Goal: Task Accomplishment & Management: Complete application form

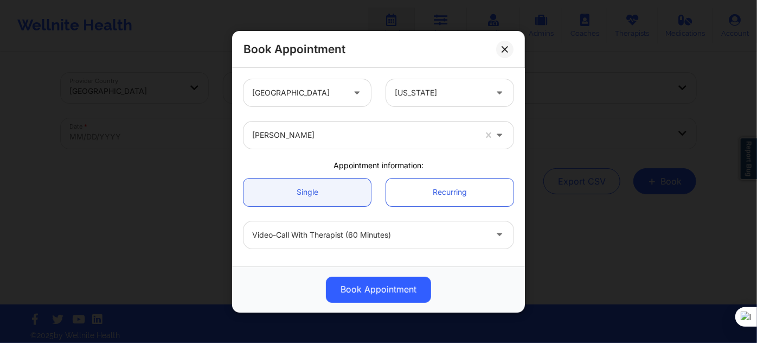
scroll to position [98, 0]
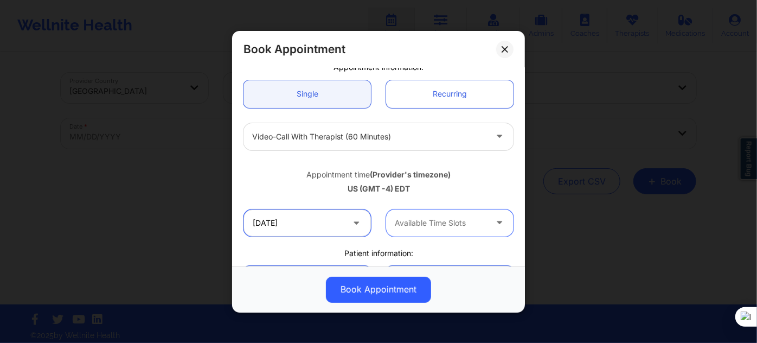
click at [323, 225] on input "10/20/2025" at bounding box center [306, 222] width 127 height 27
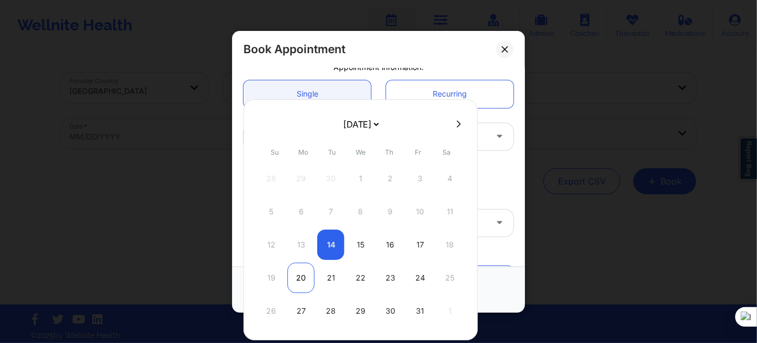
click at [301, 275] on div "20" at bounding box center [300, 277] width 27 height 30
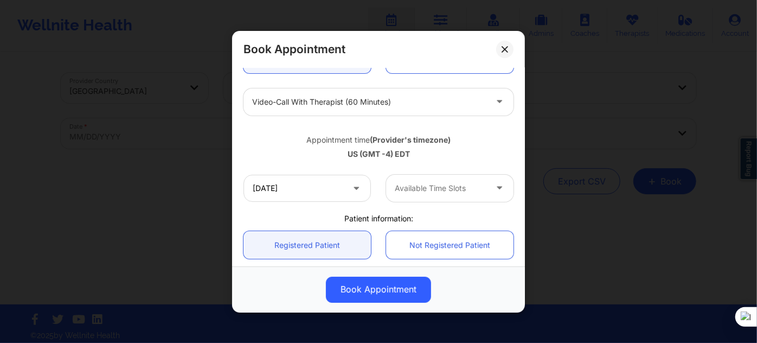
scroll to position [147, 0]
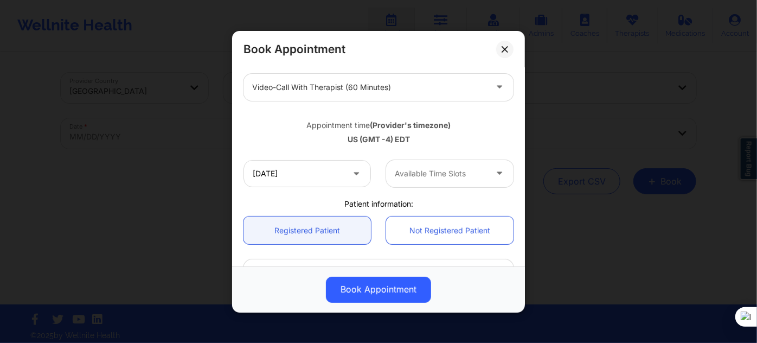
click at [414, 176] on div at bounding box center [441, 173] width 92 height 13
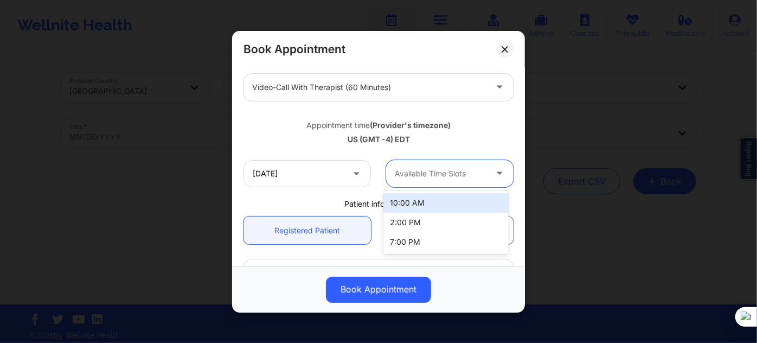
click at [290, 139] on div "US (GMT -4) EDT" at bounding box center [378, 139] width 270 height 11
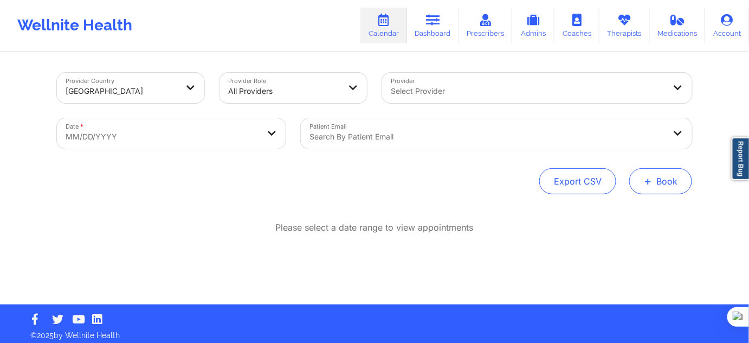
click at [645, 184] on span "+" at bounding box center [648, 181] width 8 height 6
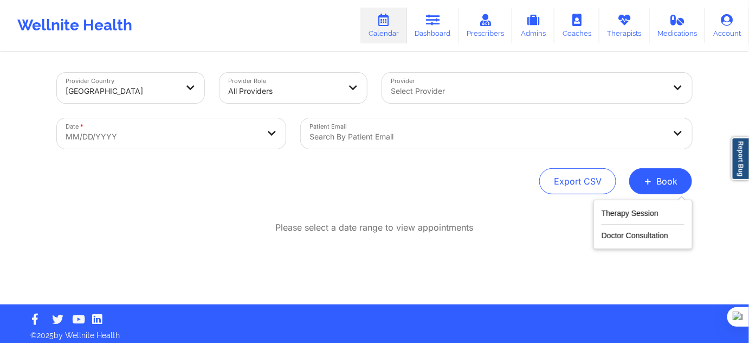
click at [633, 204] on div "Therapy Session Doctor Consultation" at bounding box center [643, 224] width 99 height 49
click at [621, 214] on button "Therapy Session" at bounding box center [643, 216] width 83 height 18
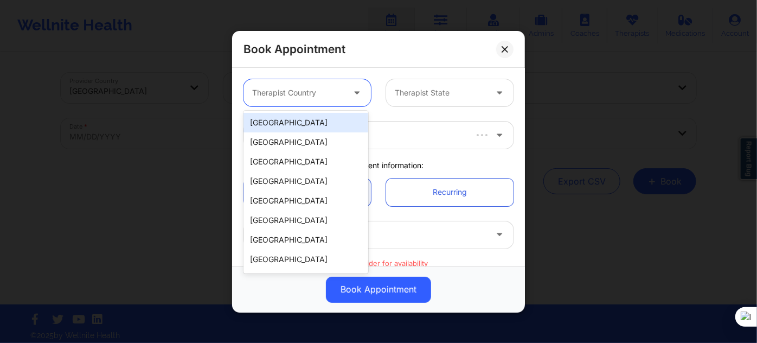
click at [324, 87] on div at bounding box center [298, 92] width 92 height 13
click at [320, 115] on div "[GEOGRAPHIC_DATA]" at bounding box center [305, 123] width 125 height 20
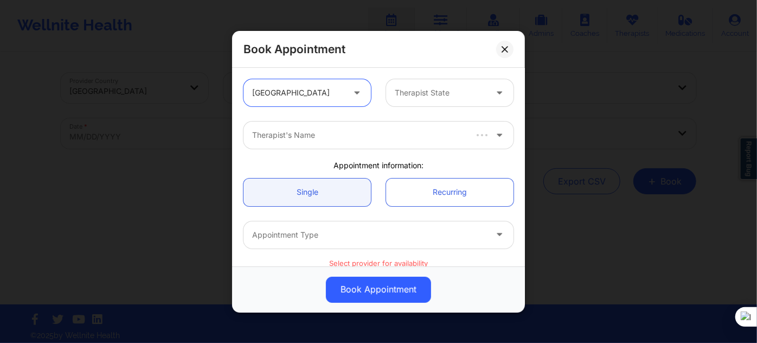
click at [462, 91] on div at bounding box center [441, 92] width 92 height 13
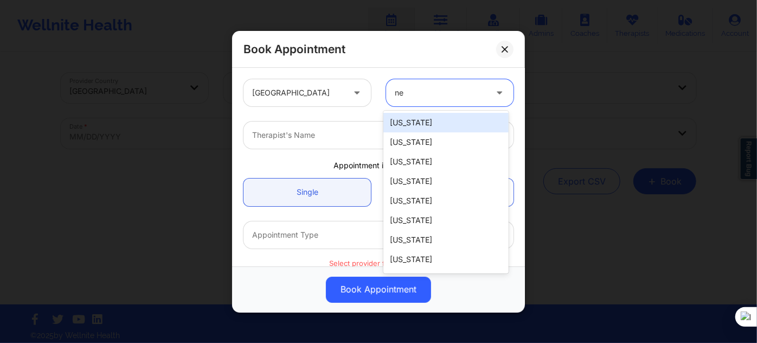
type input "new"
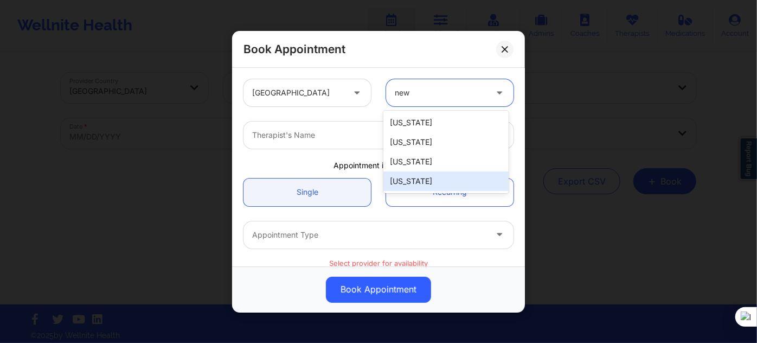
click at [425, 186] on div "[US_STATE]" at bounding box center [445, 181] width 125 height 20
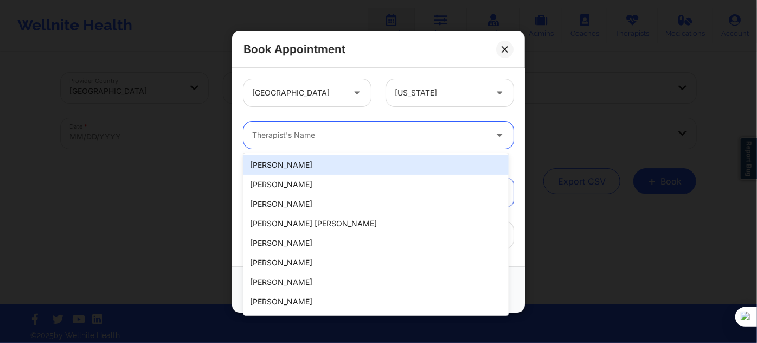
click at [330, 140] on div at bounding box center [369, 135] width 234 height 13
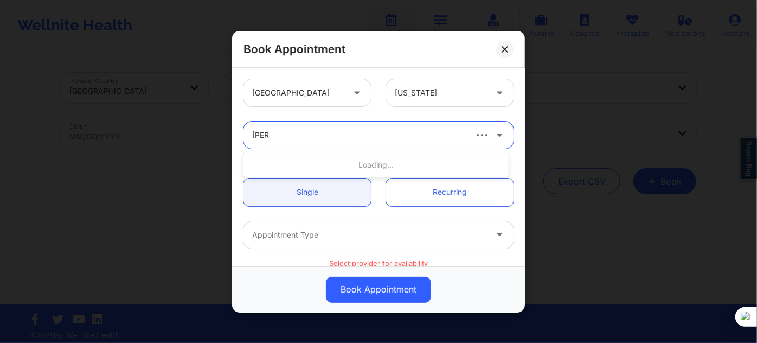
type input "tanesha"
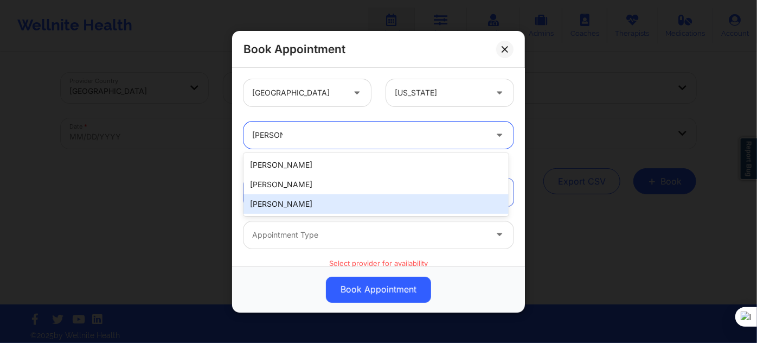
click at [319, 214] on div "Tanesha L Graham Tanesha Rivers Tanesha Morgan" at bounding box center [375, 184] width 265 height 63
click at [321, 206] on div "Tanesha Morgan" at bounding box center [375, 204] width 265 height 20
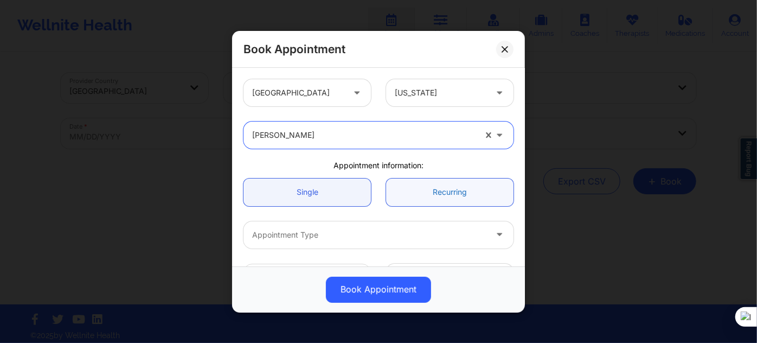
scroll to position [49, 0]
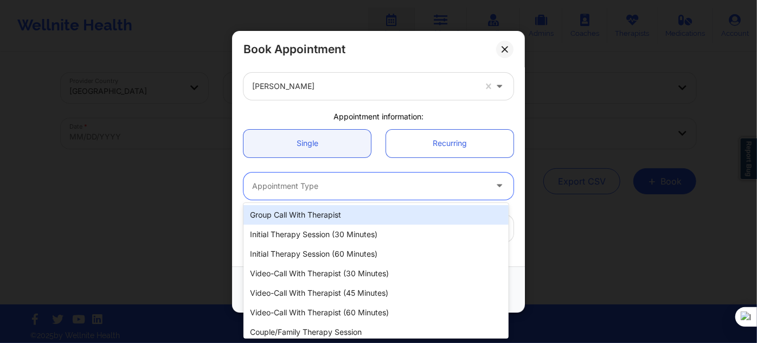
click at [404, 184] on div at bounding box center [369, 185] width 234 height 13
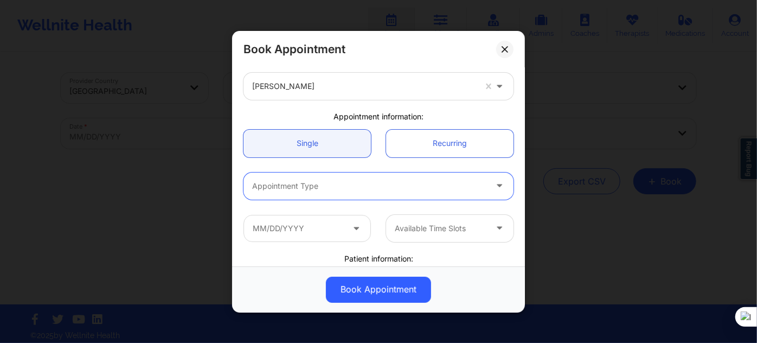
click at [324, 184] on div at bounding box center [369, 185] width 234 height 13
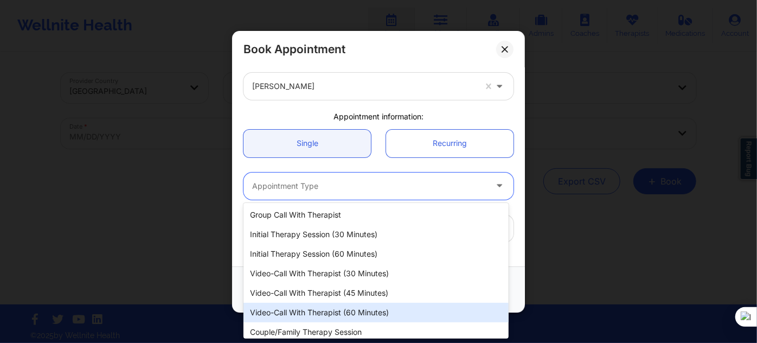
click at [358, 308] on div "Video-Call with Therapist (60 minutes)" at bounding box center [375, 313] width 265 height 20
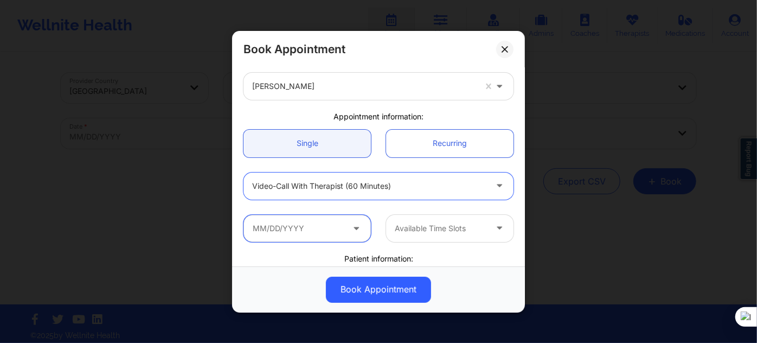
click at [319, 232] on input "text" at bounding box center [306, 227] width 127 height 27
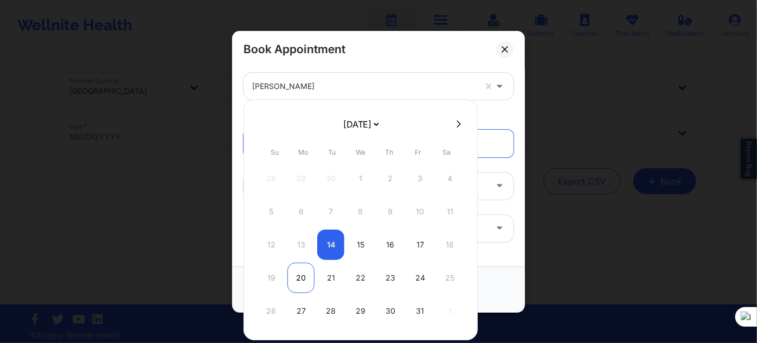
click at [300, 278] on div "20" at bounding box center [300, 277] width 27 height 30
type input "10/20/2025"
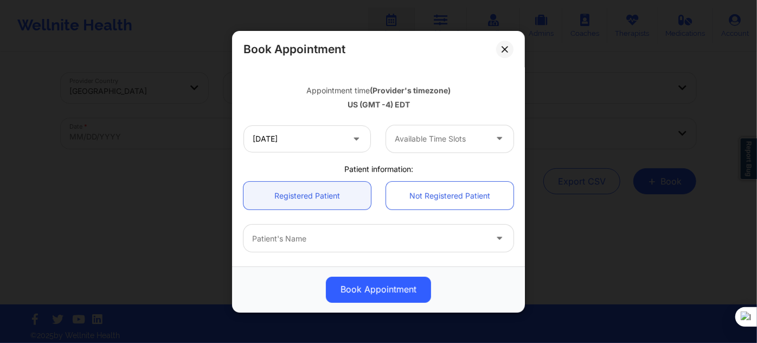
scroll to position [197, 0]
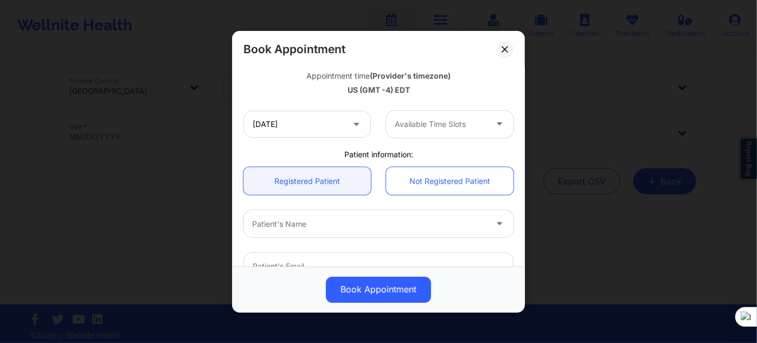
click at [434, 123] on div at bounding box center [441, 124] width 92 height 13
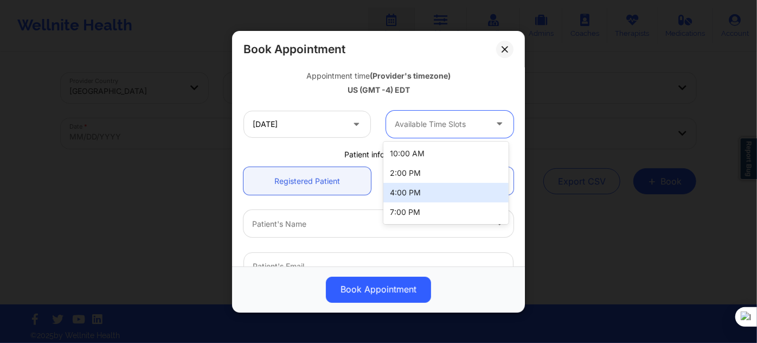
click at [427, 189] on div "4:00 PM" at bounding box center [445, 193] width 125 height 20
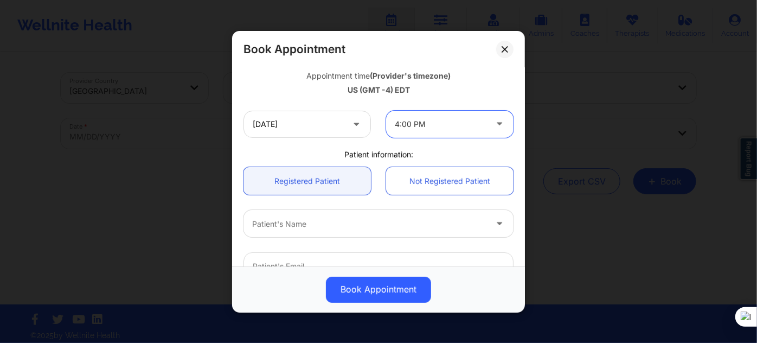
click at [317, 223] on div at bounding box center [369, 223] width 234 height 13
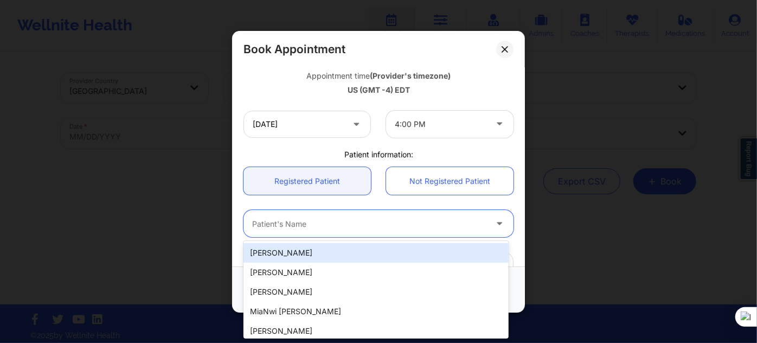
paste input "(917) 403-8647"
type input "(917) 403-8647"
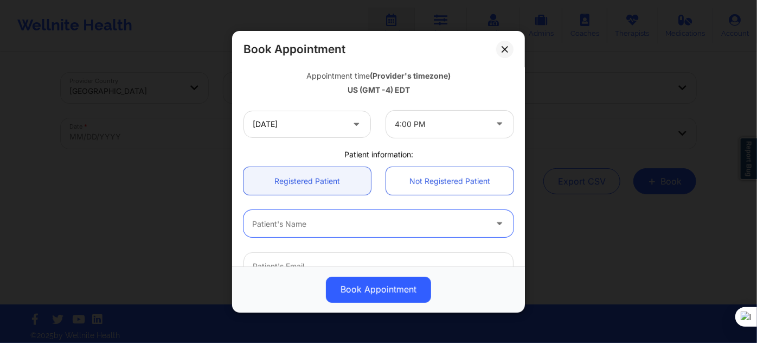
paste input "Micaela Jose"
type input "Micaela Jose"
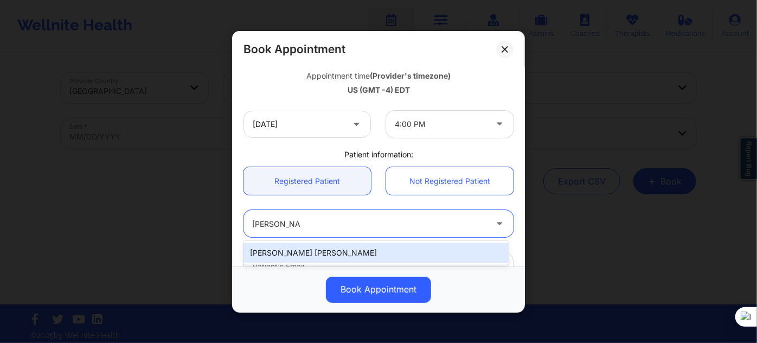
click at [323, 253] on div "Micaela Jose" at bounding box center [375, 253] width 265 height 20
type input "micaelajose1604@gmail.com"
type input "+19174038647"
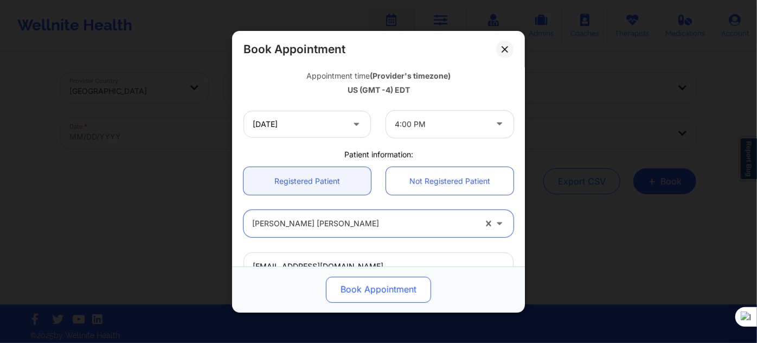
click at [367, 294] on button "Book Appointment" at bounding box center [378, 289] width 105 height 26
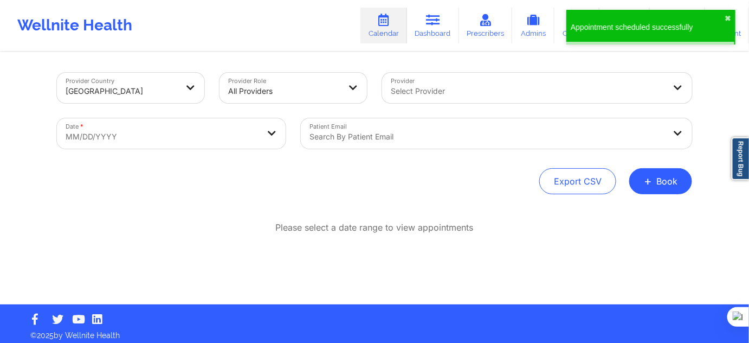
click at [380, 275] on div "Please select a date range to view appointments" at bounding box center [374, 262] width 635 height 83
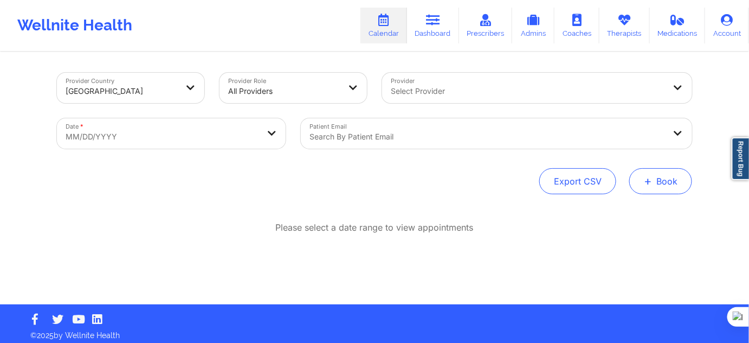
click at [642, 183] on button "+ Book" at bounding box center [661, 181] width 63 height 26
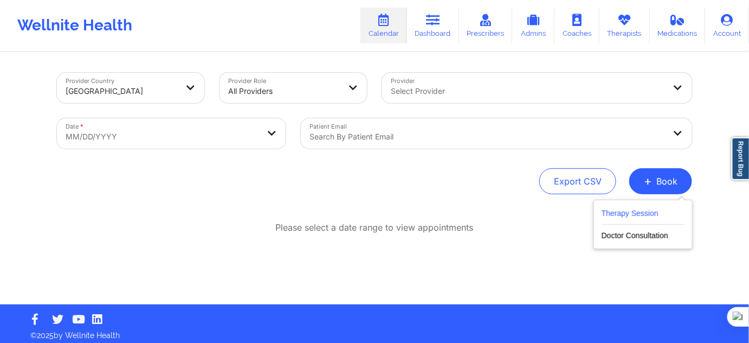
click at [633, 211] on button "Therapy Session" at bounding box center [643, 216] width 83 height 18
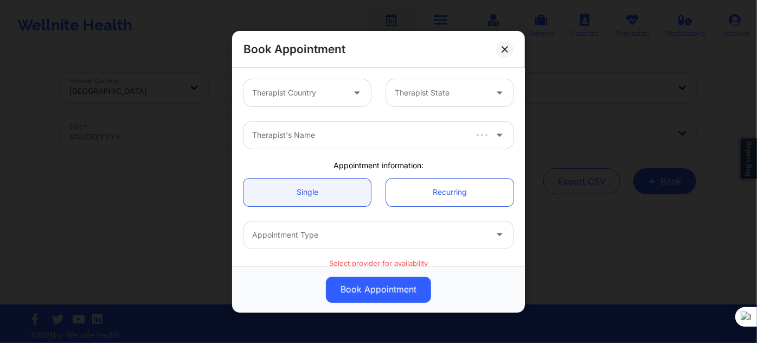
click at [294, 88] on div at bounding box center [298, 92] width 92 height 13
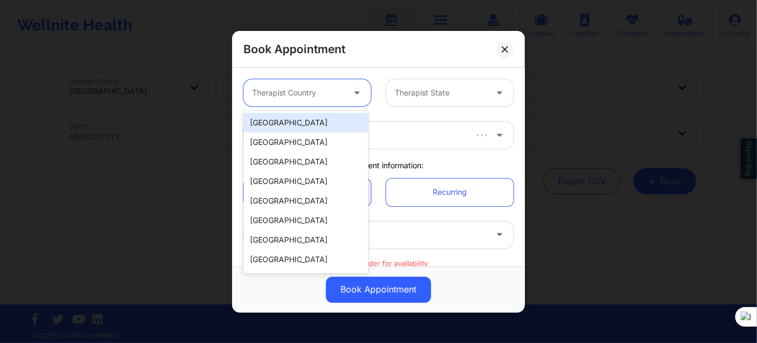
click at [299, 126] on div "[GEOGRAPHIC_DATA]" at bounding box center [305, 123] width 125 height 20
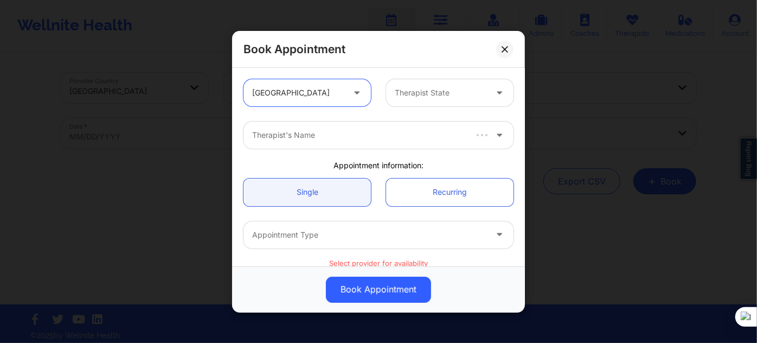
click at [421, 101] on div "Therapist State" at bounding box center [436, 92] width 101 height 27
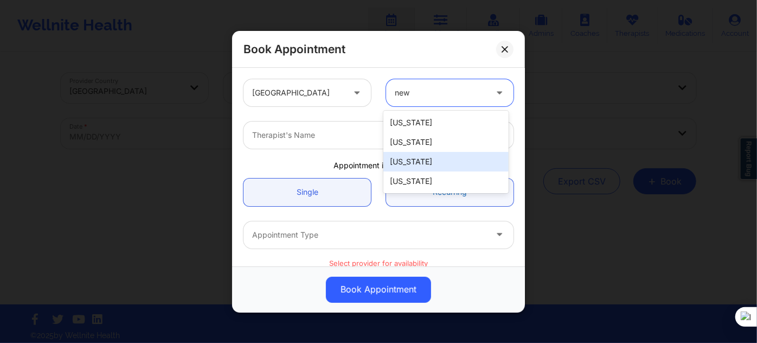
type input "new"
click at [406, 193] on link "Recurring" at bounding box center [449, 192] width 127 height 28
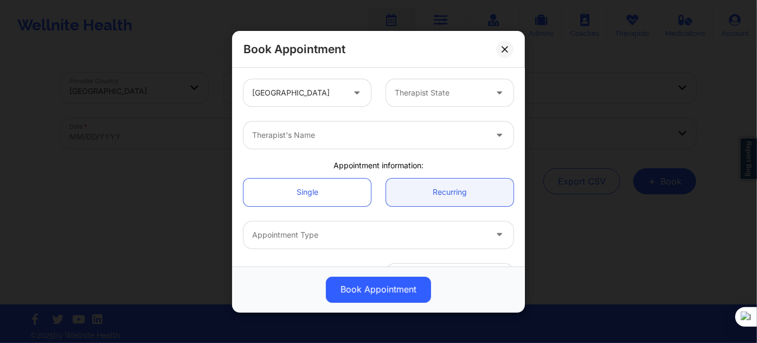
click at [357, 139] on div at bounding box center [369, 135] width 234 height 13
type input "tanes"
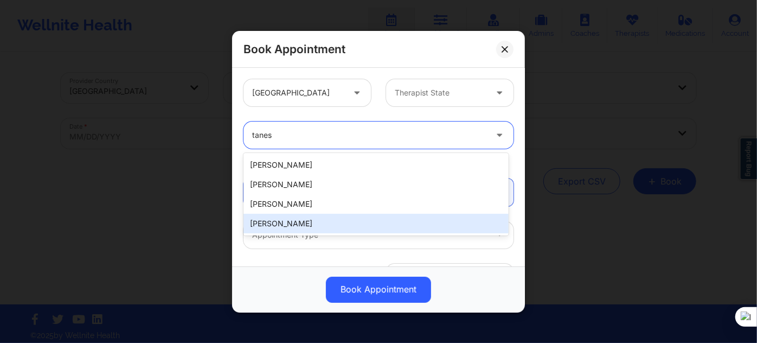
click at [304, 229] on div "Tanesha Morgan" at bounding box center [375, 224] width 265 height 20
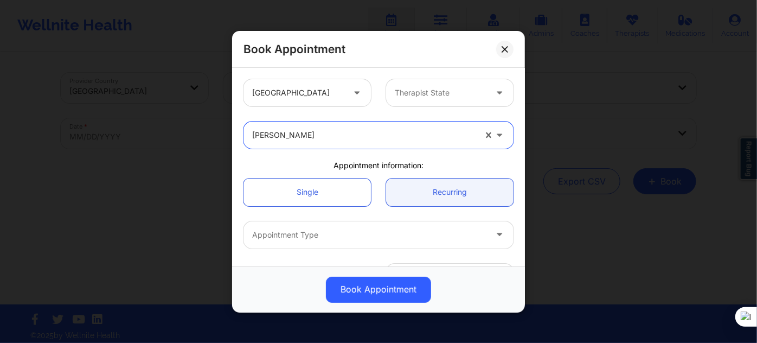
click at [305, 228] on div at bounding box center [369, 234] width 234 height 13
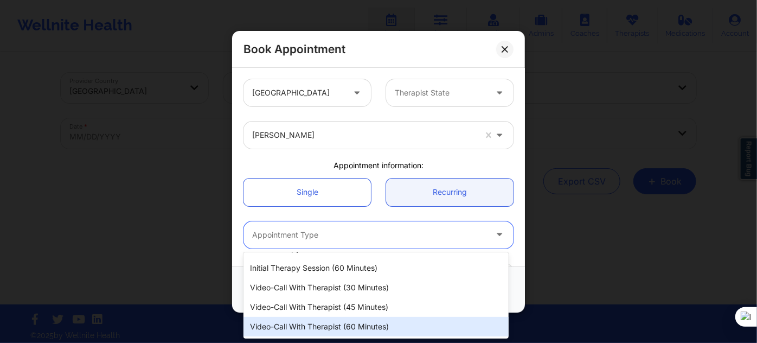
scroll to position [49, 0]
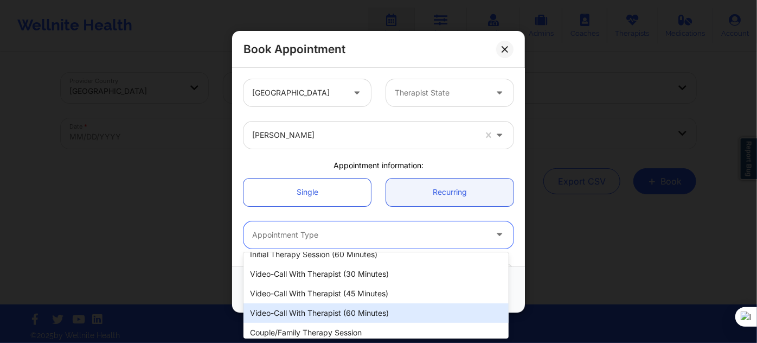
click at [340, 312] on div "Video-Call with Therapist (60 minutes)" at bounding box center [375, 313] width 265 height 20
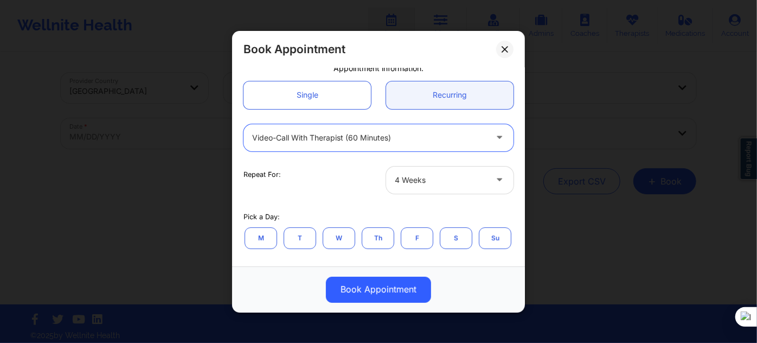
scroll to position [98, 0]
click at [326, 95] on link "Single" at bounding box center [306, 94] width 127 height 28
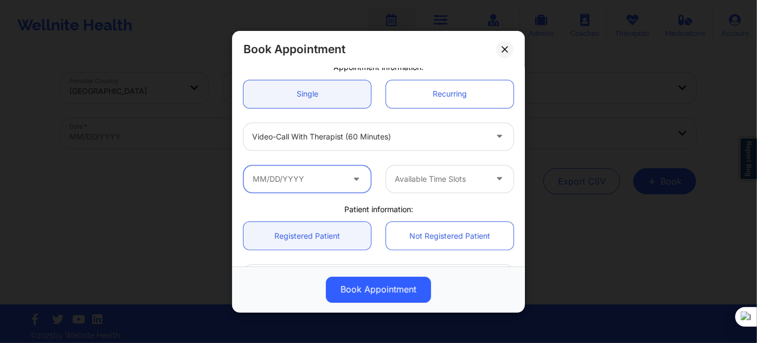
click at [313, 180] on input "text" at bounding box center [306, 178] width 127 height 27
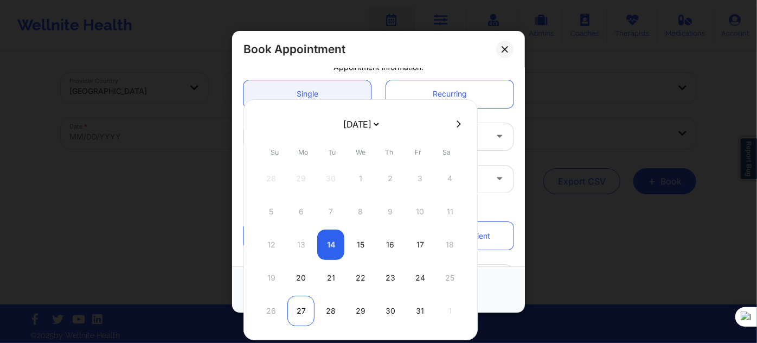
click at [302, 305] on div "27" at bounding box center [300, 311] width 27 height 30
type input "[DATE]"
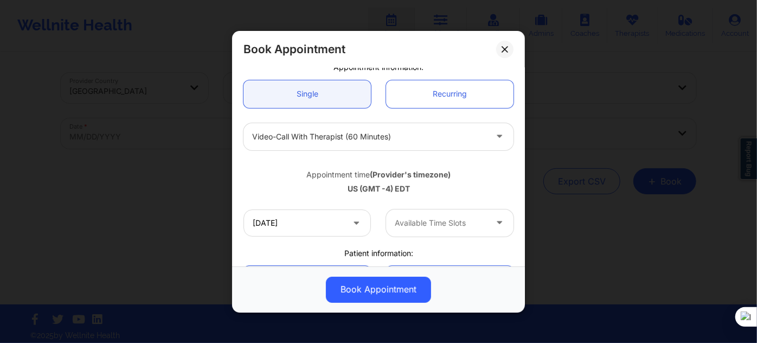
click at [431, 227] on div at bounding box center [441, 222] width 92 height 13
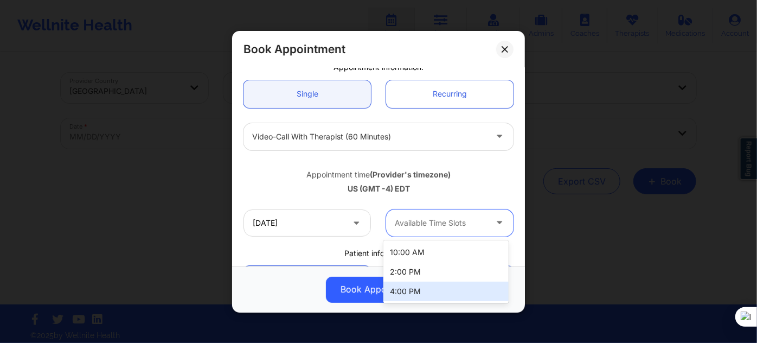
click at [423, 291] on div "4:00 PM" at bounding box center [445, 291] width 125 height 20
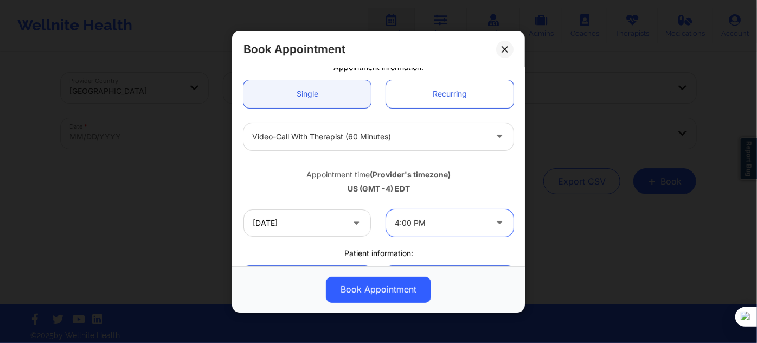
scroll to position [197, 0]
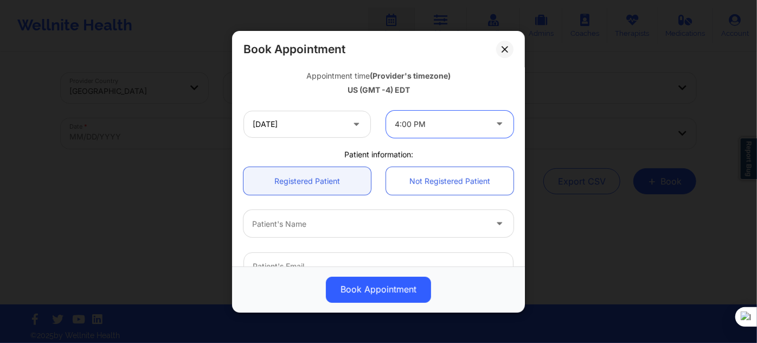
click at [307, 219] on div at bounding box center [369, 223] width 234 height 13
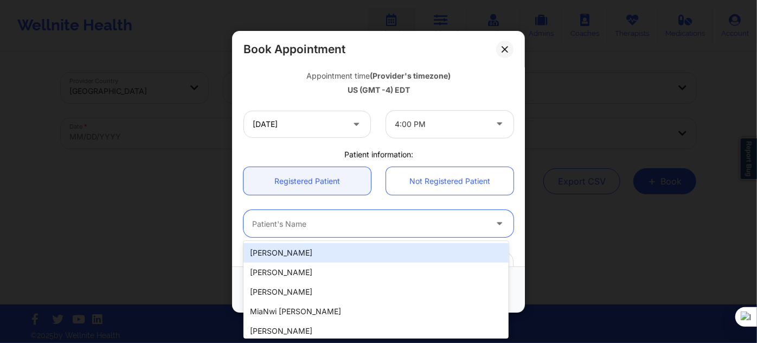
paste input "Micaela Jose"
type input "Micaela Jose"
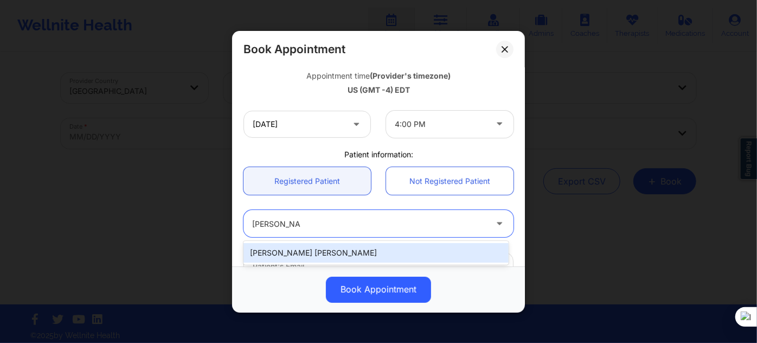
click at [314, 246] on div "Micaela Jose" at bounding box center [375, 253] width 265 height 20
type input "micaelajose1604@gmail.com"
type input "+19174038647"
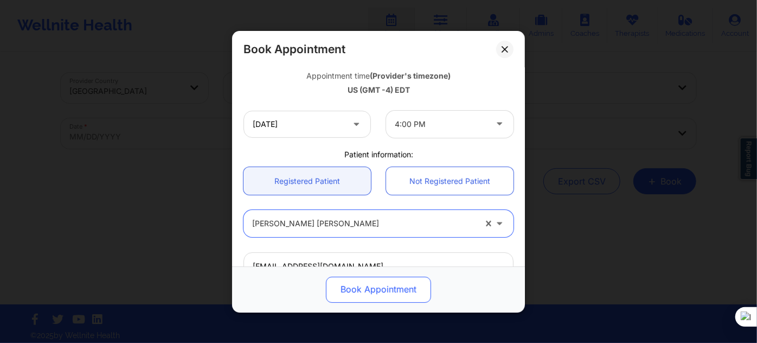
click at [352, 296] on button "Book Appointment" at bounding box center [378, 289] width 105 height 26
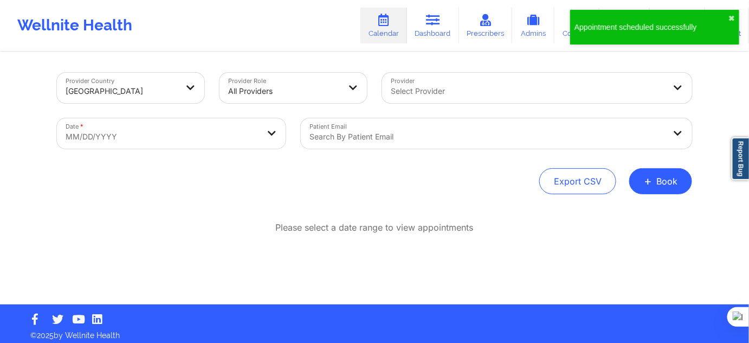
click at [352, 296] on div "Please select a date range to view appointments" at bounding box center [374, 262] width 635 height 83
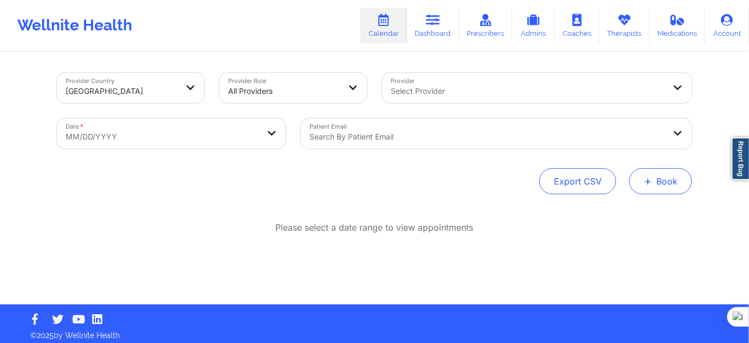
click at [657, 182] on button "+ Book" at bounding box center [661, 181] width 63 height 26
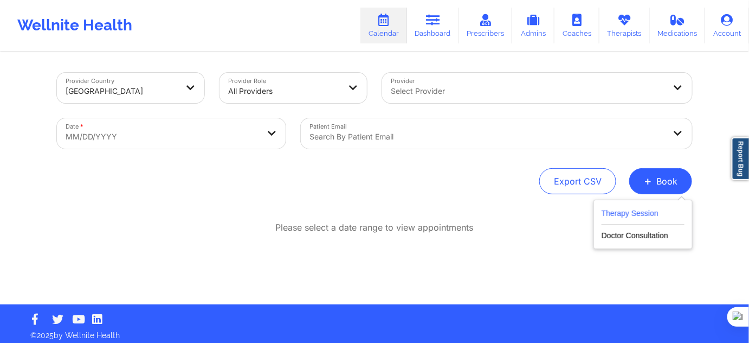
click at [627, 214] on button "Therapy Session" at bounding box center [643, 216] width 83 height 18
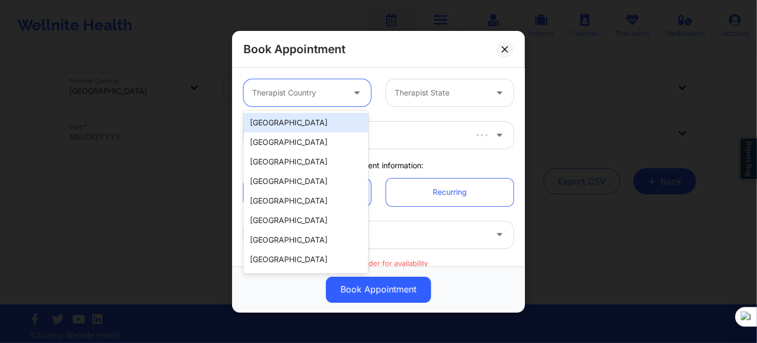
click at [285, 91] on div at bounding box center [298, 92] width 92 height 13
click at [308, 117] on div "[GEOGRAPHIC_DATA]" at bounding box center [305, 123] width 125 height 20
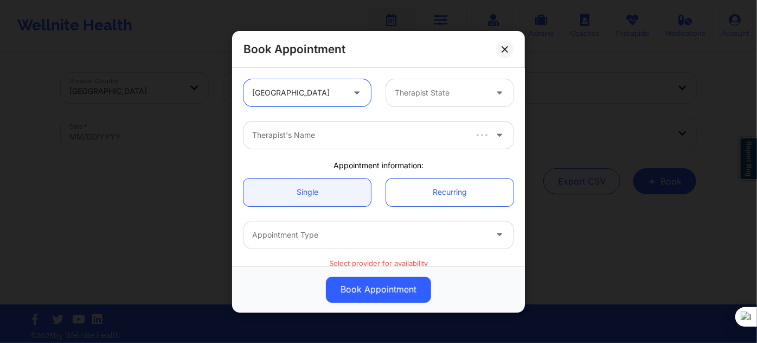
click at [438, 92] on div at bounding box center [441, 92] width 92 height 13
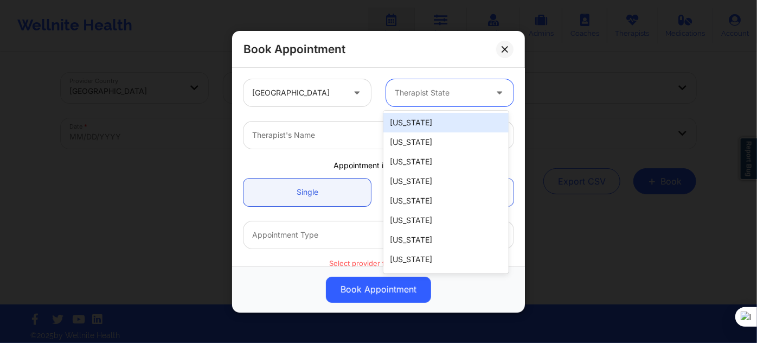
type input "u"
type input "new"
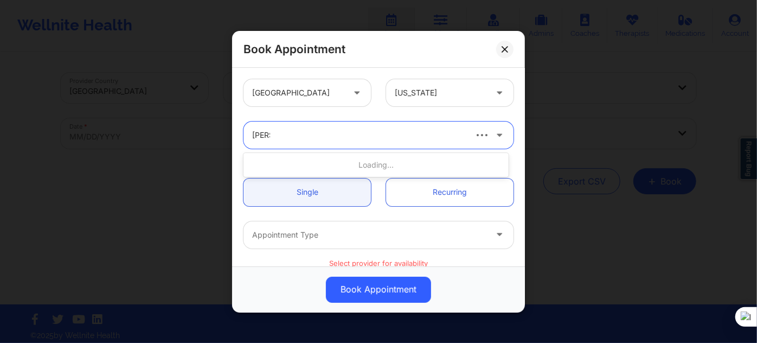
type input "tanesha"
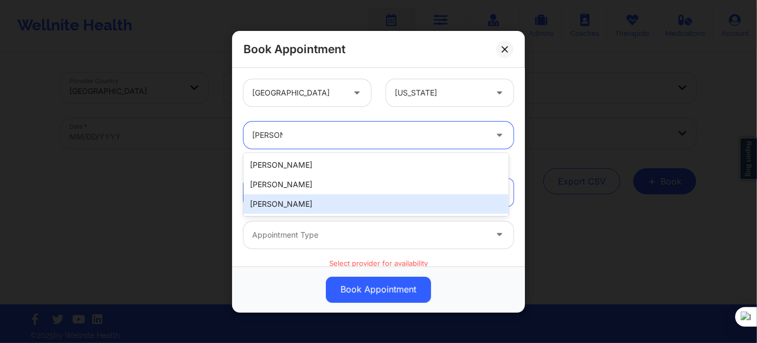
click at [348, 207] on div "Tanesha Morgan" at bounding box center [375, 204] width 265 height 20
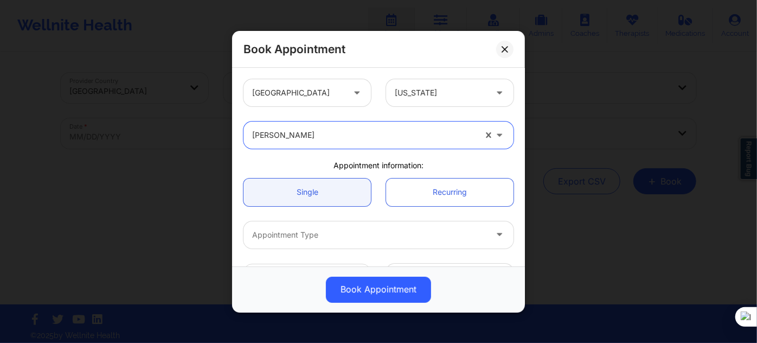
click at [312, 239] on div at bounding box center [369, 234] width 234 height 13
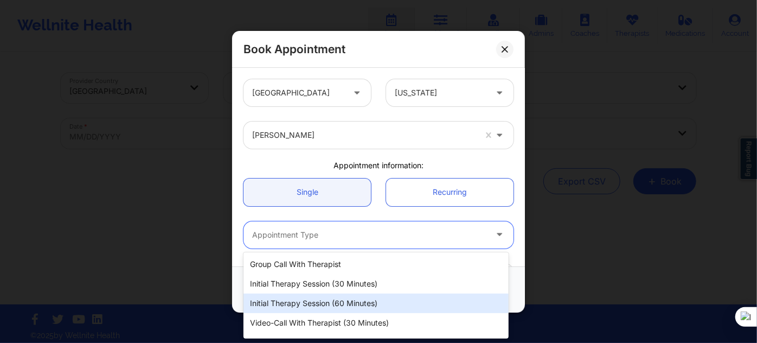
scroll to position [55, 0]
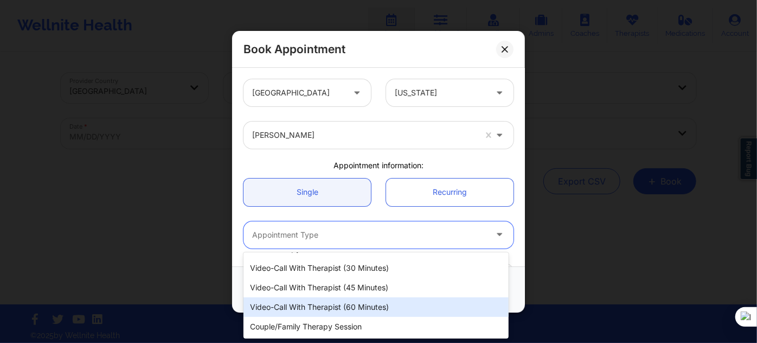
click at [363, 309] on div "Video-Call with Therapist (60 minutes)" at bounding box center [375, 307] width 265 height 20
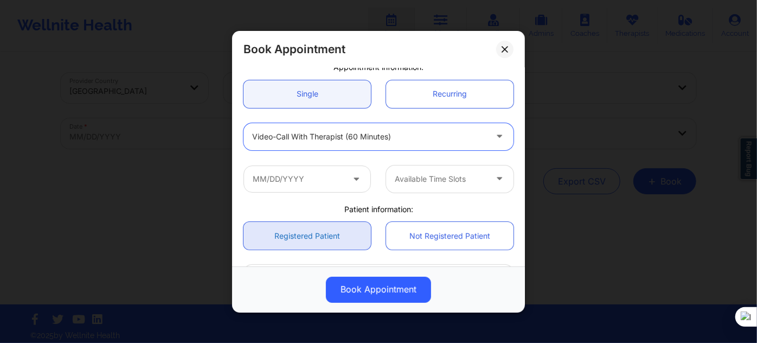
scroll to position [147, 0]
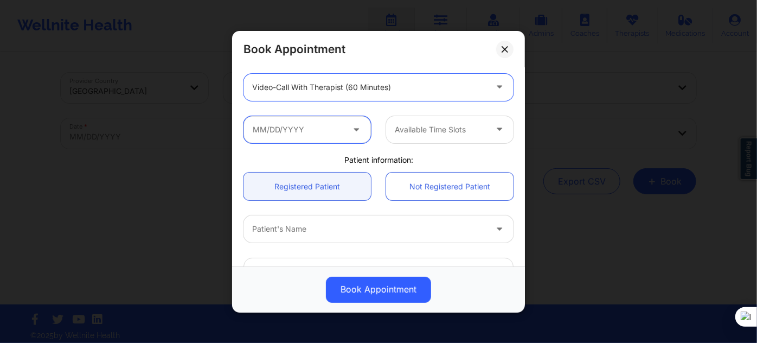
click at [318, 131] on input "text" at bounding box center [306, 128] width 127 height 27
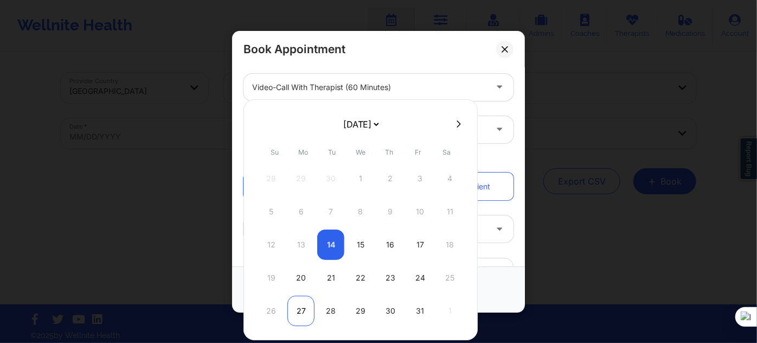
click at [297, 312] on div "27" at bounding box center [300, 311] width 27 height 30
type input "[DATE]"
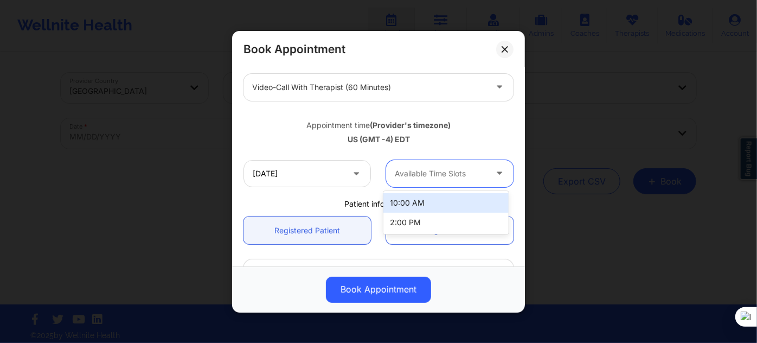
click at [427, 170] on div at bounding box center [441, 173] width 92 height 13
click at [306, 173] on input "[DATE]" at bounding box center [306, 172] width 127 height 27
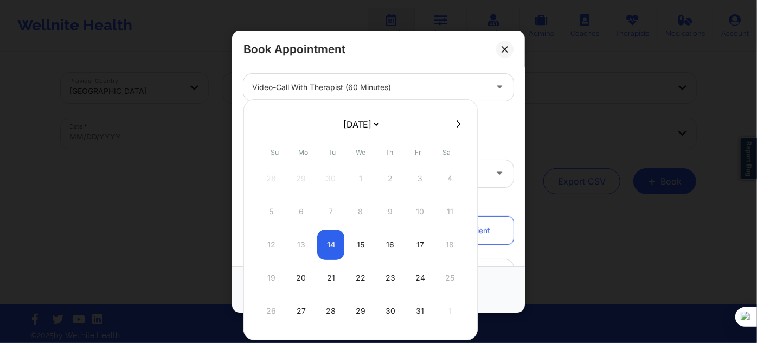
click at [381, 126] on select "[DATE] [DATE] [DATE] [DATE] [DATE] [DATE] [DATE] [DATE] [DATE] [DATE] [DATE] [D…" at bounding box center [361, 124] width 40 height 22
select select "2025-10"
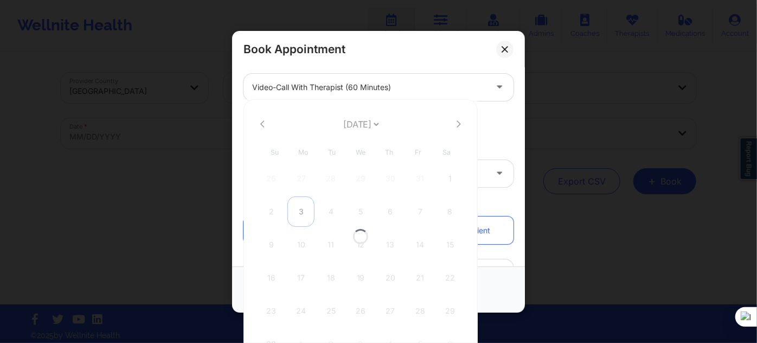
select select "2025-10"
click at [301, 210] on div "3" at bounding box center [300, 211] width 27 height 30
type input "[DATE]"
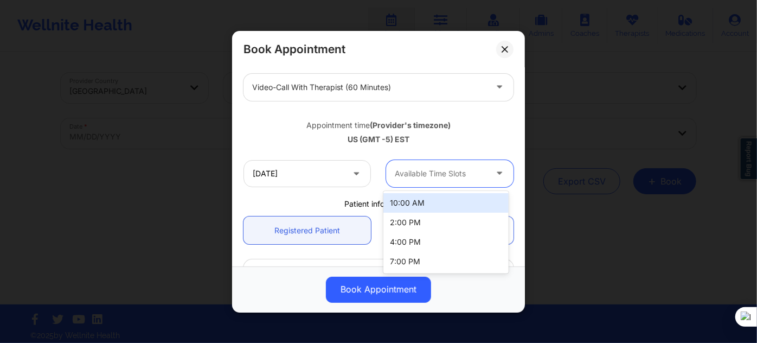
click at [435, 170] on div at bounding box center [441, 173] width 92 height 13
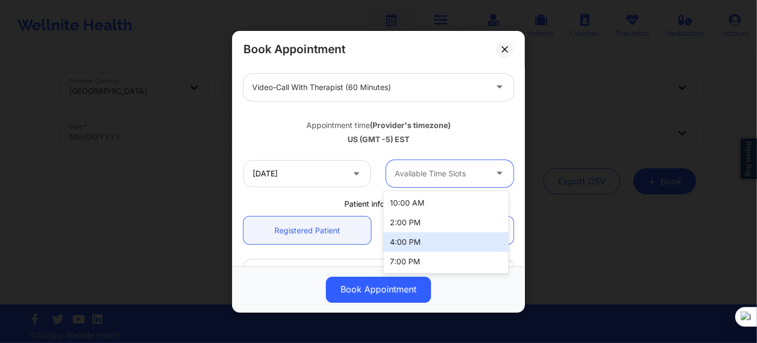
click at [408, 235] on div "4:00 PM" at bounding box center [445, 242] width 125 height 20
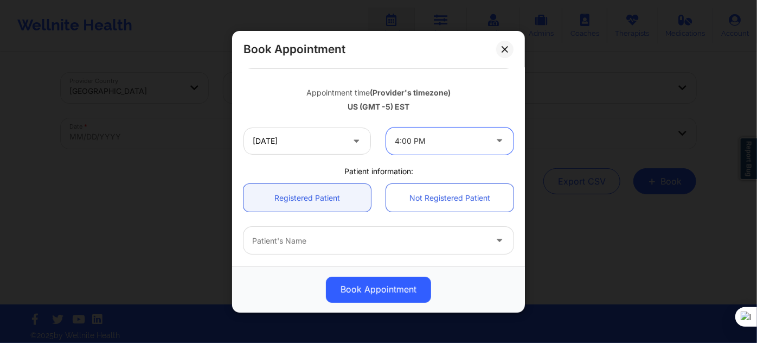
scroll to position [197, 0]
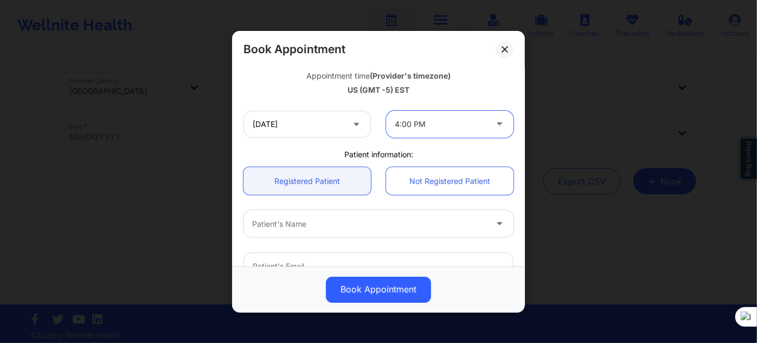
click at [309, 245] on div at bounding box center [378, 266] width 285 height 42
click at [314, 231] on div "Patient's Name" at bounding box center [365, 223] width 244 height 27
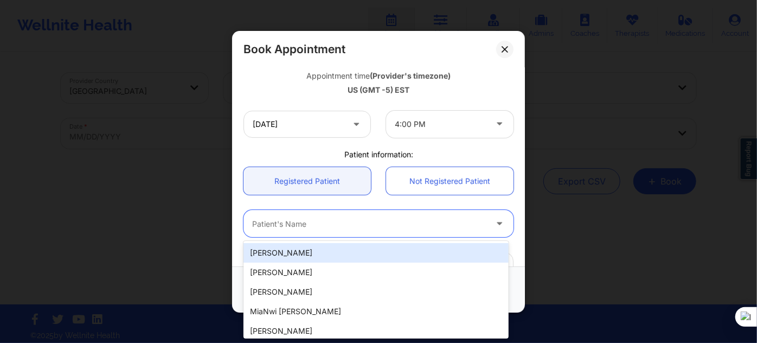
paste input "Micaela Jose"
type input "Micaela Jose"
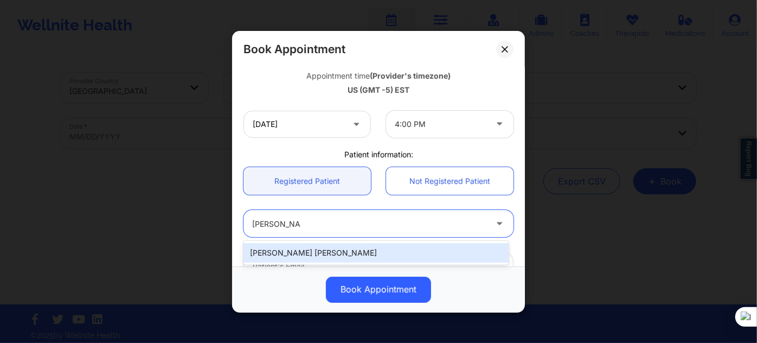
click at [328, 247] on div "Micaela Jose" at bounding box center [375, 253] width 265 height 20
type input "micaelajose1604@gmail.com"
type input "+19174038647"
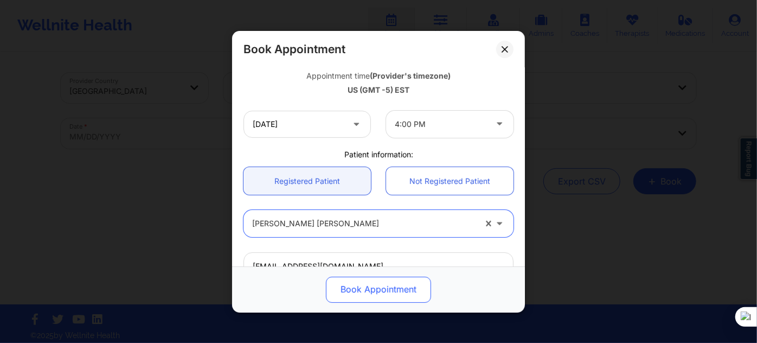
click at [359, 290] on button "Book Appointment" at bounding box center [378, 289] width 105 height 26
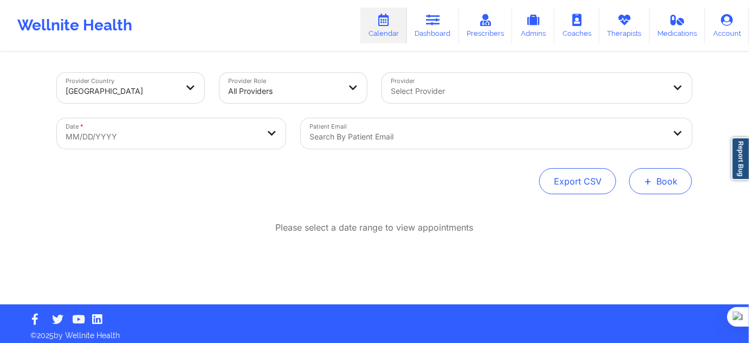
click at [640, 183] on button "+ Book" at bounding box center [661, 181] width 63 height 26
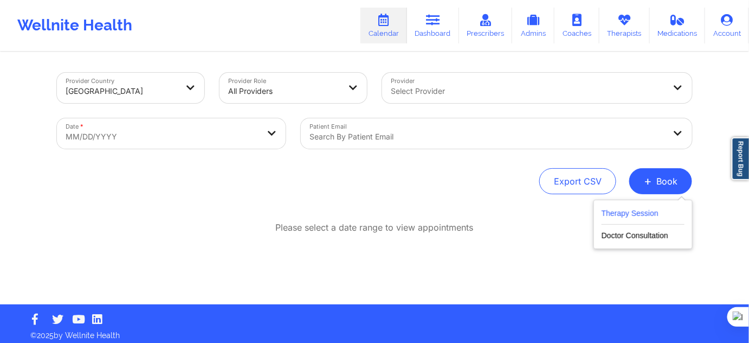
click at [637, 211] on button "Therapy Session" at bounding box center [643, 216] width 83 height 18
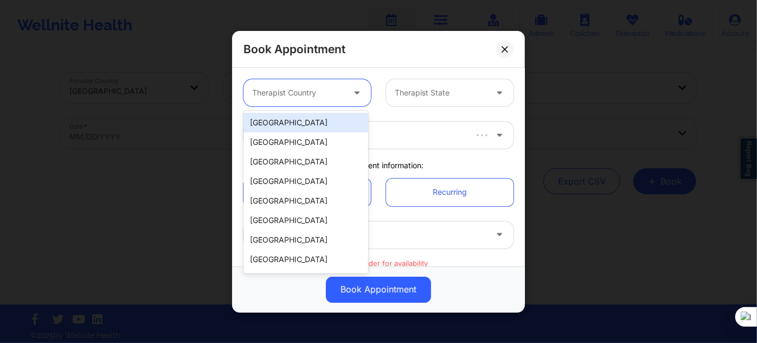
click at [326, 97] on div at bounding box center [298, 92] width 92 height 13
click at [315, 119] on div "[GEOGRAPHIC_DATA]" at bounding box center [305, 123] width 125 height 20
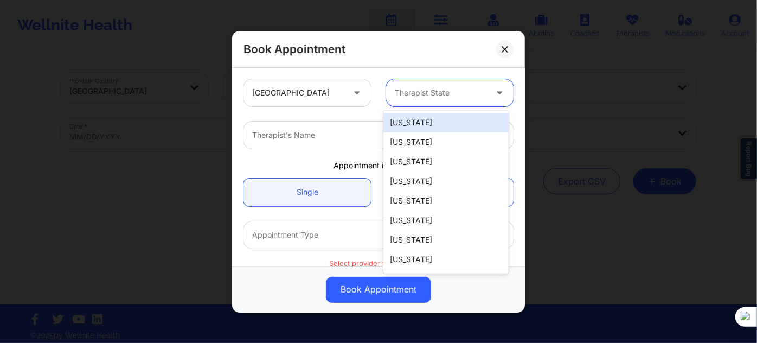
click at [390, 88] on div "Therapist State" at bounding box center [436, 92] width 101 height 27
type input "new"
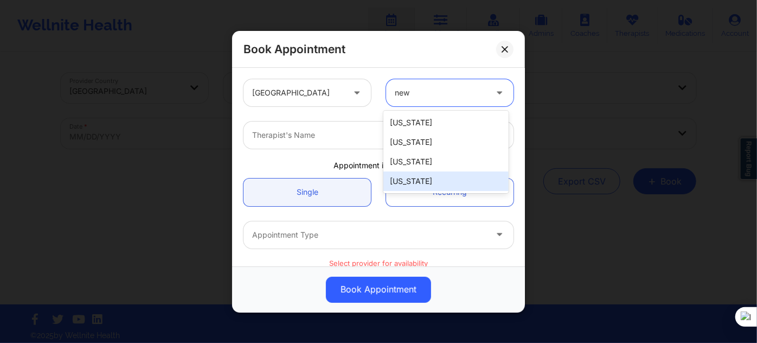
click at [422, 188] on div "[US_STATE]" at bounding box center [445, 181] width 125 height 20
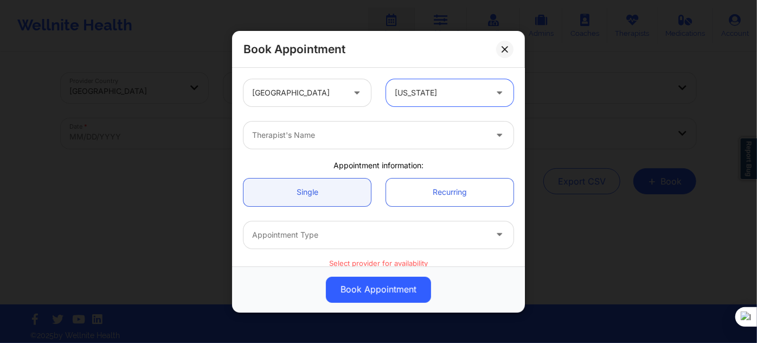
click at [306, 139] on div at bounding box center [369, 135] width 234 height 13
type input "tanesha"
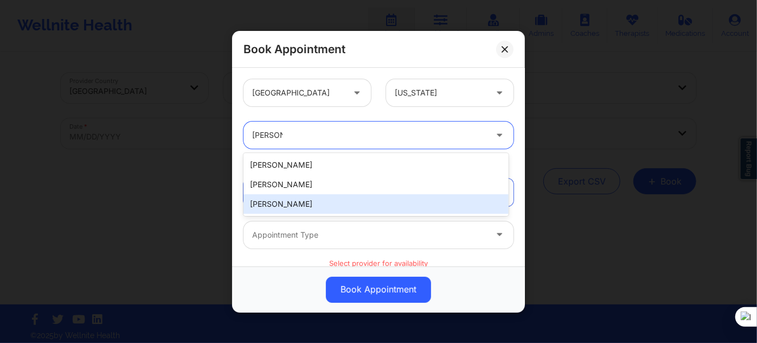
click at [309, 209] on div "Tanesha Morgan" at bounding box center [375, 204] width 265 height 20
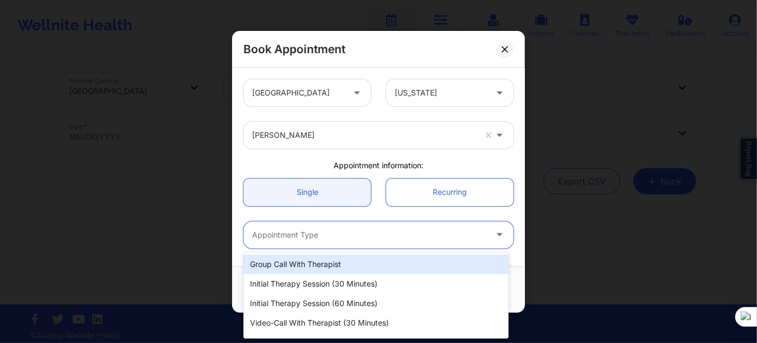
click at [309, 235] on div at bounding box center [369, 234] width 234 height 13
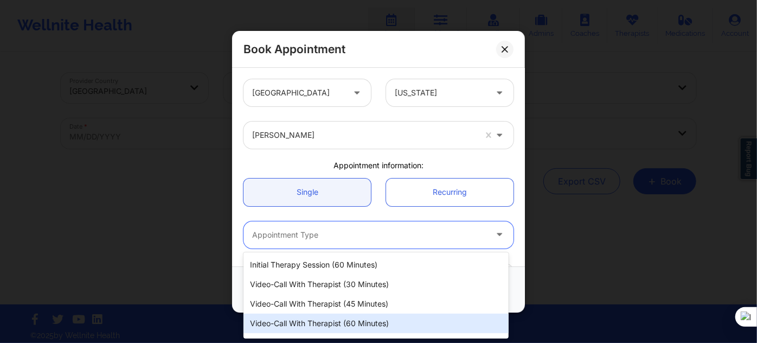
scroll to position [55, 0]
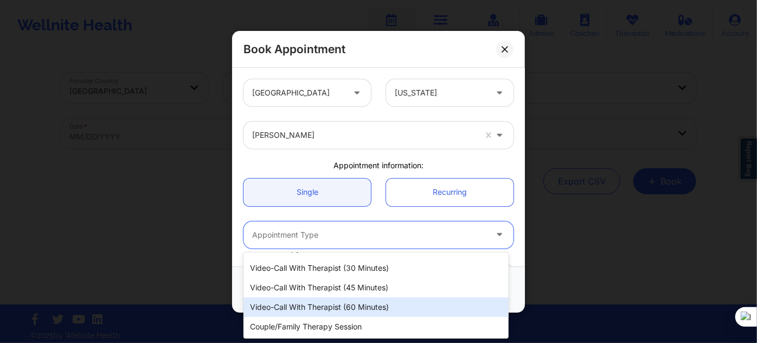
click at [318, 314] on div "Video-Call with Therapist (60 minutes)" at bounding box center [375, 307] width 265 height 20
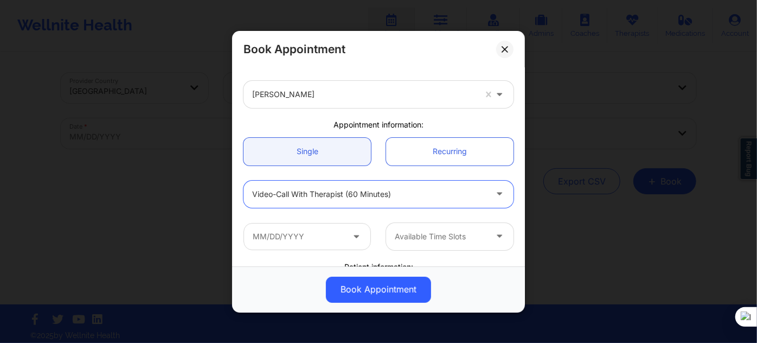
scroll to position [98, 0]
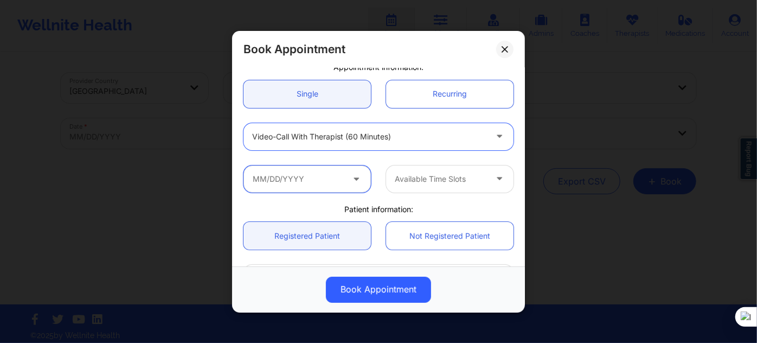
click at [305, 167] on input "text" at bounding box center [306, 178] width 127 height 27
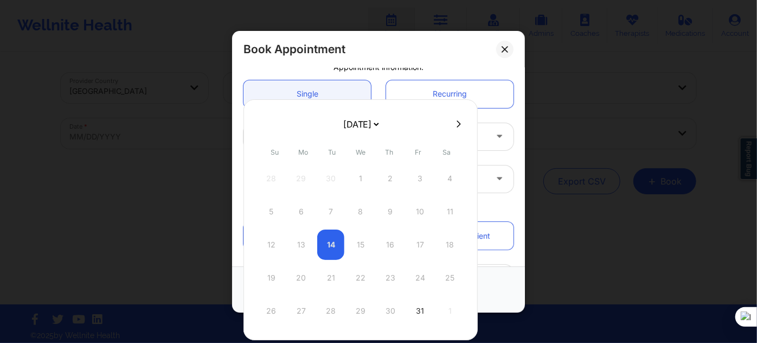
click at [367, 130] on select "[DATE] [DATE] [DATE] [DATE] [DATE] [DATE] [DATE] [DATE] [DATE] [DATE] [DATE] [D…" at bounding box center [361, 124] width 40 height 22
select select "2025-10"
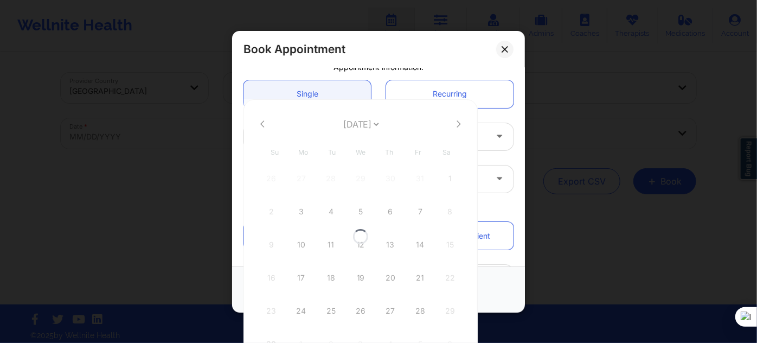
select select "2025-10"
click at [302, 245] on div "10" at bounding box center [300, 244] width 27 height 30
type input "11/10/2025"
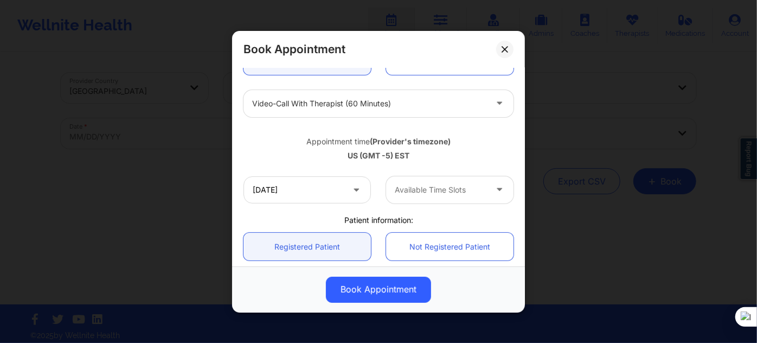
scroll to position [147, 0]
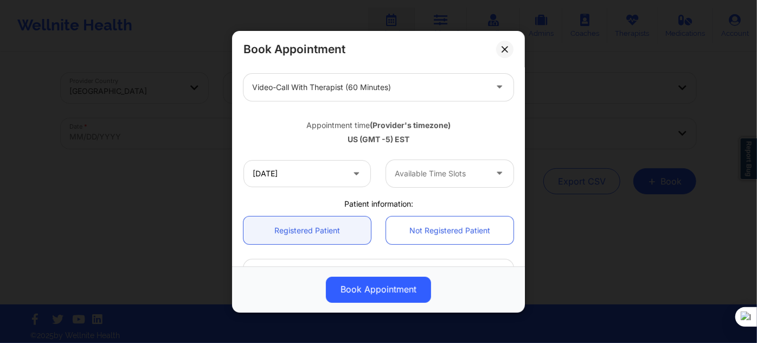
click at [406, 180] on div "Available Time Slots" at bounding box center [436, 172] width 101 height 27
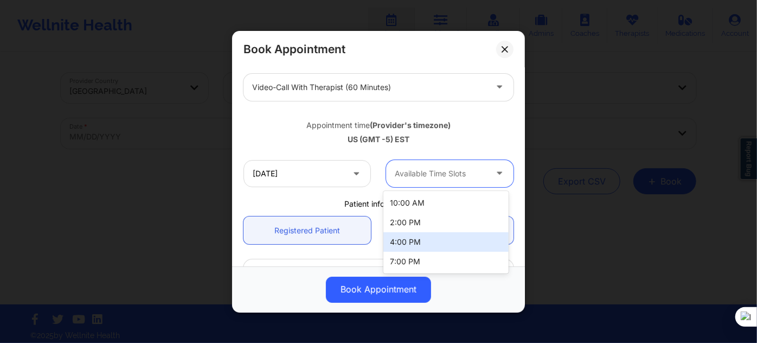
click at [399, 236] on div "4:00 PM" at bounding box center [445, 242] width 125 height 20
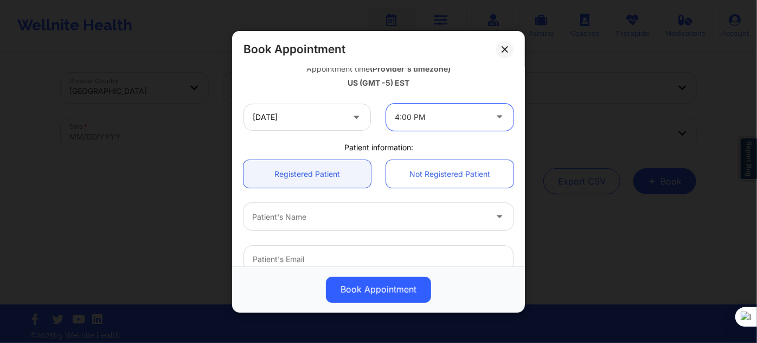
scroll to position [246, 0]
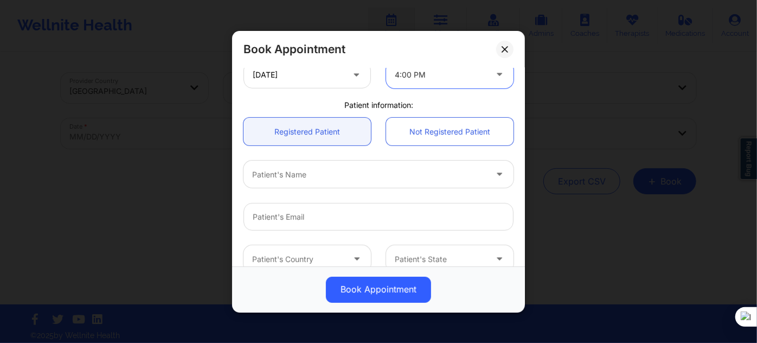
click at [319, 176] on div at bounding box center [369, 174] width 234 height 13
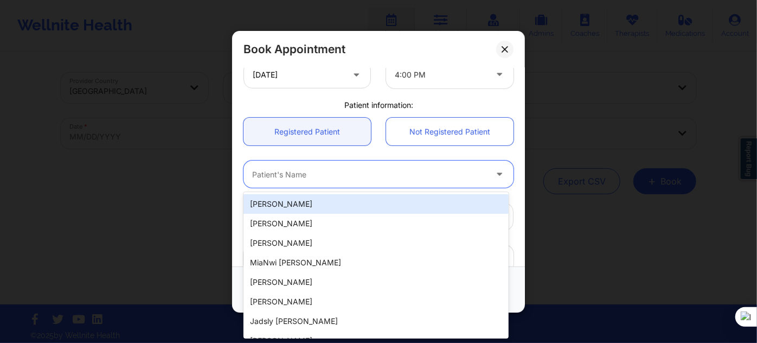
paste input "Micaela Jose"
type input "Micaela Jose"
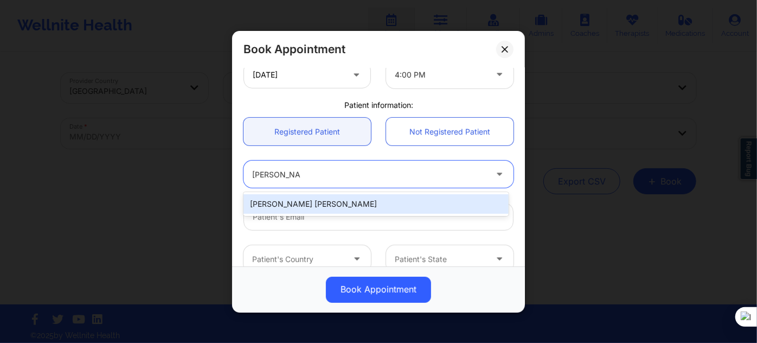
click at [341, 198] on div "Micaela Jose" at bounding box center [375, 204] width 265 height 20
type input "micaelajose1604@gmail.com"
type input "+19174038647"
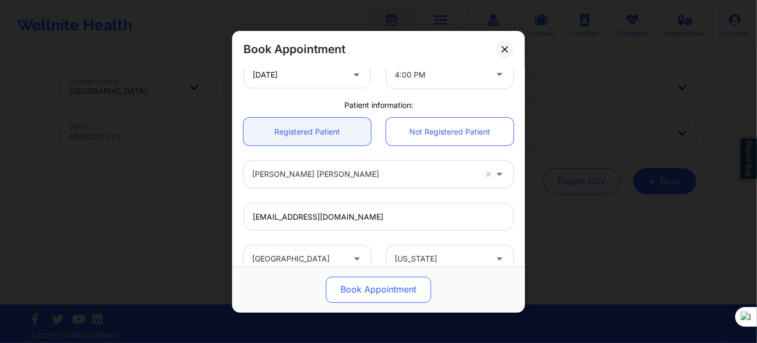
click at [369, 296] on button "Book Appointment" at bounding box center [378, 289] width 105 height 26
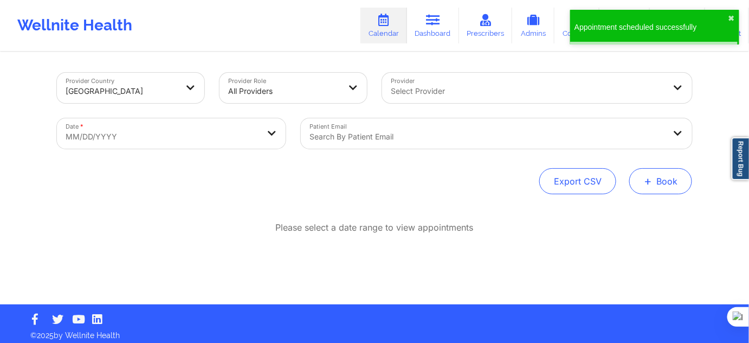
click at [655, 189] on button "+ Book" at bounding box center [661, 181] width 63 height 26
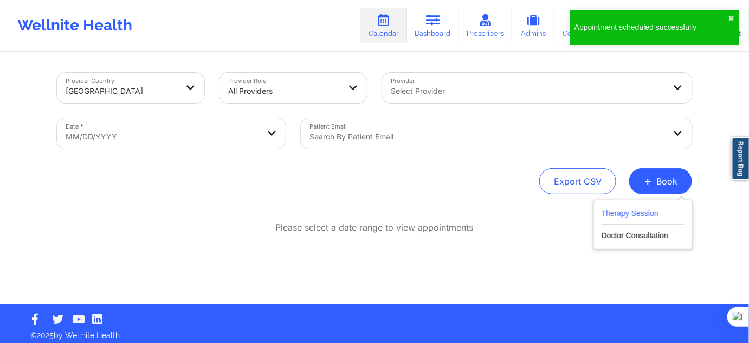
click at [640, 209] on button "Therapy Session" at bounding box center [643, 216] width 83 height 18
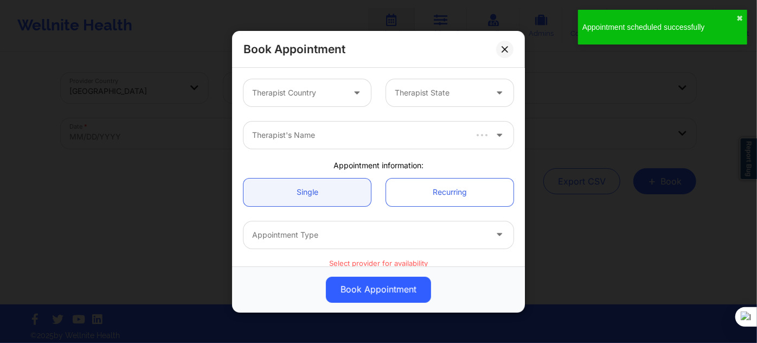
click at [266, 92] on div at bounding box center [298, 92] width 92 height 13
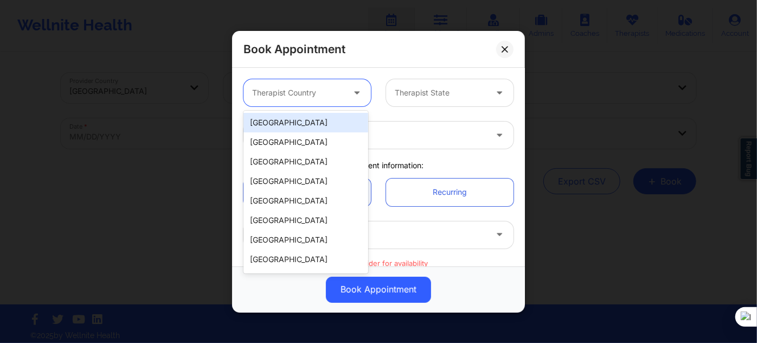
drag, startPoint x: 269, startPoint y: 115, endPoint x: 285, endPoint y: 111, distance: 16.3
click at [269, 115] on div "[GEOGRAPHIC_DATA]" at bounding box center [305, 123] width 125 height 20
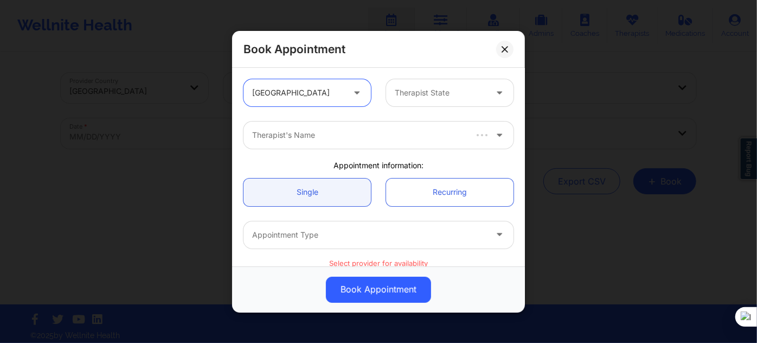
click at [425, 85] on div "Therapist State" at bounding box center [436, 92] width 101 height 27
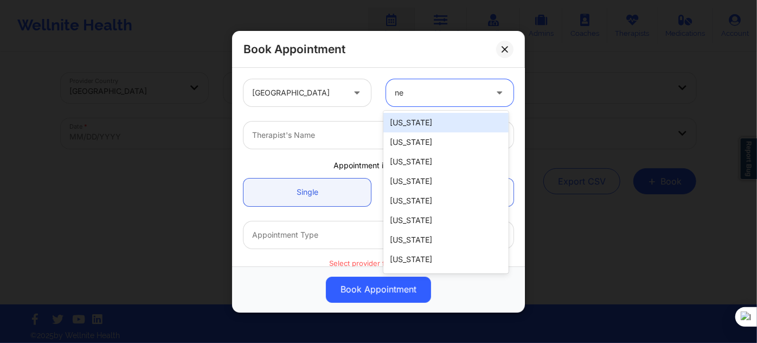
type input "new"
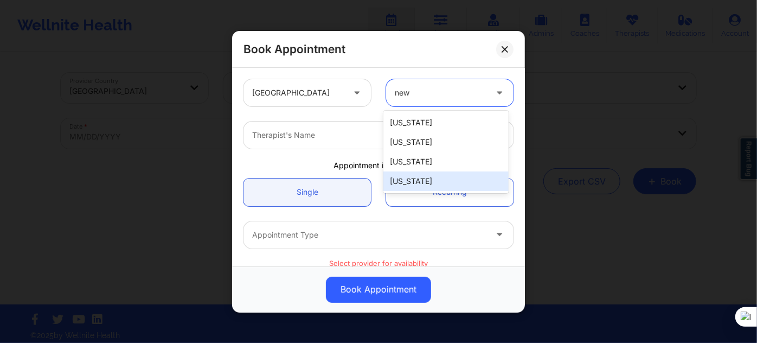
click at [422, 183] on div "[US_STATE]" at bounding box center [445, 181] width 125 height 20
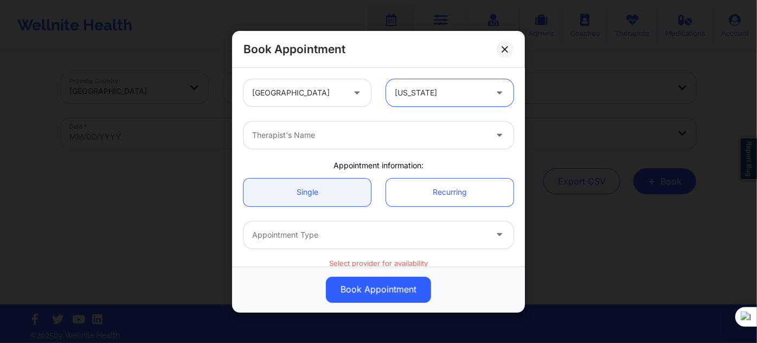
click at [303, 151] on div "Therapist's Name" at bounding box center [378, 135] width 285 height 42
click at [303, 144] on div "Therapist's Name" at bounding box center [365, 134] width 244 height 27
type input "tanesha"
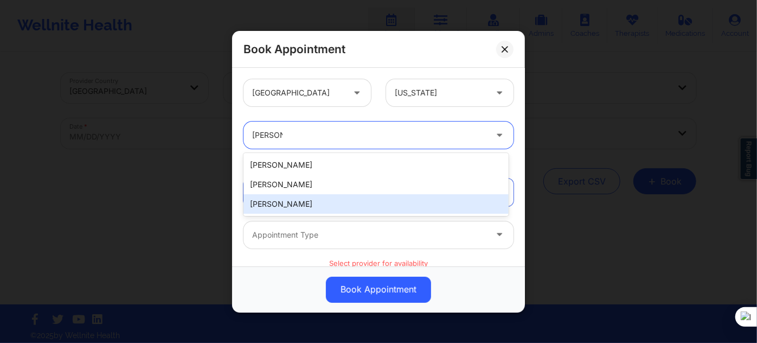
click at [281, 201] on div "Tanesha Morgan" at bounding box center [375, 204] width 265 height 20
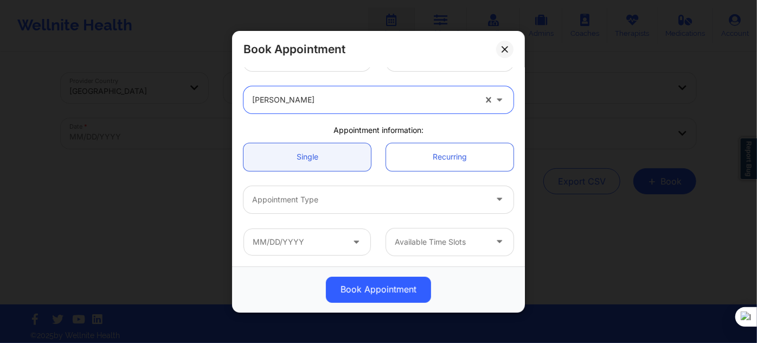
scroll to position [49, 0]
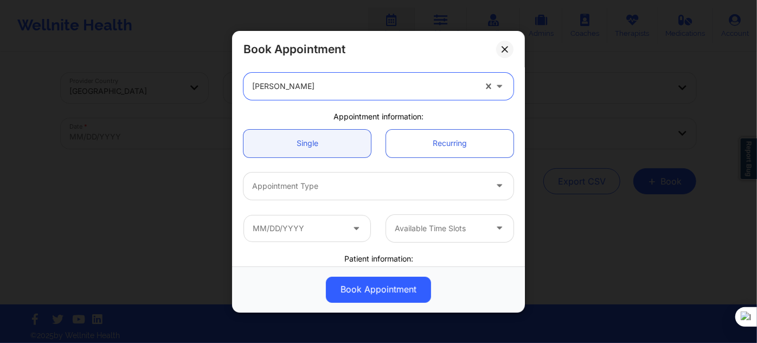
click at [350, 172] on div "Appointment Type" at bounding box center [365, 185] width 244 height 27
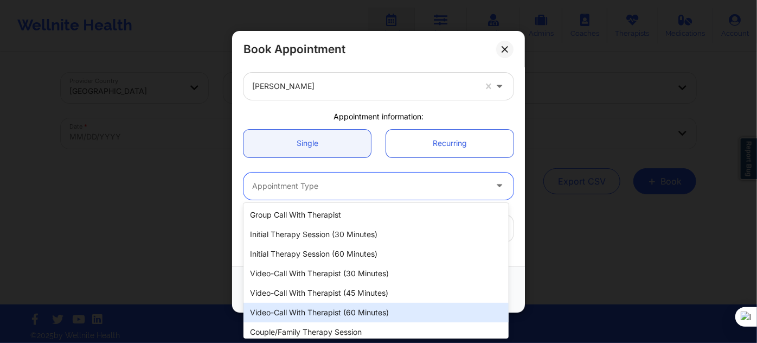
click at [347, 307] on div "Video-Call with Therapist (60 minutes)" at bounding box center [375, 313] width 265 height 20
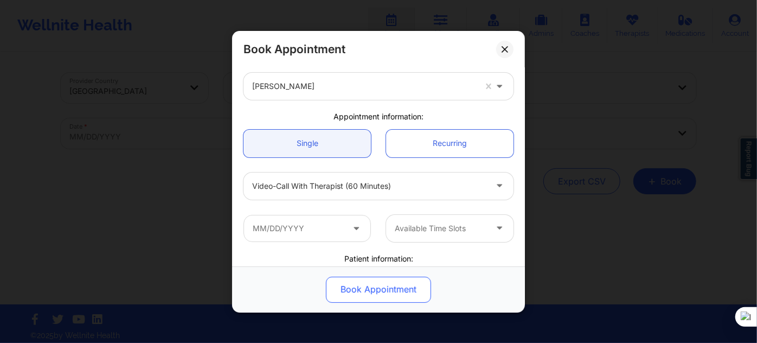
click at [350, 297] on button "Book Appointment" at bounding box center [378, 289] width 105 height 26
click at [349, 297] on button "Book Appointment" at bounding box center [378, 289] width 105 height 26
click at [347, 297] on button "Book Appointment" at bounding box center [378, 289] width 105 height 26
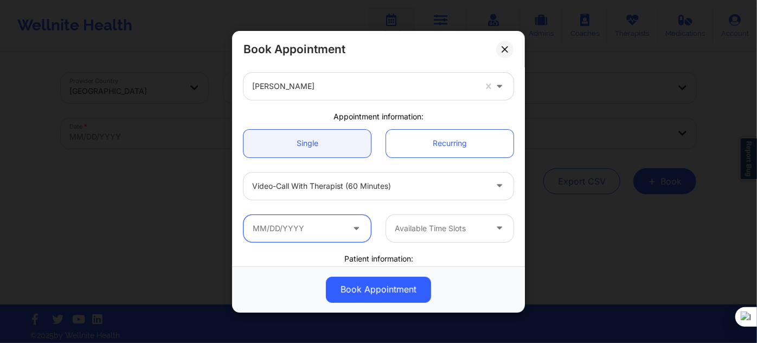
click at [287, 234] on input "text" at bounding box center [306, 227] width 127 height 27
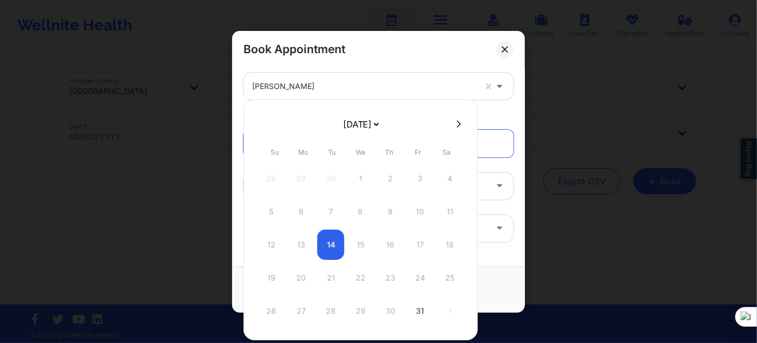
click at [369, 121] on select "[DATE] [DATE] [DATE] [DATE] [DATE] [DATE] [DATE] [DATE] [DATE] [DATE] [DATE] [D…" at bounding box center [361, 124] width 40 height 22
select select "2025-10"
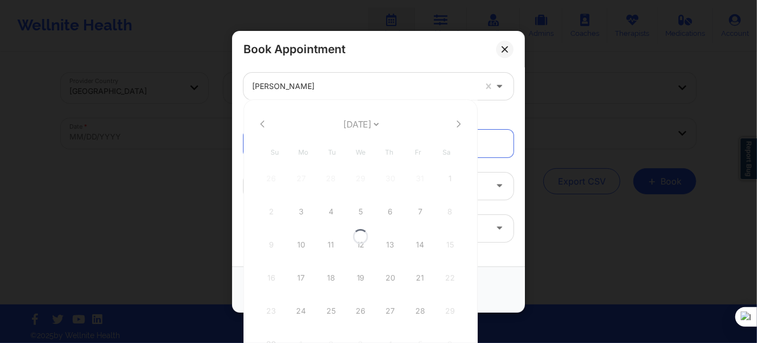
select select "2025-10"
click at [300, 274] on div "17" at bounding box center [300, 277] width 27 height 30
type input "[DATE]"
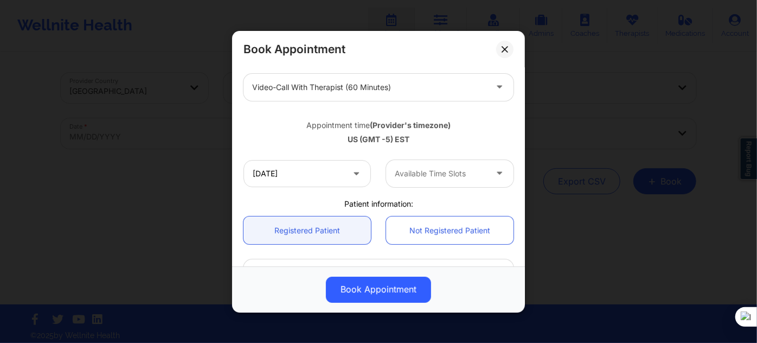
scroll to position [147, 0]
click at [429, 184] on div "Available Time Slots" at bounding box center [436, 172] width 101 height 27
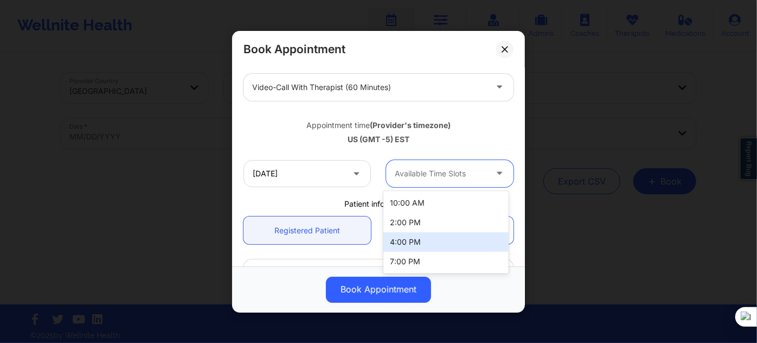
click at [412, 240] on div "4:00 PM" at bounding box center [445, 242] width 125 height 20
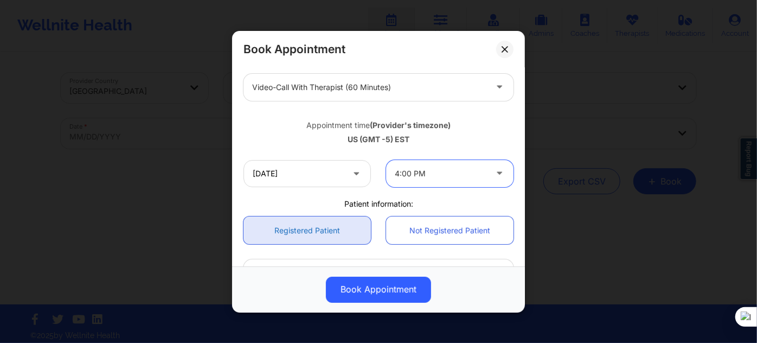
scroll to position [246, 0]
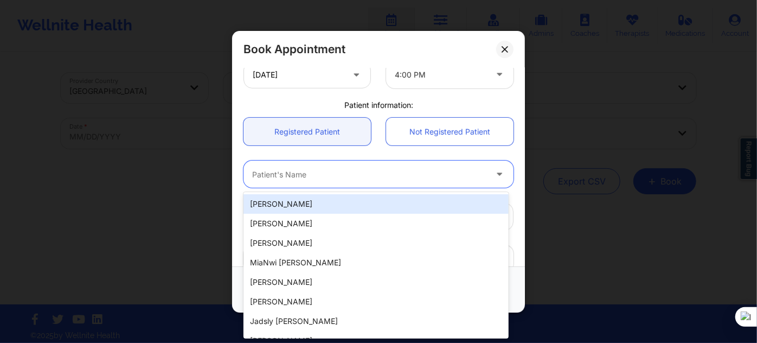
click at [315, 179] on div at bounding box center [369, 174] width 234 height 13
paste input "Micaela Jose"
type input "Micaela Jose"
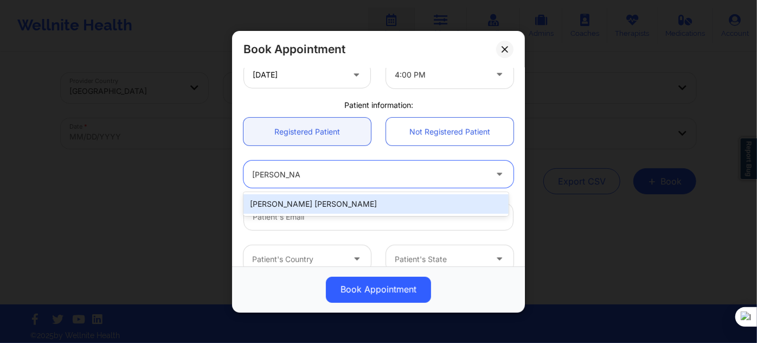
click at [348, 210] on div "Micaela Jose" at bounding box center [375, 204] width 265 height 20
type input "micaelajose1604@gmail.com"
type input "+19174038647"
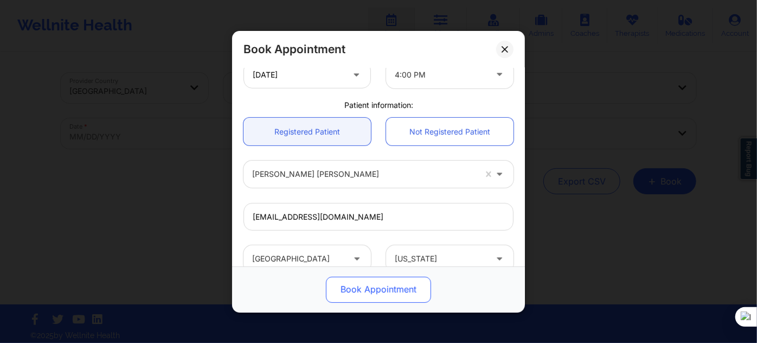
click at [369, 294] on button "Book Appointment" at bounding box center [378, 289] width 105 height 26
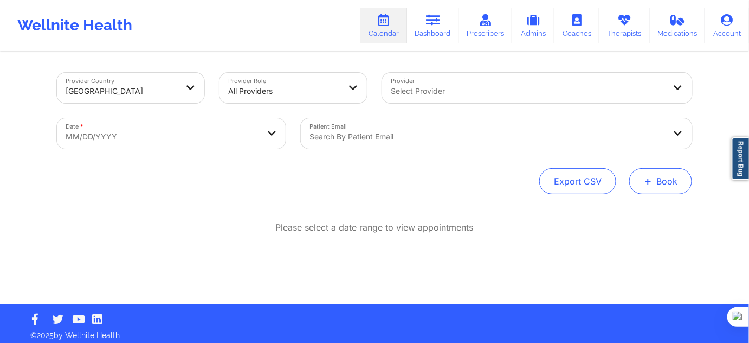
click at [660, 176] on button "+ Book" at bounding box center [661, 181] width 63 height 26
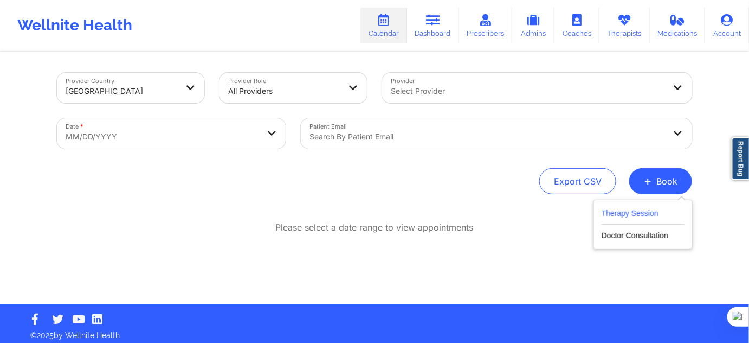
click at [633, 207] on button "Therapy Session" at bounding box center [643, 216] width 83 height 18
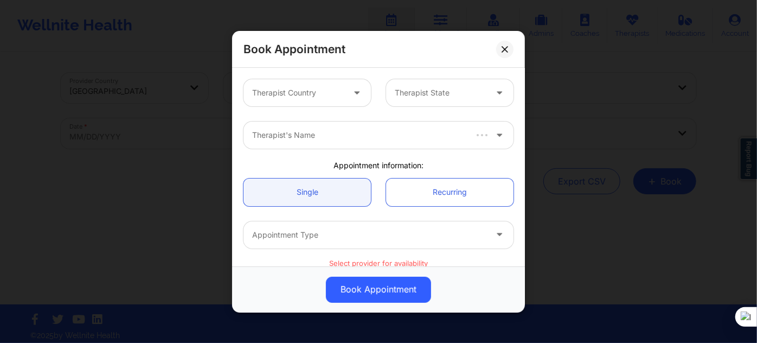
click at [312, 87] on div at bounding box center [298, 92] width 92 height 13
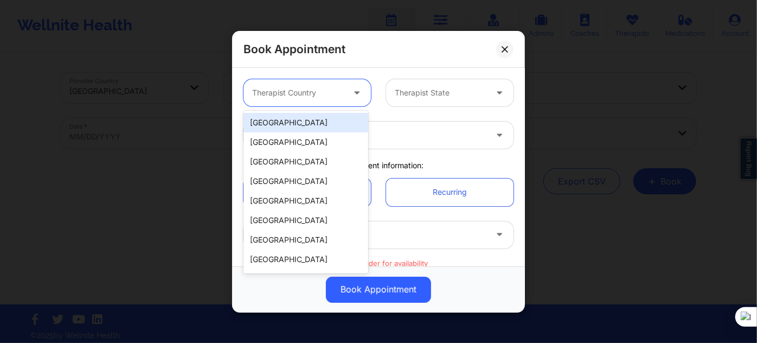
click at [297, 121] on div "[GEOGRAPHIC_DATA]" at bounding box center [305, 123] width 125 height 20
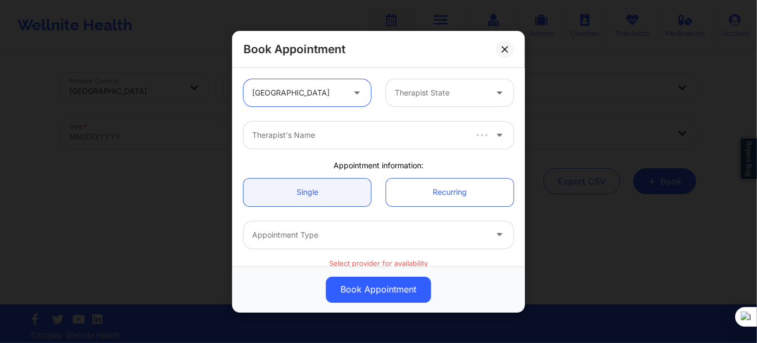
click at [415, 84] on div "Therapist State" at bounding box center [436, 92] width 101 height 27
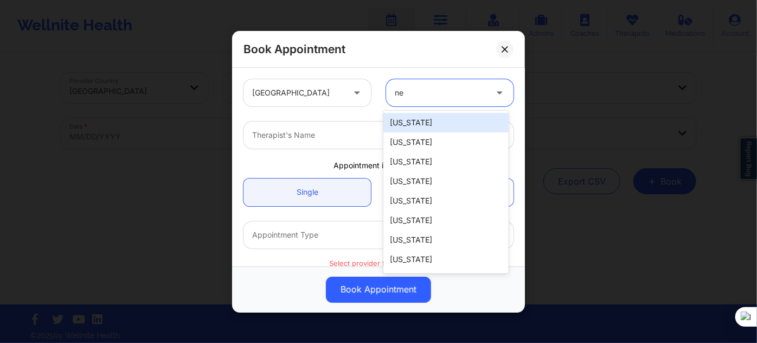
type input "new"
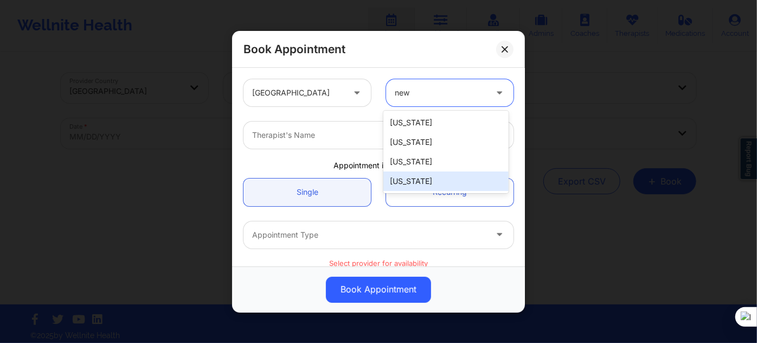
click at [402, 176] on div "[US_STATE]" at bounding box center [445, 181] width 125 height 20
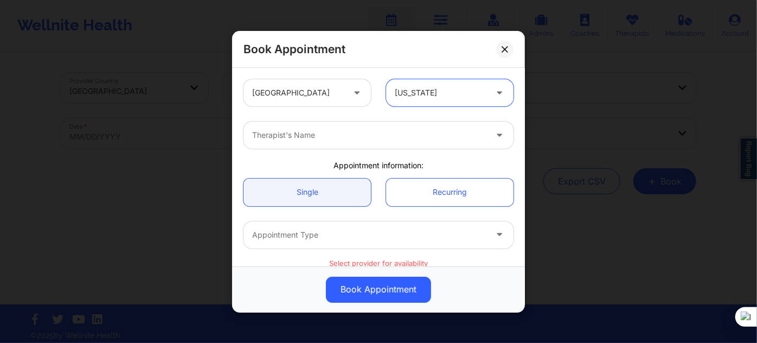
click at [344, 144] on div "Therapist's Name" at bounding box center [365, 134] width 244 height 27
type input "tanesha"
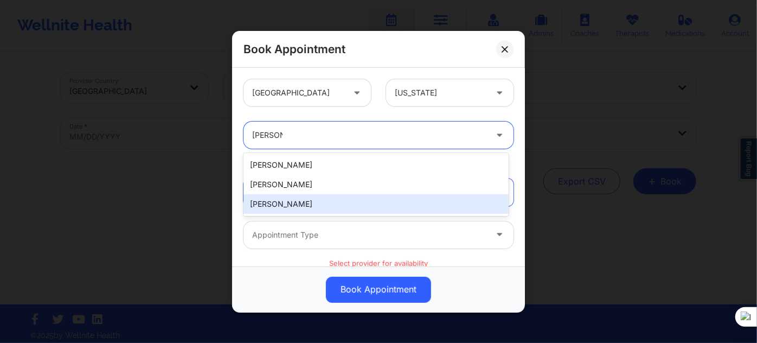
click at [305, 209] on div "Tanesha Morgan" at bounding box center [375, 204] width 265 height 20
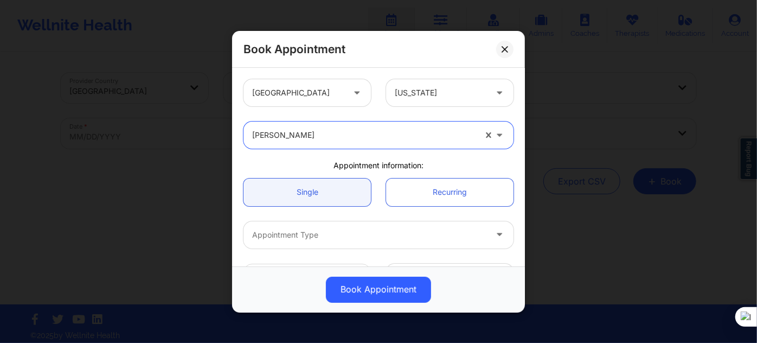
scroll to position [98, 0]
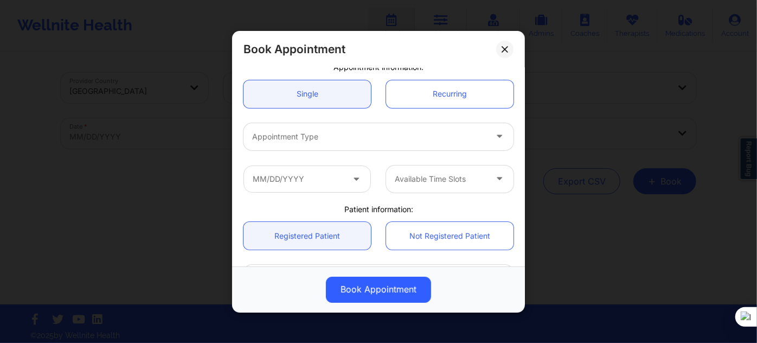
click at [346, 140] on div at bounding box center [369, 136] width 234 height 13
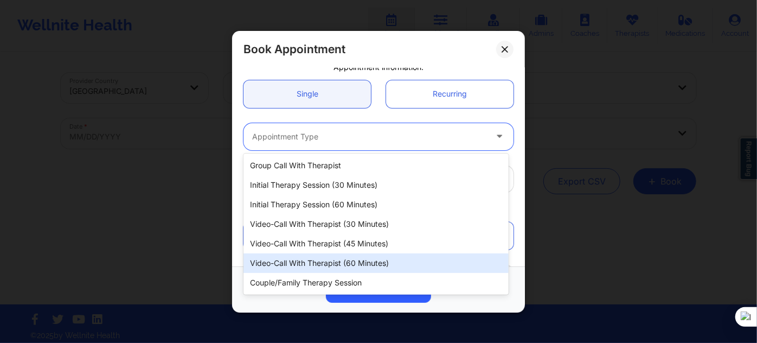
click at [344, 259] on div "Video-Call with Therapist (60 minutes)" at bounding box center [375, 263] width 265 height 20
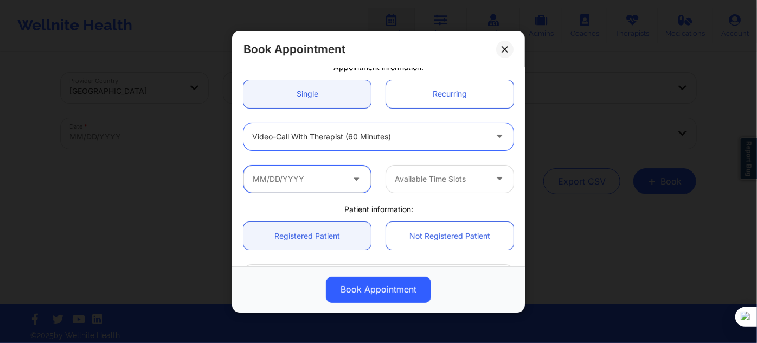
click at [333, 170] on input "text" at bounding box center [306, 178] width 127 height 27
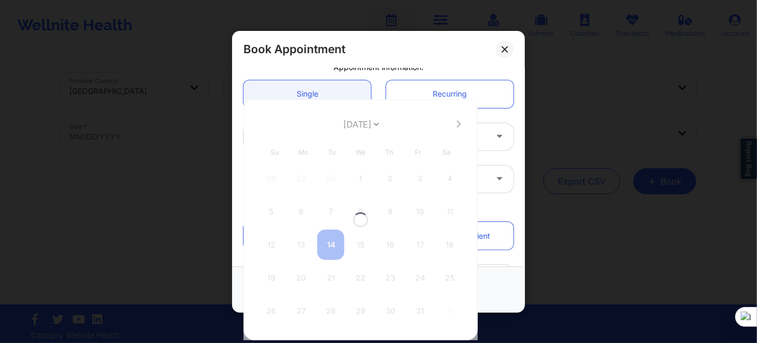
click at [361, 121] on div at bounding box center [360, 219] width 234 height 241
click at [361, 122] on select "[DATE] [DATE] [DATE] [DATE] [DATE] [DATE] [DATE] [DATE] [DATE] [DATE] [DATE] [D…" at bounding box center [361, 124] width 40 height 22
select select "2025-10"
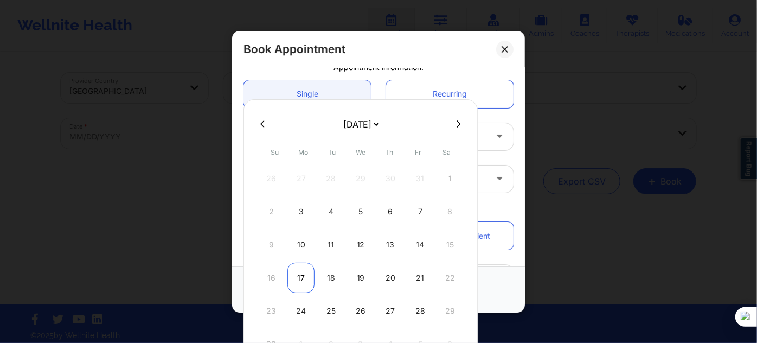
click at [300, 269] on div "17" at bounding box center [300, 277] width 27 height 30
type input "[DATE]"
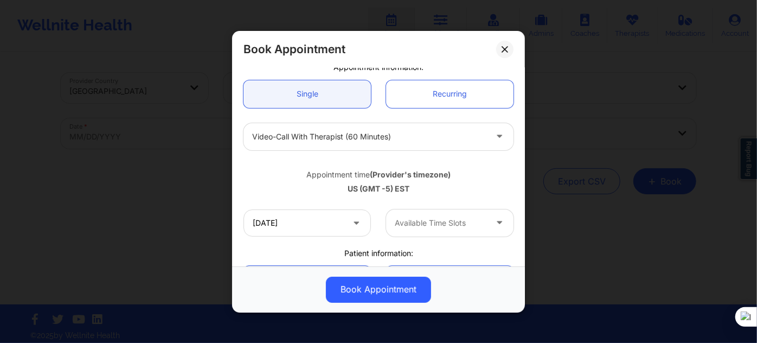
click at [409, 224] on div at bounding box center [441, 222] width 92 height 13
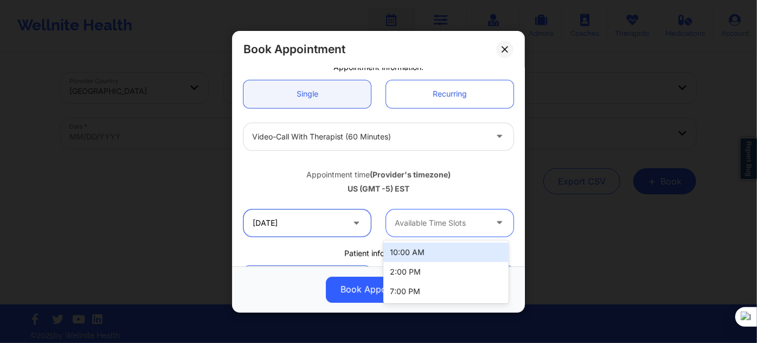
click at [319, 221] on input "[DATE]" at bounding box center [306, 222] width 127 height 27
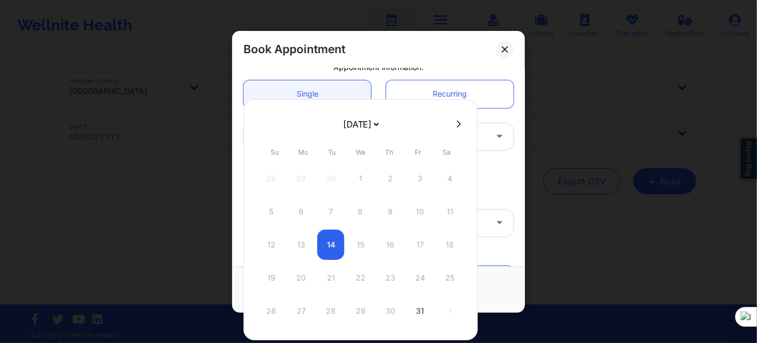
click at [370, 127] on select "[DATE] [DATE] [DATE] [DATE] [DATE] [DATE] [DATE] [DATE] [DATE] [DATE] [DATE] [D…" at bounding box center [361, 124] width 40 height 22
select select "2025-10"
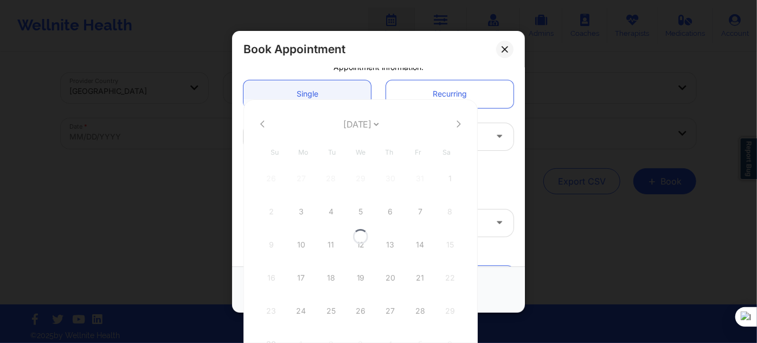
select select "2025-10"
click at [301, 309] on div "24" at bounding box center [300, 311] width 27 height 30
type input "11/24/2025"
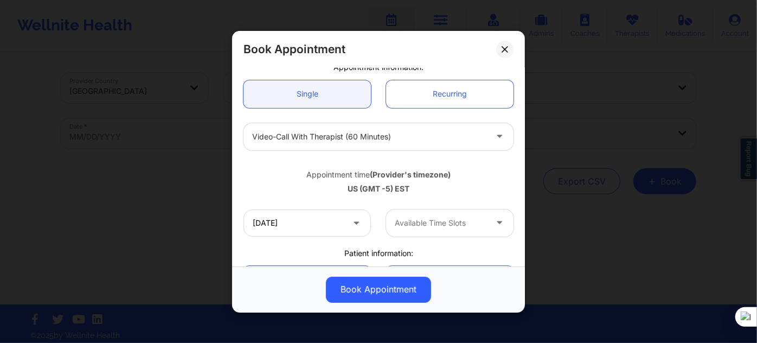
click at [425, 219] on div at bounding box center [441, 222] width 92 height 13
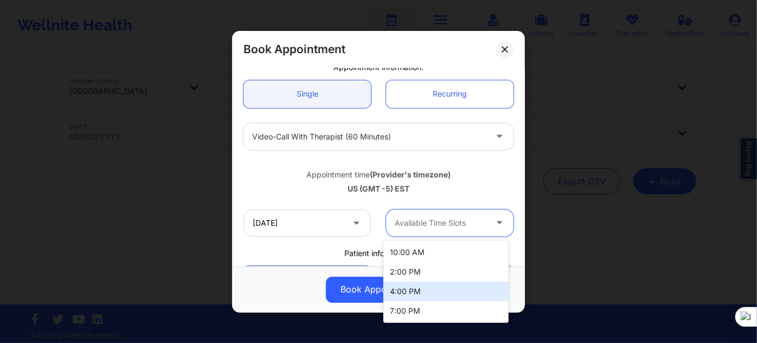
click at [414, 287] on div "4:00 PM" at bounding box center [445, 291] width 125 height 20
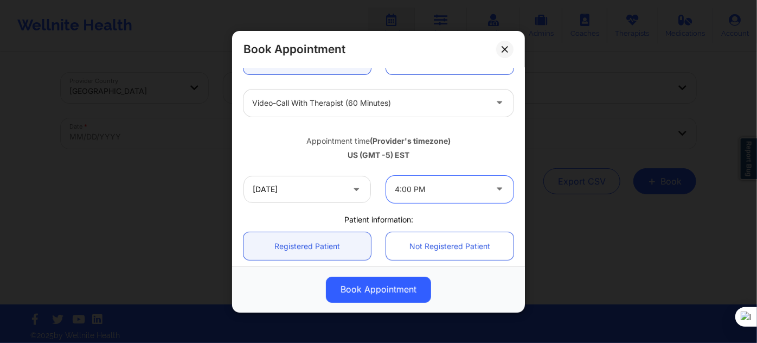
scroll to position [197, 0]
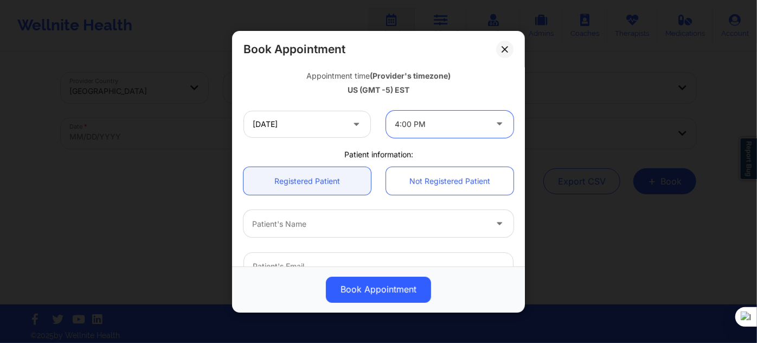
click at [327, 222] on div at bounding box center [369, 223] width 234 height 13
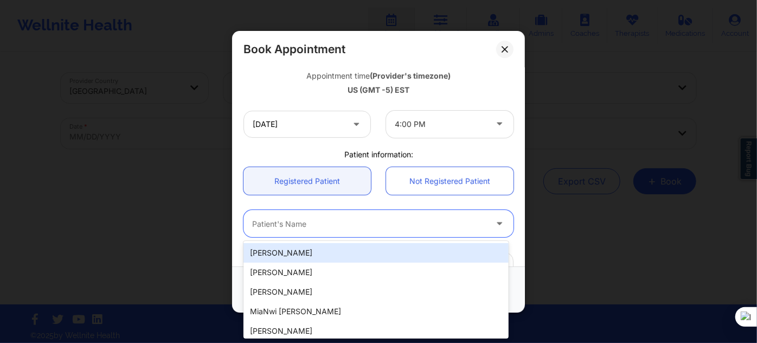
paste input "Micaela Jose"
type input "Micaela Jose"
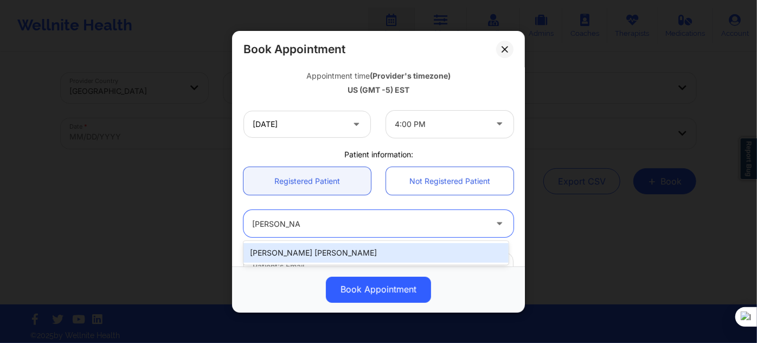
click at [341, 248] on div "Micaela Jose" at bounding box center [375, 253] width 265 height 20
type input "micaelajose1604@gmail.com"
type input "+19174038647"
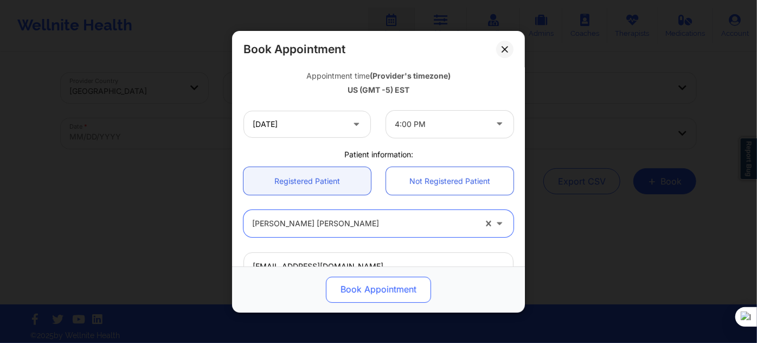
click at [370, 294] on button "Book Appointment" at bounding box center [378, 289] width 105 height 26
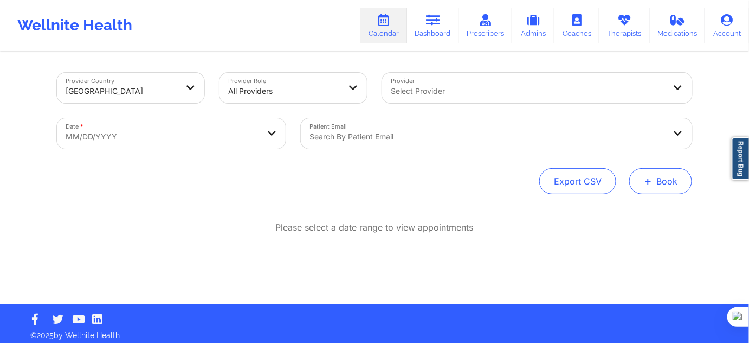
click at [650, 182] on span "+" at bounding box center [648, 181] width 8 height 6
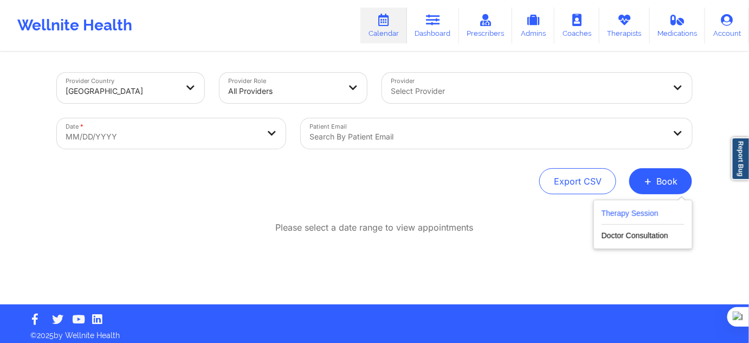
click at [638, 215] on button "Therapy Session" at bounding box center [643, 216] width 83 height 18
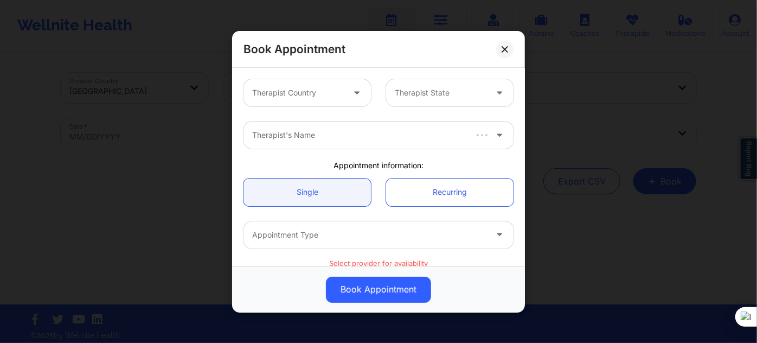
click at [334, 100] on div "Therapist Country" at bounding box center [293, 92] width 101 height 27
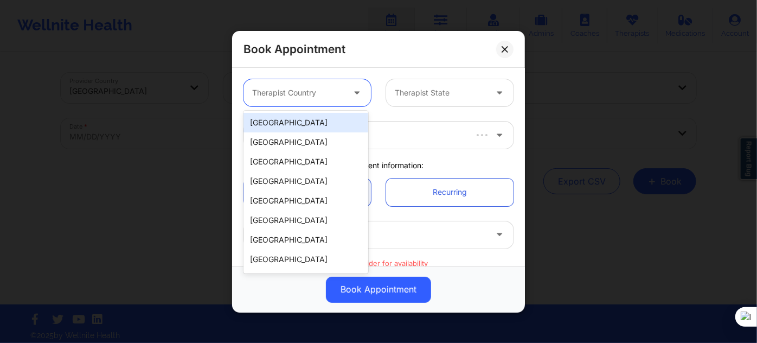
click at [322, 127] on div "[GEOGRAPHIC_DATA]" at bounding box center [305, 123] width 125 height 20
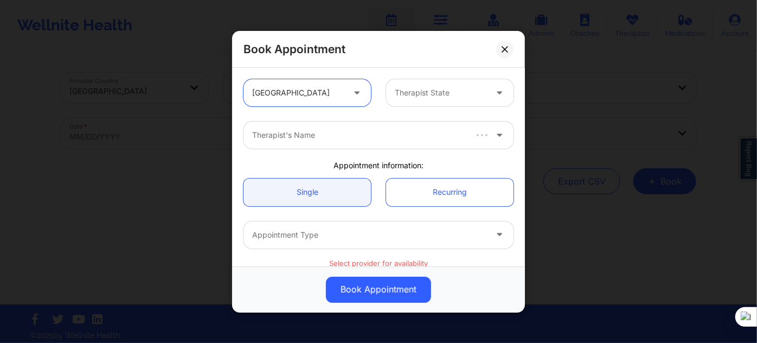
click at [422, 89] on div at bounding box center [441, 92] width 92 height 13
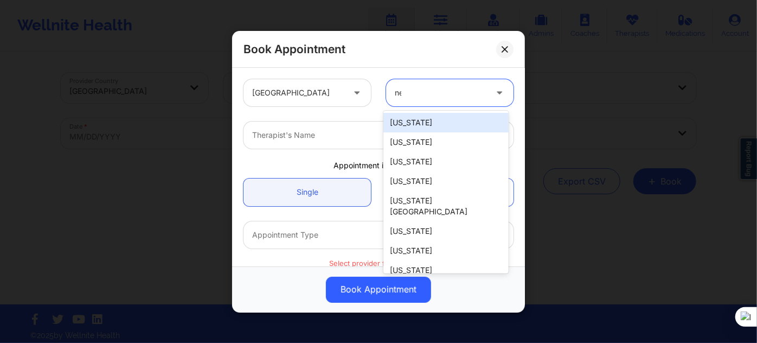
type input "new"
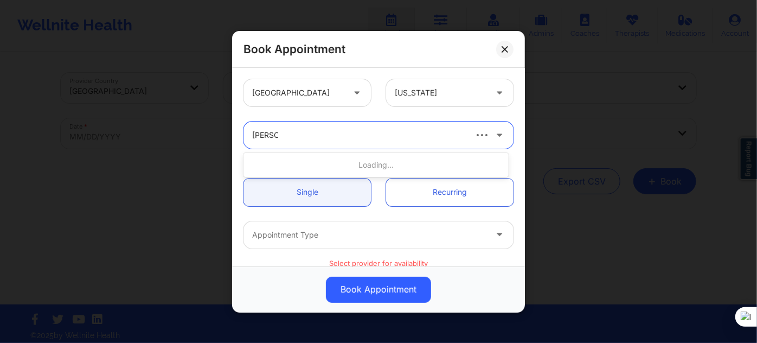
type input "tanesha"
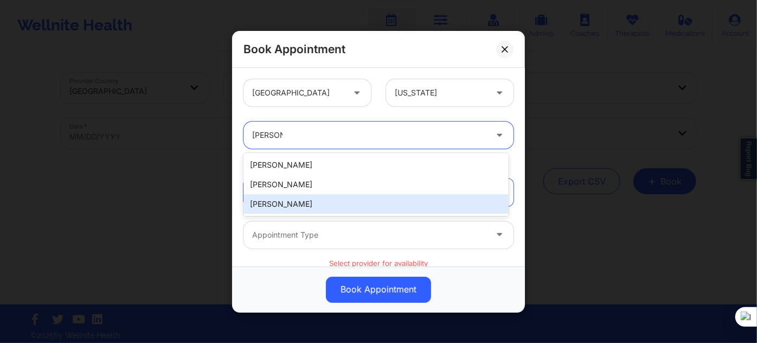
click at [324, 203] on div "Tanesha Morgan" at bounding box center [375, 204] width 265 height 20
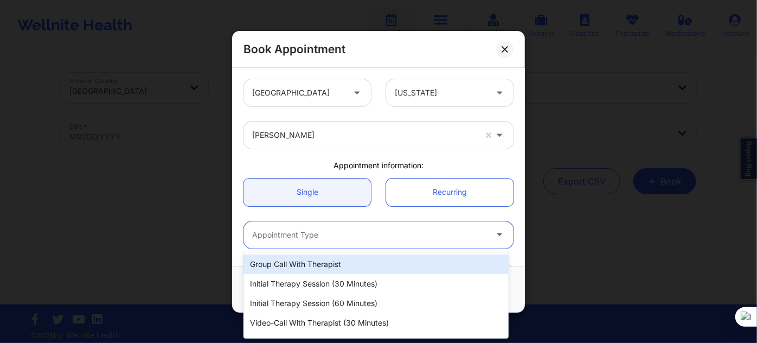
click at [316, 239] on div at bounding box center [369, 234] width 234 height 13
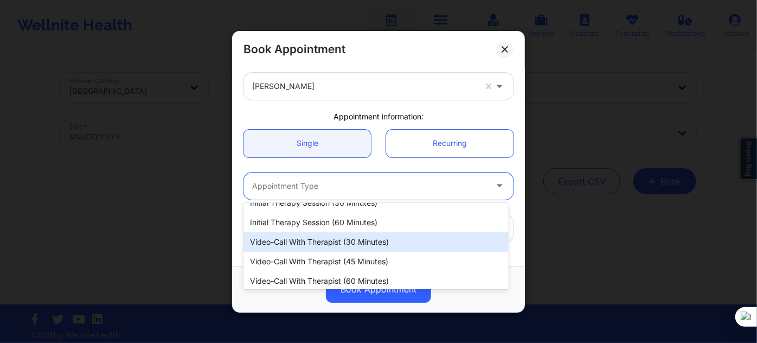
scroll to position [55, 0]
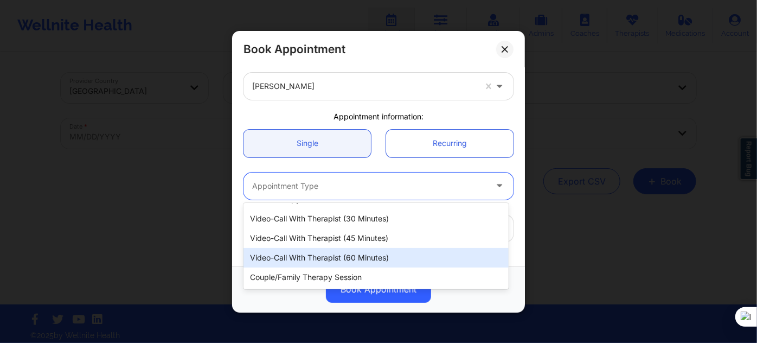
click at [348, 262] on div "Video-Call with Therapist (60 minutes)" at bounding box center [375, 258] width 265 height 20
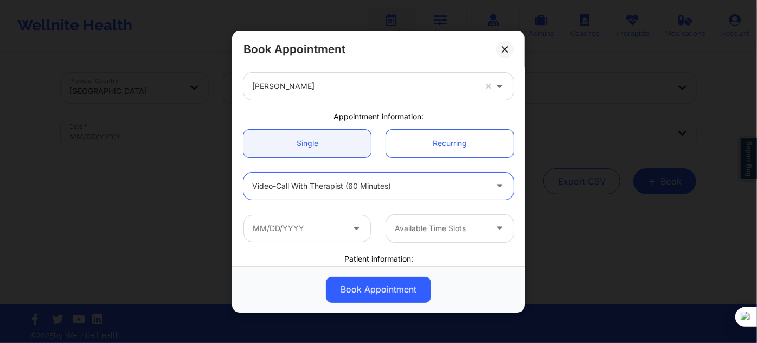
scroll to position [147, 0]
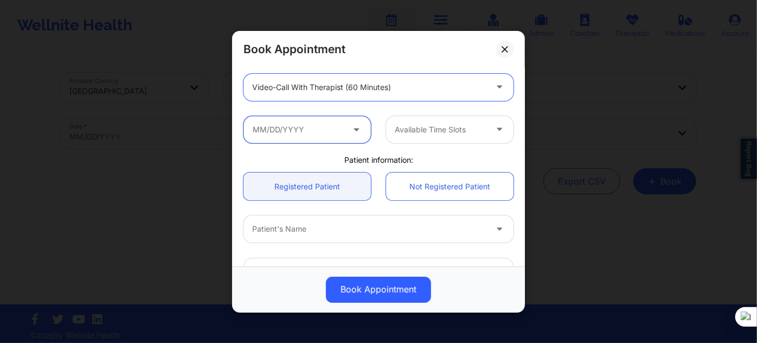
click at [286, 123] on input "text" at bounding box center [306, 128] width 127 height 27
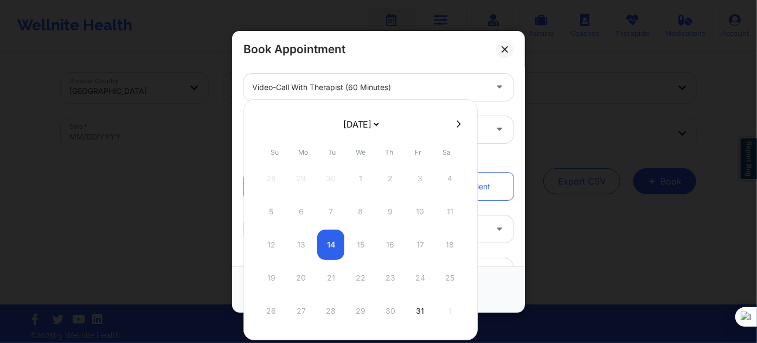
click at [367, 128] on select "[DATE] [DATE] [DATE] [DATE] [DATE] [DATE] [DATE] [DATE] [DATE] [DATE] [DATE] [D…" at bounding box center [361, 124] width 40 height 22
select select "2025-10"
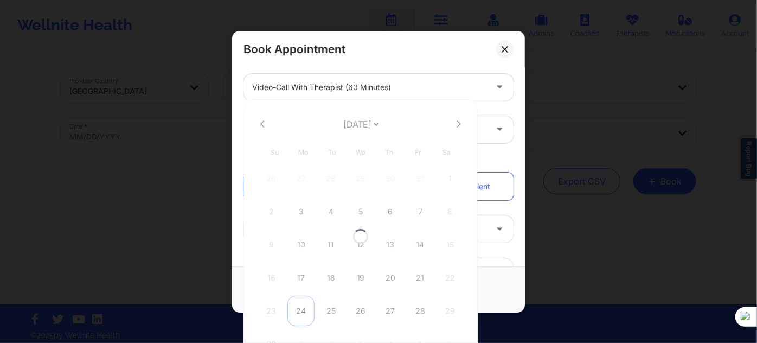
select select "2025-10"
click at [301, 307] on div "24" at bounding box center [300, 311] width 27 height 30
type input "11/24/2025"
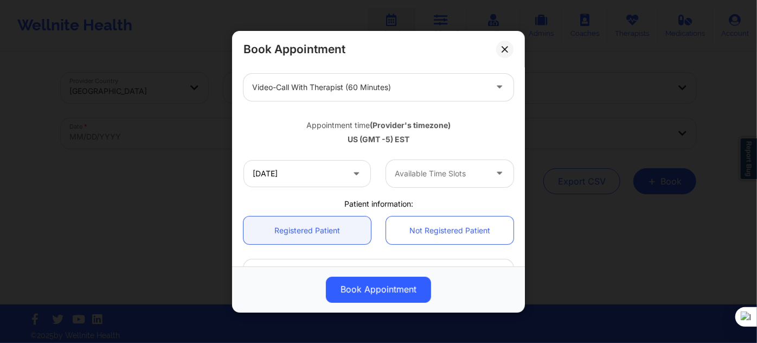
click at [438, 182] on div "Available Time Slots" at bounding box center [436, 172] width 101 height 27
click at [250, 159] on input "11/24/2025" at bounding box center [306, 172] width 127 height 27
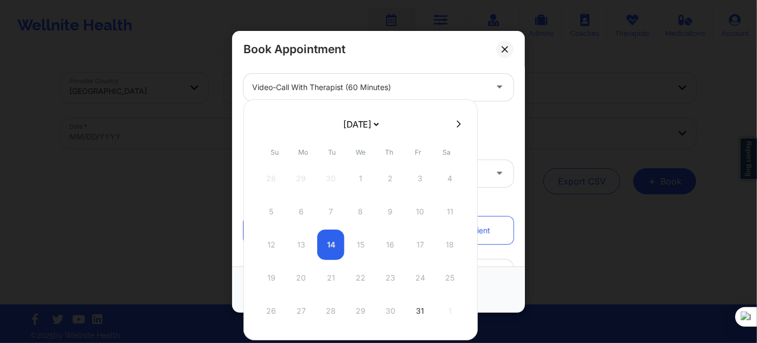
click at [342, 123] on select "[DATE] [DATE] [DATE] [DATE] [DATE] [DATE] [DATE] [DATE] [DATE] [DATE] [DATE] [D…" at bounding box center [361, 124] width 40 height 22
select select "2025-11"
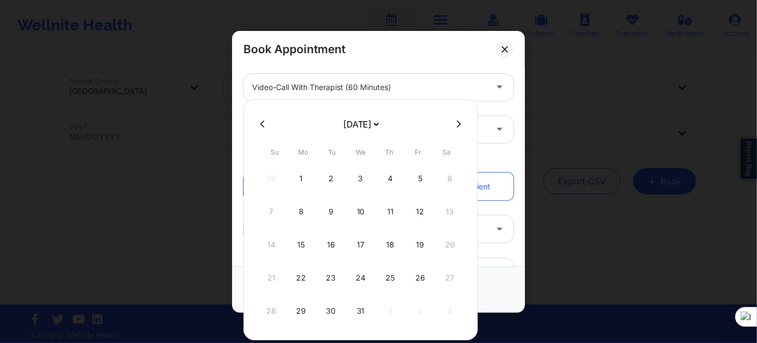
click at [301, 178] on div "1" at bounding box center [300, 178] width 27 height 30
type input "[DATE]"
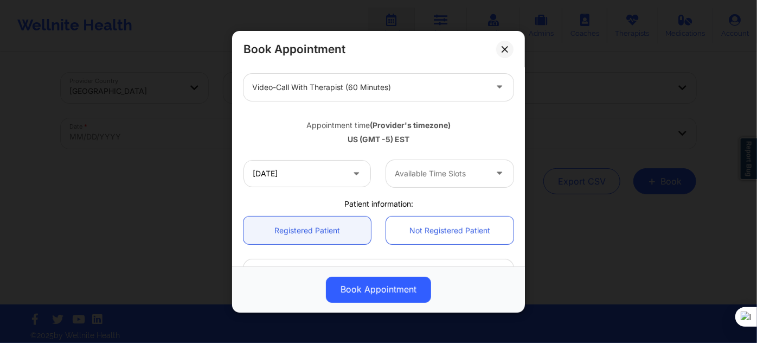
click at [421, 179] on div at bounding box center [441, 173] width 92 height 13
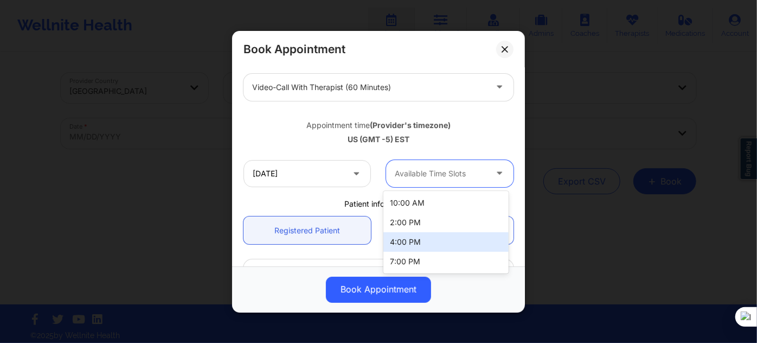
click at [406, 242] on div "4:00 PM" at bounding box center [445, 242] width 125 height 20
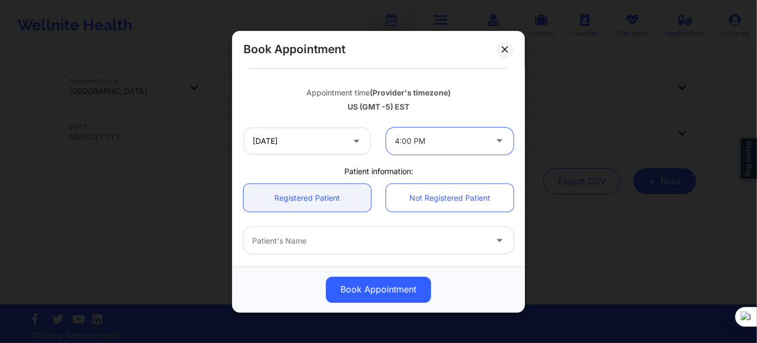
scroll to position [197, 0]
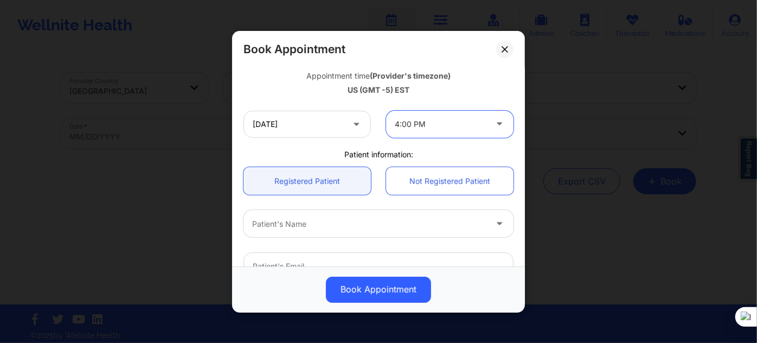
click at [332, 217] on div at bounding box center [369, 223] width 234 height 13
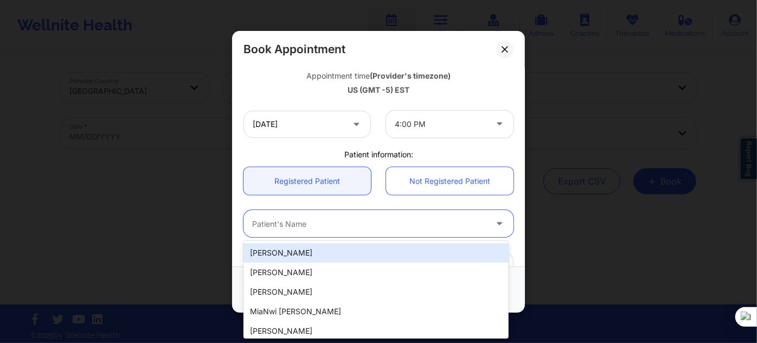
paste input "Micaela Jose"
type input "Micaela Jose"
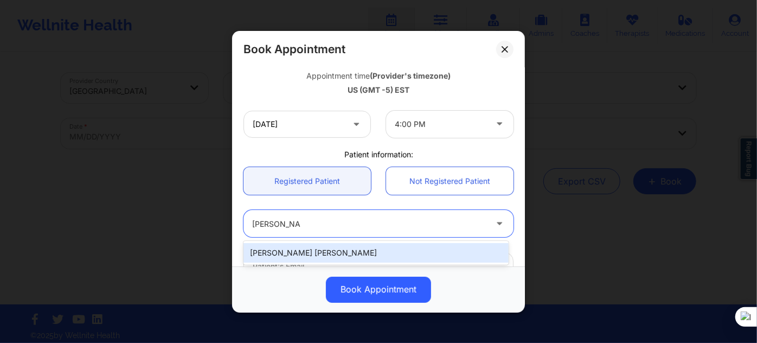
drag, startPoint x: 374, startPoint y: 242, endPoint x: 365, endPoint y: 257, distance: 17.5
click at [365, 257] on div "Micaela Jose" at bounding box center [375, 253] width 265 height 20
type input "micaelajose1604@gmail.com"
type input "+19174038647"
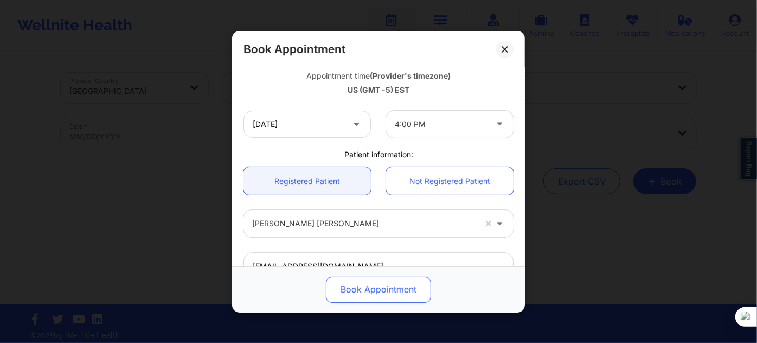
click at [365, 288] on button "Book Appointment" at bounding box center [378, 289] width 105 height 26
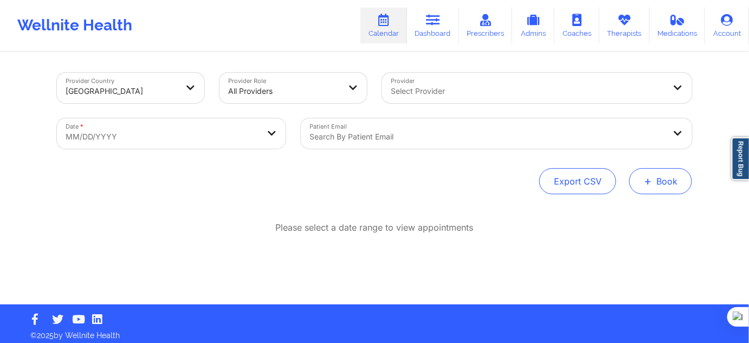
click at [668, 177] on button "+ Book" at bounding box center [661, 181] width 63 height 26
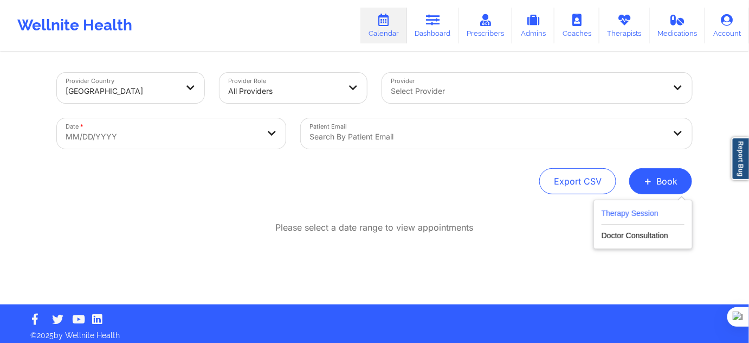
click at [641, 215] on button "Therapy Session" at bounding box center [643, 216] width 83 height 18
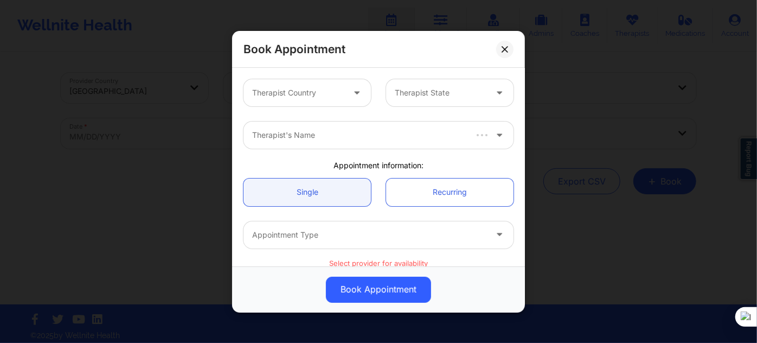
click at [338, 93] on div at bounding box center [298, 92] width 92 height 13
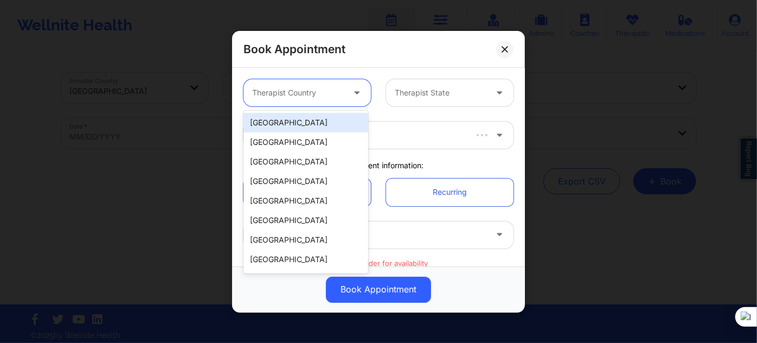
click at [325, 124] on div "[GEOGRAPHIC_DATA]" at bounding box center [305, 123] width 125 height 20
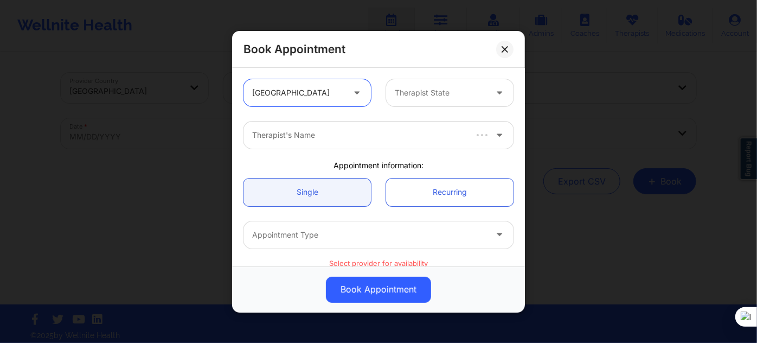
click at [440, 93] on div at bounding box center [441, 92] width 92 height 13
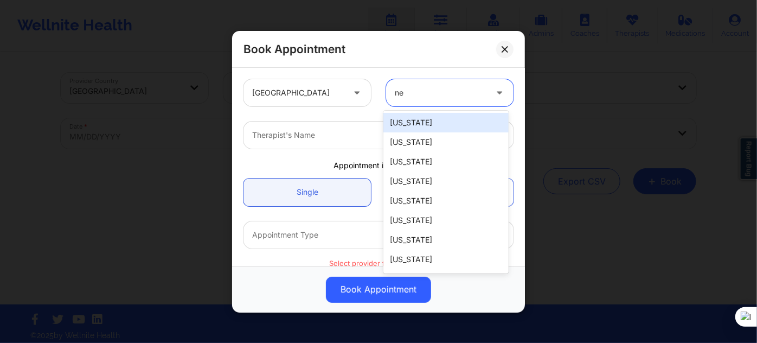
type input "new"
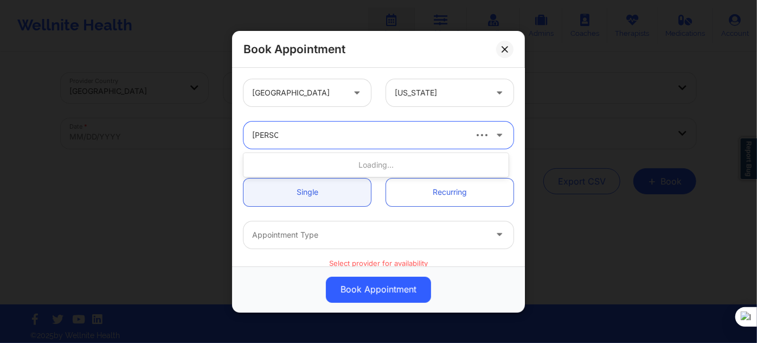
type input "tanesha"
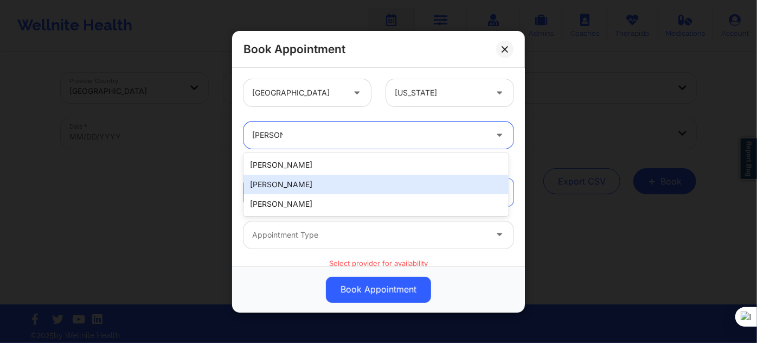
click at [356, 204] on div "Tanesha Morgan" at bounding box center [375, 204] width 265 height 20
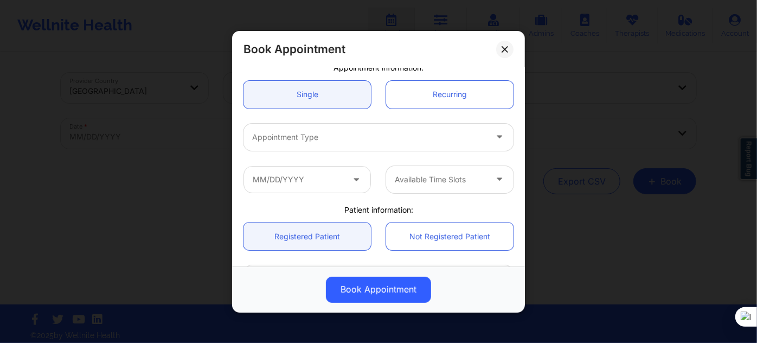
scroll to position [98, 0]
click at [359, 145] on div "Appointment Type" at bounding box center [365, 136] width 244 height 27
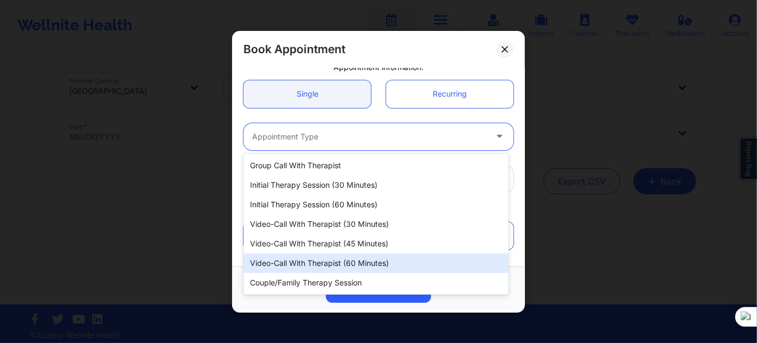
click at [345, 261] on div "Video-Call with Therapist (60 minutes)" at bounding box center [375, 263] width 265 height 20
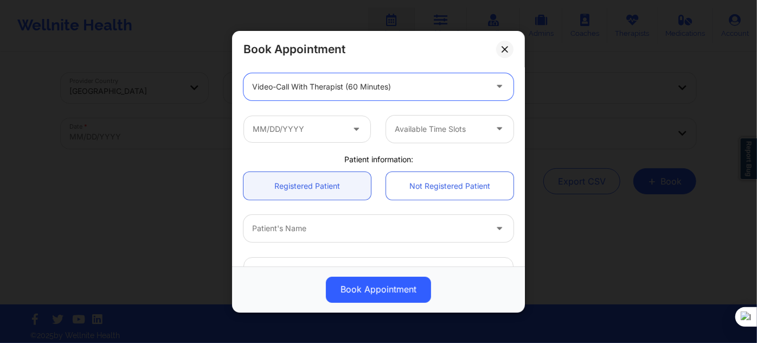
scroll to position [197, 0]
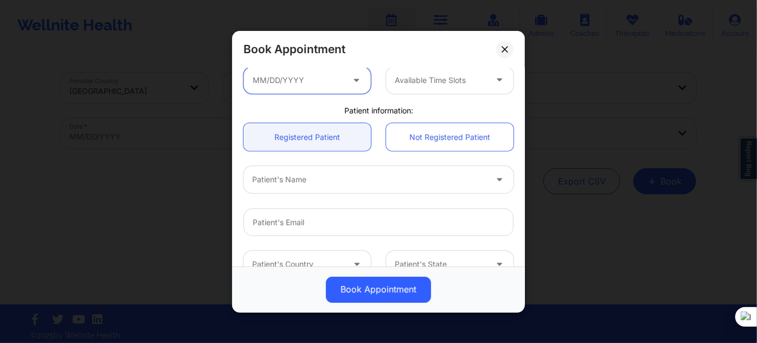
click at [306, 86] on input "text" at bounding box center [306, 79] width 127 height 27
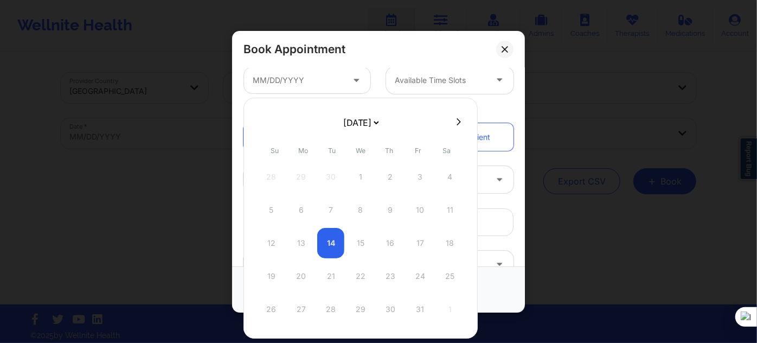
click at [358, 123] on select "[DATE] [DATE] [DATE] [DATE] [DATE] [DATE] [DATE] [DATE] [DATE] [DATE] [DATE] [D…" at bounding box center [361, 123] width 40 height 22
select select "2025-10"
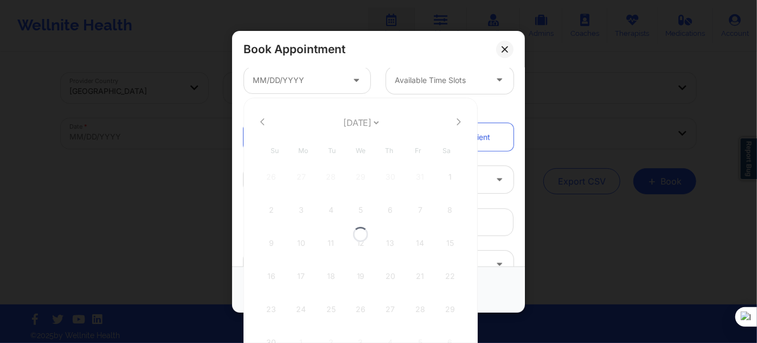
select select "2025-10"
click at [372, 128] on select "[DATE] [DATE] [DATE] [DATE] [DATE] [DATE] [DATE] [DATE] [DATE] [DATE] [DATE] [D…" at bounding box center [361, 123] width 40 height 22
select select "2025-11"
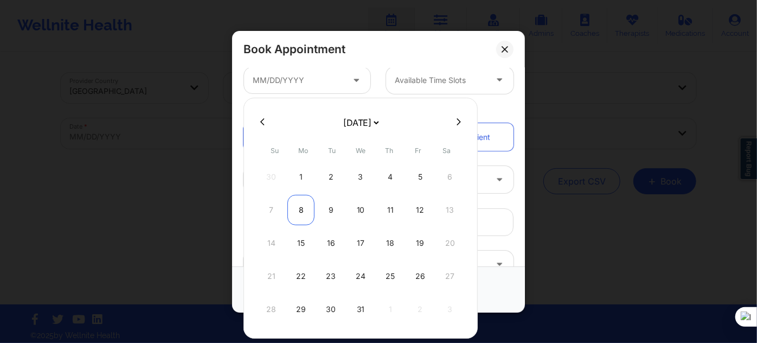
click at [296, 208] on div "8" at bounding box center [300, 210] width 27 height 30
type input "12/08/2025"
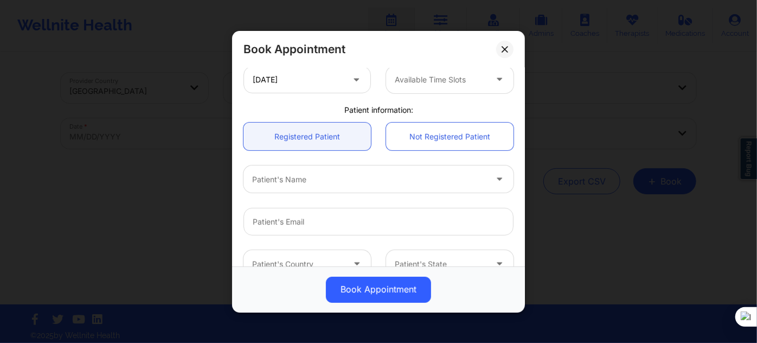
click at [364, 165] on div "Patient's Name" at bounding box center [365, 178] width 244 height 27
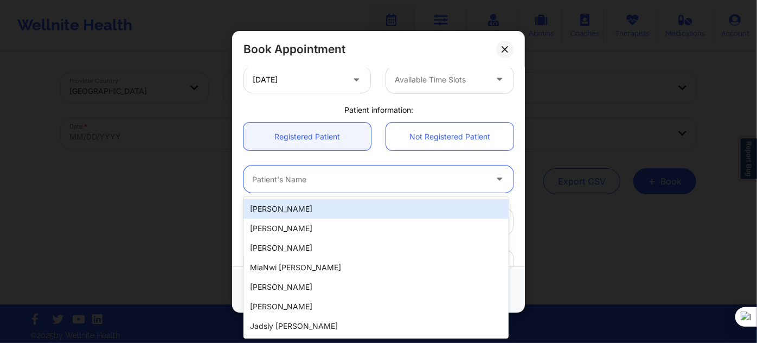
paste input "Micaela Jose"
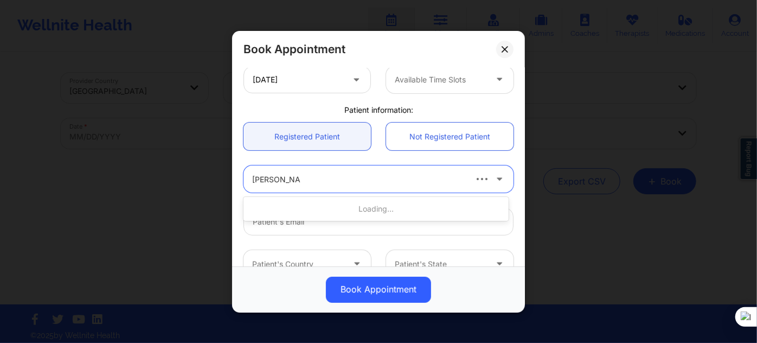
type input "Micaela Jose"
click at [439, 78] on div at bounding box center [441, 79] width 92 height 13
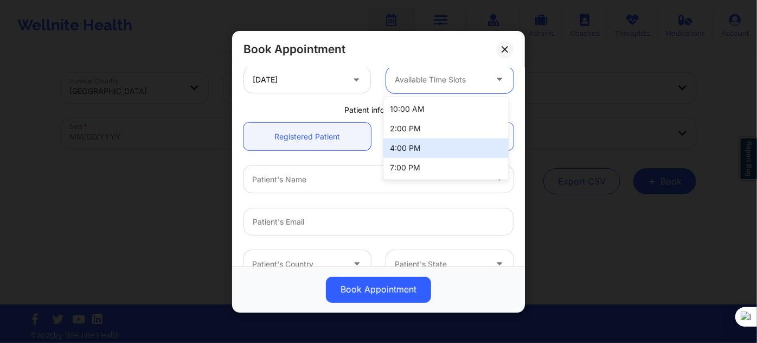
click at [420, 146] on div "4:00 PM" at bounding box center [445, 148] width 125 height 20
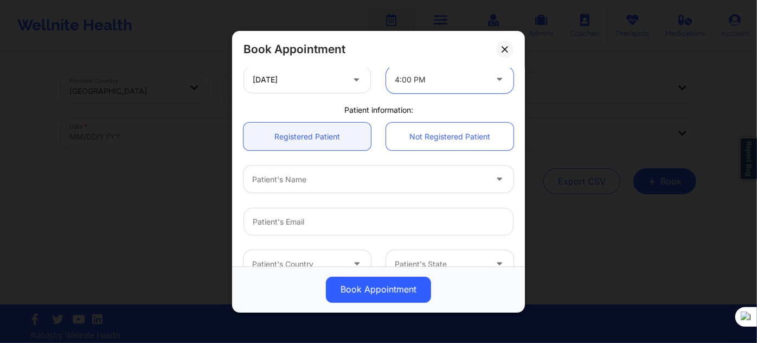
click at [357, 179] on div at bounding box center [369, 178] width 234 height 13
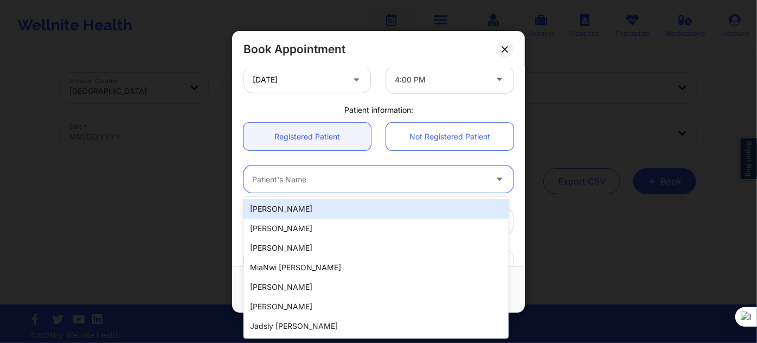
paste input "Micaela Jose"
type input "Micaela Jose"
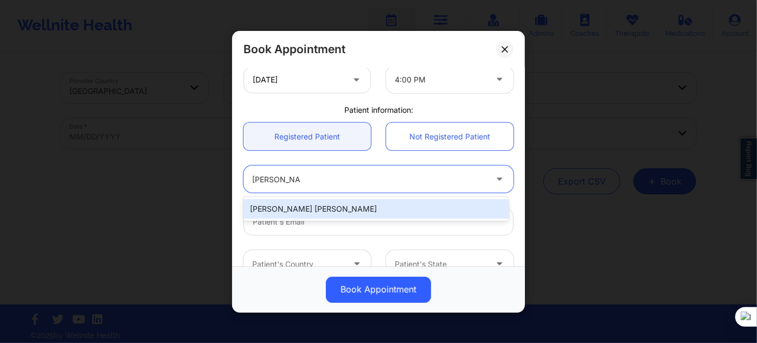
click at [359, 205] on div "Micaela Jose" at bounding box center [375, 209] width 265 height 20
type input "micaelajose1604@gmail.com"
type input "+19174038647"
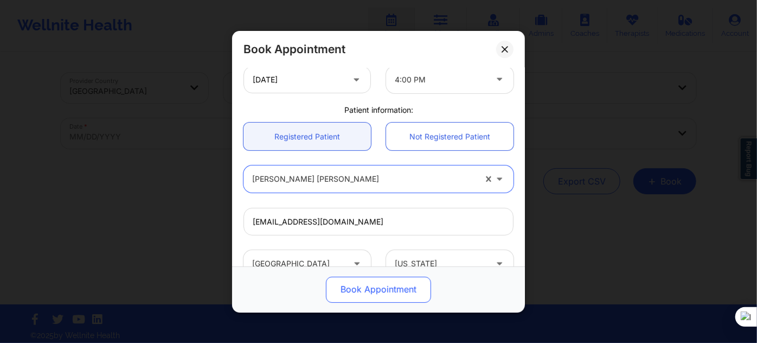
click at [374, 297] on button "Book Appointment" at bounding box center [378, 289] width 105 height 26
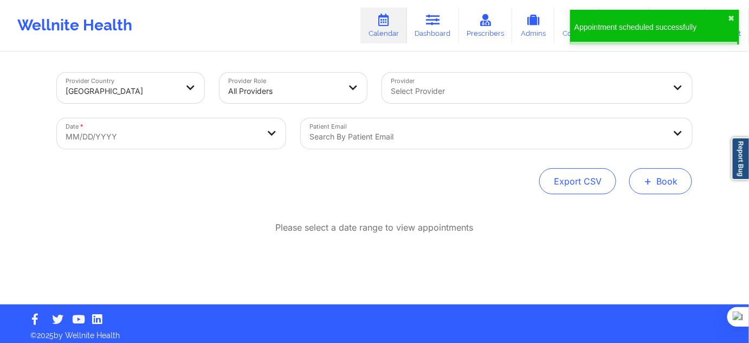
click at [660, 183] on button "+ Book" at bounding box center [661, 181] width 63 height 26
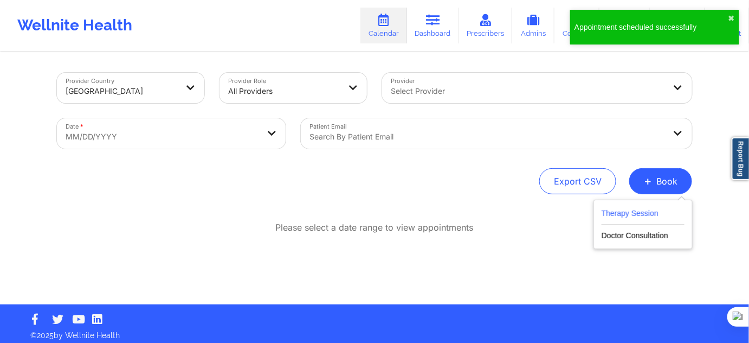
click at [636, 214] on button "Therapy Session" at bounding box center [643, 216] width 83 height 18
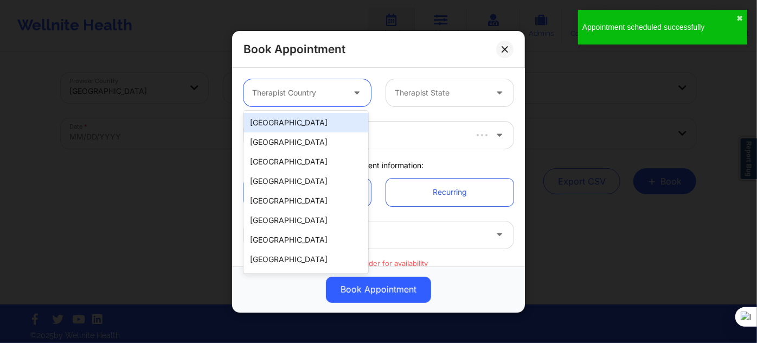
click at [284, 95] on div at bounding box center [298, 92] width 92 height 13
click at [298, 126] on div "[GEOGRAPHIC_DATA]" at bounding box center [305, 123] width 125 height 20
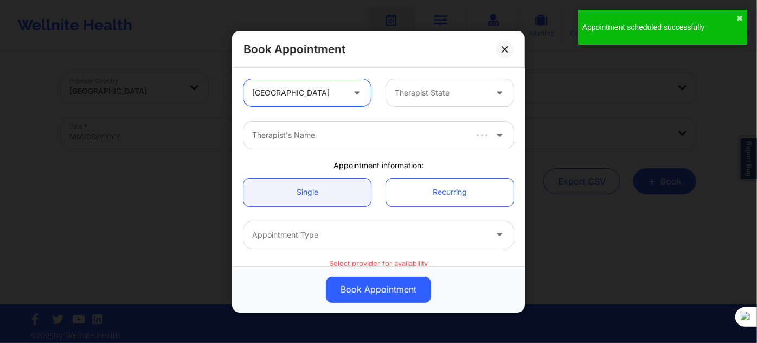
click at [410, 92] on div at bounding box center [441, 92] width 92 height 13
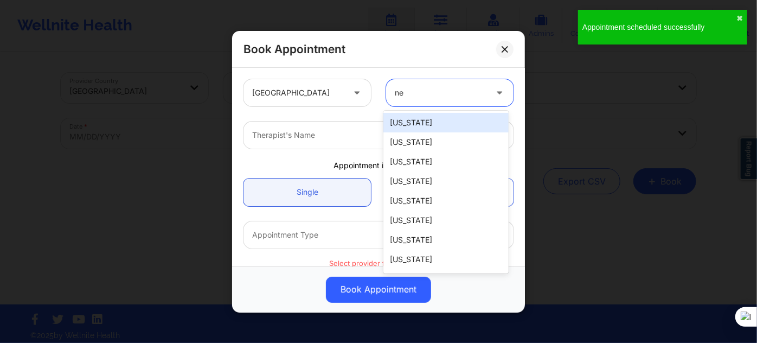
type input "new"
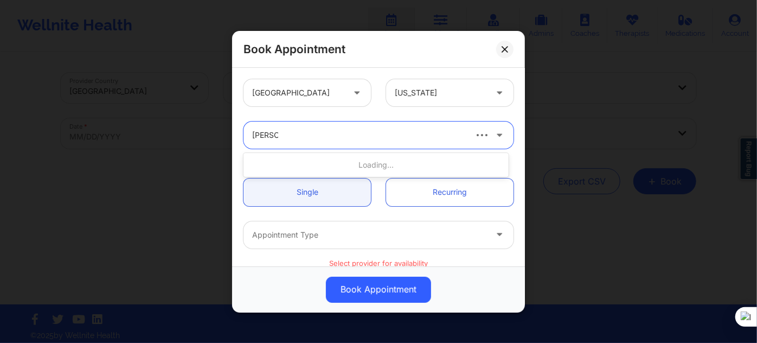
type input "tanesha"
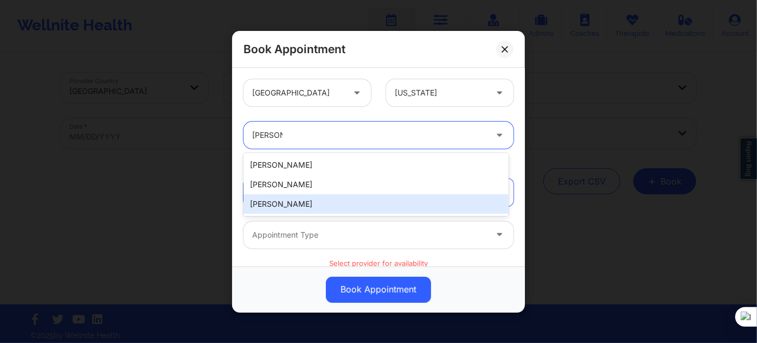
click at [351, 205] on div "Tanesha Morgan" at bounding box center [375, 204] width 265 height 20
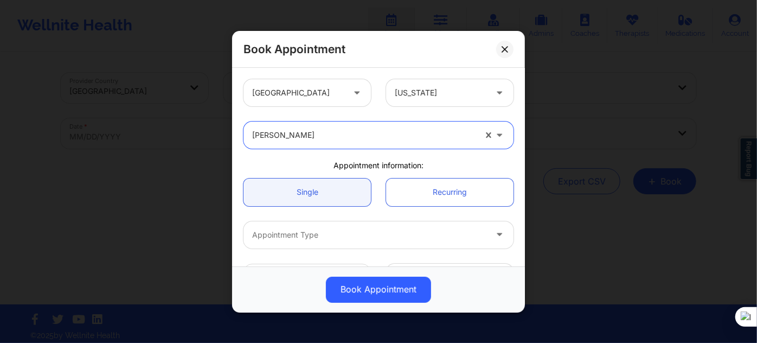
scroll to position [49, 0]
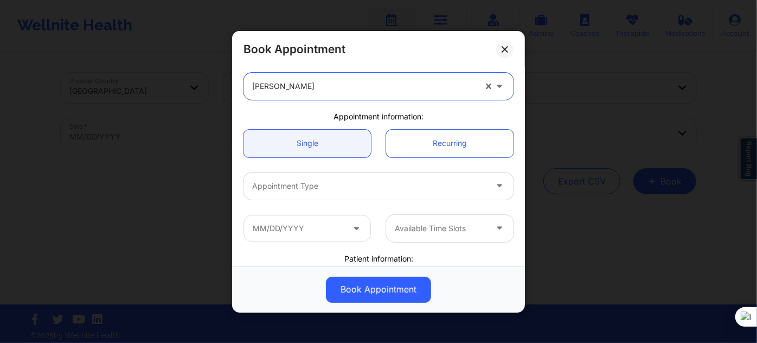
click at [389, 172] on div "Appointment Type" at bounding box center [365, 185] width 244 height 27
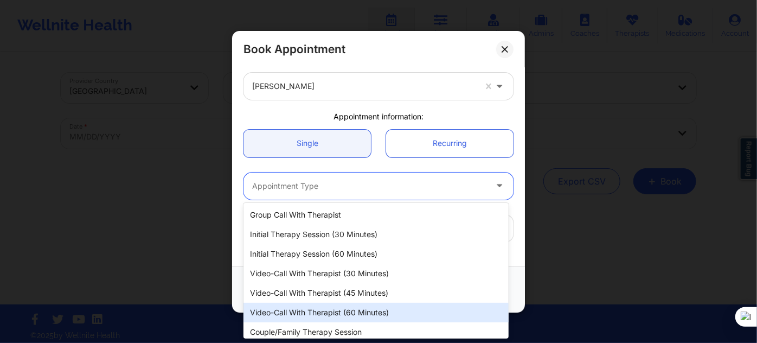
click at [346, 306] on div "Video-Call with Therapist (60 minutes)" at bounding box center [375, 313] width 265 height 20
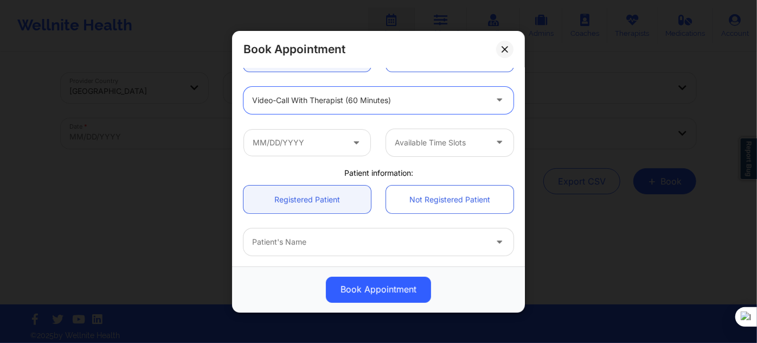
scroll to position [147, 0]
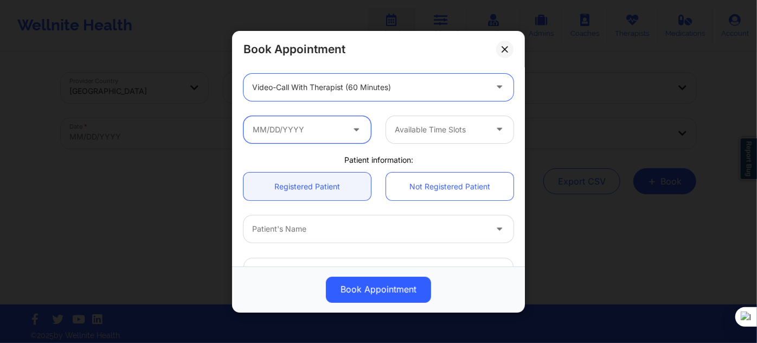
click at [316, 138] on input "text" at bounding box center [306, 128] width 127 height 27
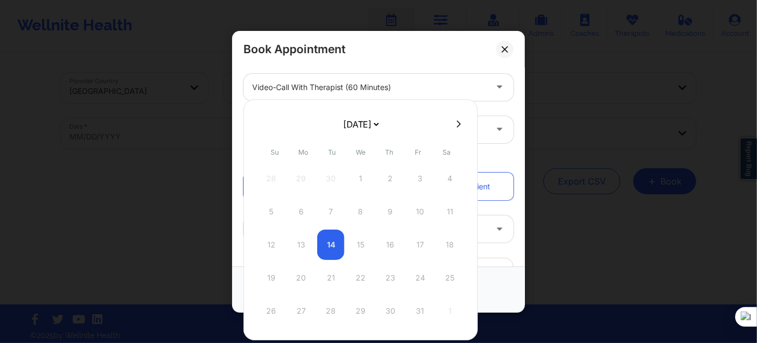
click at [381, 125] on select "[DATE] [DATE] [DATE] [DATE] [DATE] [DATE] [DATE] [DATE] [DATE] [DATE] [DATE] [D…" at bounding box center [361, 124] width 40 height 22
select select "2025-11"
click at [299, 212] on div "8" at bounding box center [300, 211] width 27 height 30
type input "12/08/2025"
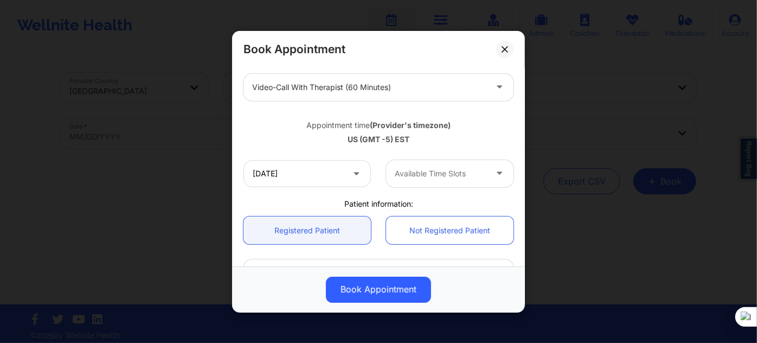
click at [435, 173] on div at bounding box center [441, 173] width 92 height 13
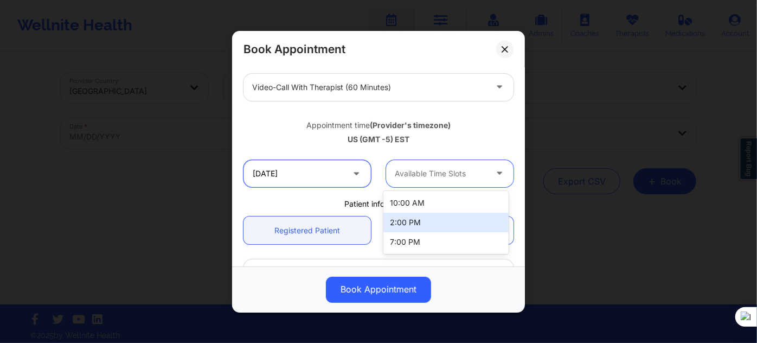
click at [309, 176] on input "12/08/2025" at bounding box center [306, 172] width 127 height 27
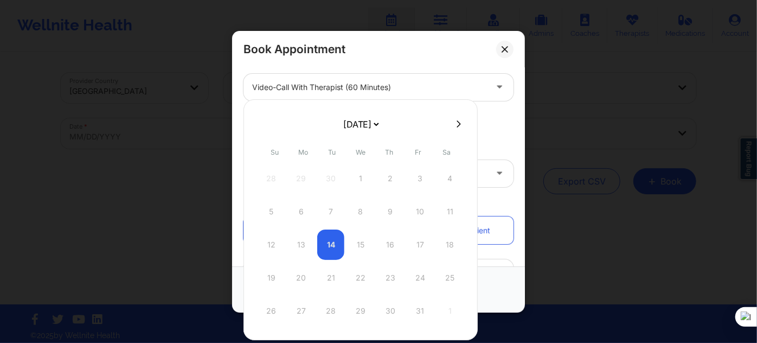
click at [361, 128] on select "[DATE] [DATE] [DATE] [DATE] [DATE] [DATE] [DATE] [DATE] [DATE] [DATE] [DATE] [D…" at bounding box center [361, 124] width 40 height 22
select select "2025-11"
click at [298, 245] on div "15" at bounding box center [300, 244] width 27 height 30
type input "[DATE]"
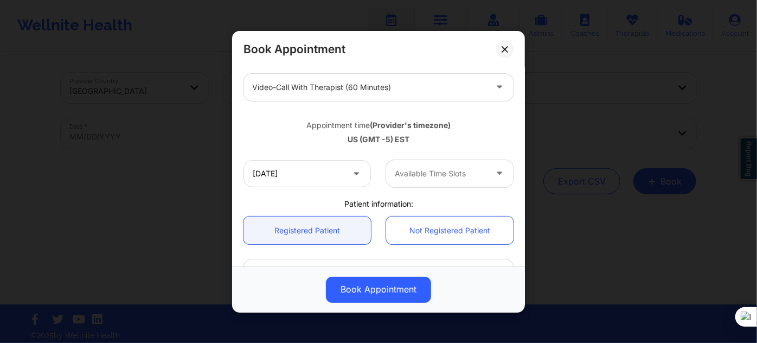
click at [452, 167] on div at bounding box center [441, 173] width 92 height 13
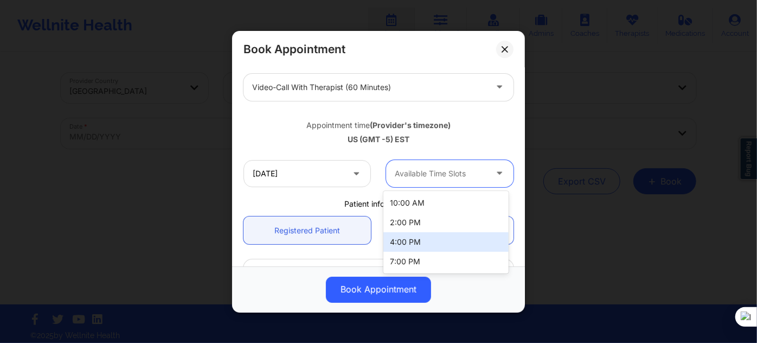
click at [402, 241] on div "4:00 PM" at bounding box center [445, 242] width 125 height 20
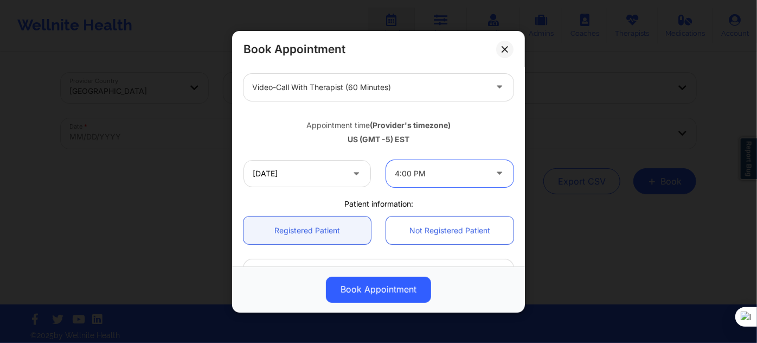
scroll to position [197, 0]
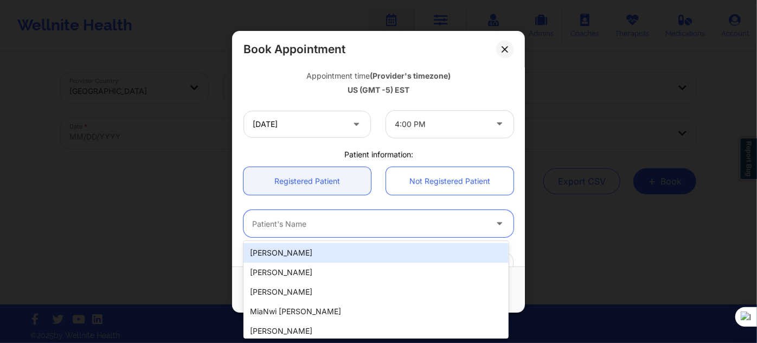
click at [299, 233] on div "Patient's Name" at bounding box center [365, 223] width 244 height 27
paste input "Micaela Jose"
type input "Micaela Jose"
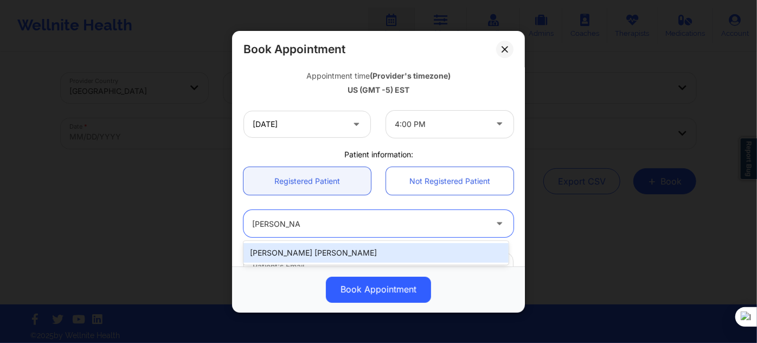
click at [317, 247] on div "Micaela Jose" at bounding box center [375, 253] width 265 height 20
type input "micaelajose1604@gmail.com"
type input "+19174038647"
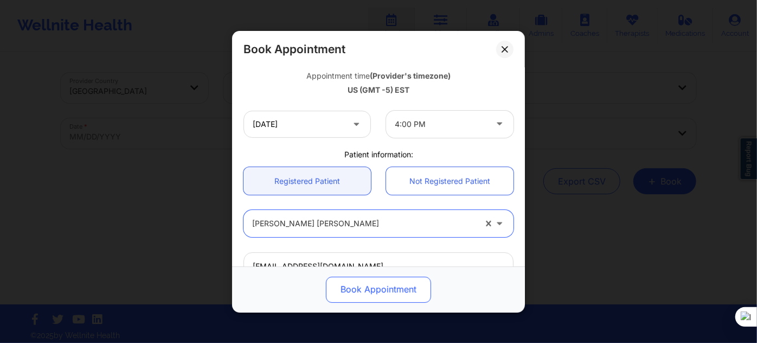
click at [358, 291] on button "Book Appointment" at bounding box center [378, 289] width 105 height 26
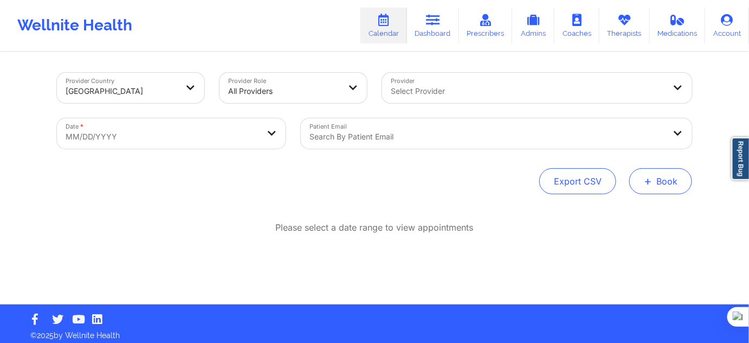
click at [647, 184] on span "+" at bounding box center [648, 181] width 8 height 6
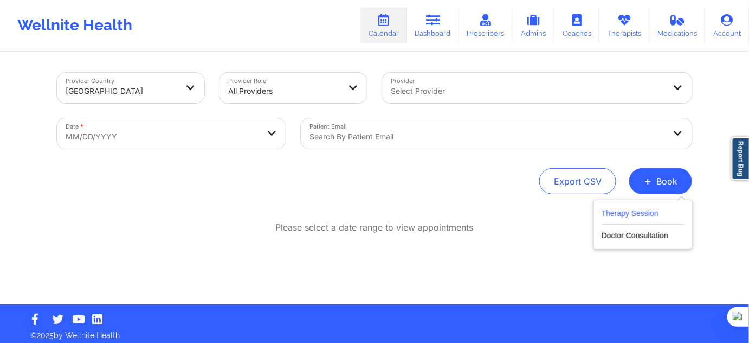
click at [634, 212] on button "Therapy Session" at bounding box center [643, 216] width 83 height 18
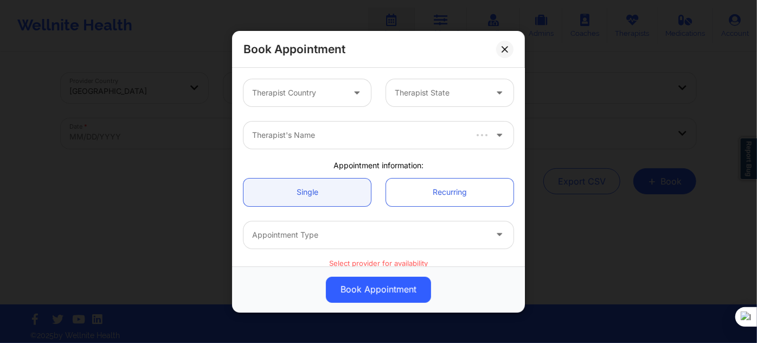
click at [298, 92] on div at bounding box center [298, 92] width 92 height 13
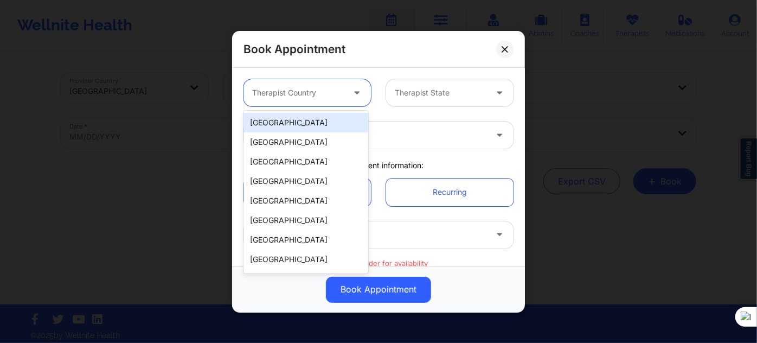
click at [282, 129] on div "[GEOGRAPHIC_DATA]" at bounding box center [305, 123] width 125 height 20
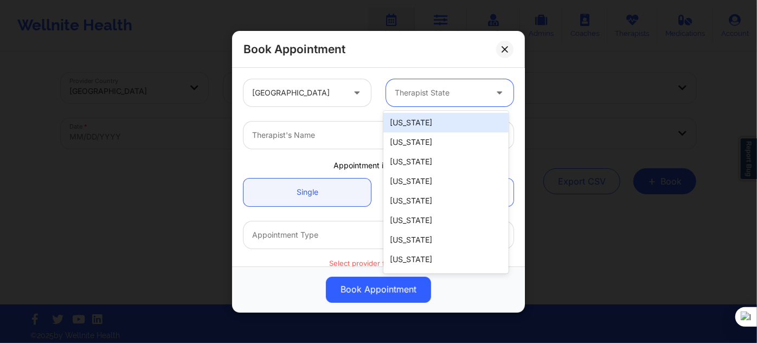
click at [416, 91] on div at bounding box center [441, 92] width 92 height 13
type input "new"
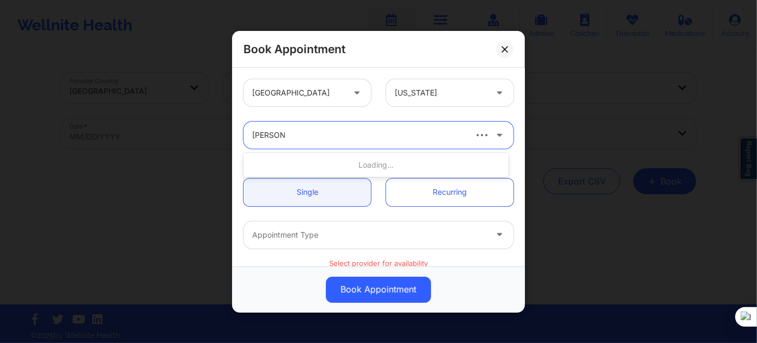
type input "tanesha mo"
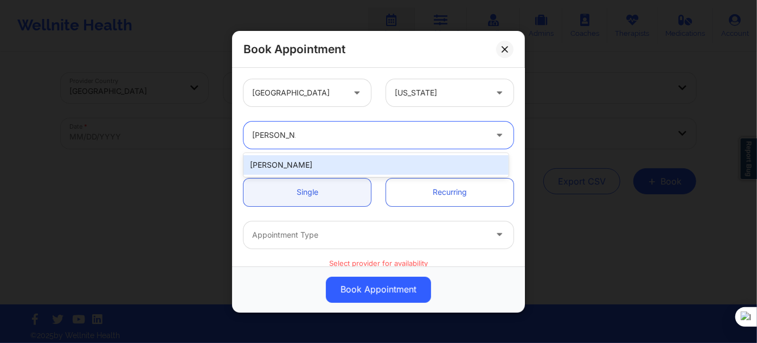
click at [416, 156] on div "Tanesha Morgan" at bounding box center [375, 165] width 265 height 20
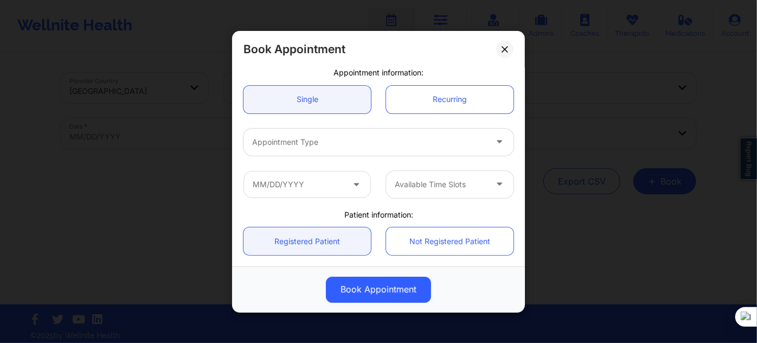
scroll to position [98, 0]
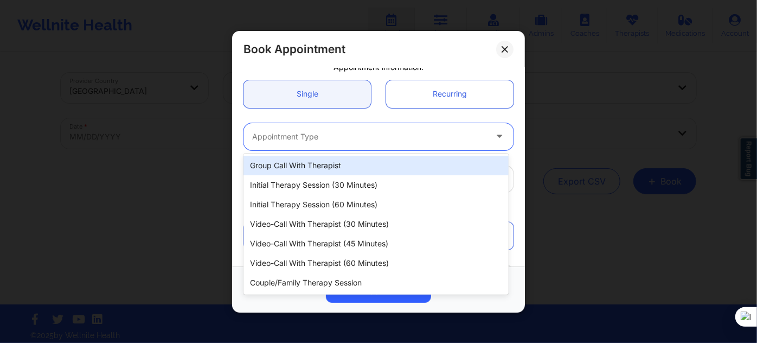
click at [351, 146] on div "Appointment Type" at bounding box center [365, 136] width 244 height 27
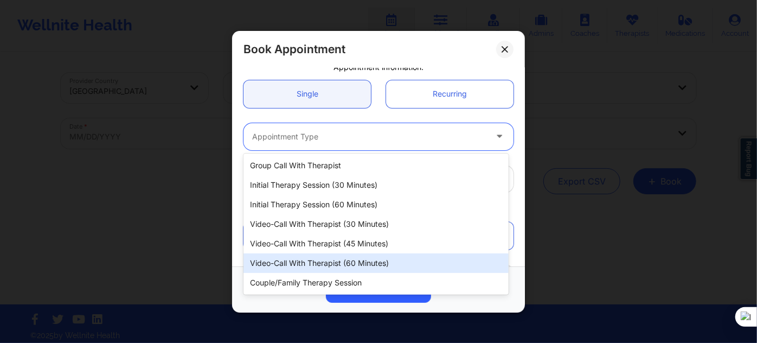
click at [352, 269] on div "Video-Call with Therapist (60 minutes)" at bounding box center [375, 263] width 265 height 20
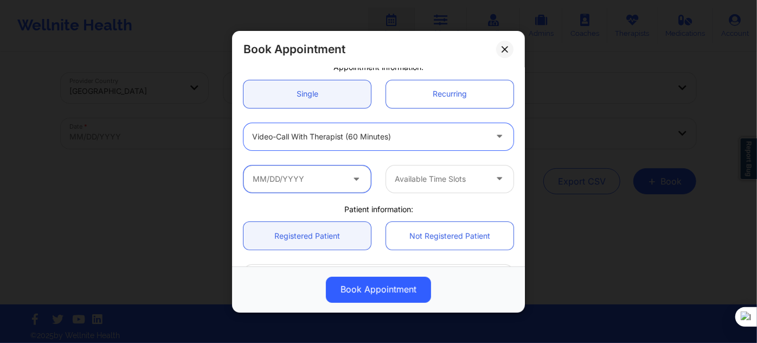
click at [316, 184] on input "text" at bounding box center [306, 178] width 127 height 27
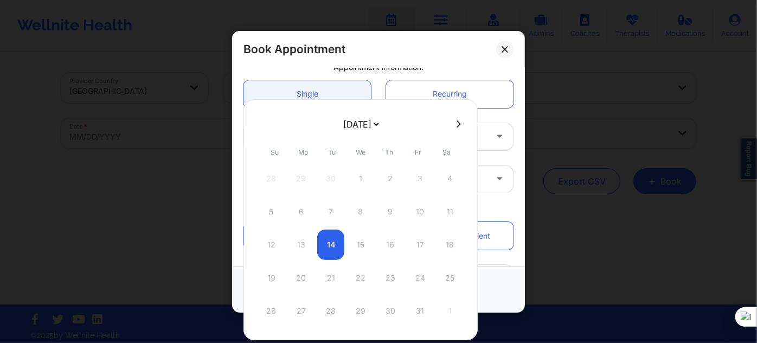
select select "2025-11"
click at [306, 244] on div "15" at bounding box center [300, 244] width 27 height 30
type input "[DATE]"
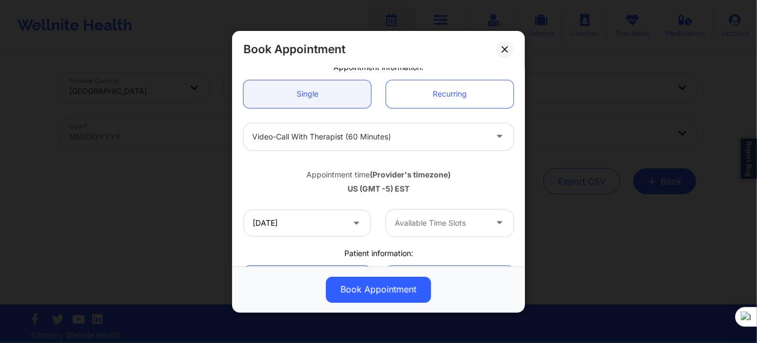
click at [437, 219] on div at bounding box center [441, 222] width 92 height 13
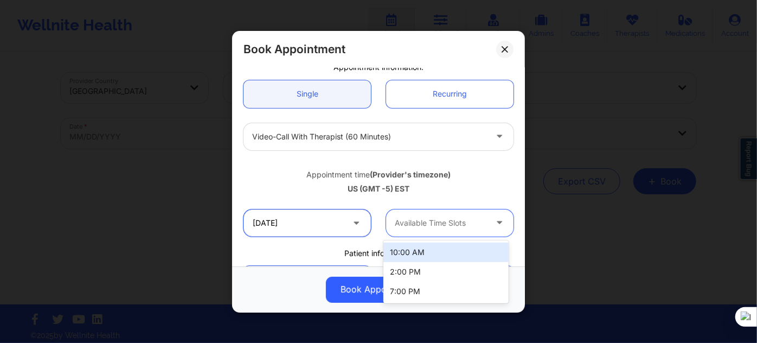
click at [300, 220] on input "[DATE]" at bounding box center [306, 222] width 127 height 27
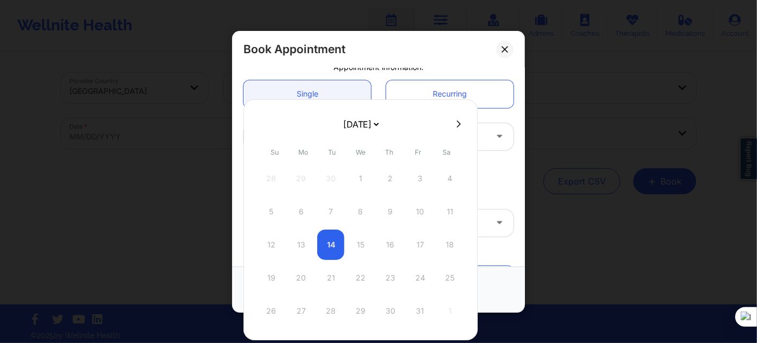
click at [349, 132] on select "[DATE] [DATE] [DATE] [DATE] [DATE] [DATE] [DATE] [DATE] [DATE] [DATE] [DATE] [D…" at bounding box center [361, 124] width 40 height 22
select select "2025-11"
click at [302, 282] on div "22" at bounding box center [300, 277] width 27 height 30
type input "12/22/2025"
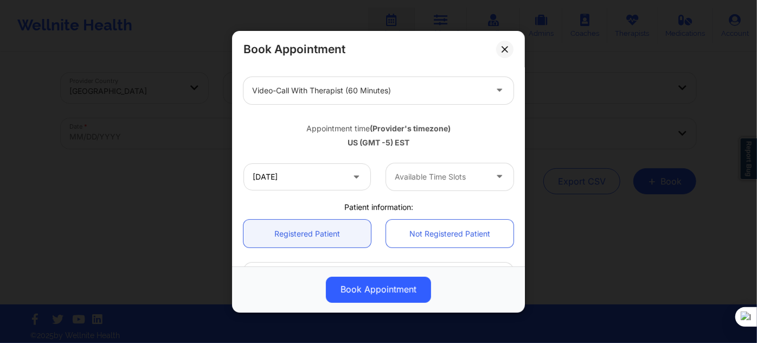
scroll to position [197, 0]
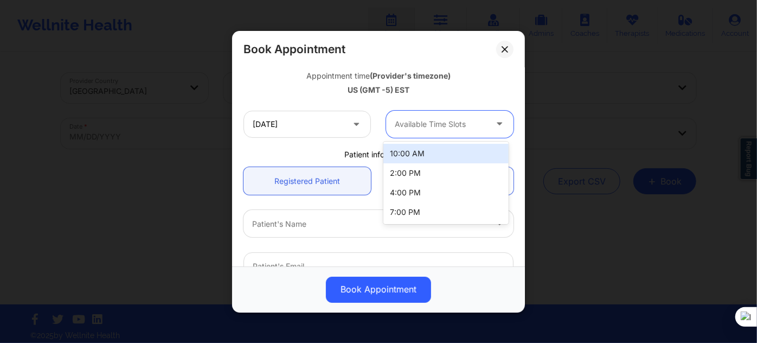
click at [418, 112] on div "Available Time Slots" at bounding box center [436, 123] width 101 height 27
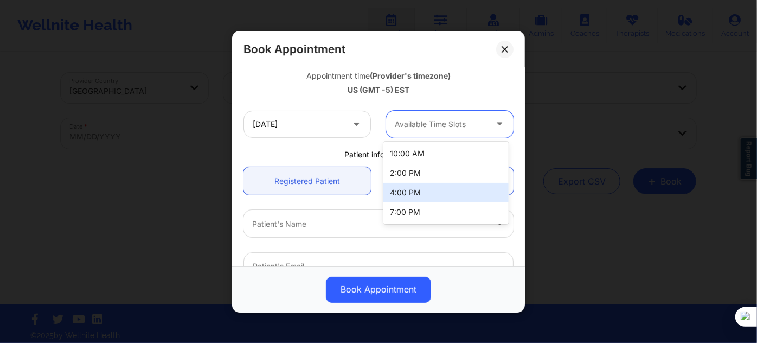
click at [409, 197] on div "4:00 PM" at bounding box center [445, 193] width 125 height 20
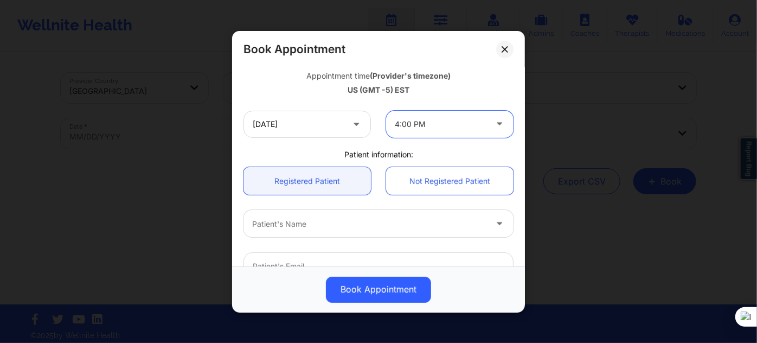
click at [345, 224] on div at bounding box center [369, 223] width 234 height 13
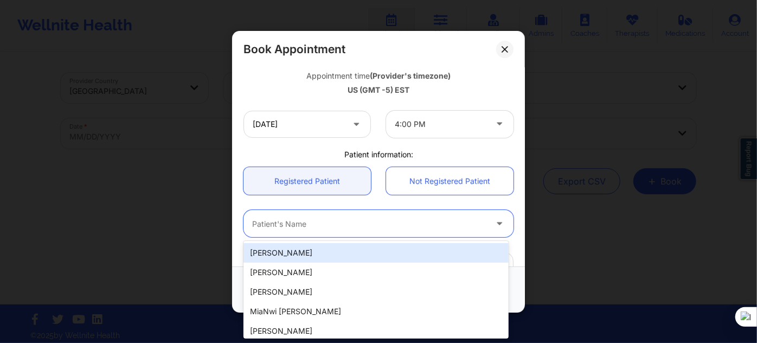
paste input "Micaela Jose"
type input "Micaela Jose"
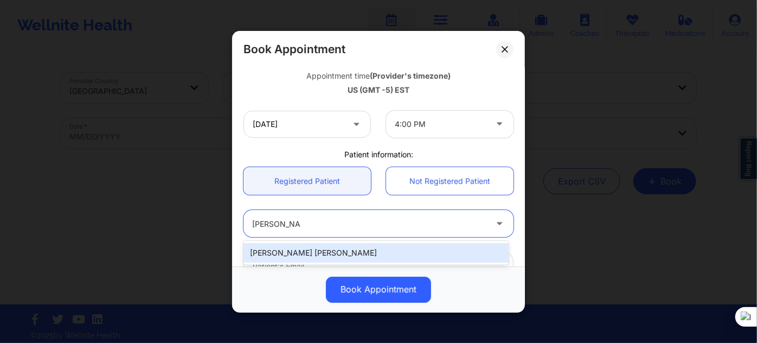
click at [348, 246] on div "Micaela Jose" at bounding box center [375, 253] width 265 height 20
type input "micaelajose1604@gmail.com"
type input "+19174038647"
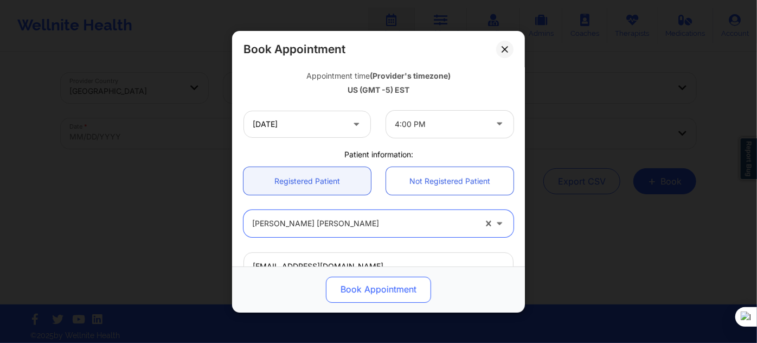
click at [357, 297] on button "Book Appointment" at bounding box center [378, 289] width 105 height 26
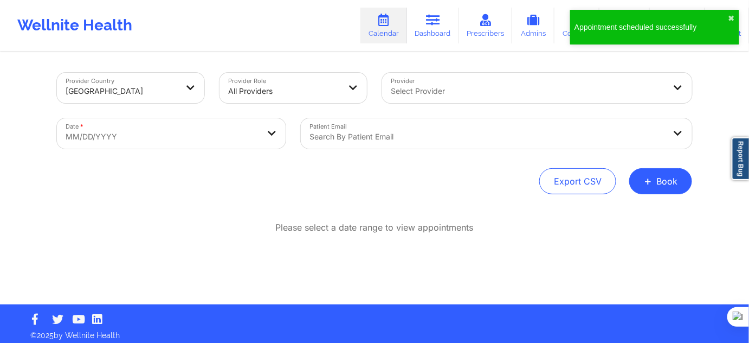
click at [658, 194] on div "Provider Country [GEOGRAPHIC_DATA] Provider Role All Providers Provider Select …" at bounding box center [374, 178] width 651 height 251
click at [651, 192] on button "+ Book" at bounding box center [661, 181] width 63 height 26
click at [634, 216] on button "Therapy Session" at bounding box center [643, 216] width 83 height 18
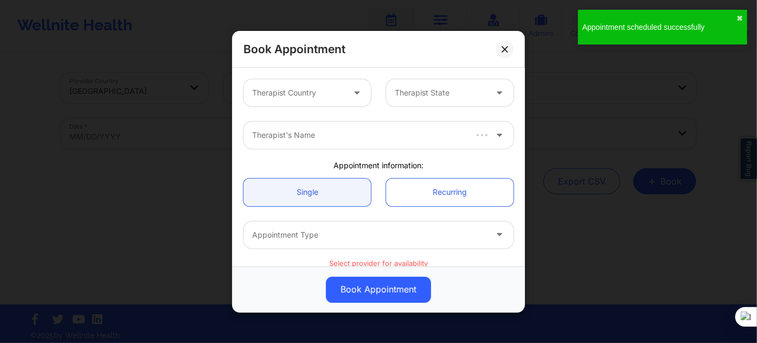
click at [325, 98] on div at bounding box center [298, 92] width 92 height 13
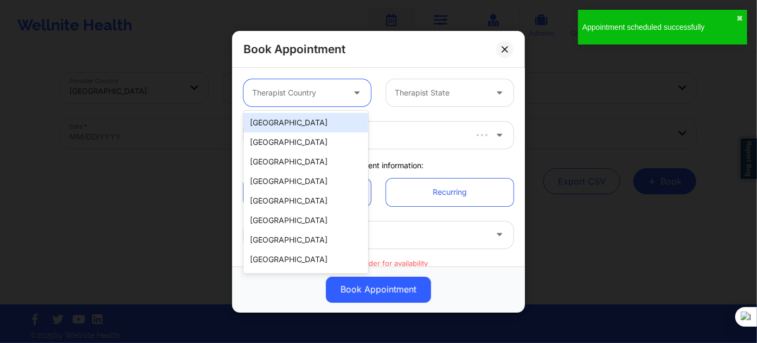
click at [317, 121] on div "[GEOGRAPHIC_DATA]" at bounding box center [305, 123] width 125 height 20
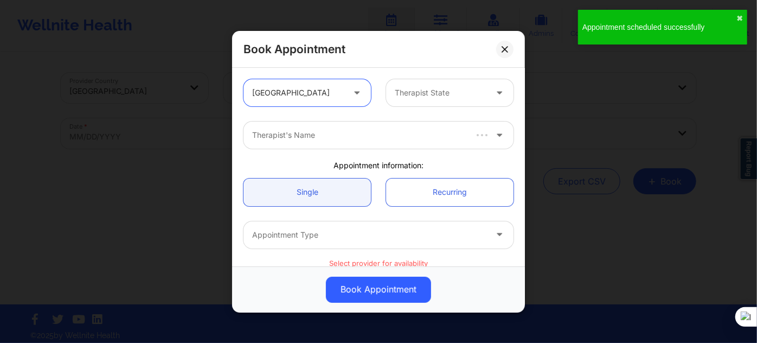
click at [407, 93] on div at bounding box center [441, 92] width 92 height 13
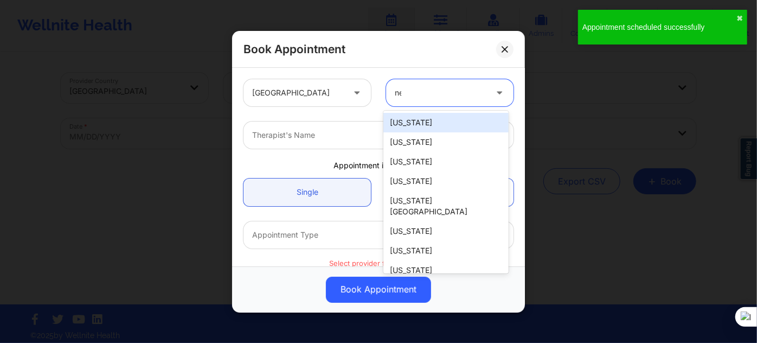
type input "new"
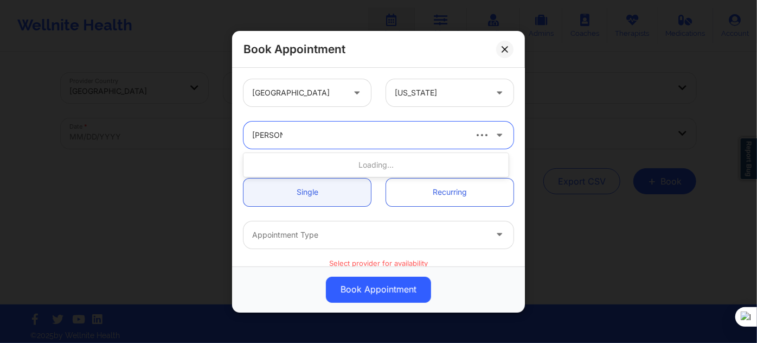
type input "tanesha"
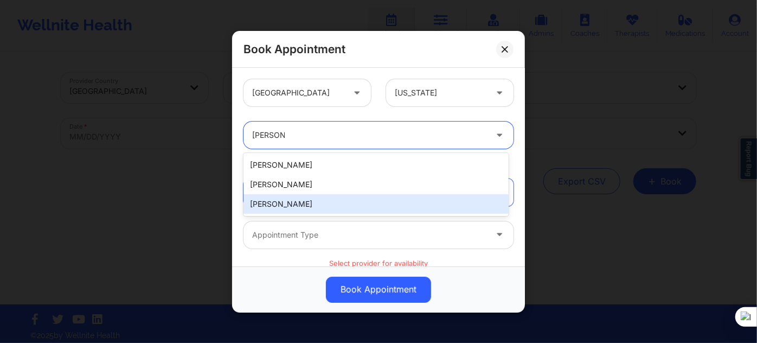
click at [316, 201] on div "Tanesha Morgan" at bounding box center [375, 204] width 265 height 20
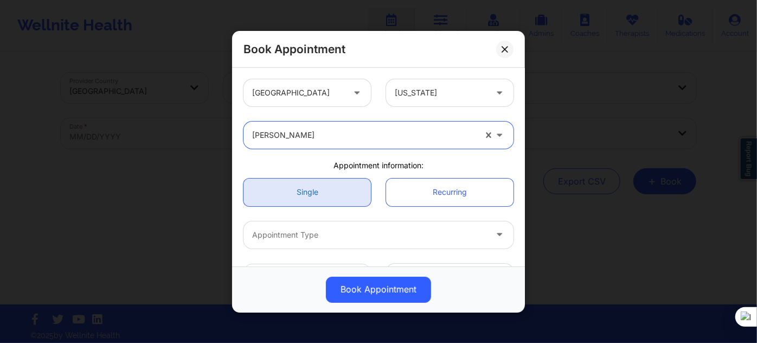
scroll to position [98, 0]
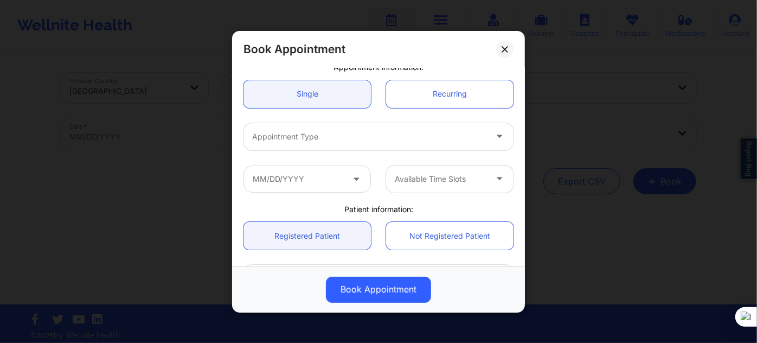
click at [330, 132] on div at bounding box center [369, 136] width 234 height 13
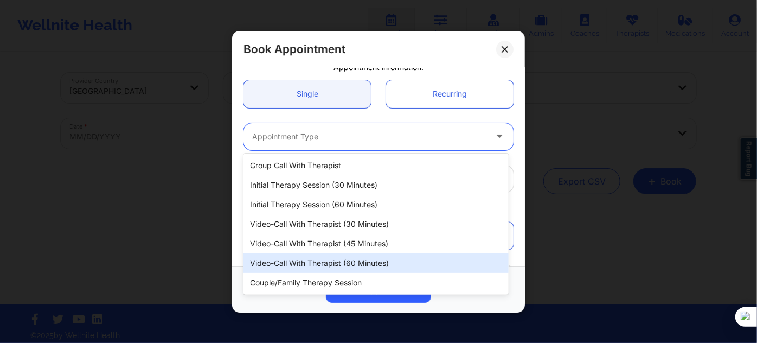
click at [356, 258] on div "Video-Call with Therapist (60 minutes)" at bounding box center [375, 263] width 265 height 20
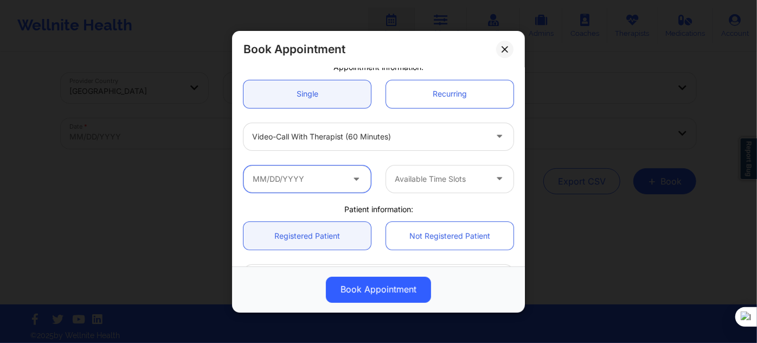
click at [259, 171] on input "text" at bounding box center [306, 178] width 127 height 27
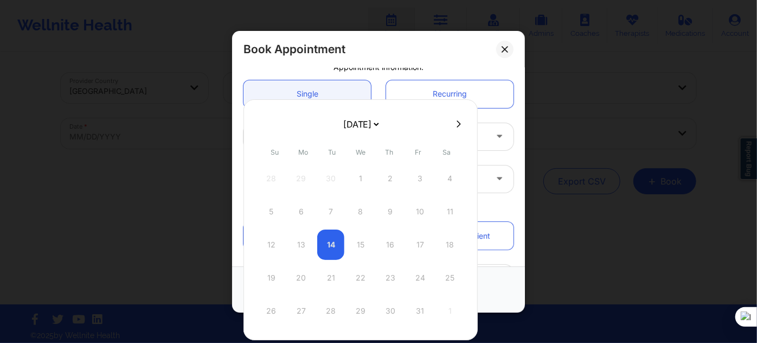
click at [360, 123] on select "[DATE] [DATE] [DATE] [DATE] [DATE] [DATE] [DATE] [DATE] [DATE] [DATE] [DATE] [D…" at bounding box center [361, 124] width 40 height 22
select select "2025-11"
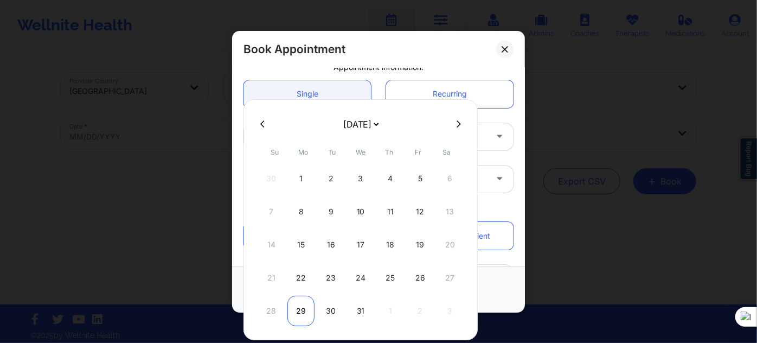
click at [304, 302] on div "29" at bounding box center [300, 311] width 27 height 30
type input "[DATE]"
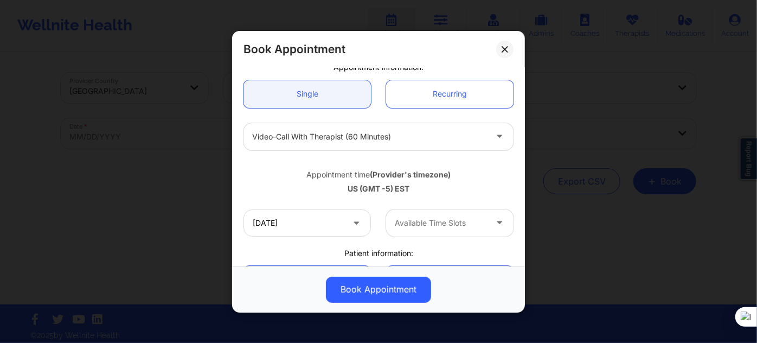
click at [429, 217] on div at bounding box center [441, 222] width 92 height 13
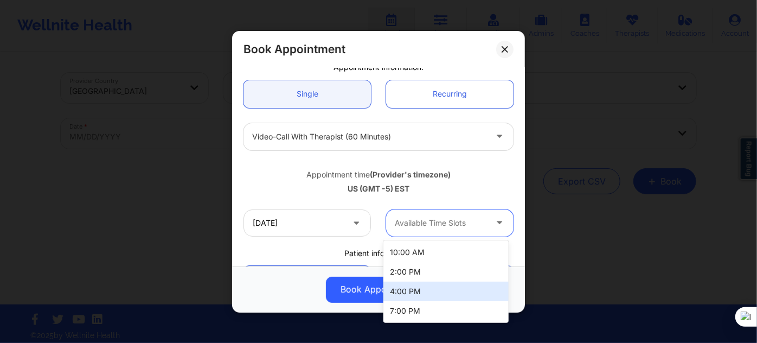
click at [416, 287] on div "4:00 PM" at bounding box center [445, 291] width 125 height 20
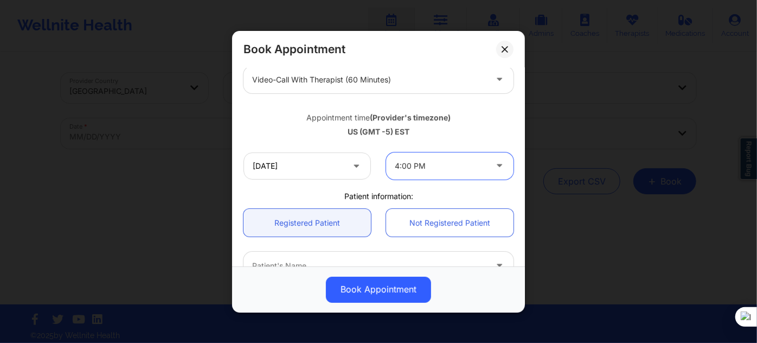
scroll to position [197, 0]
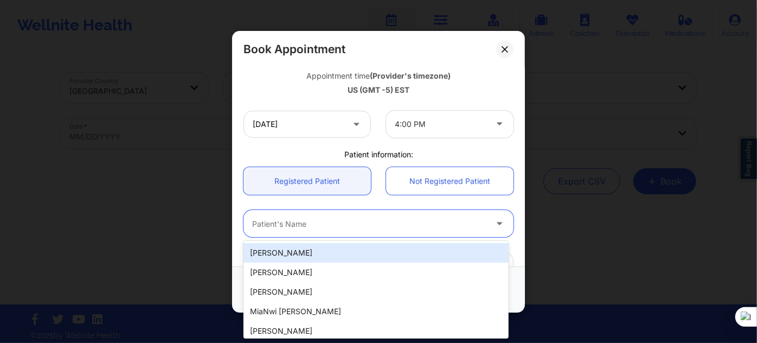
click at [314, 228] on div at bounding box center [369, 223] width 234 height 13
paste input "Micaela Jose"
type input "Micaela Jose"
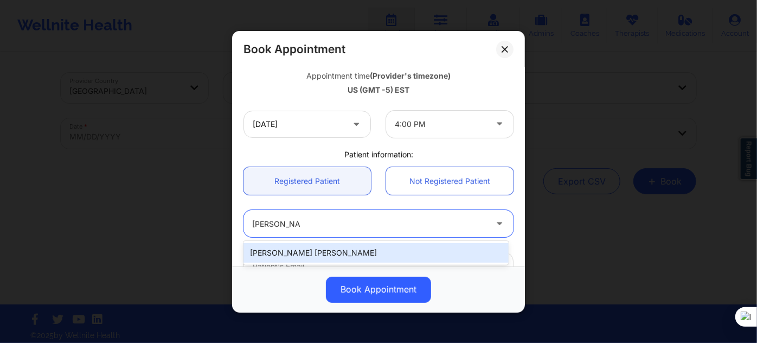
click at [343, 256] on div "Micaela Jose" at bounding box center [375, 253] width 265 height 20
type input "micaelajose1604@gmail.com"
type input "+19174038647"
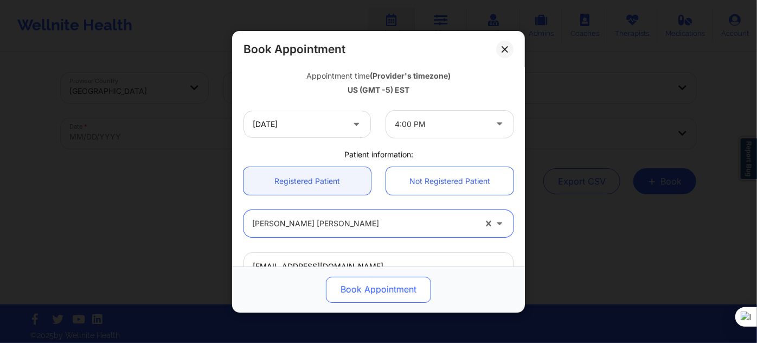
click at [357, 283] on button "Book Appointment" at bounding box center [378, 289] width 105 height 26
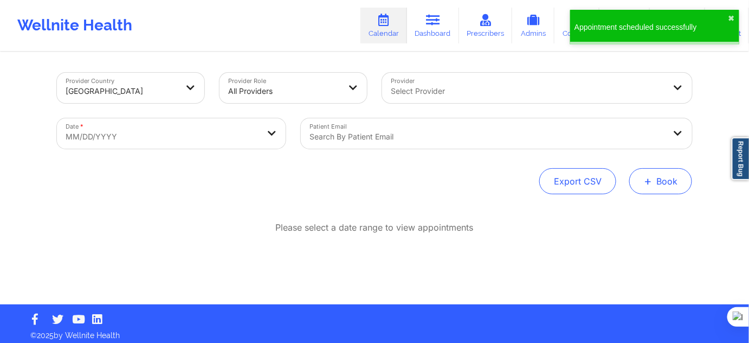
click at [658, 192] on button "+ Book" at bounding box center [661, 181] width 63 height 26
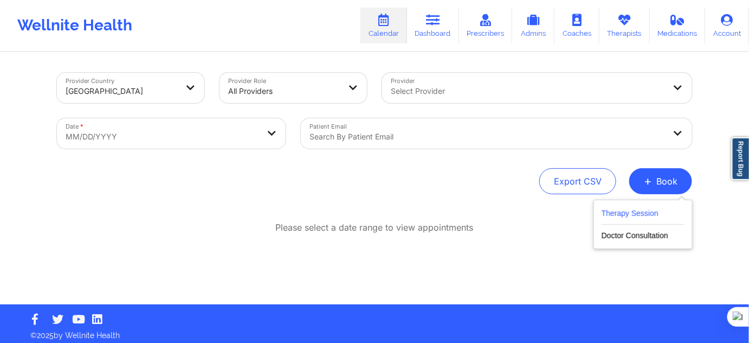
click at [645, 221] on button "Therapy Session" at bounding box center [643, 216] width 83 height 18
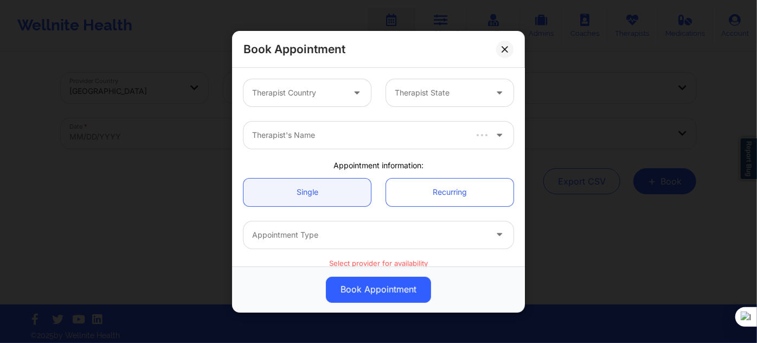
click at [258, 79] on div "Therapist Country" at bounding box center [293, 92] width 101 height 27
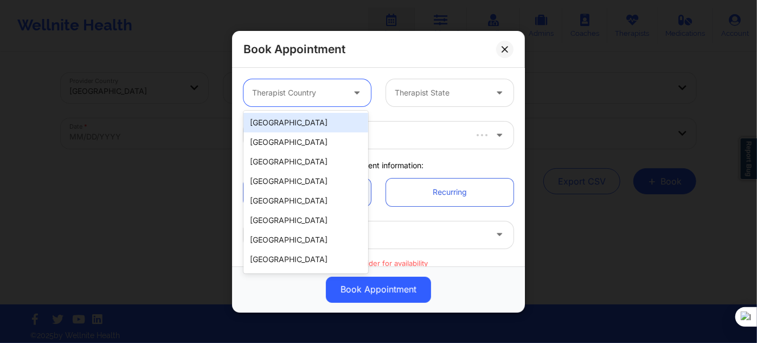
click at [277, 124] on div "[GEOGRAPHIC_DATA]" at bounding box center [305, 123] width 125 height 20
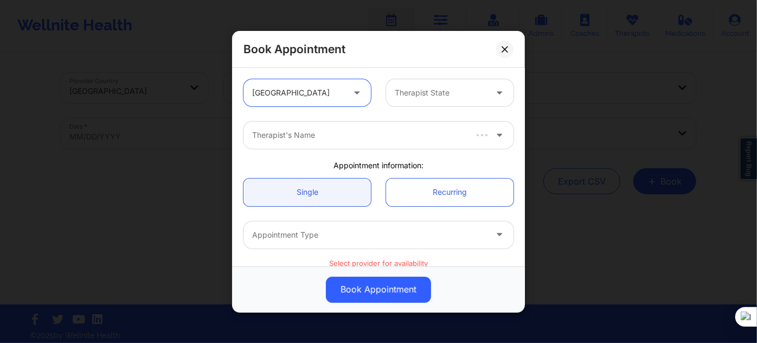
click at [411, 99] on div "Therapist State" at bounding box center [436, 92] width 101 height 27
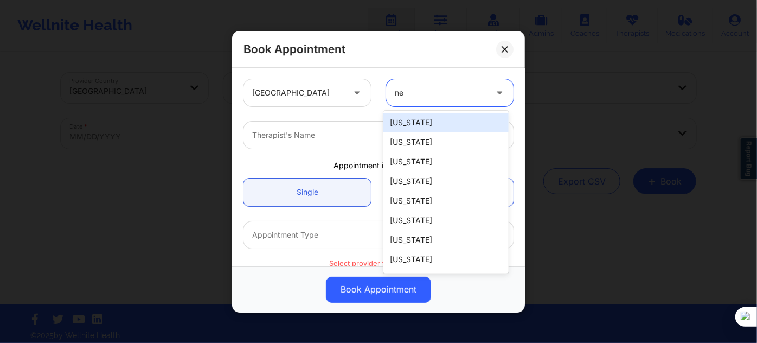
type input "new"
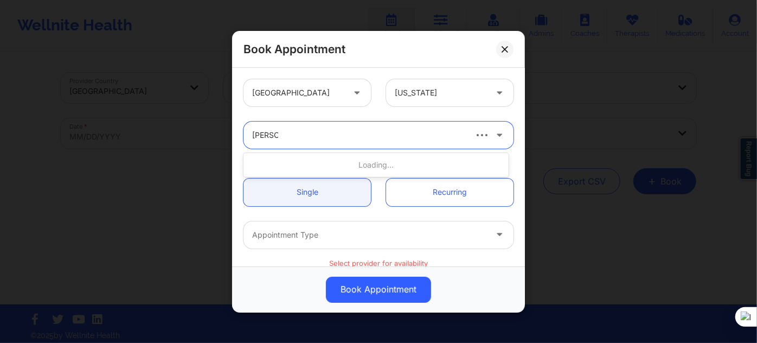
type input "tanesha"
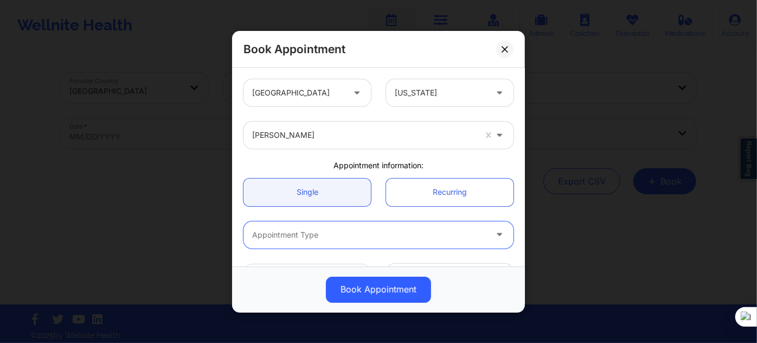
type input "v"
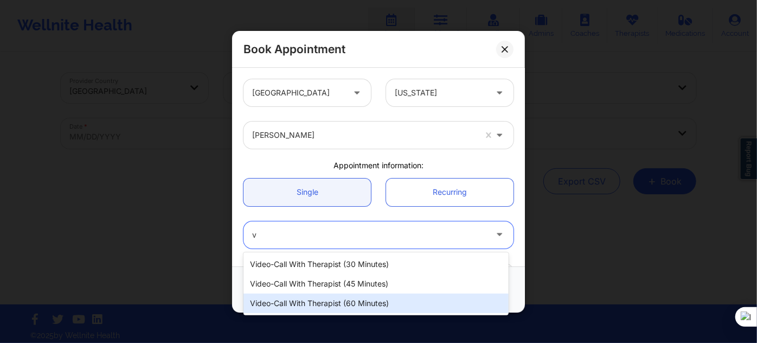
click at [328, 303] on div "Video-Call with Therapist (60 minutes)" at bounding box center [375, 303] width 265 height 20
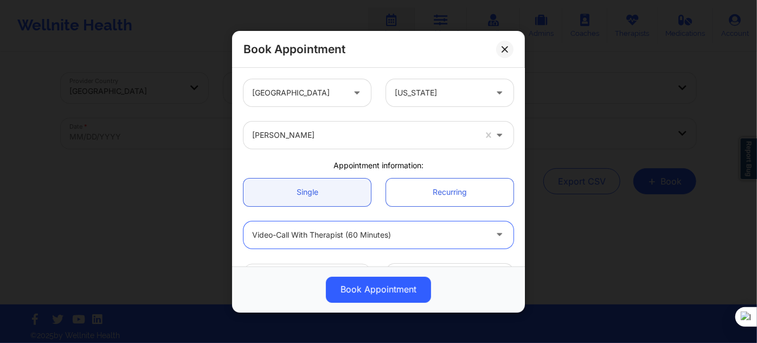
scroll to position [147, 0]
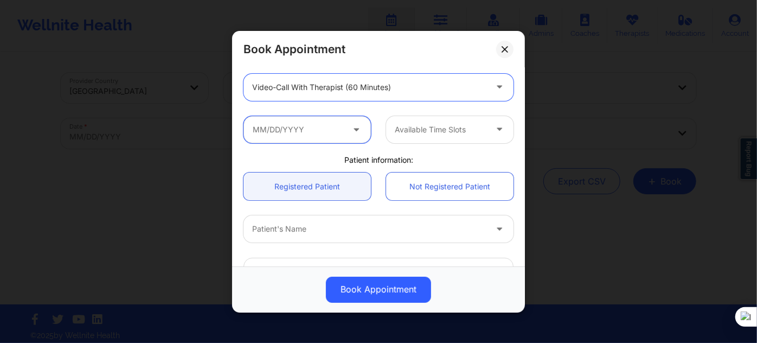
click at [296, 138] on input "text" at bounding box center [306, 128] width 127 height 27
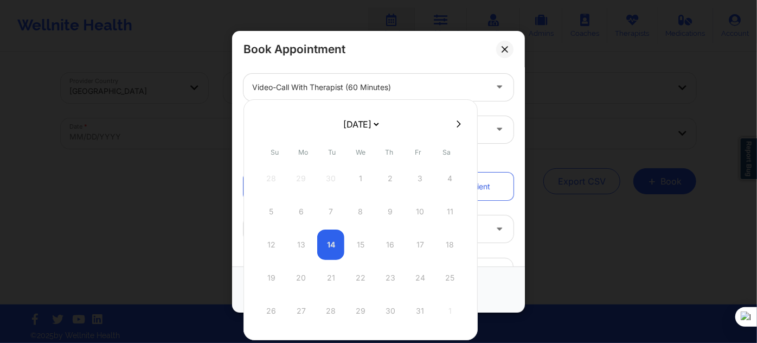
click at [356, 132] on select "[DATE] [DATE] [DATE] [DATE] [DATE] [DATE] [DATE] [DATE] [DATE] [DATE] [DATE] [D…" at bounding box center [361, 124] width 40 height 22
select select "2025-11"
click at [480, 150] on div "United States New York Tanesha Morgan Appointment information: Single Recurring…" at bounding box center [378, 150] width 285 height 453
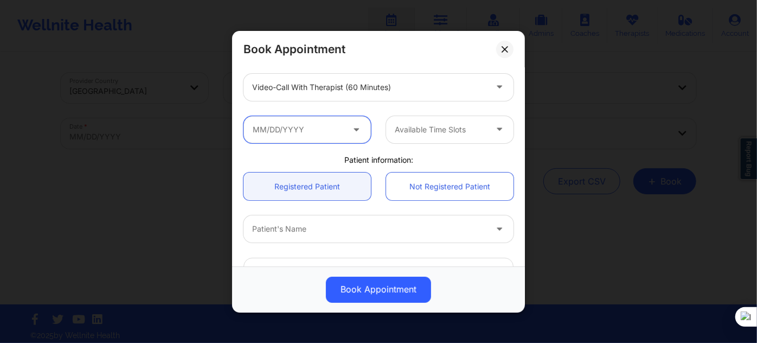
click at [330, 137] on input "text" at bounding box center [306, 128] width 127 height 27
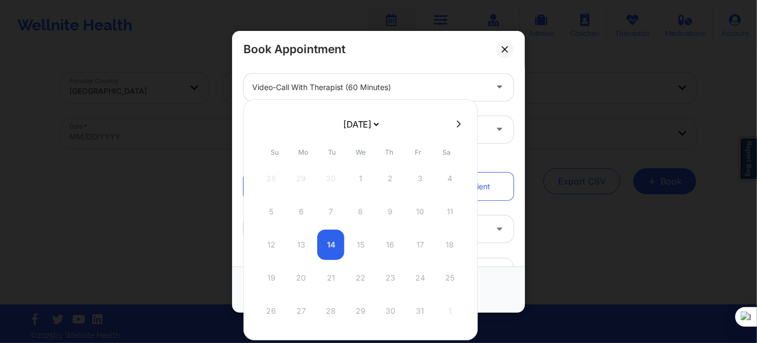
click at [381, 129] on select "[DATE] [DATE] [DATE] [DATE] [DATE] [DATE] [DATE] [DATE] [DATE] [DATE] [DATE] [D…" at bounding box center [361, 124] width 40 height 22
select select "2026-0"
click at [302, 209] on div "5" at bounding box center [300, 211] width 27 height 30
type input "01/05/2026"
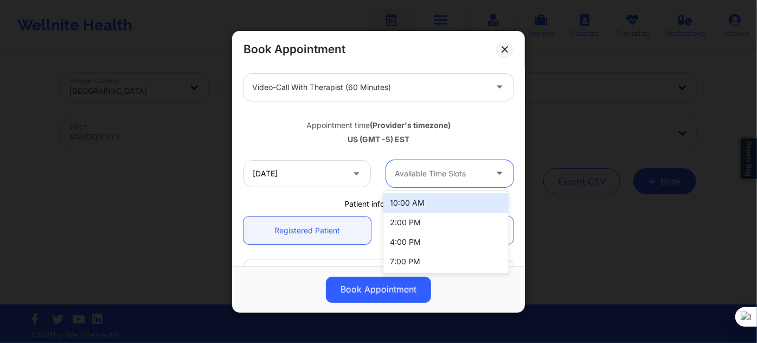
click at [438, 180] on div "Available Time Slots" at bounding box center [436, 172] width 101 height 27
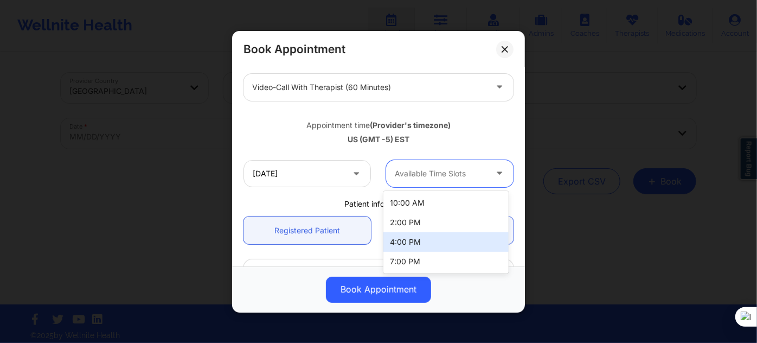
click at [406, 237] on div "4:00 PM" at bounding box center [445, 242] width 125 height 20
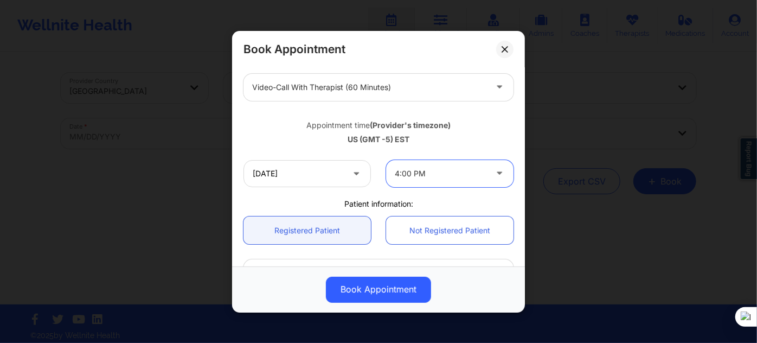
scroll to position [197, 0]
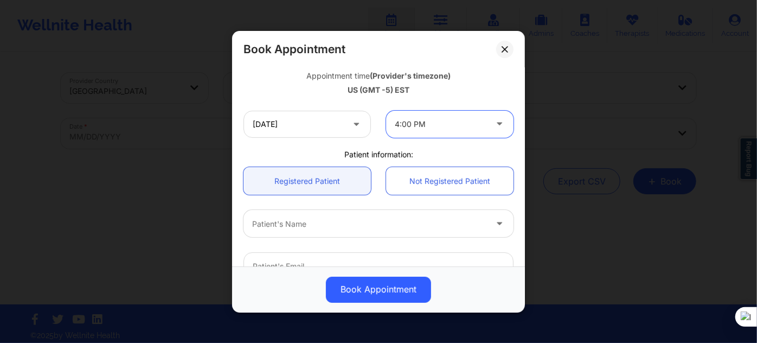
click at [300, 219] on div at bounding box center [369, 223] width 234 height 13
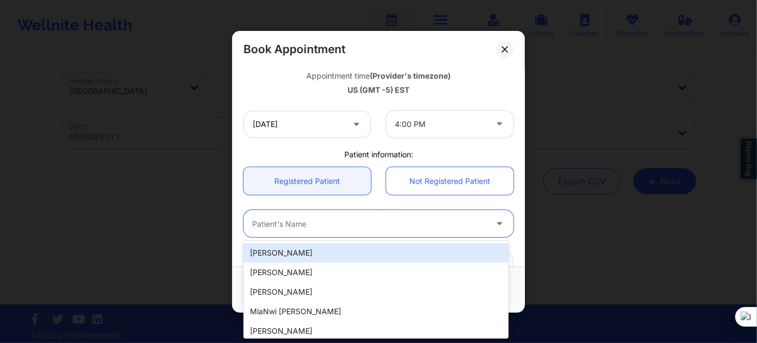
paste input "Micaela Jose"
type input "Micaela Jose"
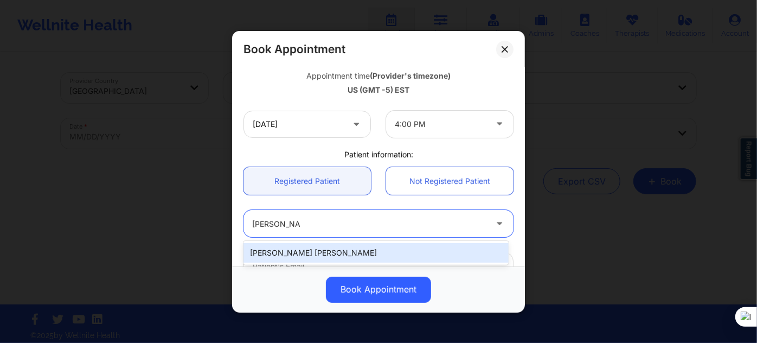
click at [330, 248] on div "Micaela Jose" at bounding box center [375, 253] width 265 height 20
type input "micaelajose1604@gmail.com"
type input "+19174038647"
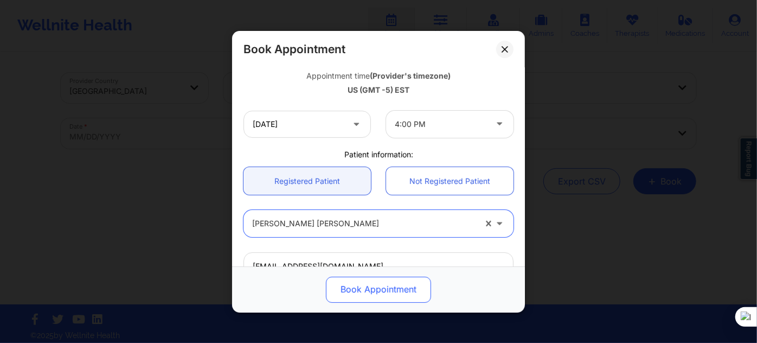
click at [349, 289] on button "Book Appointment" at bounding box center [378, 289] width 105 height 26
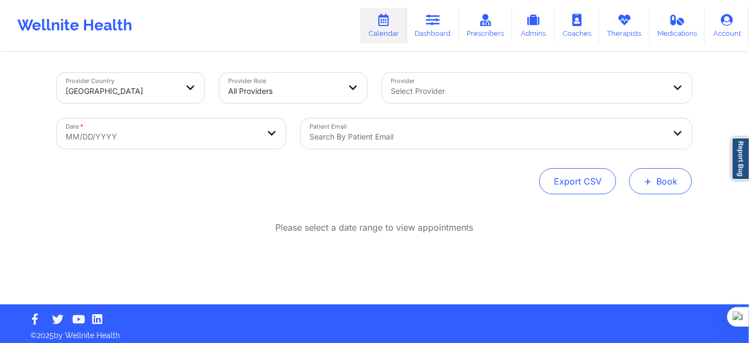
drag, startPoint x: 653, startPoint y: 176, endPoint x: 652, endPoint y: 185, distance: 8.7
click at [652, 178] on span "+" at bounding box center [648, 181] width 8 height 6
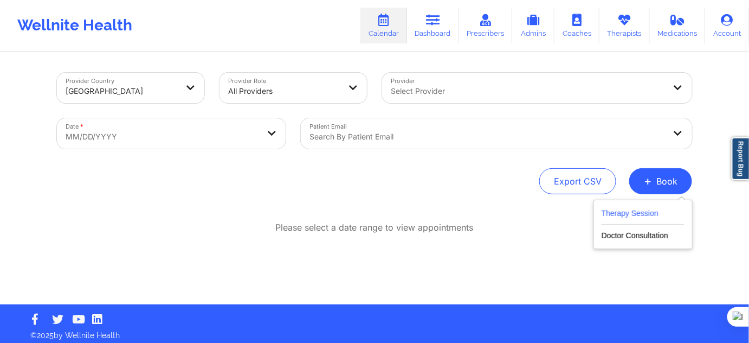
click at [625, 212] on button "Therapy Session" at bounding box center [643, 216] width 83 height 18
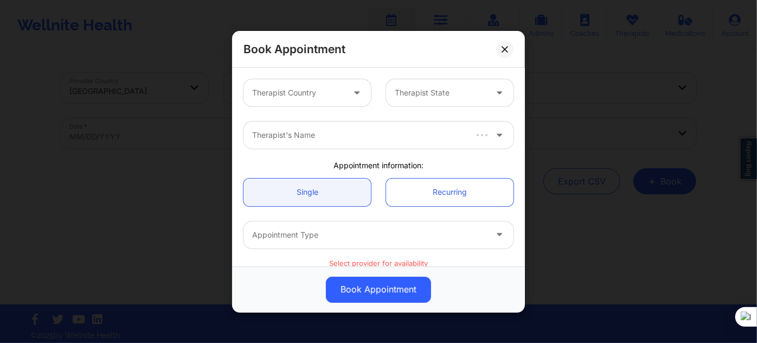
click at [292, 98] on div at bounding box center [298, 92] width 92 height 13
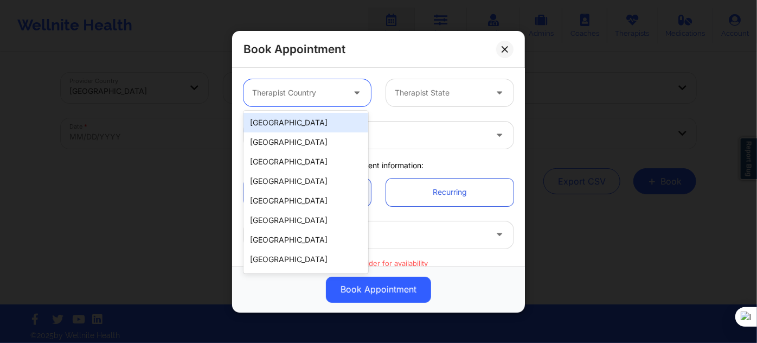
click at [299, 125] on div "[GEOGRAPHIC_DATA]" at bounding box center [305, 123] width 125 height 20
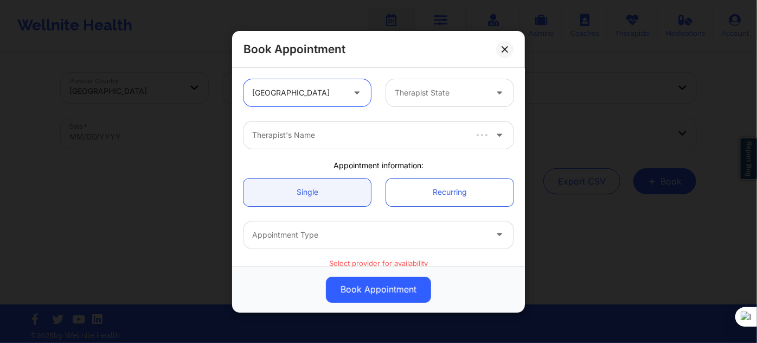
click at [427, 88] on div at bounding box center [441, 92] width 92 height 13
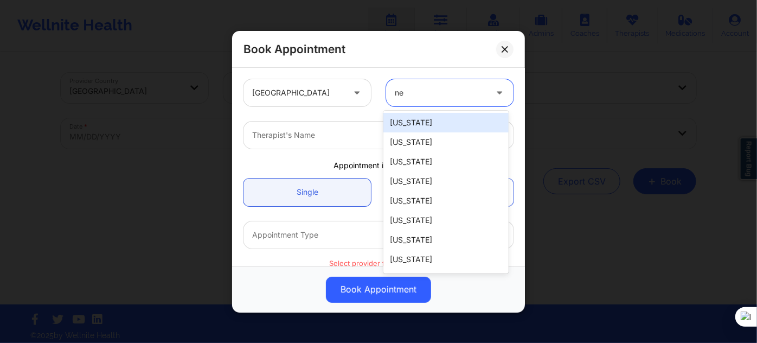
type input "new"
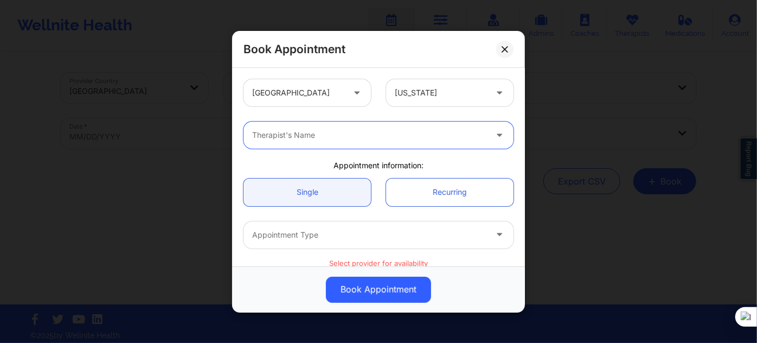
paste input "[PERSON_NAME]"
type input "[PERSON_NAME]"
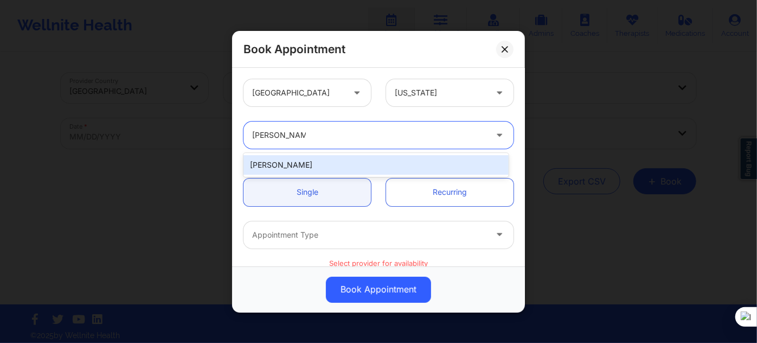
click at [343, 164] on div "[PERSON_NAME]" at bounding box center [375, 165] width 265 height 20
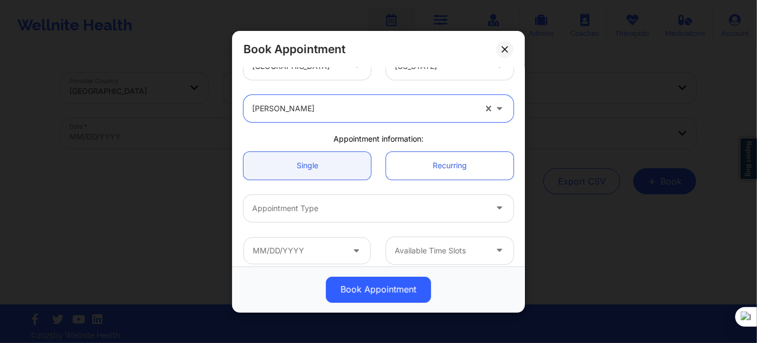
scroll to position [49, 0]
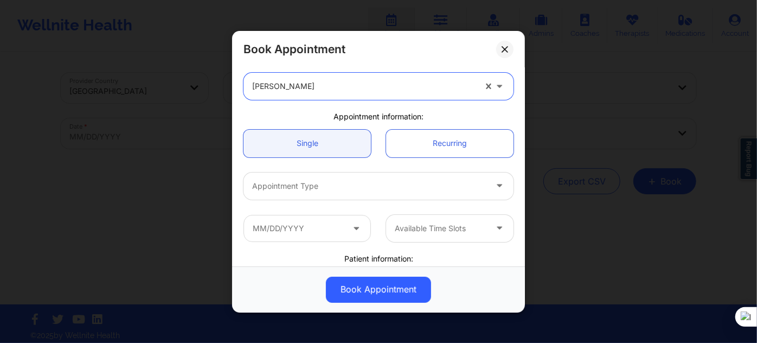
click at [341, 190] on div at bounding box center [369, 185] width 234 height 13
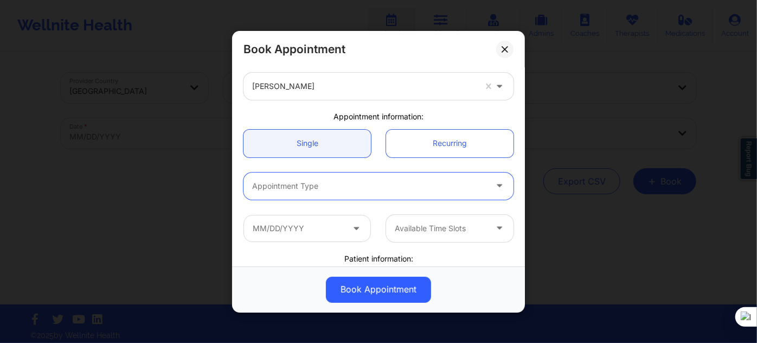
click at [334, 191] on div at bounding box center [369, 185] width 234 height 13
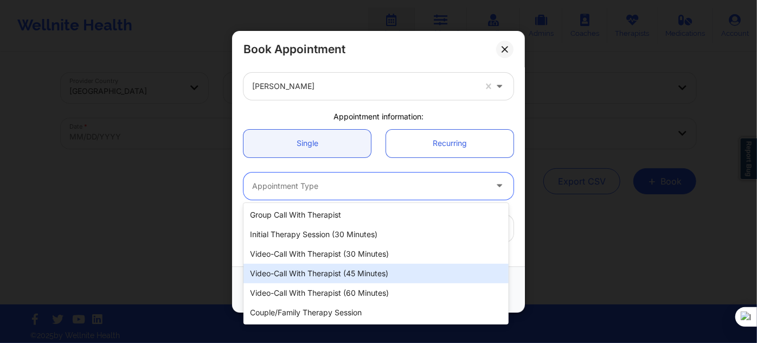
click at [373, 277] on div "Video-Call with Therapist (45 minutes)" at bounding box center [375, 274] width 265 height 20
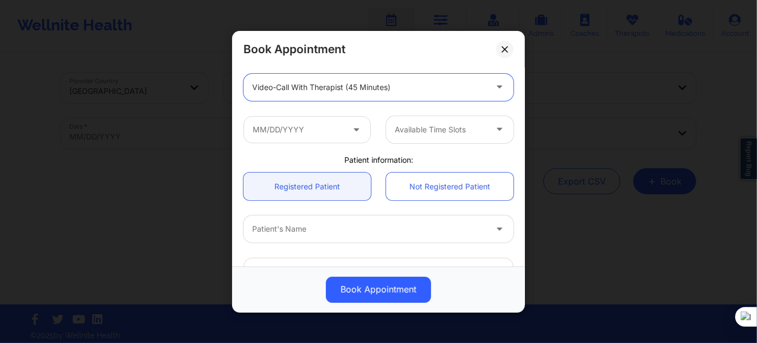
scroll to position [147, 0]
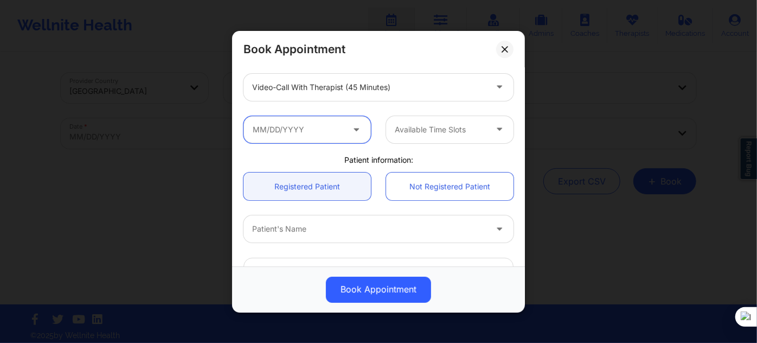
click at [286, 132] on input "text" at bounding box center [306, 128] width 127 height 27
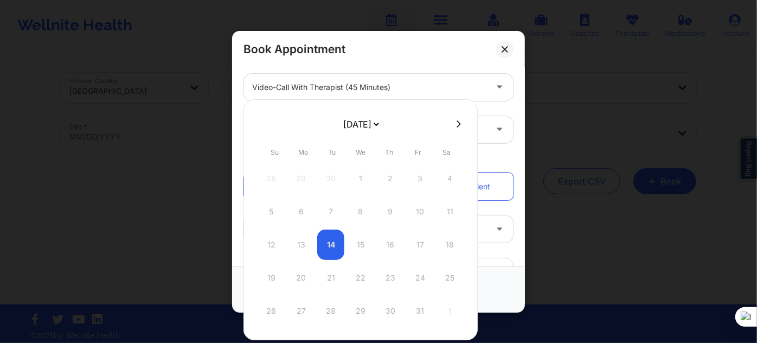
click at [381, 125] on select "[DATE] [DATE] [DATE] [DATE] [DATE] [DATE] [DATE] [DATE] [DATE] [DATE] [DATE] [D…" at bounding box center [361, 124] width 40 height 22
select select "2025-10"
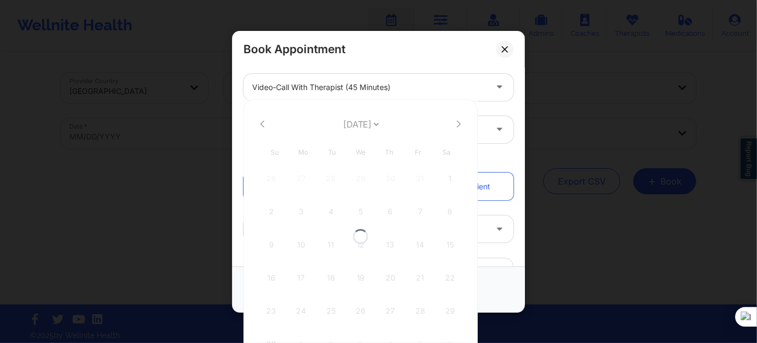
click at [368, 125] on div at bounding box center [360, 236] width 234 height 274
select select "2025-10"
drag, startPoint x: 369, startPoint y: 126, endPoint x: 367, endPoint y: 132, distance: 6.3
click at [369, 126] on select "[DATE] [DATE] [DATE] [DATE] [DATE] [DATE] [DATE] [DATE] [DATE] [DATE] [DATE] [D…" at bounding box center [361, 124] width 40 height 22
click at [341, 113] on select "[DATE] [DATE] [DATE] [DATE] [DATE] [DATE] [DATE] [DATE] [DATE] [DATE] [DATE] [D…" at bounding box center [361, 124] width 40 height 22
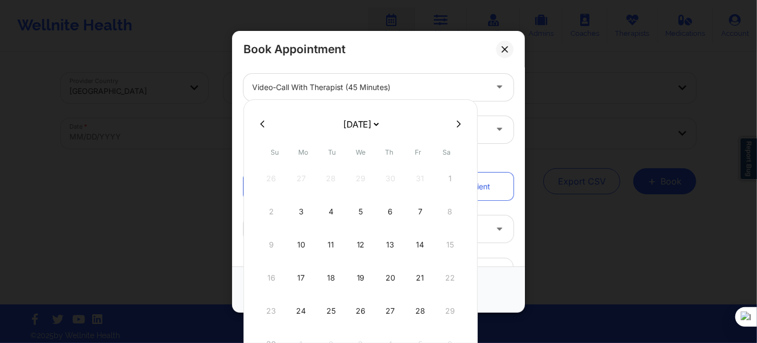
click at [357, 127] on select "[DATE] [DATE] [DATE] [DATE] [DATE] [DATE] [DATE] [DATE] [DATE] [DATE] [DATE] [D…" at bounding box center [361, 124] width 40 height 22
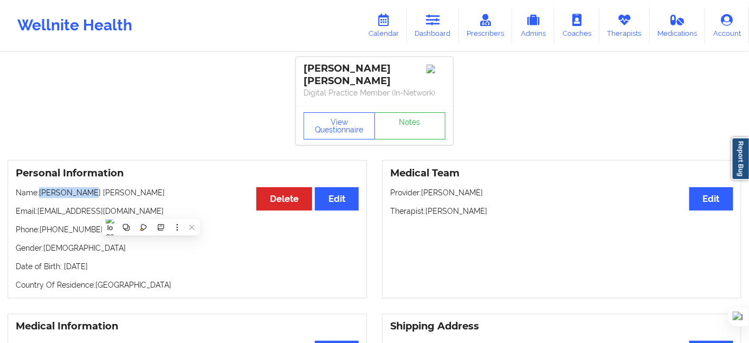
drag, startPoint x: 92, startPoint y: 191, endPoint x: 41, endPoint y: 190, distance: 51.0
click at [41, 190] on p "Name: [PERSON_NAME] [PERSON_NAME]" at bounding box center [187, 192] width 343 height 11
copy p "Micaela Jose"
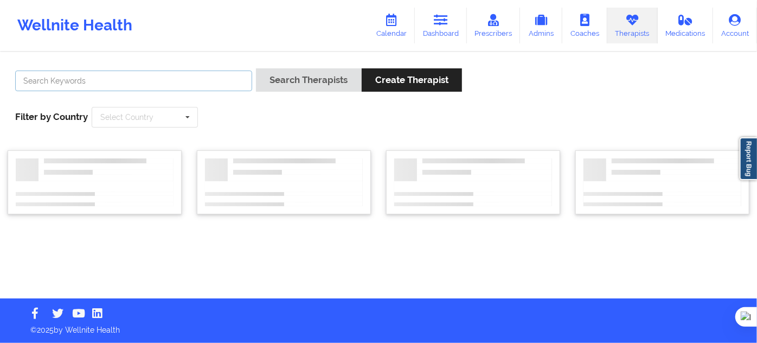
click at [196, 83] on input "text" at bounding box center [133, 80] width 237 height 21
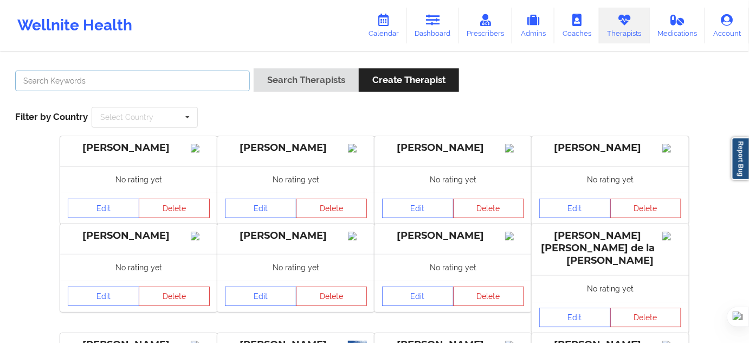
paste input "[PERSON_NAME]"
type input "[PERSON_NAME]"
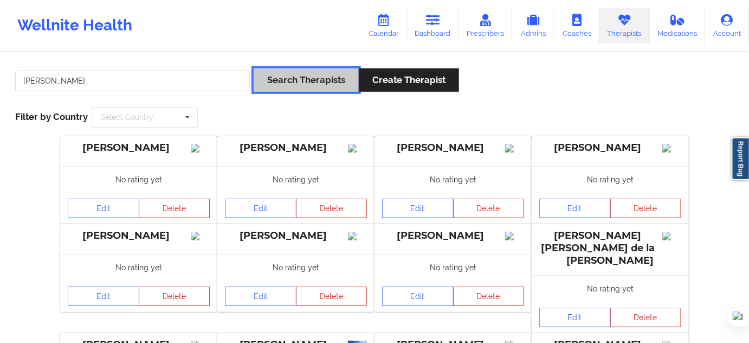
click at [310, 80] on button "Search Therapists" at bounding box center [306, 79] width 105 height 23
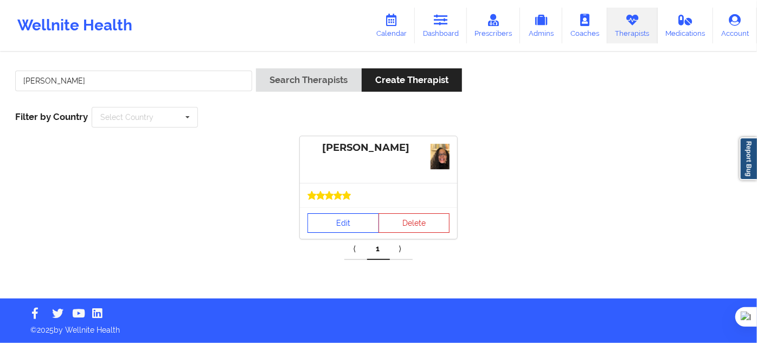
click at [330, 217] on link "Edit" at bounding box center [343, 223] width 72 height 20
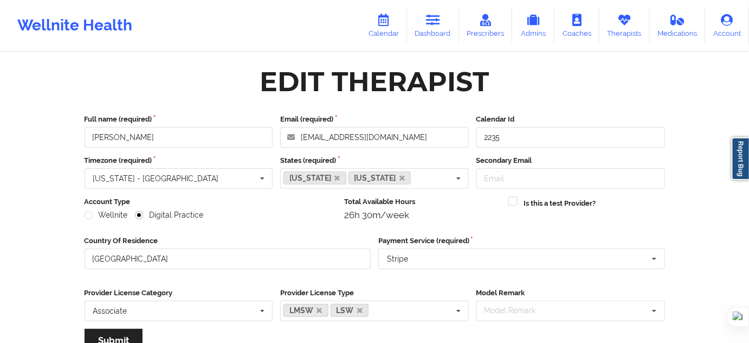
drag, startPoint x: 434, startPoint y: 23, endPoint x: 376, endPoint y: 48, distance: 63.2
click at [434, 23] on icon at bounding box center [433, 20] width 14 height 12
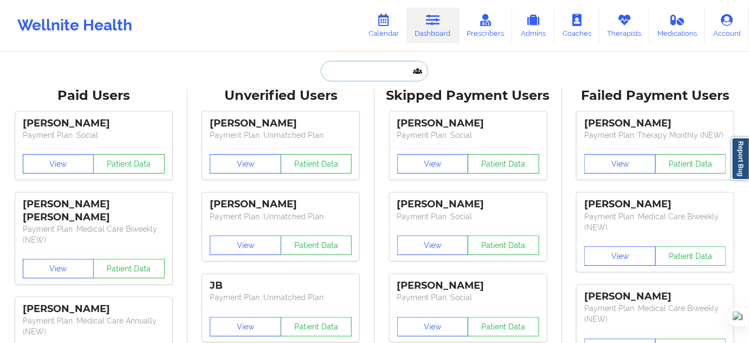
click at [339, 74] on input "text" at bounding box center [374, 71] width 107 height 21
paste input "[PERSON_NAME]"
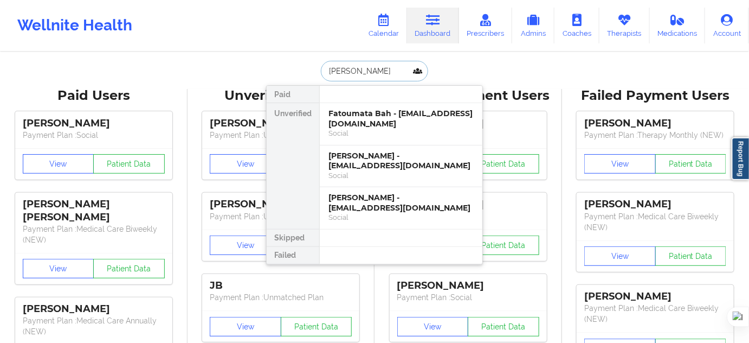
type input "[PERSON_NAME]"
click at [414, 160] on div "Fatoumata Bah - bahf2000@gmail.com" at bounding box center [401, 161] width 145 height 20
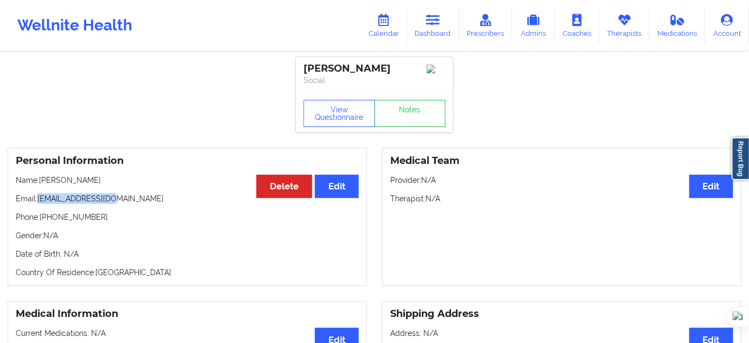
drag, startPoint x: 119, startPoint y: 203, endPoint x: 38, endPoint y: 203, distance: 80.8
click at [38, 203] on p "Email: bahf2000@gmail.com" at bounding box center [187, 198] width 343 height 11
copy p "[EMAIL_ADDRESS][DOMAIN_NAME]"
click at [133, 234] on p "Gender: N/A" at bounding box center [187, 235] width 343 height 11
drag, startPoint x: 118, startPoint y: 200, endPoint x: 38, endPoint y: 196, distance: 79.3
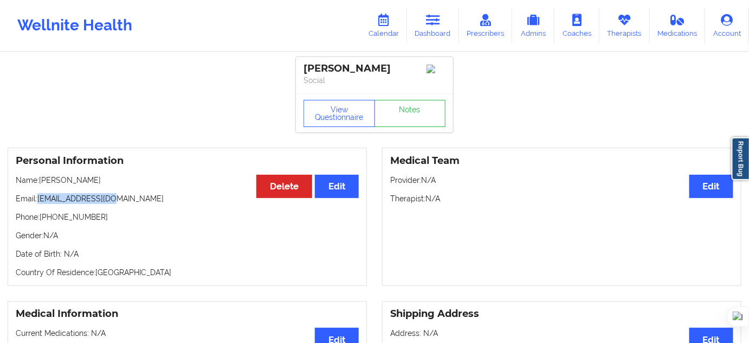
click at [38, 196] on div "Personal Information Edit Delete Name: Fatoumata Bah Email: bahf2000@gmail.com …" at bounding box center [187, 216] width 359 height 138
copy p "[EMAIL_ADDRESS][DOMAIN_NAME]"
click at [129, 208] on div "Personal Information Edit Delete Name: Fatoumata Bah Email: bahf2000@gmail.com …" at bounding box center [187, 216] width 359 height 138
drag, startPoint x: 97, startPoint y: 182, endPoint x: 40, endPoint y: 187, distance: 56.6
click at [40, 185] on p "Name: Fatoumata Bah" at bounding box center [187, 180] width 343 height 11
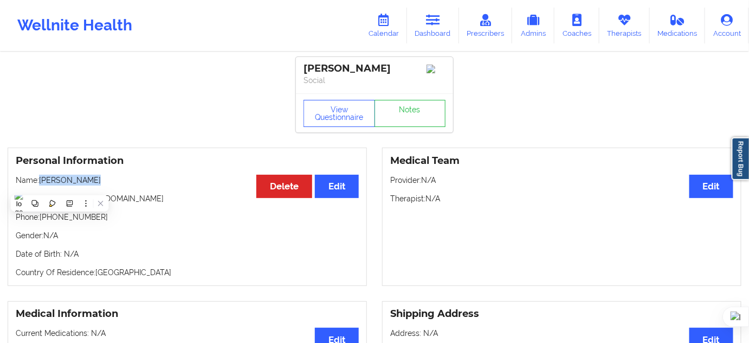
copy p "[PERSON_NAME]"
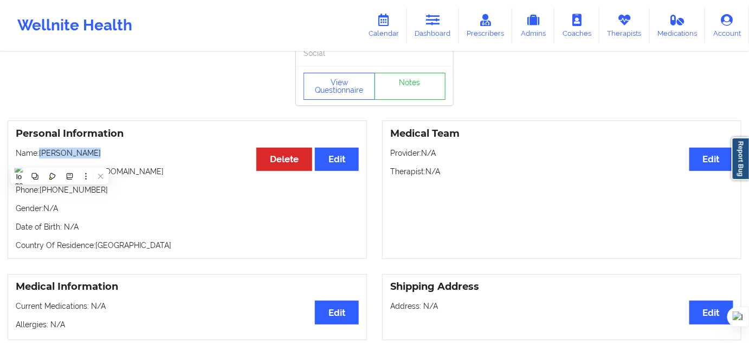
scroll to position [49, 0]
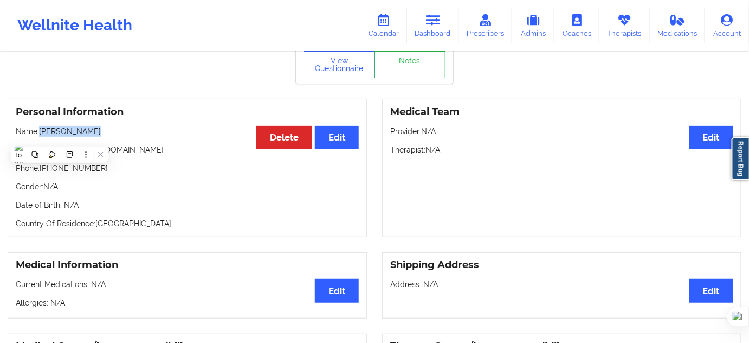
copy p "[PERSON_NAME]"
click at [633, 35] on link "Therapists" at bounding box center [625, 26] width 50 height 36
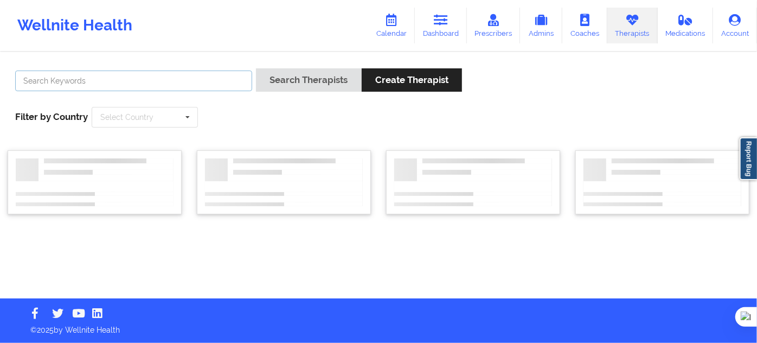
click at [219, 75] on input "text" at bounding box center [133, 80] width 237 height 21
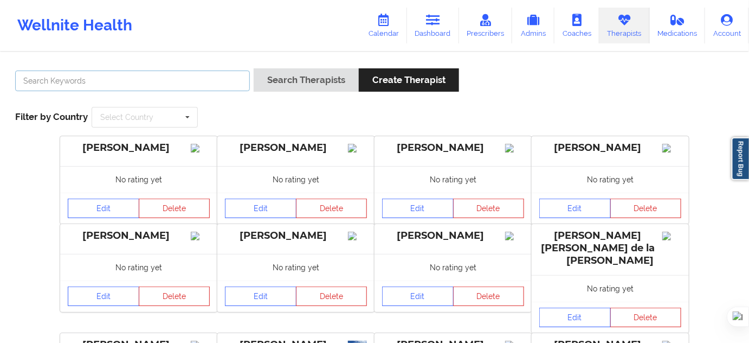
paste input "[PERSON_NAME]"
type input "[PERSON_NAME]"
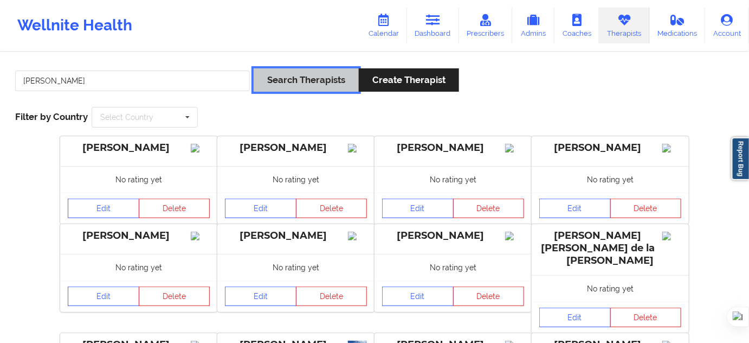
click at [311, 86] on button "Search Therapists" at bounding box center [306, 79] width 105 height 23
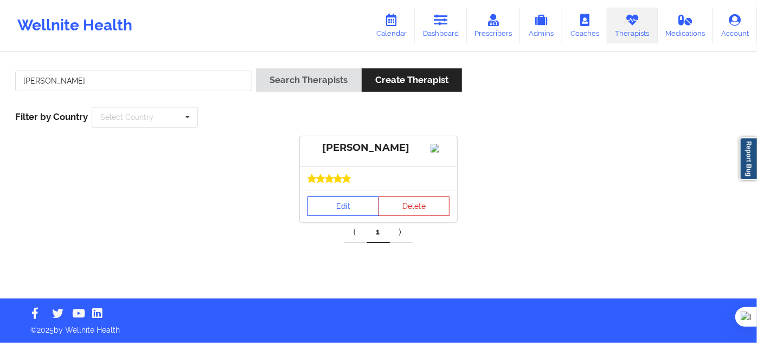
click at [339, 208] on link "Edit" at bounding box center [343, 206] width 72 height 20
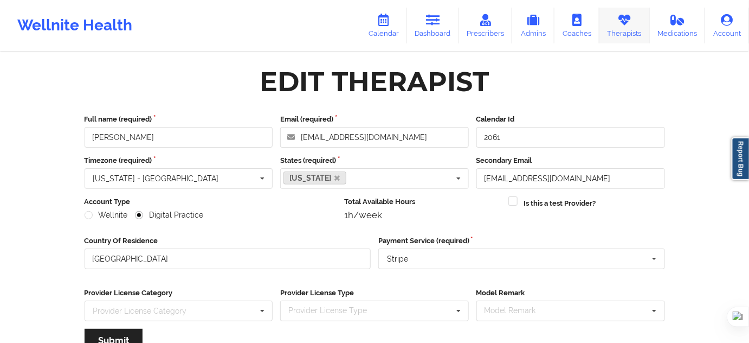
click at [623, 35] on link "Therapists" at bounding box center [625, 26] width 50 height 36
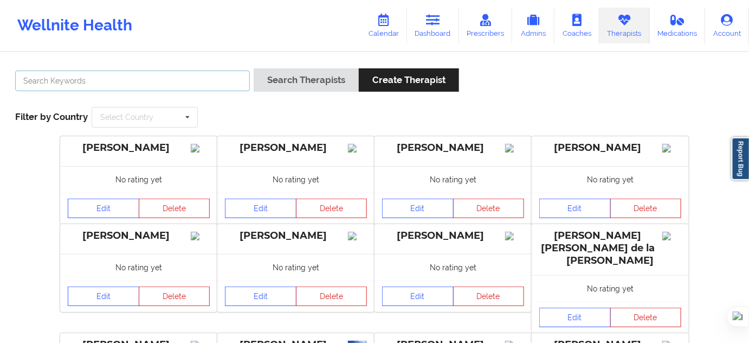
click at [230, 84] on input "text" at bounding box center [132, 80] width 235 height 21
paste input "[PERSON_NAME]"
type input "[PERSON_NAME]"
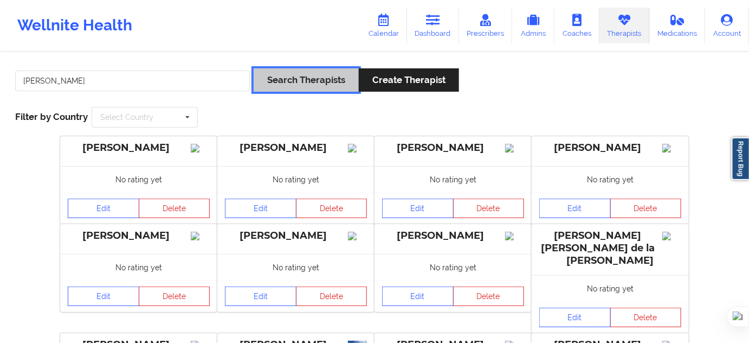
click at [293, 78] on button "Search Therapists" at bounding box center [306, 79] width 105 height 23
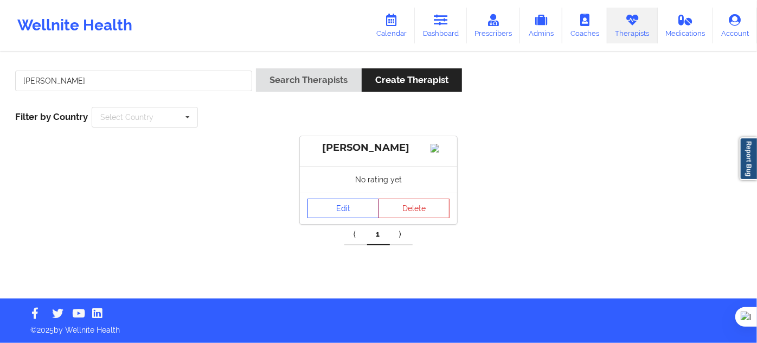
click at [335, 210] on link "Edit" at bounding box center [343, 208] width 72 height 20
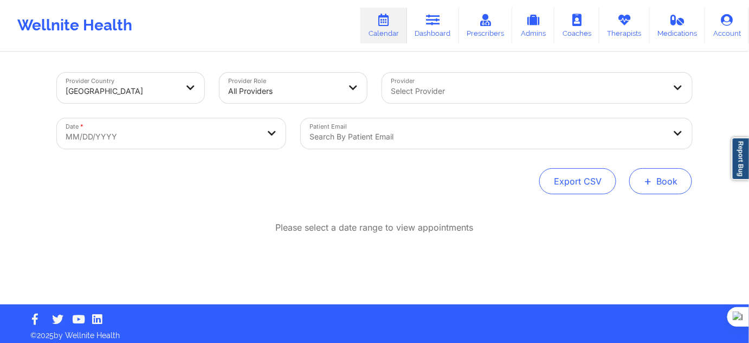
click at [656, 189] on button "+ Book" at bounding box center [661, 181] width 63 height 26
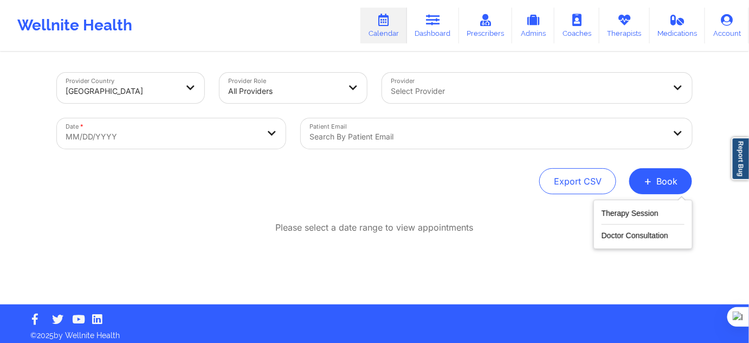
click at [646, 205] on div "Therapy Session Doctor Consultation" at bounding box center [643, 224] width 99 height 49
click at [639, 212] on button "Therapy Session" at bounding box center [643, 216] width 83 height 18
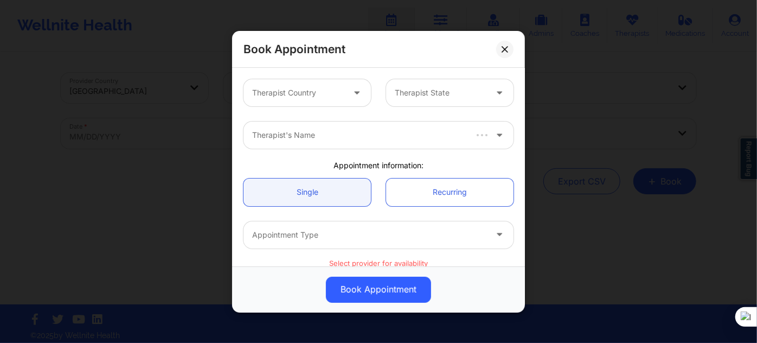
click at [318, 89] on div at bounding box center [298, 92] width 92 height 13
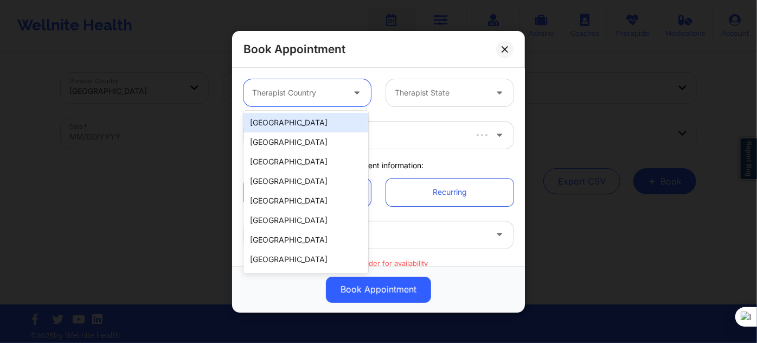
click at [312, 120] on div "[GEOGRAPHIC_DATA]" at bounding box center [305, 123] width 125 height 20
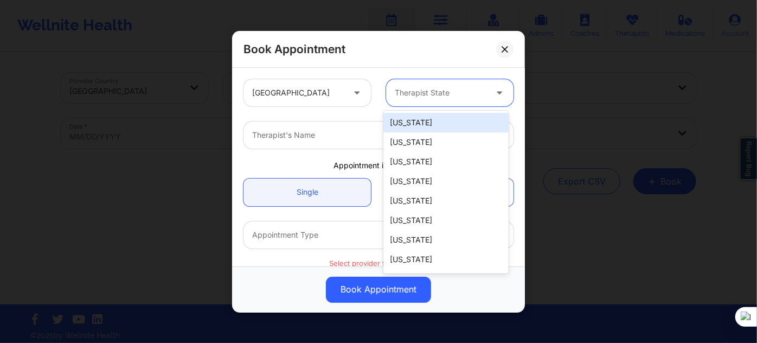
click at [406, 93] on div at bounding box center [441, 92] width 92 height 13
type input "new"
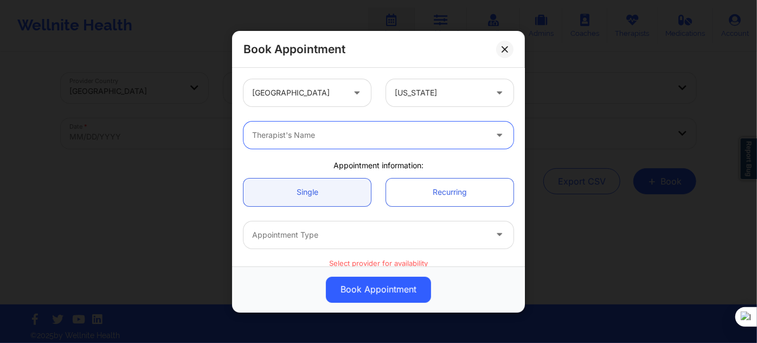
paste input "[PERSON_NAME]"
type input "[PERSON_NAME]"
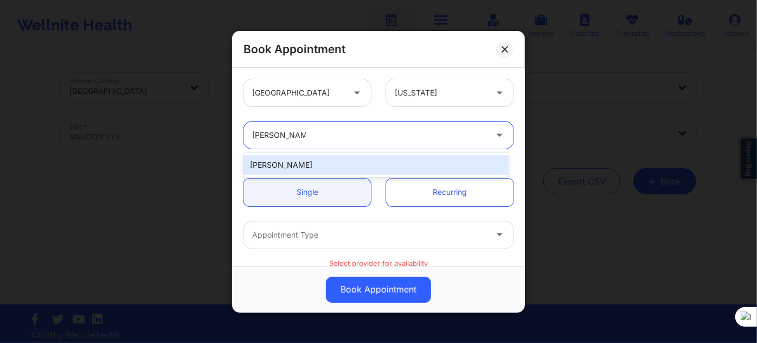
click at [346, 163] on div "[PERSON_NAME]" at bounding box center [375, 165] width 265 height 20
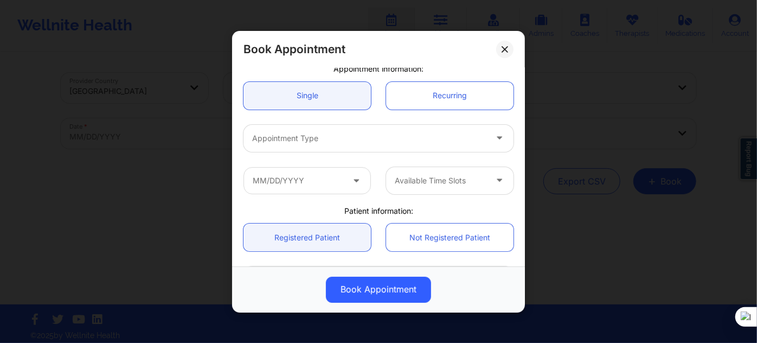
scroll to position [98, 0]
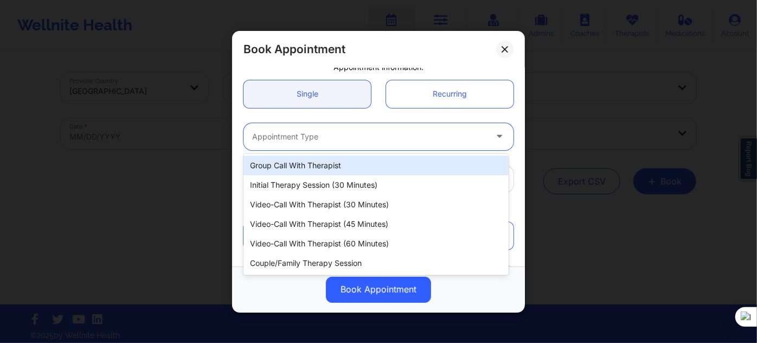
click at [315, 136] on div at bounding box center [369, 136] width 234 height 13
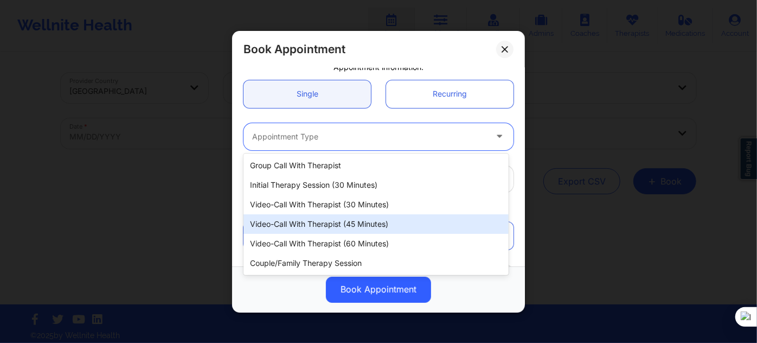
click at [339, 224] on div "Video-Call with Therapist (45 minutes)" at bounding box center [375, 224] width 265 height 20
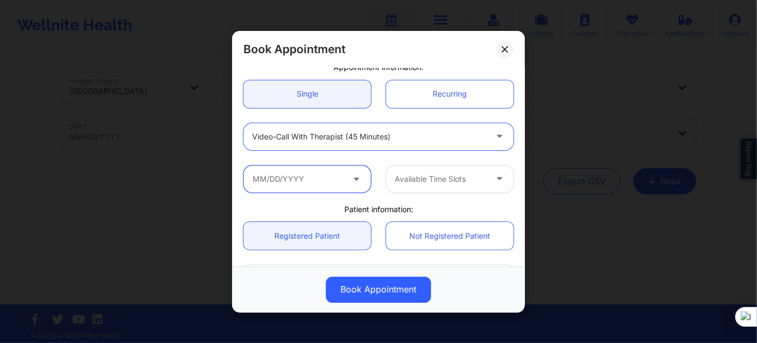
click at [327, 171] on input "text" at bounding box center [306, 178] width 127 height 27
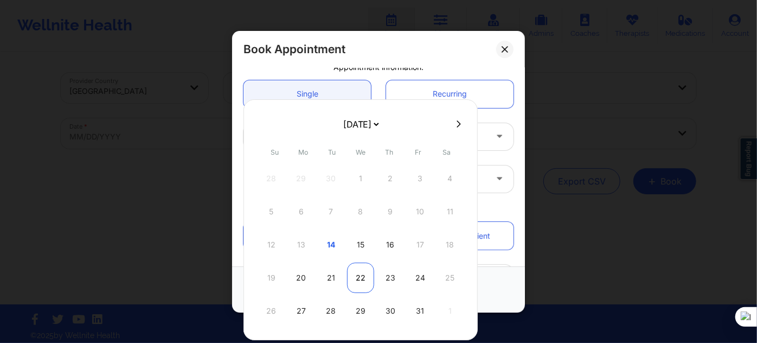
click at [355, 277] on div "22" at bounding box center [360, 277] width 27 height 30
type input "[DATE]"
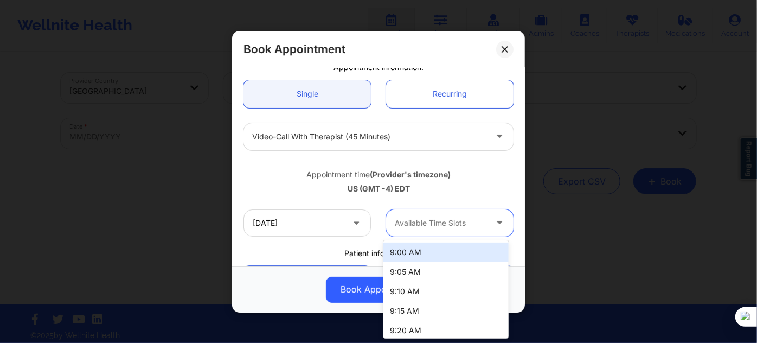
click at [439, 226] on div at bounding box center [441, 222] width 92 height 13
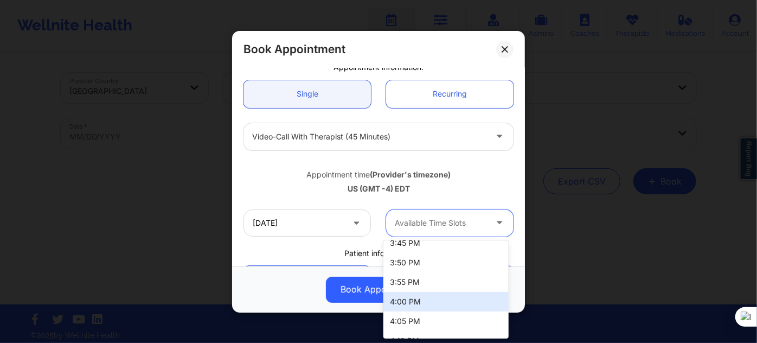
scroll to position [1243, 0]
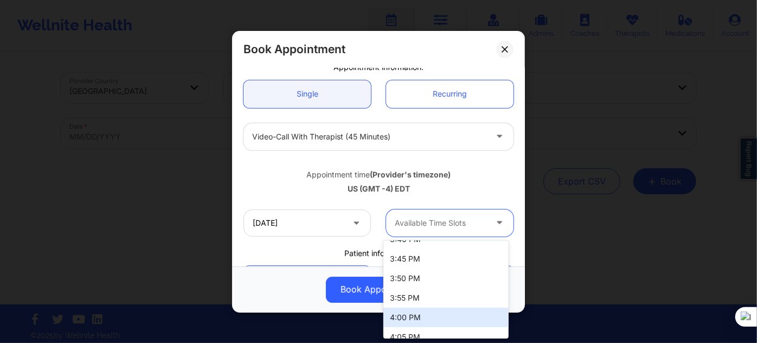
click at [427, 312] on div "4:00 PM" at bounding box center [445, 317] width 125 height 20
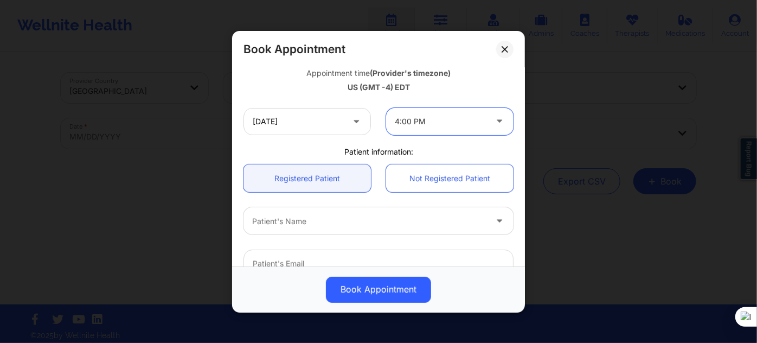
scroll to position [246, 0]
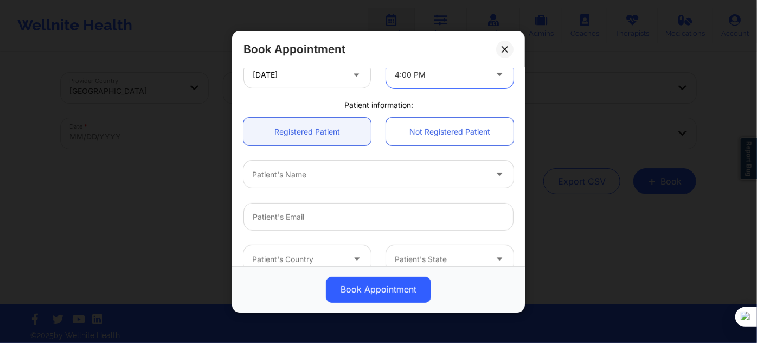
click at [314, 183] on div "Patient's Name" at bounding box center [365, 173] width 244 height 27
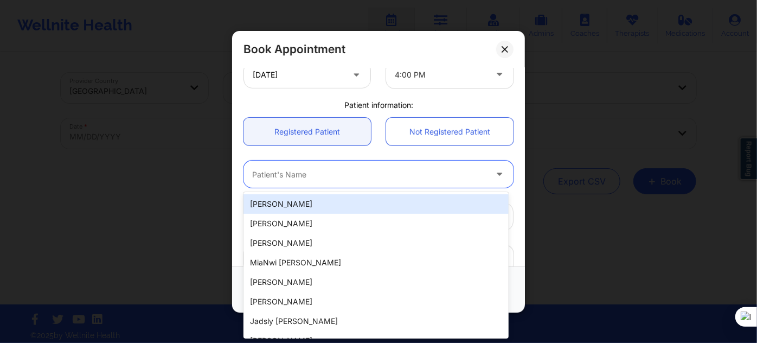
paste input "[PERSON_NAME]"
type input "[PERSON_NAME]"
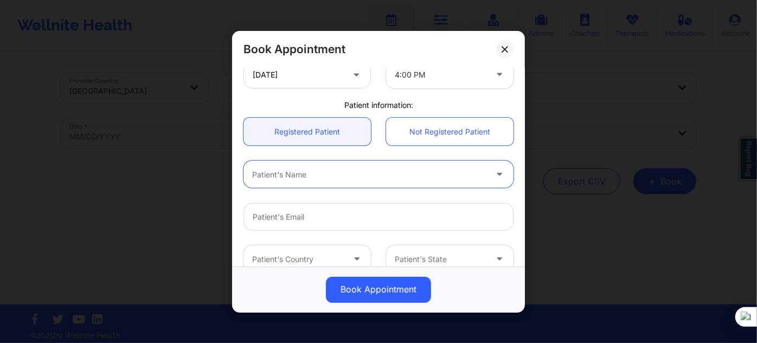
paste input "[PERSON_NAME]"
type input "[PERSON_NAME]"
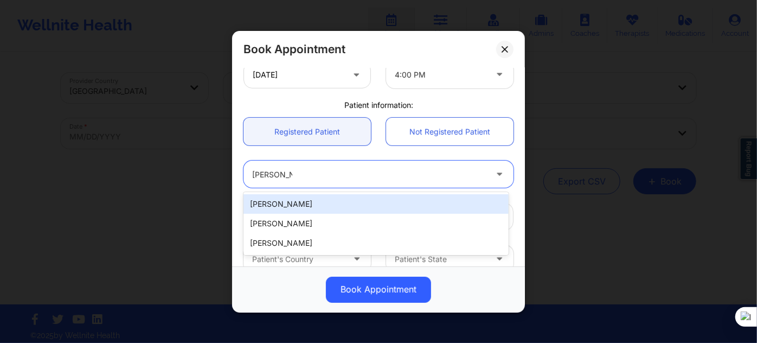
click at [347, 206] on div "[PERSON_NAME]" at bounding box center [375, 204] width 265 height 20
type input "[PERSON_NAME][EMAIL_ADDRESS][DOMAIN_NAME]"
type input "[PHONE_NUMBER]"
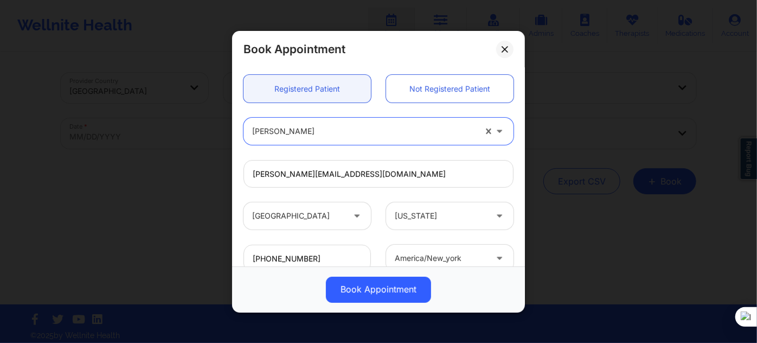
scroll to position [345, 0]
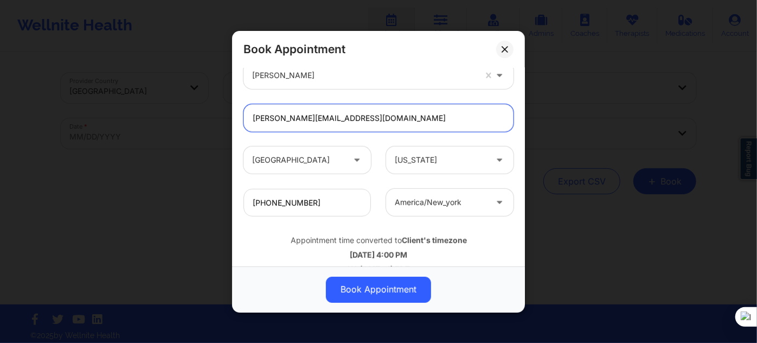
click at [372, 117] on input "[PERSON_NAME][EMAIL_ADDRESS][DOMAIN_NAME]" at bounding box center [378, 118] width 270 height 28
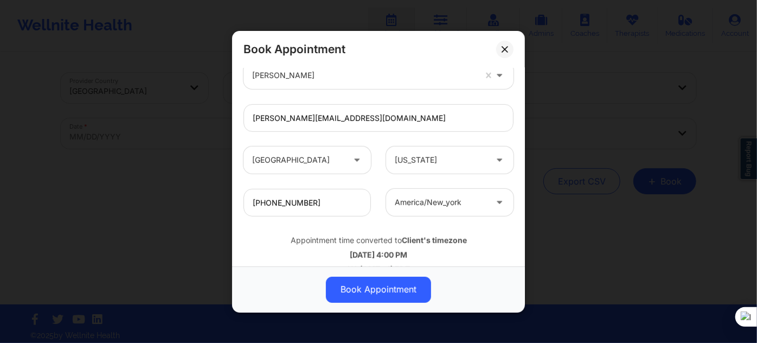
click at [328, 79] on div at bounding box center [363, 75] width 223 height 13
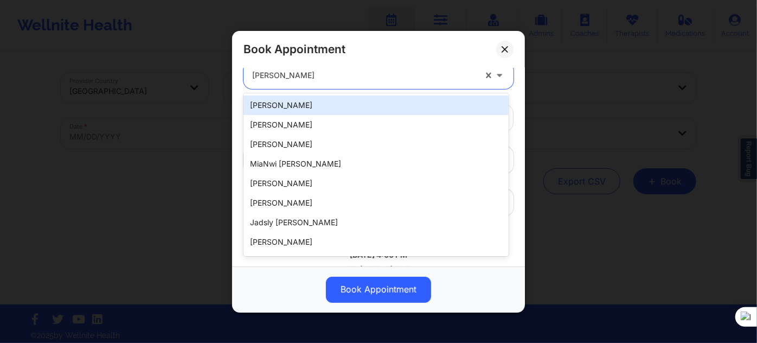
paste input "[EMAIL_ADDRESS][DOMAIN_NAME]"
type input "[EMAIL_ADDRESS][DOMAIN_NAME]"
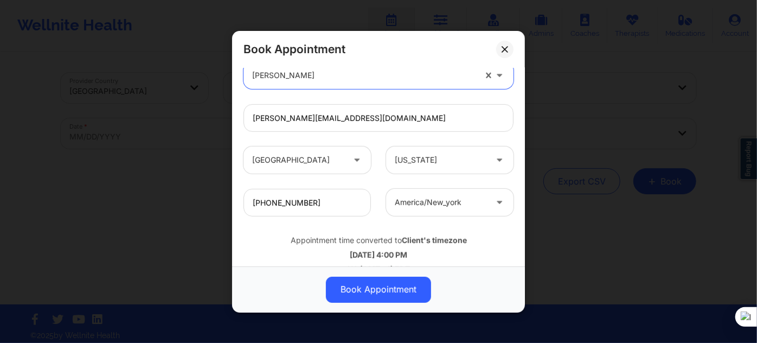
click at [307, 80] on div at bounding box center [363, 75] width 223 height 13
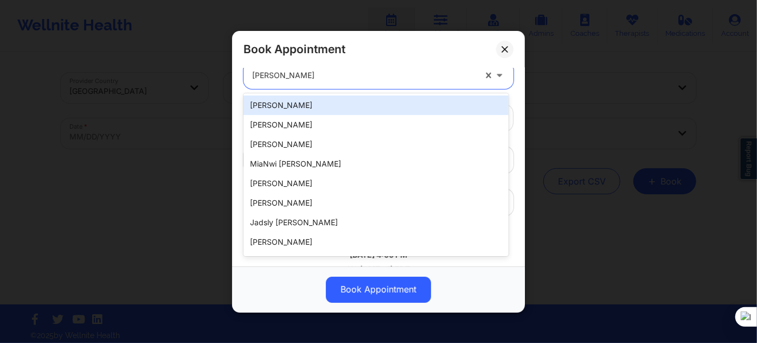
paste input "[PERSON_NAME]"
type input "[PERSON_NAME]"
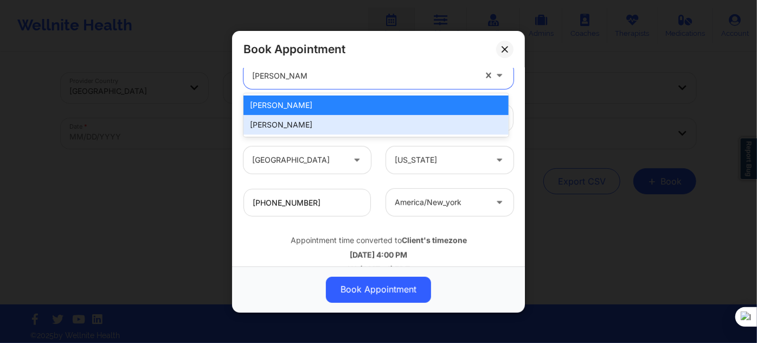
click at [318, 121] on div "[PERSON_NAME]" at bounding box center [375, 125] width 265 height 20
type input "[EMAIL_ADDRESS][DOMAIN_NAME]"
type input "[PHONE_NUMBER]"
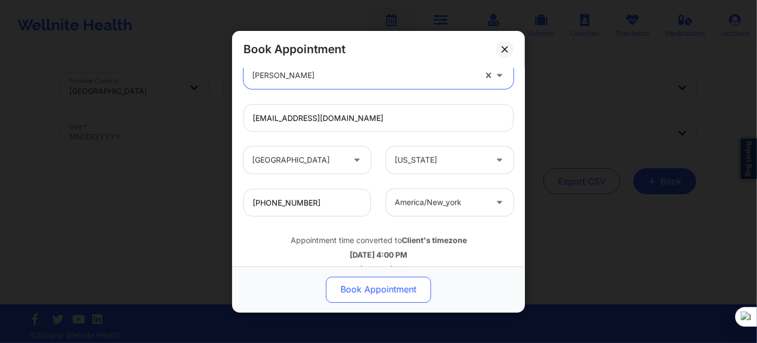
click at [382, 296] on button "Book Appointment" at bounding box center [378, 289] width 105 height 26
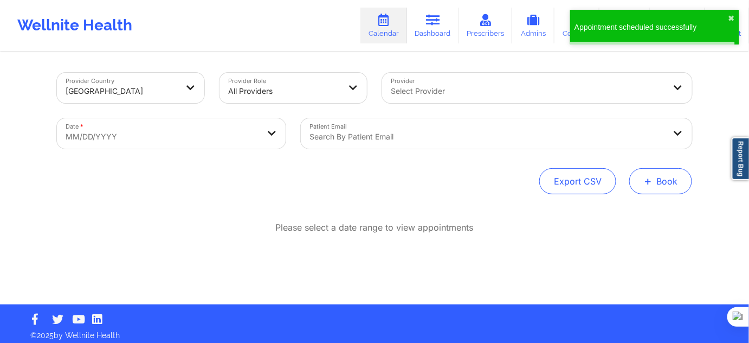
click at [646, 189] on button "+ Book" at bounding box center [661, 181] width 63 height 26
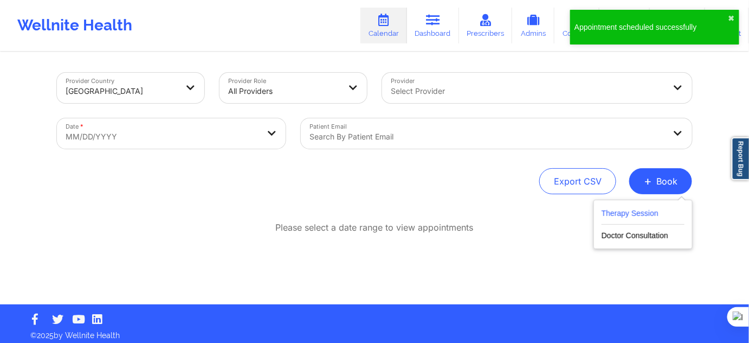
click at [645, 214] on button "Therapy Session" at bounding box center [643, 216] width 83 height 18
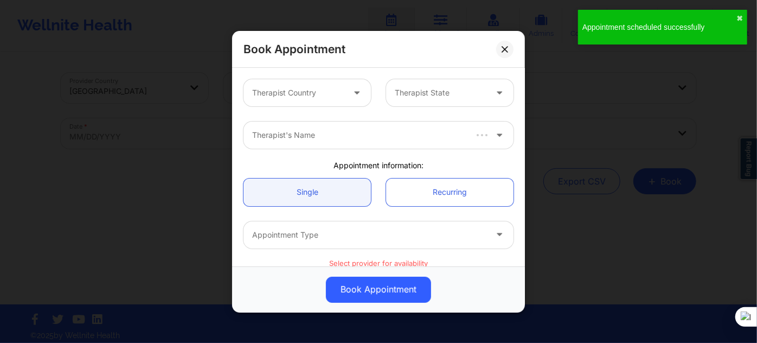
click at [322, 95] on div at bounding box center [298, 92] width 92 height 13
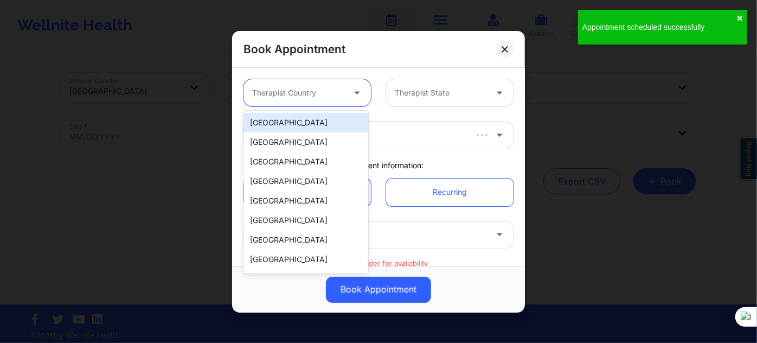
click at [306, 123] on div "[GEOGRAPHIC_DATA]" at bounding box center [305, 123] width 125 height 20
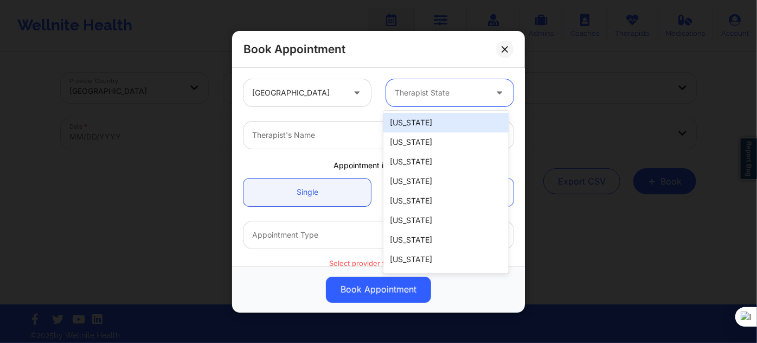
click at [436, 95] on div at bounding box center [441, 92] width 92 height 13
type input "new"
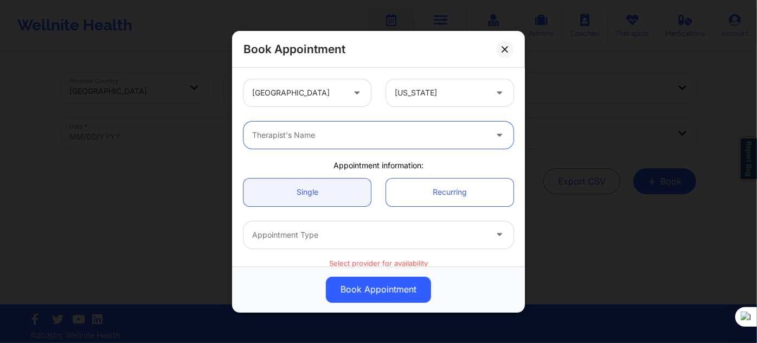
paste input "[PERSON_NAME]"
type input "[PERSON_NAME]"
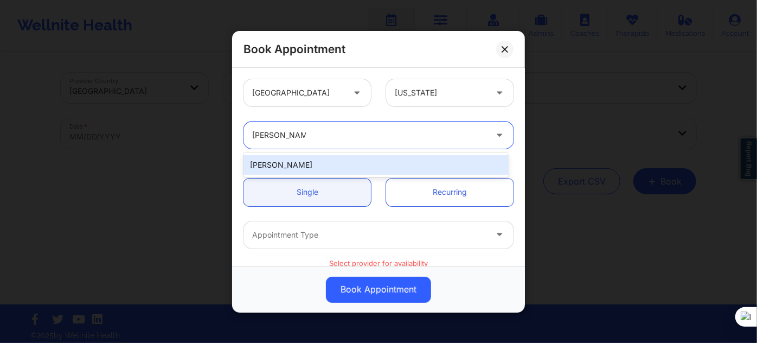
click at [332, 169] on div "[PERSON_NAME]" at bounding box center [375, 165] width 265 height 20
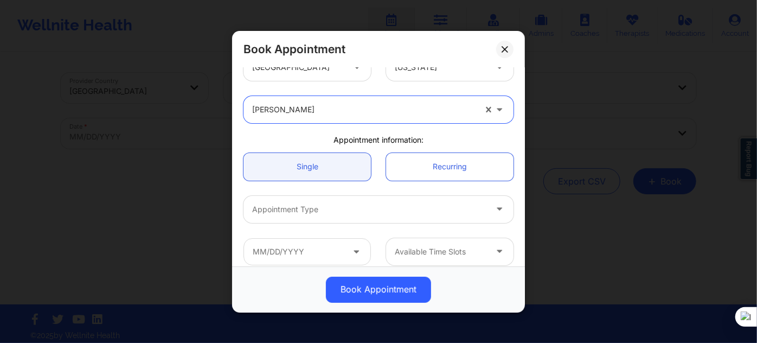
scroll to position [49, 0]
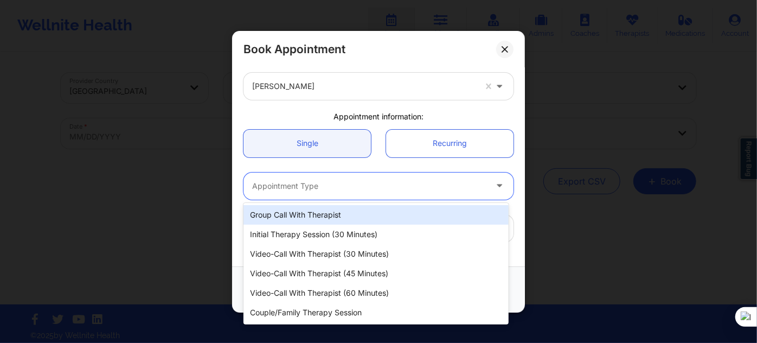
click at [332, 181] on div at bounding box center [369, 185] width 234 height 13
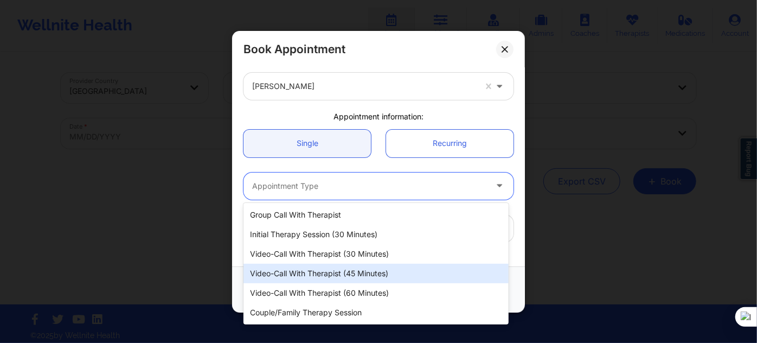
click at [343, 279] on div "Video-Call with Therapist (45 minutes)" at bounding box center [375, 274] width 265 height 20
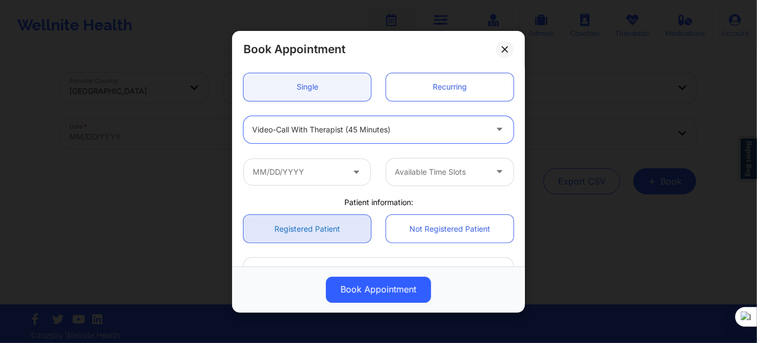
scroll to position [147, 0]
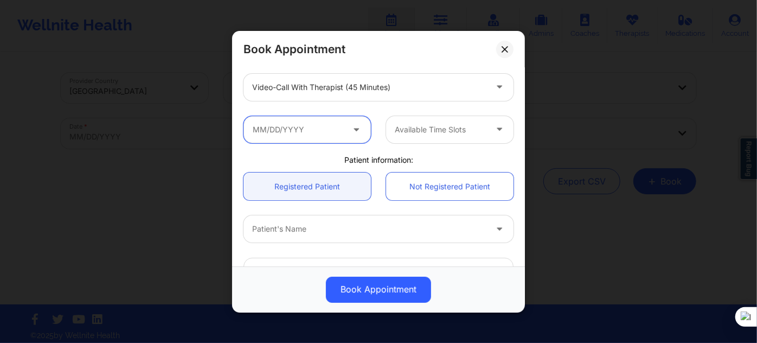
click at [310, 123] on input "text" at bounding box center [306, 128] width 127 height 27
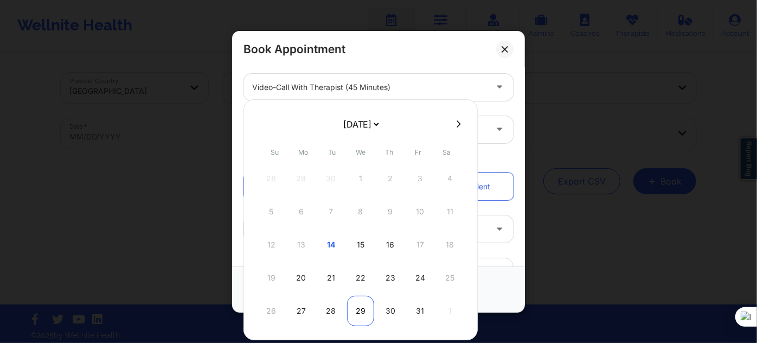
click at [360, 301] on div "29" at bounding box center [360, 311] width 27 height 30
type input "[DATE]"
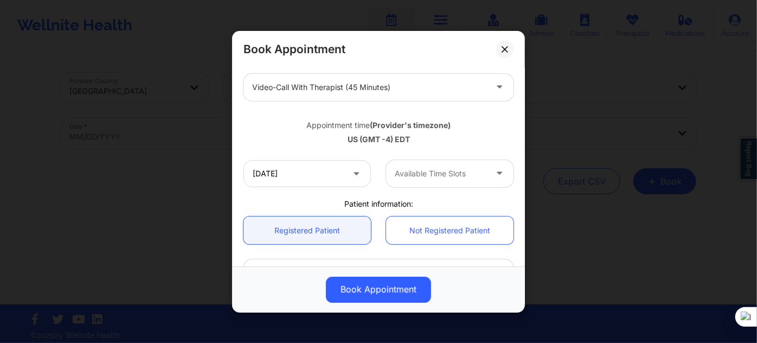
click at [409, 181] on div "Available Time Slots" at bounding box center [436, 172] width 101 height 27
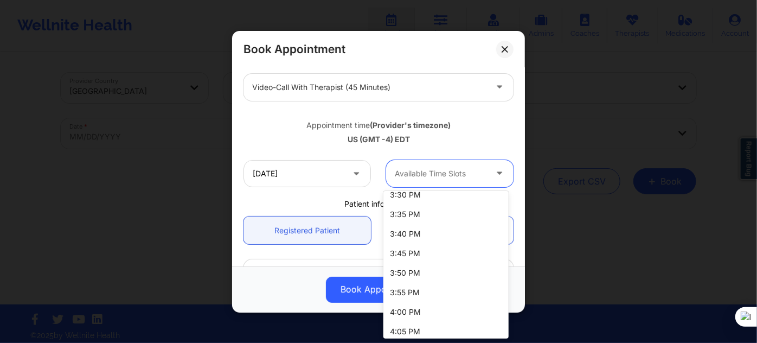
scroll to position [1242, 0]
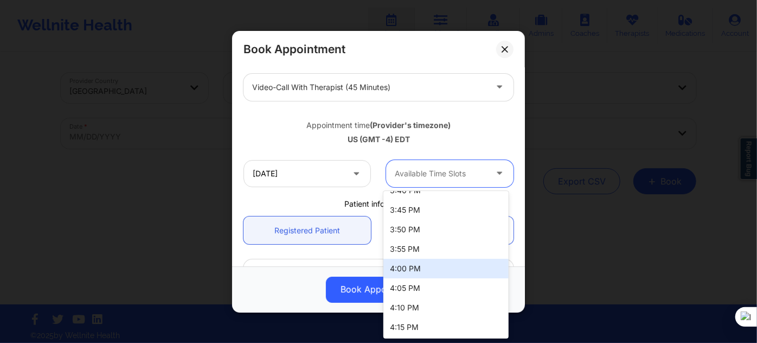
click at [426, 270] on div "4:00 PM" at bounding box center [445, 269] width 125 height 20
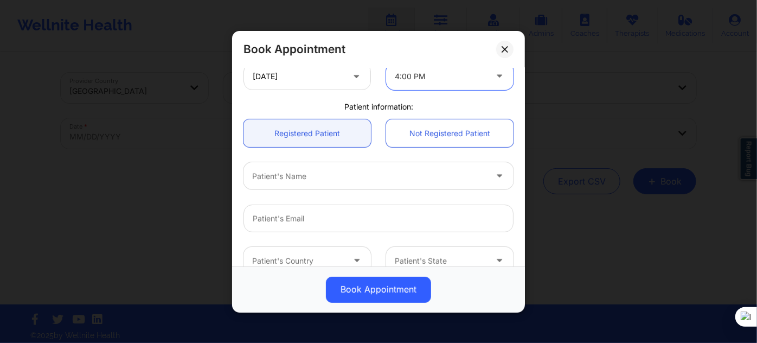
scroll to position [246, 0]
click at [309, 177] on div at bounding box center [369, 174] width 234 height 13
type input "[PERSON_NAME]"
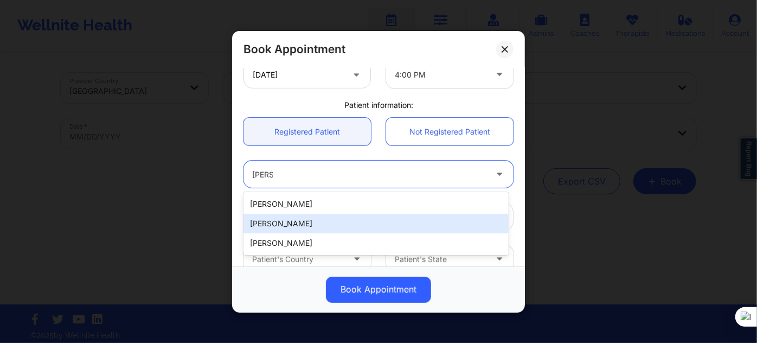
type input "[EMAIL_ADDRESS][DOMAIN_NAME]"
type input "[PHONE_NUMBER]"
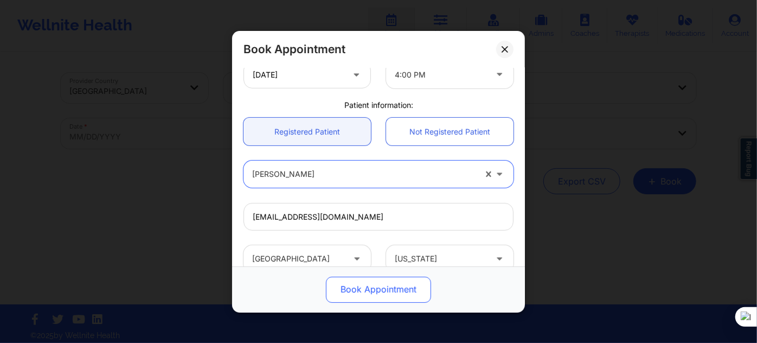
click at [371, 284] on button "Book Appointment" at bounding box center [378, 289] width 105 height 26
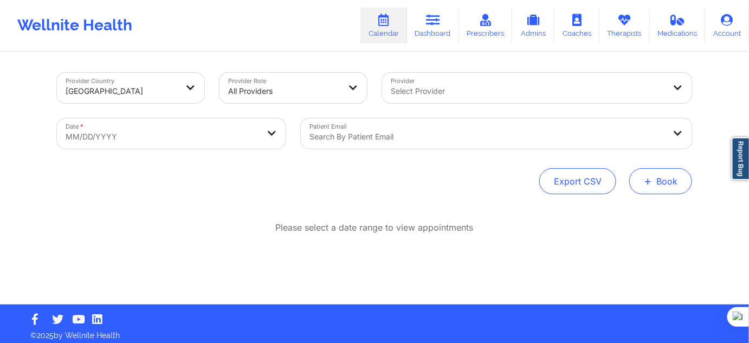
click at [660, 173] on button "+ Book" at bounding box center [661, 181] width 63 height 26
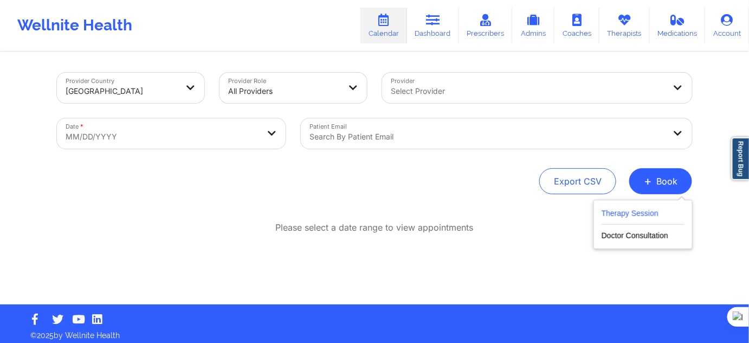
click at [625, 210] on button "Therapy Session" at bounding box center [643, 216] width 83 height 18
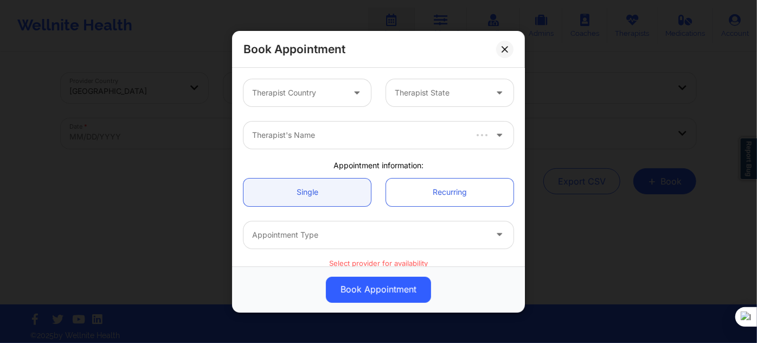
click at [337, 106] on div "Therapist Country Therapist State" at bounding box center [378, 93] width 285 height 42
click at [321, 88] on div at bounding box center [298, 92] width 92 height 13
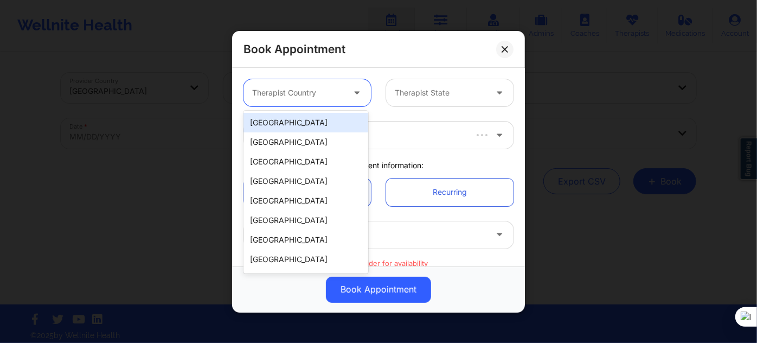
click at [319, 125] on div "[GEOGRAPHIC_DATA]" at bounding box center [305, 123] width 125 height 20
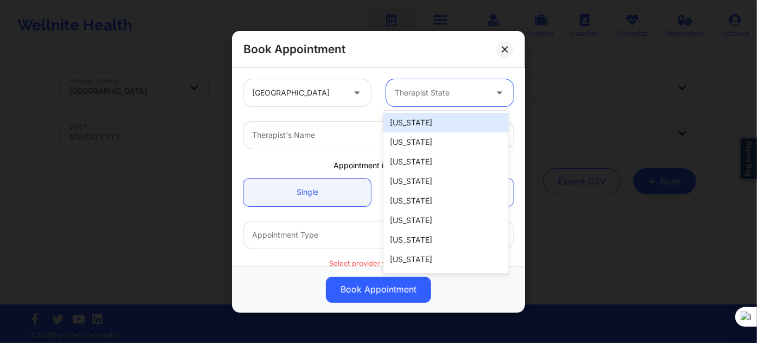
click at [441, 99] on div "Therapist State" at bounding box center [436, 92] width 101 height 27
type input "new"
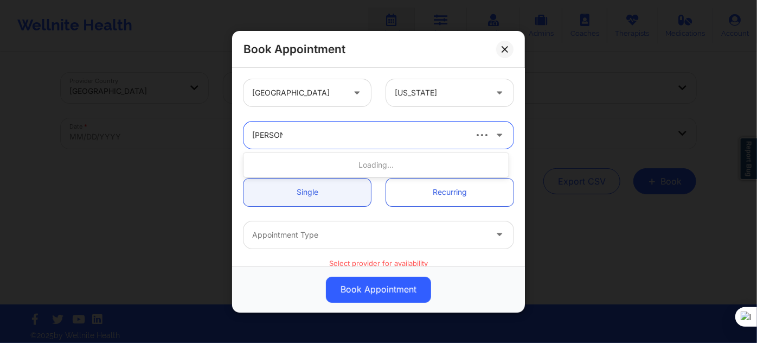
type input "[PERSON_NAME]"
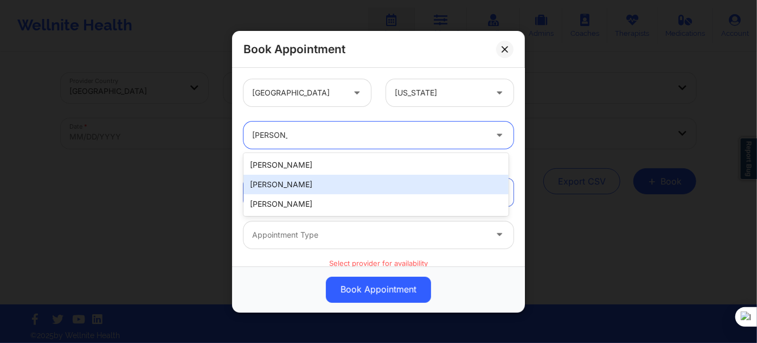
click at [330, 188] on div "[PERSON_NAME]" at bounding box center [375, 185] width 265 height 20
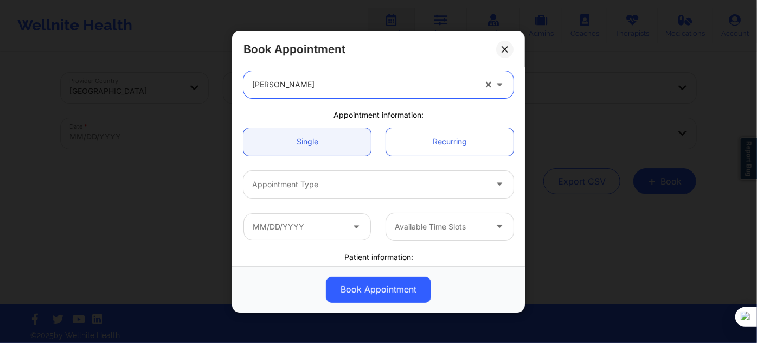
scroll to position [98, 0]
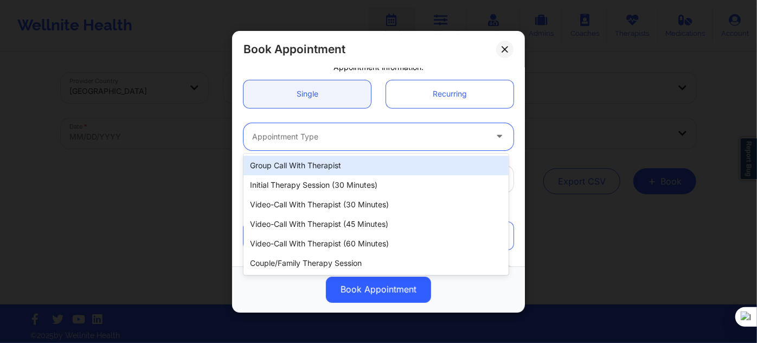
click at [318, 136] on div at bounding box center [369, 136] width 234 height 13
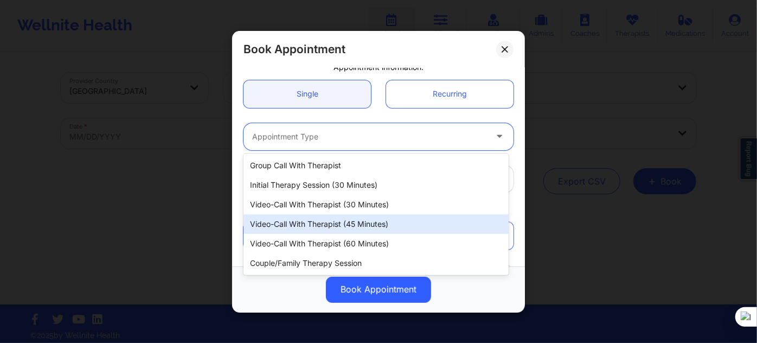
drag, startPoint x: 346, startPoint y: 231, endPoint x: 347, endPoint y: 224, distance: 7.1
click at [347, 231] on div "Video-Call with Therapist (45 minutes)" at bounding box center [375, 224] width 265 height 20
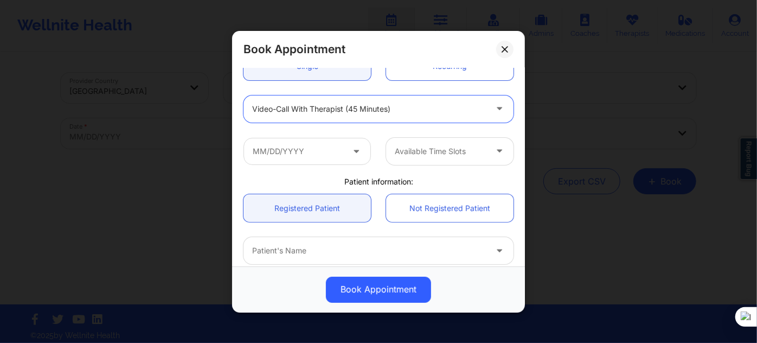
scroll to position [147, 0]
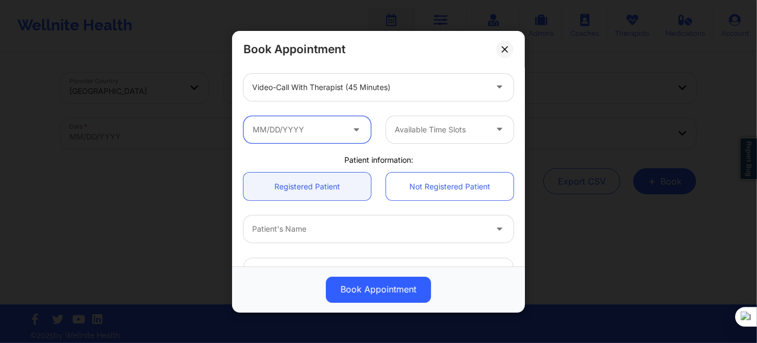
click at [320, 137] on input "text" at bounding box center [306, 128] width 127 height 27
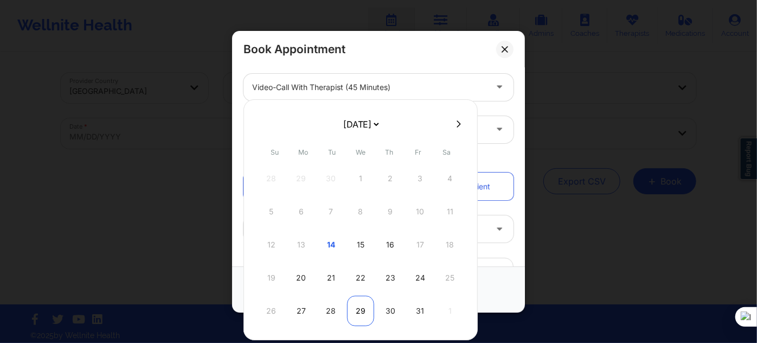
click at [356, 307] on div "29" at bounding box center [360, 311] width 27 height 30
type input "[DATE]"
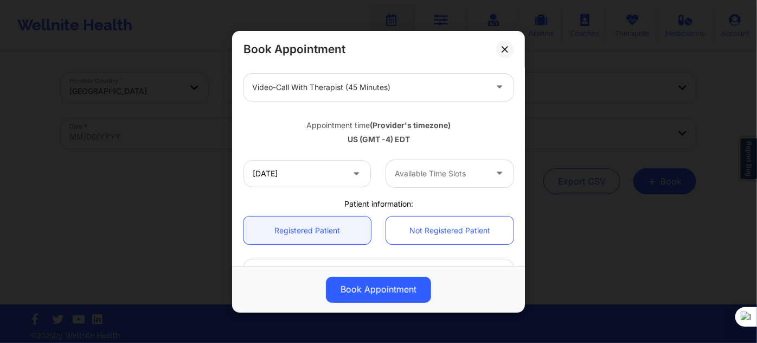
click at [410, 174] on div at bounding box center [441, 173] width 92 height 13
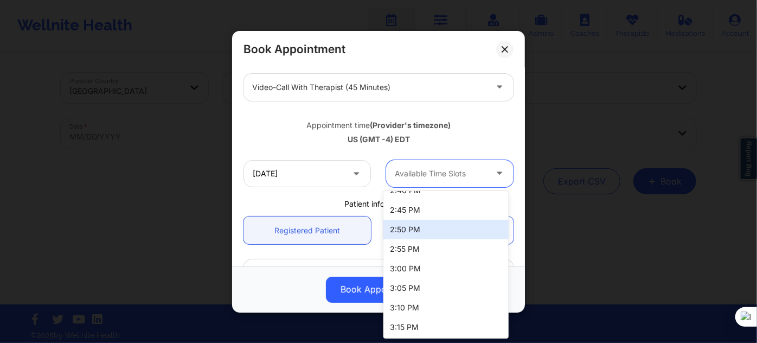
scroll to position [1009, 0]
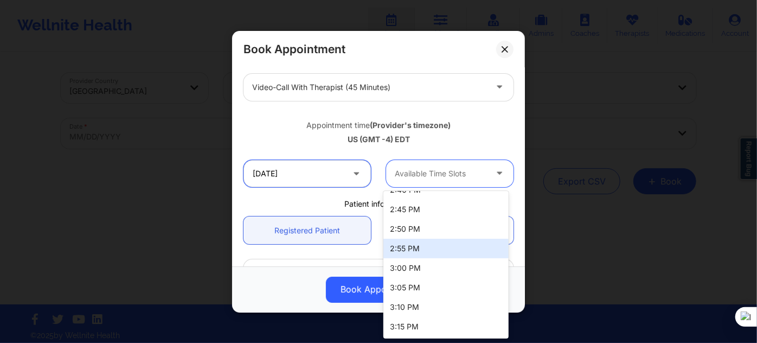
click at [307, 162] on input "[DATE]" at bounding box center [306, 172] width 127 height 27
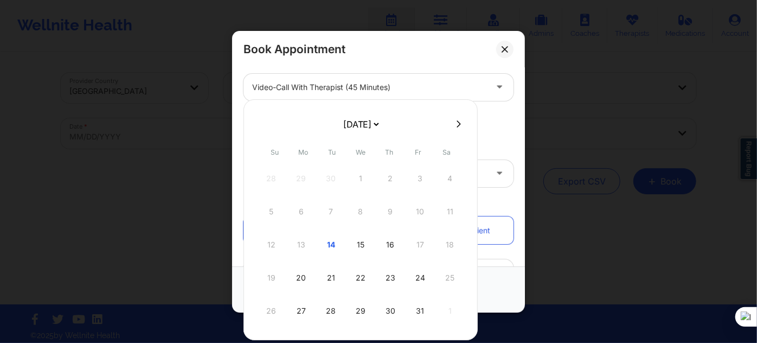
click at [375, 124] on select "[DATE] [DATE] [DATE] [DATE] [DATE] [DATE] [DATE] [DATE] [DATE] [DATE] [DATE] [D…" at bounding box center [361, 124] width 40 height 22
select select "2025-10"
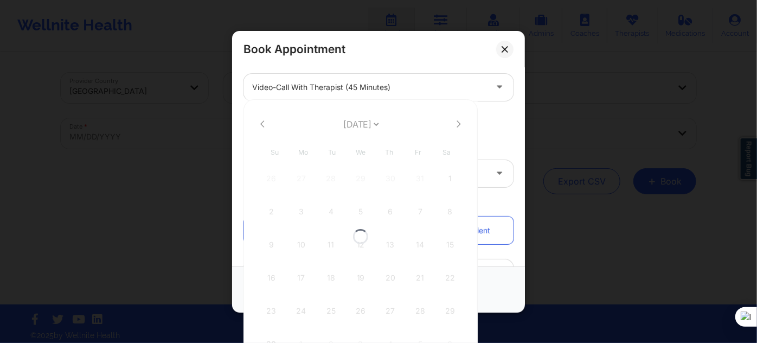
select select "2025-10"
click at [361, 217] on div "5" at bounding box center [360, 211] width 27 height 30
type input "[DATE]"
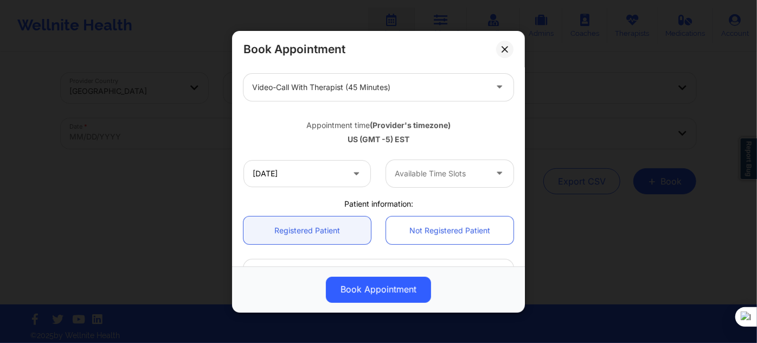
click at [414, 177] on div at bounding box center [441, 173] width 92 height 13
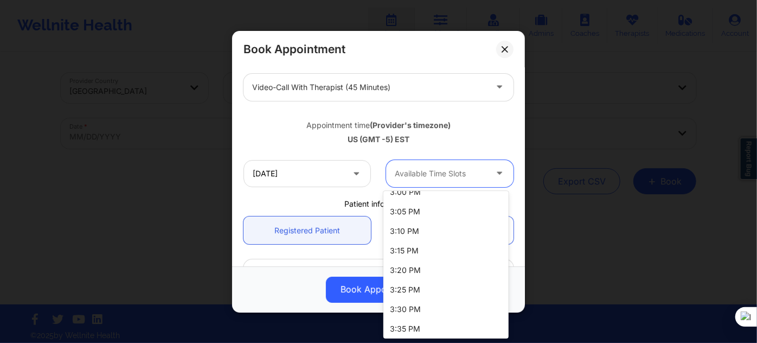
scroll to position [1242, 0]
click at [421, 265] on div "4:00 PM" at bounding box center [445, 269] width 125 height 20
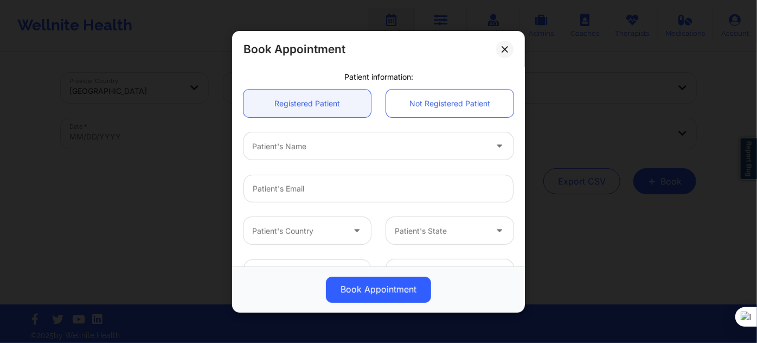
scroll to position [296, 0]
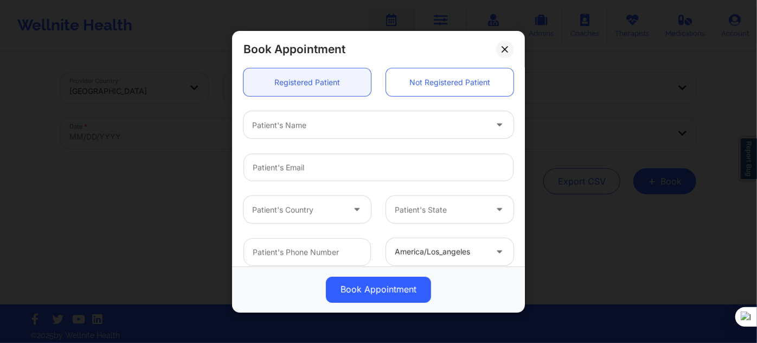
click at [283, 133] on div "Patient's Name" at bounding box center [365, 124] width 244 height 27
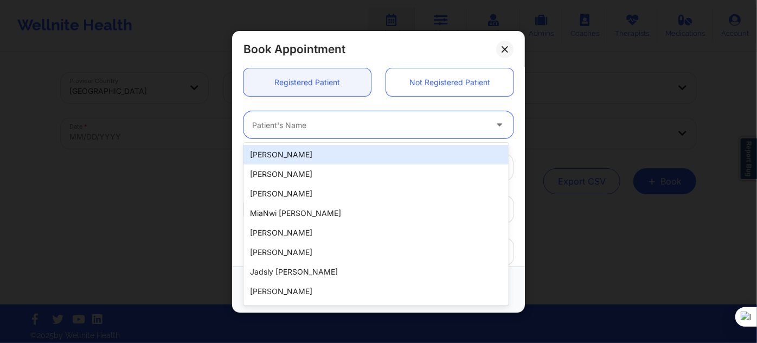
paste input "[PERSON_NAME]"
type input "[PERSON_NAME]"
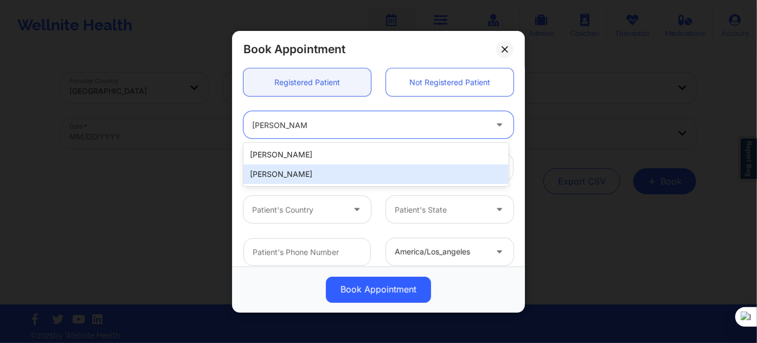
click at [315, 168] on div "[PERSON_NAME]" at bounding box center [375, 174] width 265 height 20
type input "[EMAIL_ADDRESS][DOMAIN_NAME]"
type input "[PHONE_NUMBER]"
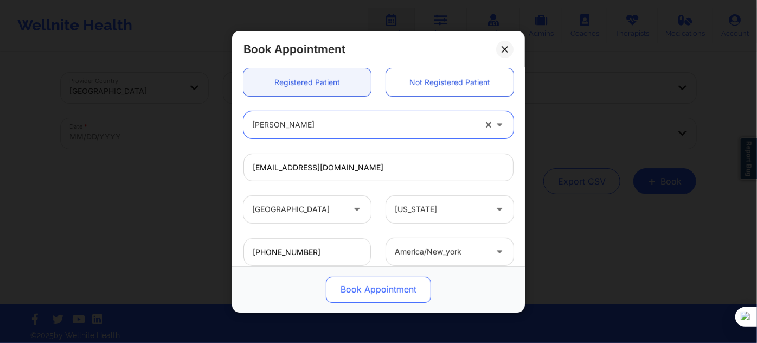
click at [353, 296] on button "Book Appointment" at bounding box center [378, 289] width 105 height 26
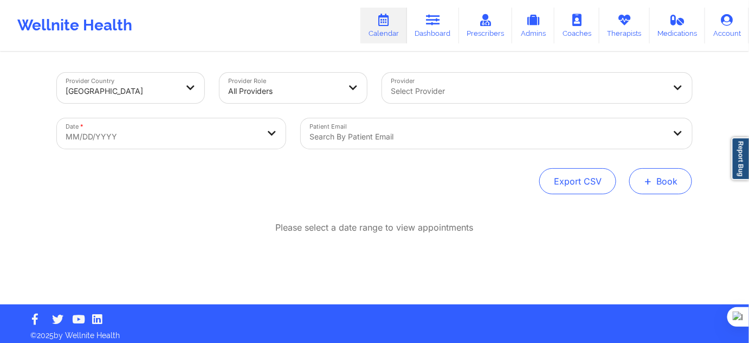
click at [648, 178] on span "+" at bounding box center [648, 181] width 8 height 6
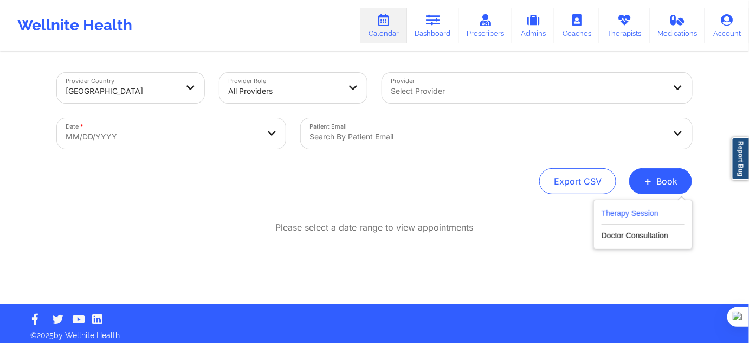
click at [639, 211] on button "Therapy Session" at bounding box center [643, 216] width 83 height 18
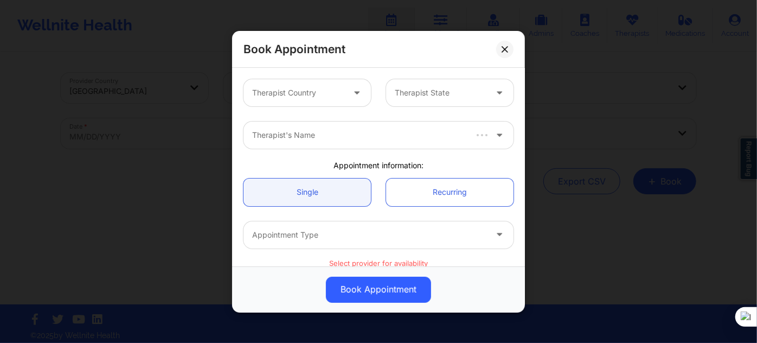
click at [323, 95] on div at bounding box center [298, 92] width 92 height 13
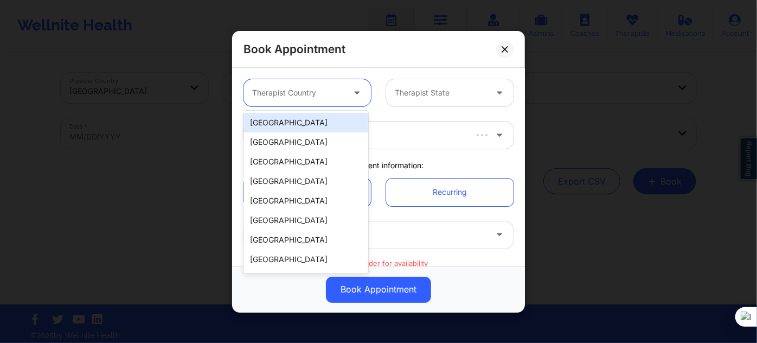
click at [308, 127] on div "[GEOGRAPHIC_DATA]" at bounding box center [305, 123] width 125 height 20
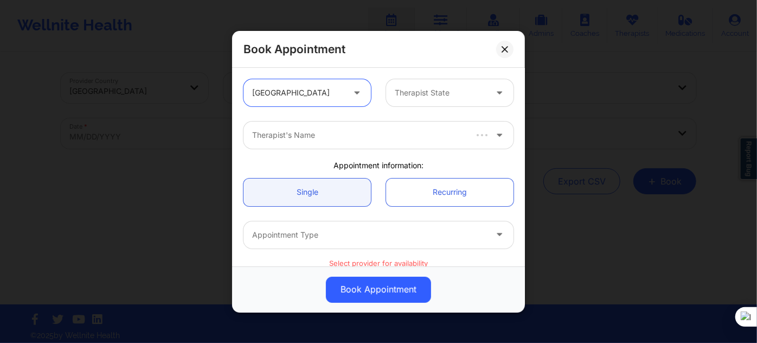
click at [424, 89] on div at bounding box center [441, 92] width 92 height 13
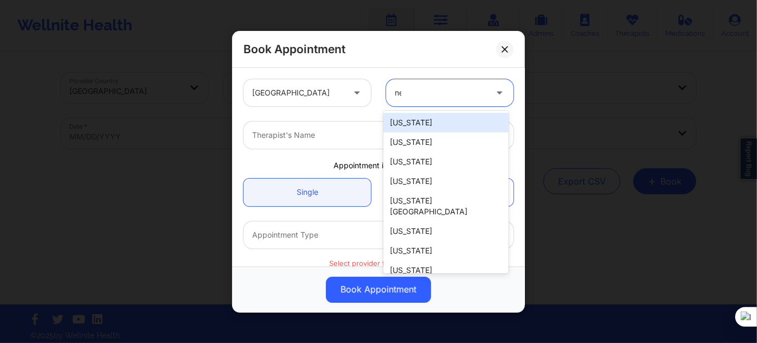
type input "new"
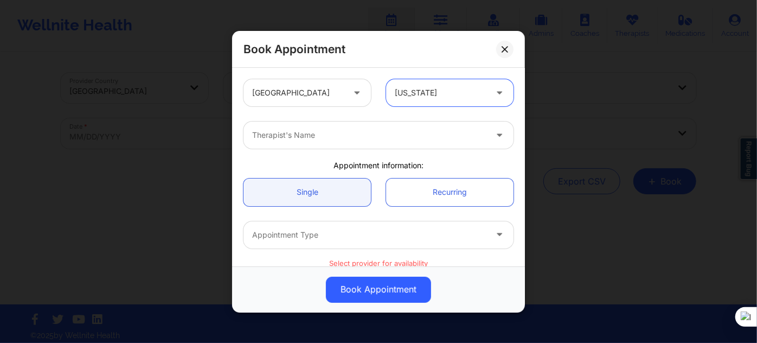
click at [415, 102] on div "[US_STATE]" at bounding box center [441, 92] width 92 height 27
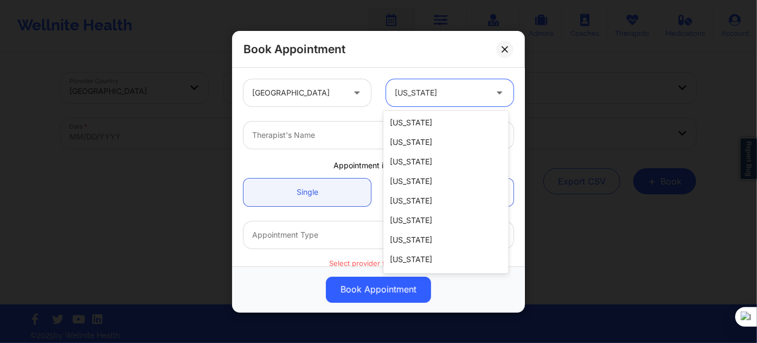
type input "m"
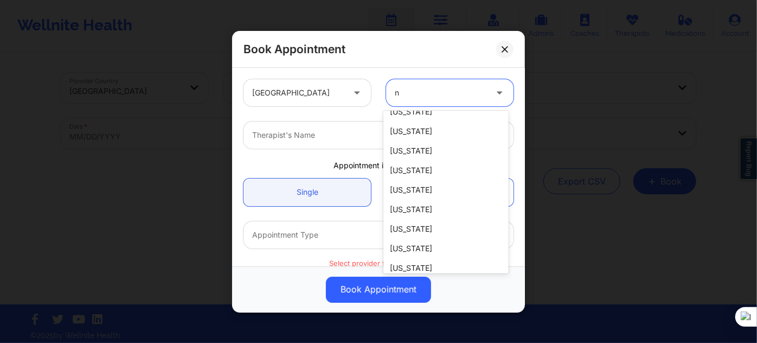
scroll to position [2, 0]
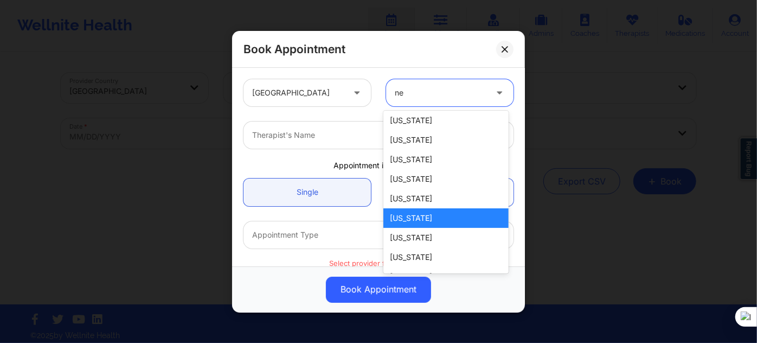
type input "new"
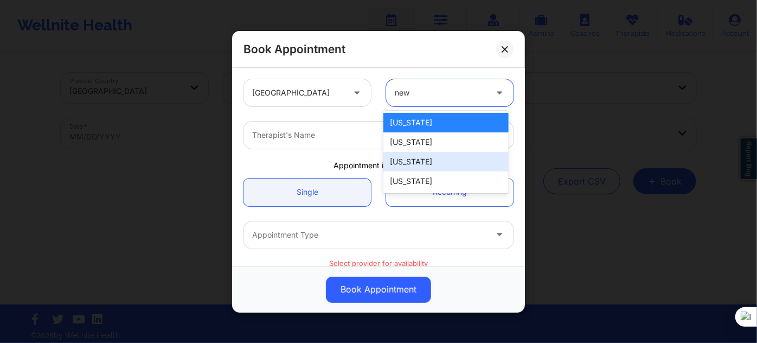
click at [415, 183] on div "[US_STATE]" at bounding box center [445, 181] width 125 height 20
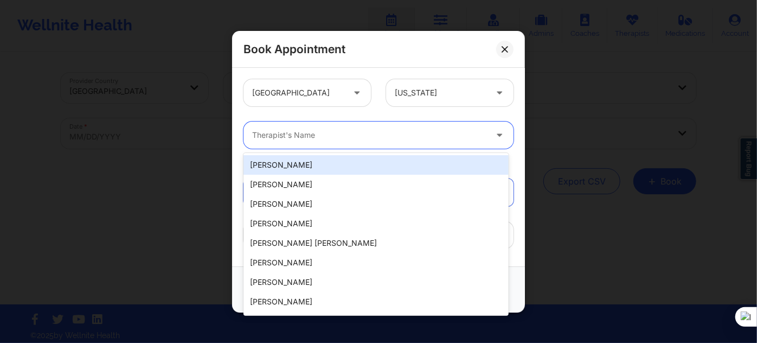
click at [310, 143] on div "Therapist's Name" at bounding box center [365, 134] width 244 height 27
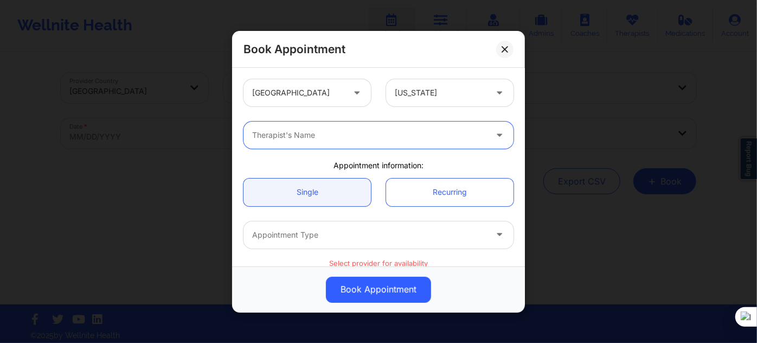
paste input "[PERSON_NAME]"
type input "[PERSON_NAME]"
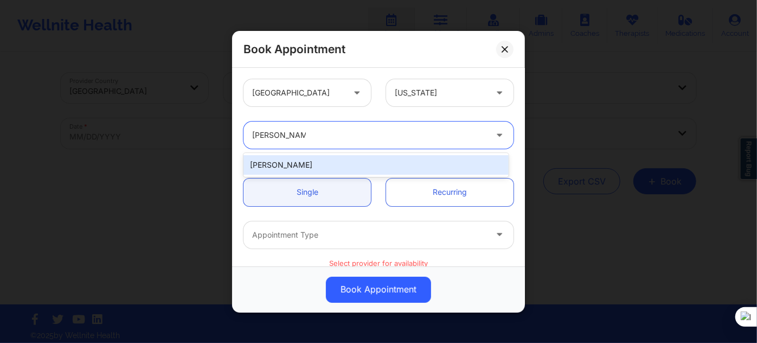
click at [320, 169] on div "[PERSON_NAME]" at bounding box center [375, 165] width 265 height 20
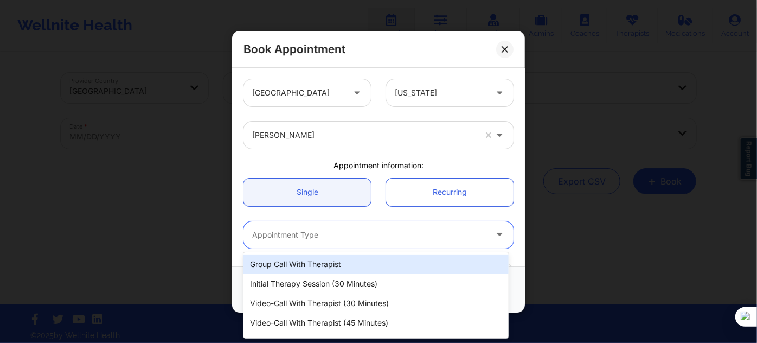
click at [365, 229] on div at bounding box center [369, 234] width 234 height 13
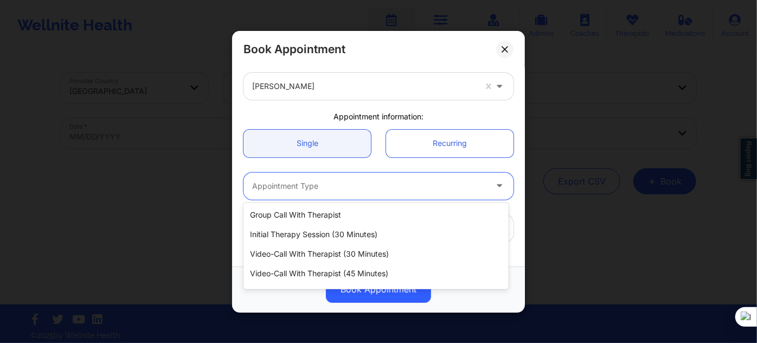
scroll to position [35, 0]
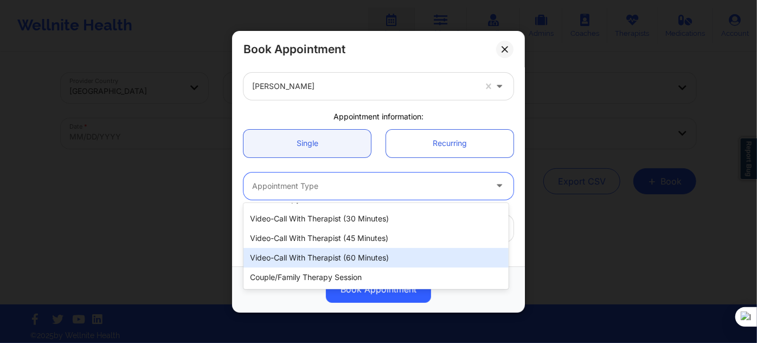
click at [387, 260] on div "Video-Call with Therapist (60 minutes)" at bounding box center [375, 258] width 265 height 20
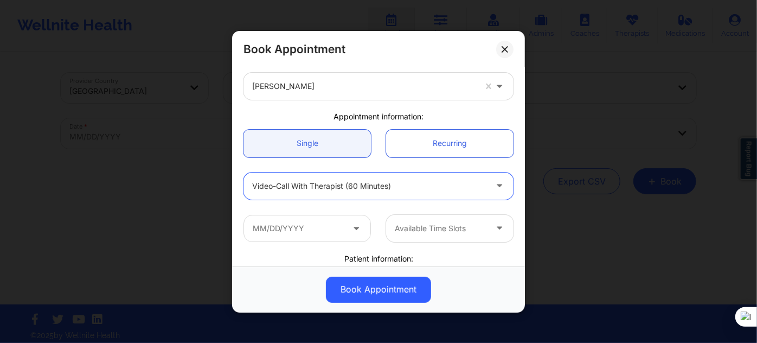
click at [373, 176] on div "Video-Call with Therapist (60 minutes)" at bounding box center [369, 185] width 234 height 27
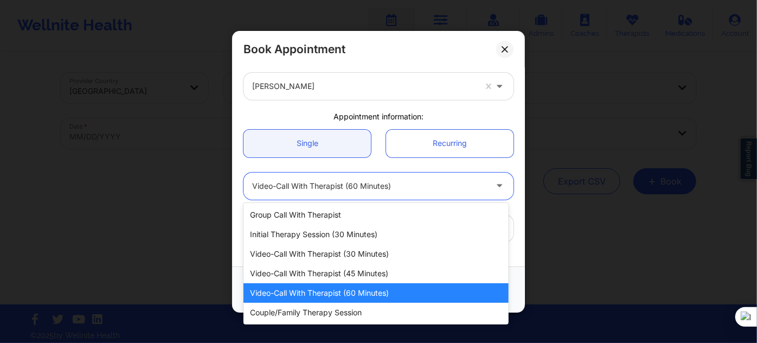
click at [369, 286] on div "Video-Call with Therapist (60 minutes)" at bounding box center [375, 293] width 265 height 20
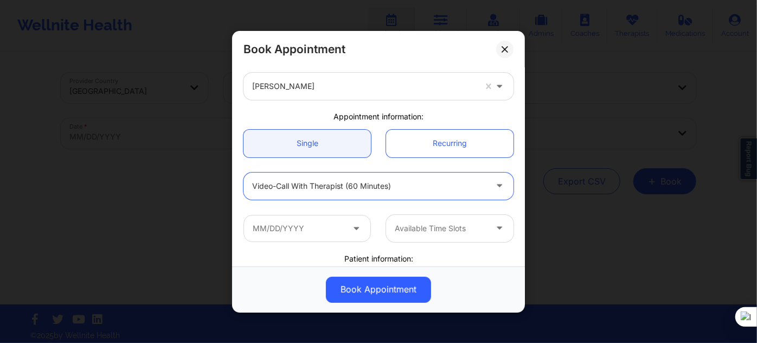
click at [367, 272] on div "Book Appointment" at bounding box center [378, 289] width 293 height 46
click at [390, 194] on div "Video-Call with Therapist (60 minutes)" at bounding box center [369, 185] width 234 height 27
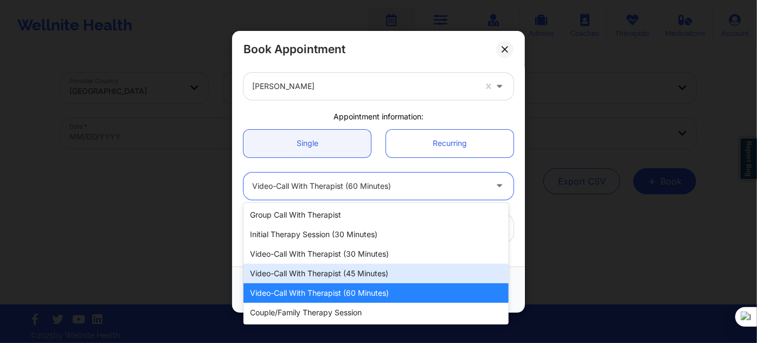
click at [350, 271] on div "Video-Call with Therapist (45 minutes)" at bounding box center [375, 274] width 265 height 20
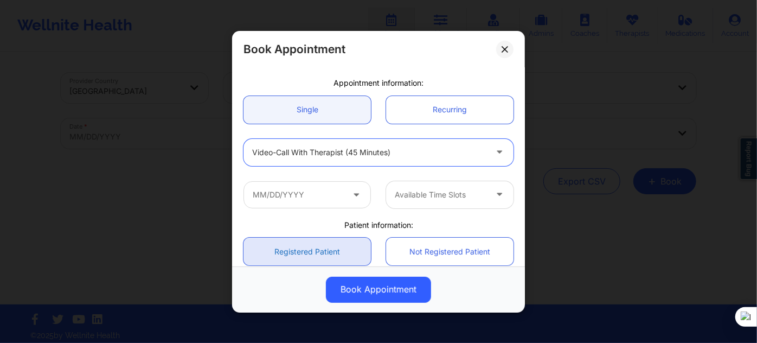
scroll to position [147, 0]
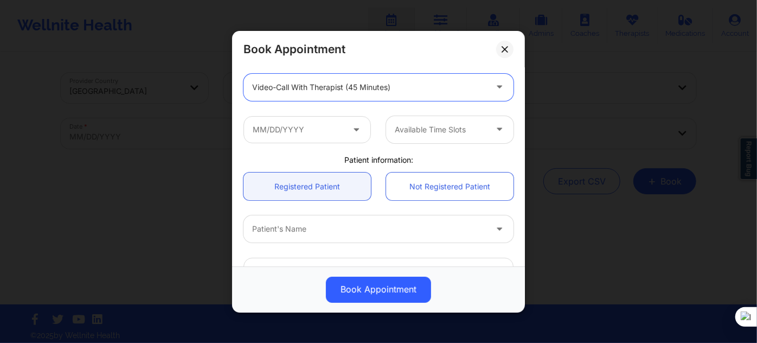
click at [290, 108] on div "Available Time Slots" at bounding box center [378, 129] width 285 height 42
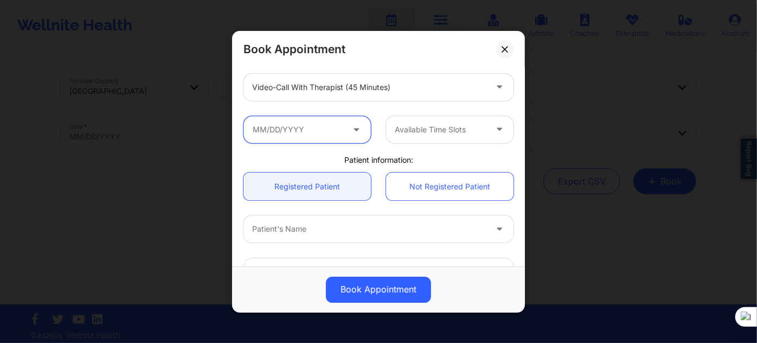
click at [296, 127] on input "text" at bounding box center [306, 128] width 127 height 27
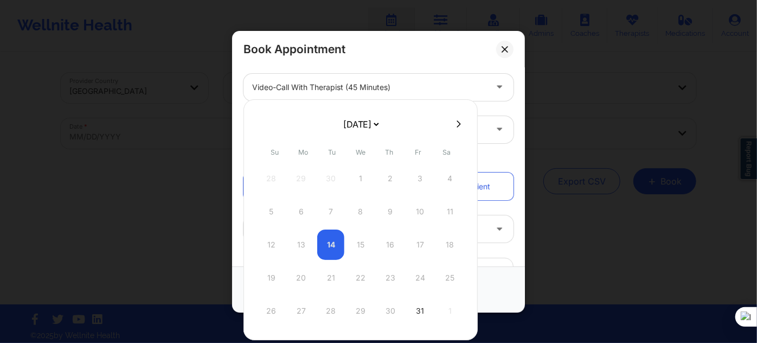
click at [368, 128] on select "[DATE] [DATE] [DATE] [DATE] [DATE] [DATE] [DATE] [DATE] [DATE] [DATE] [DATE] [D…" at bounding box center [361, 124] width 40 height 22
select select "2025-10"
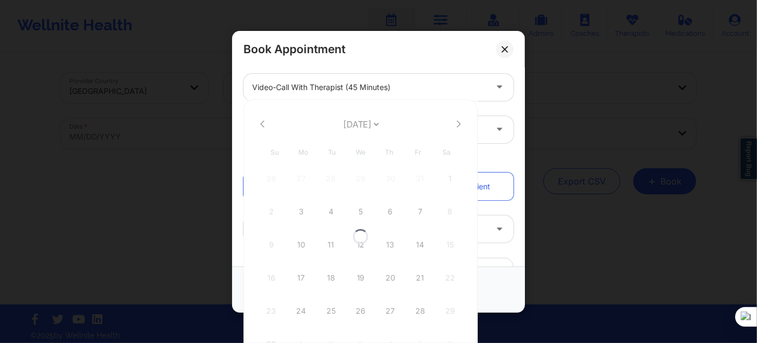
select select "2025-10"
click at [361, 249] on div "12" at bounding box center [360, 244] width 27 height 30
type input "[DATE]"
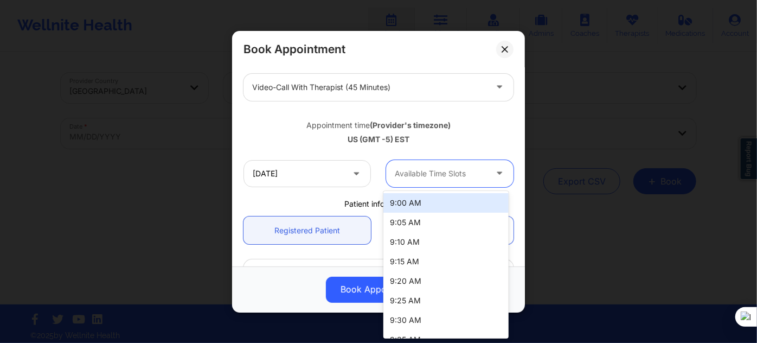
click at [427, 177] on div at bounding box center [441, 173] width 92 height 13
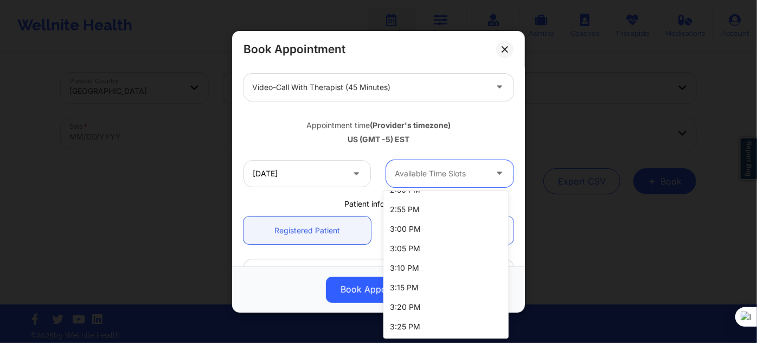
scroll to position [1575, 0]
click at [414, 260] on div "4:00 PM" at bounding box center [445, 268] width 125 height 20
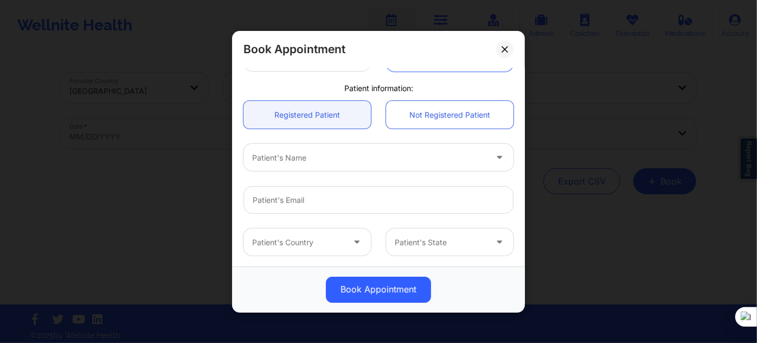
scroll to position [296, 0]
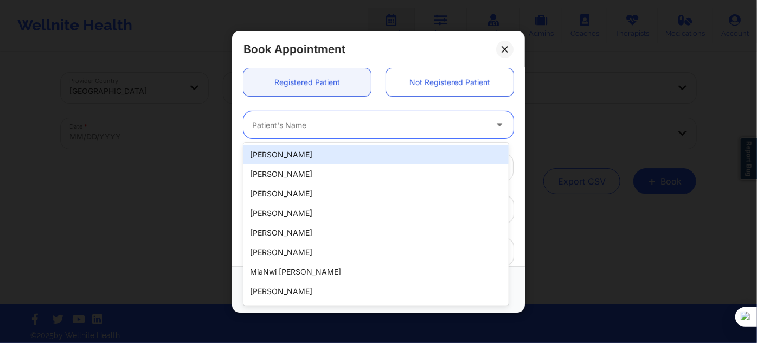
click at [327, 136] on div "Patient's Name" at bounding box center [365, 124] width 244 height 27
paste input "[PERSON_NAME]"
type input "[PERSON_NAME]"
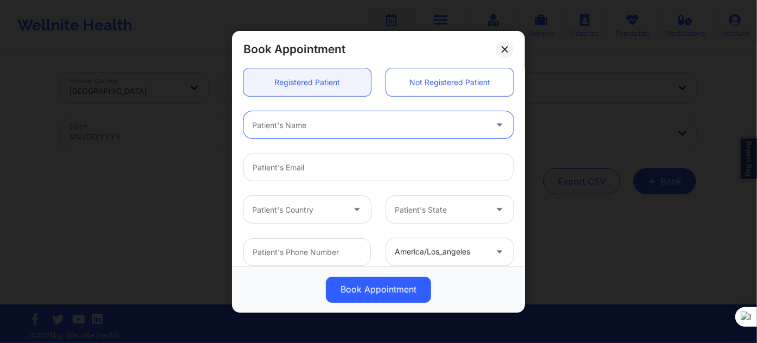
paste input "[PERSON_NAME]"
type input "[PERSON_NAME]"
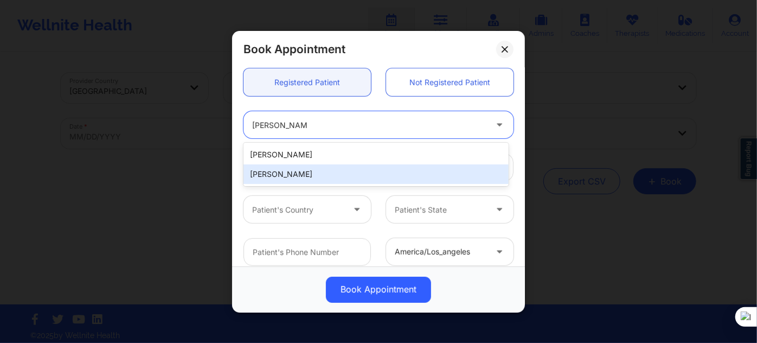
click at [299, 166] on div "[PERSON_NAME]" at bounding box center [375, 174] width 265 height 20
type input "[EMAIL_ADDRESS][DOMAIN_NAME]"
type input "[PHONE_NUMBER]"
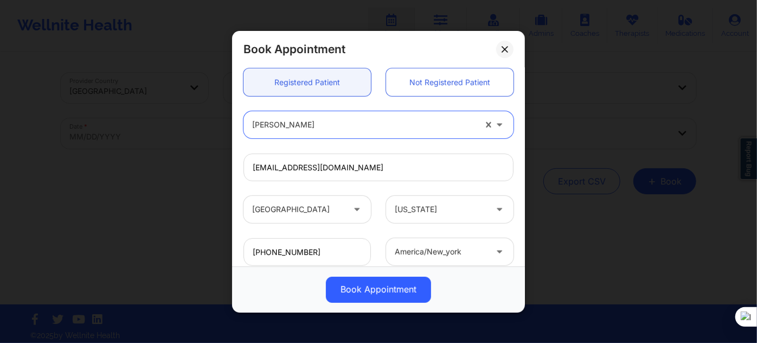
click at [382, 318] on div "Book Appointment [GEOGRAPHIC_DATA] [US_STATE] [PERSON_NAME] Appointment informa…" at bounding box center [378, 171] width 757 height 343
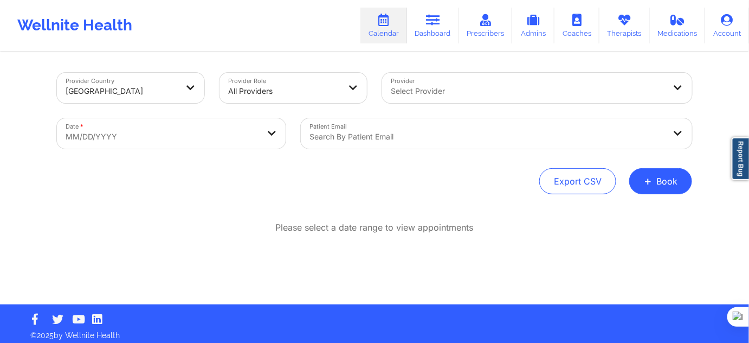
click at [374, 292] on div "Please select a date range to view appointments" at bounding box center [374, 262] width 635 height 83
click at [641, 178] on button "+ Book" at bounding box center [661, 181] width 63 height 26
click at [624, 225] on button "Doctor Consultation" at bounding box center [643, 232] width 83 height 17
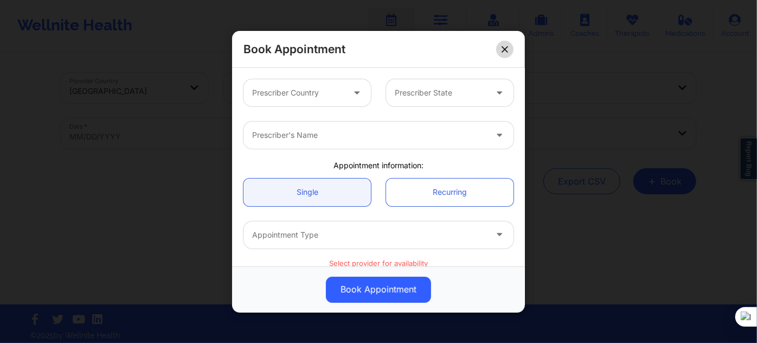
click at [504, 47] on icon at bounding box center [505, 49] width 7 height 7
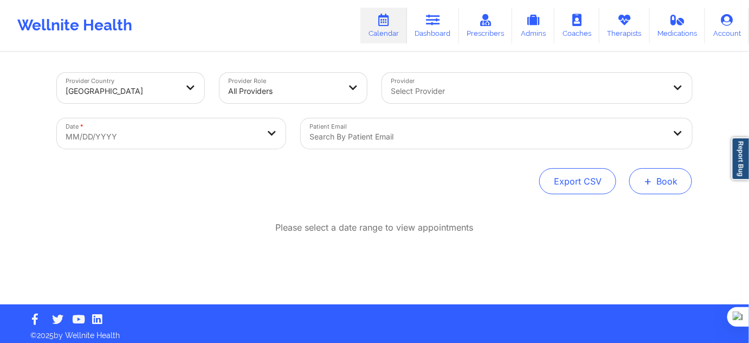
click at [651, 188] on button "+ Book" at bounding box center [661, 181] width 63 height 26
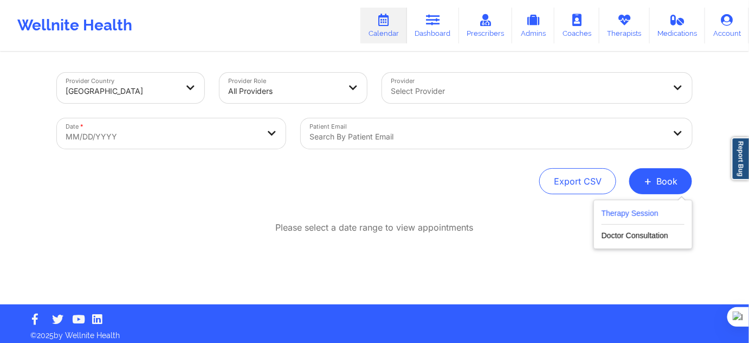
click at [619, 217] on button "Therapy Session" at bounding box center [643, 216] width 83 height 18
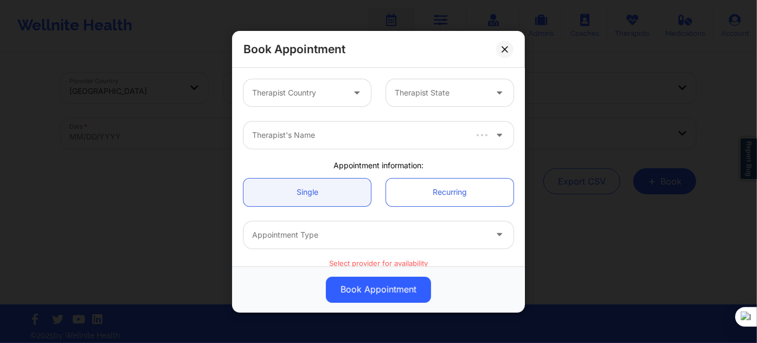
click at [290, 105] on div "Therapist Country" at bounding box center [293, 92] width 101 height 27
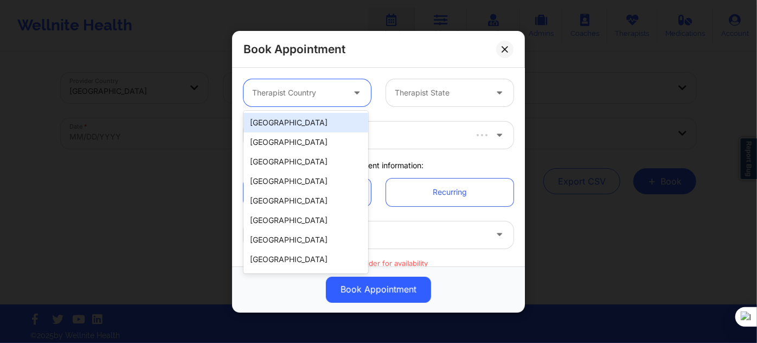
click at [288, 120] on div "[GEOGRAPHIC_DATA]" at bounding box center [305, 123] width 125 height 20
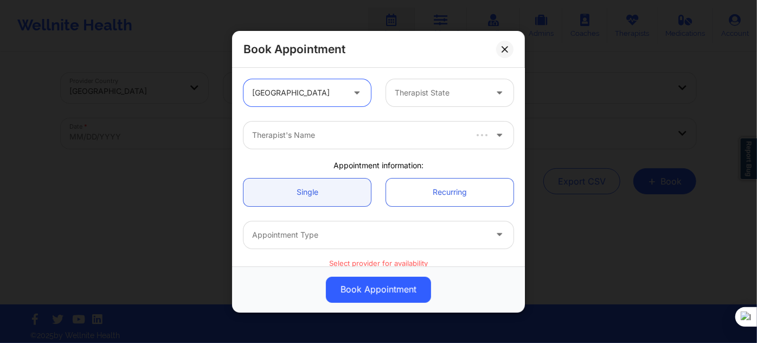
click at [445, 86] on div at bounding box center [441, 92] width 92 height 13
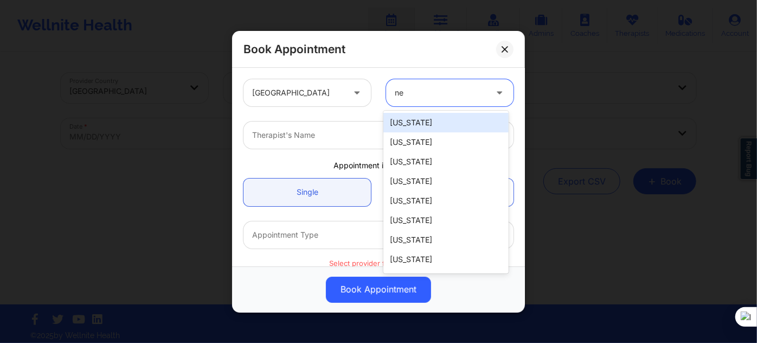
type input "new"
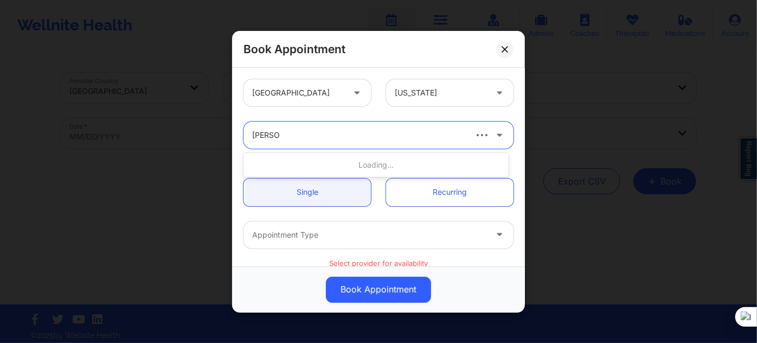
type input "[PERSON_NAME]"
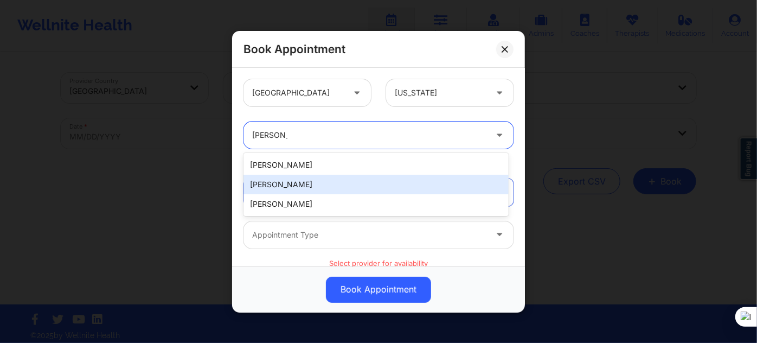
click at [331, 185] on div "[PERSON_NAME]" at bounding box center [375, 185] width 265 height 20
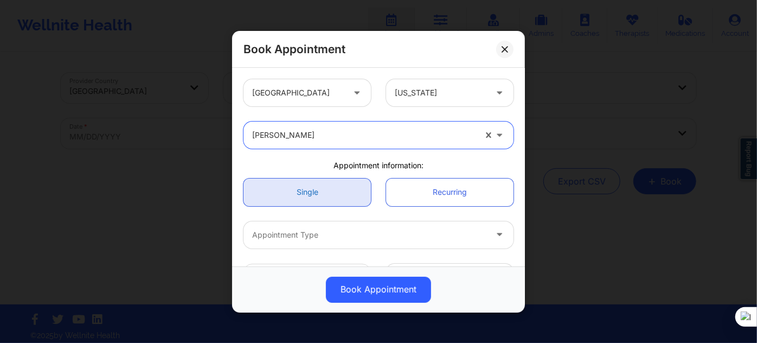
click at [293, 204] on link "Single" at bounding box center [306, 192] width 127 height 28
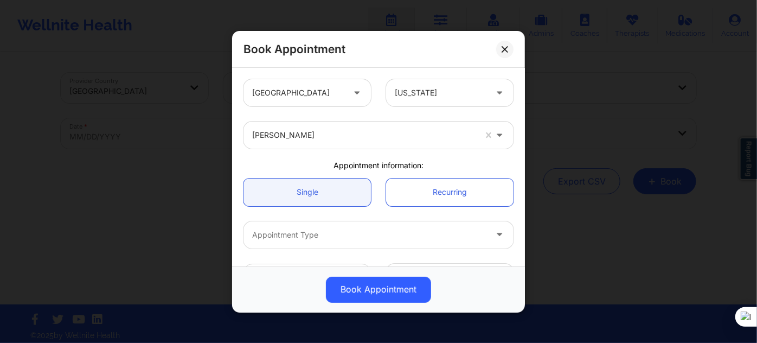
click at [298, 233] on div at bounding box center [369, 234] width 234 height 13
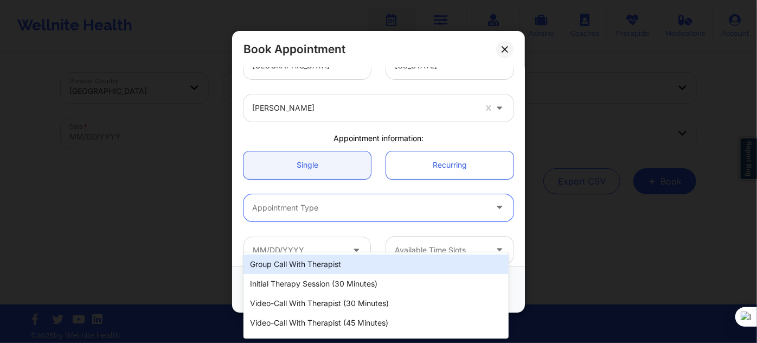
scroll to position [49, 0]
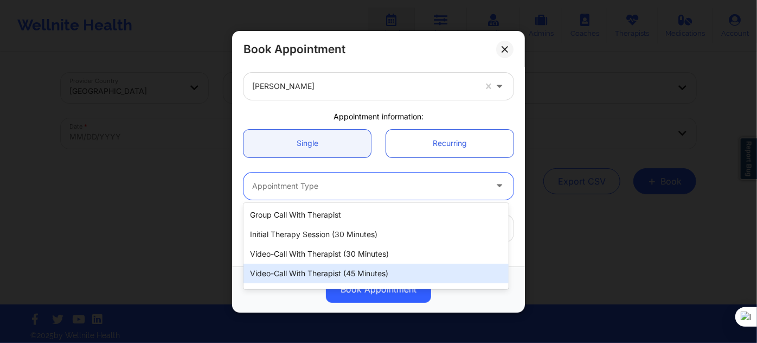
click at [357, 269] on div "Video-Call with Therapist (45 minutes)" at bounding box center [375, 274] width 265 height 20
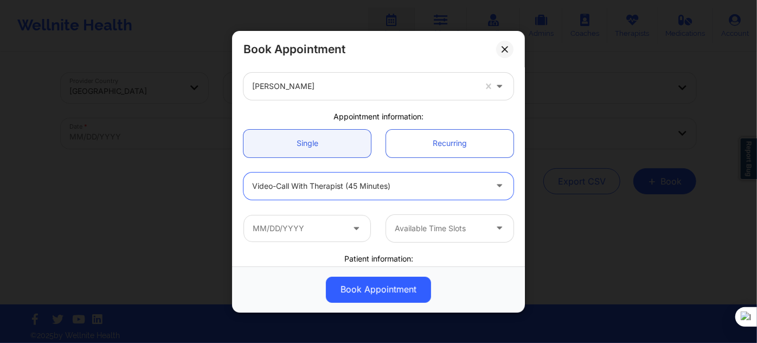
scroll to position [147, 0]
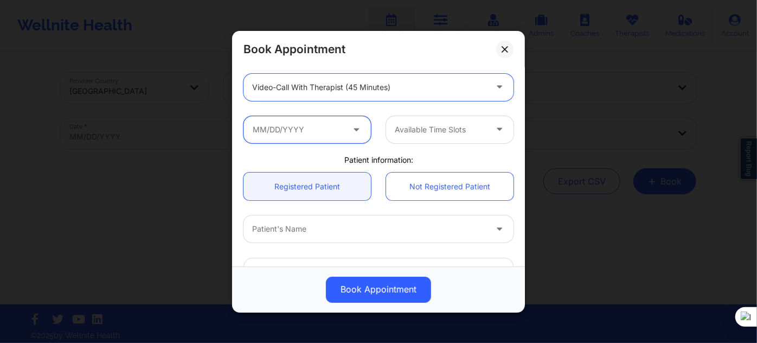
click at [292, 127] on input "text" at bounding box center [306, 128] width 127 height 27
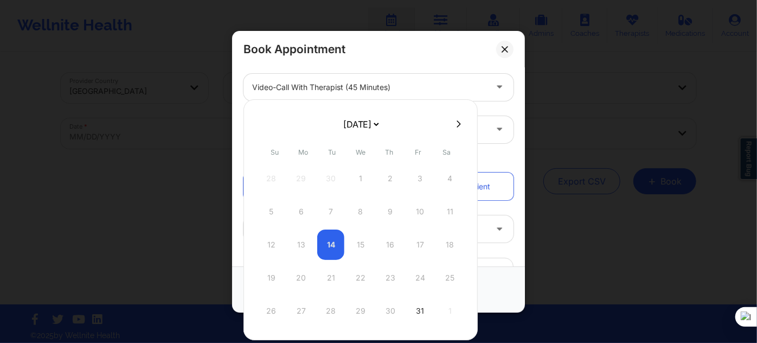
click at [360, 124] on select "[DATE] [DATE] [DATE] [DATE] [DATE] [DATE] [DATE] [DATE] [DATE] [DATE] [DATE] [D…" at bounding box center [361, 124] width 40 height 22
select select "2025-10"
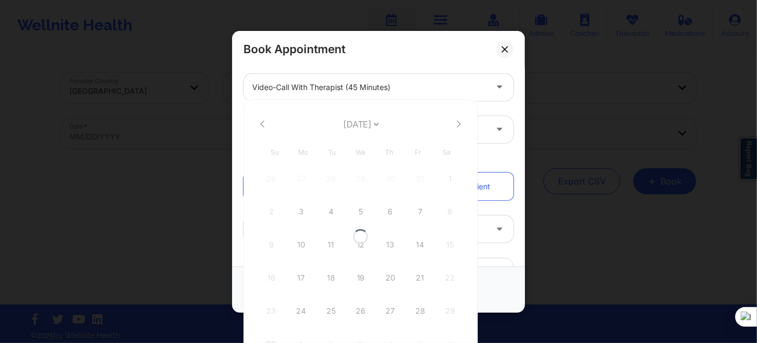
select select "2025-10"
click at [363, 242] on div "12" at bounding box center [360, 244] width 27 height 30
type input "[DATE]"
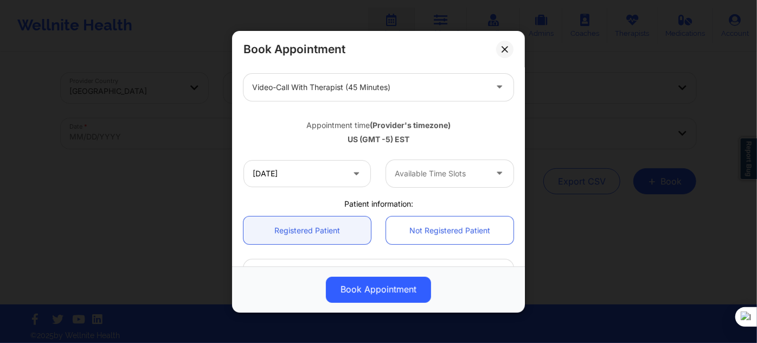
click at [395, 177] on div at bounding box center [441, 173] width 92 height 13
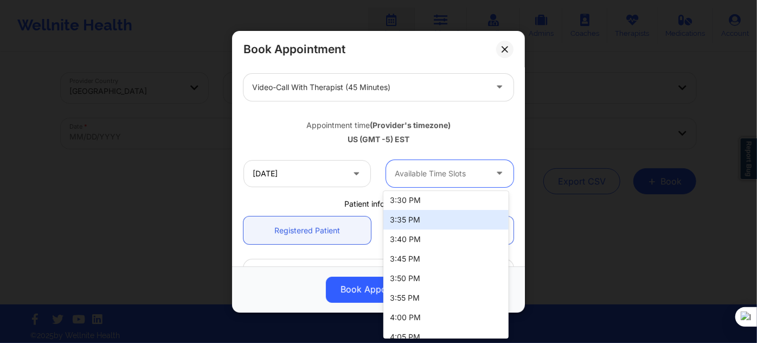
scroll to position [1575, 0]
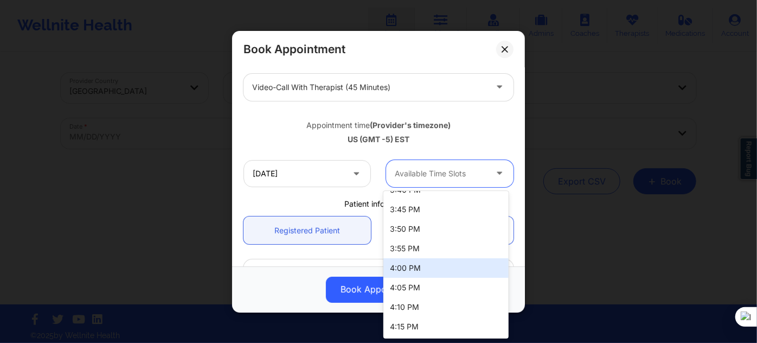
click at [414, 271] on div "4:00 PM" at bounding box center [445, 268] width 125 height 20
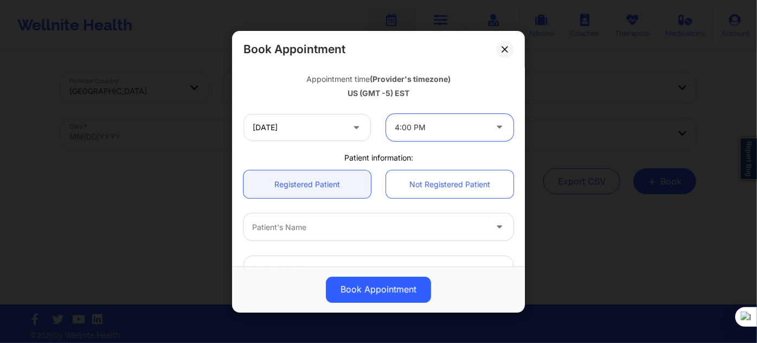
scroll to position [246, 0]
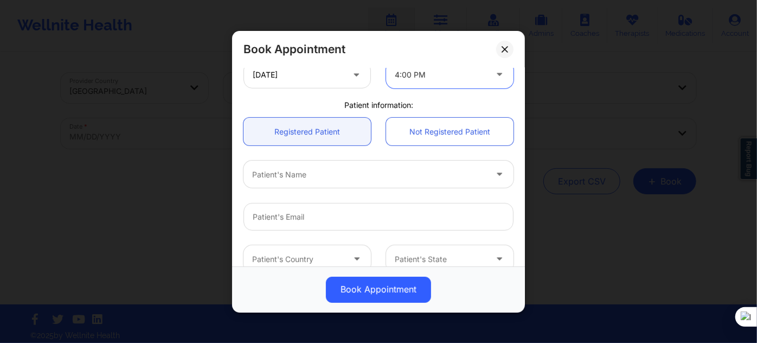
click at [326, 168] on div at bounding box center [369, 174] width 234 height 13
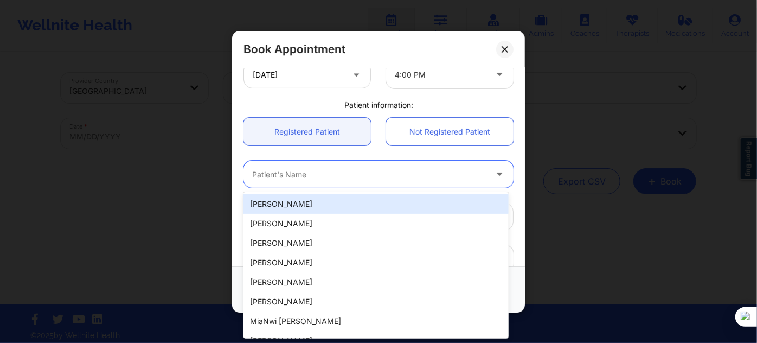
paste input "[PERSON_NAME]"
type input "[PERSON_NAME]"
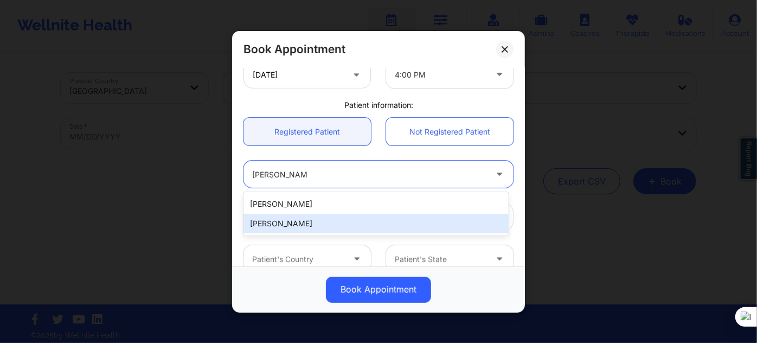
click at [308, 222] on div "[PERSON_NAME]" at bounding box center [375, 224] width 265 height 20
type input "[EMAIL_ADDRESS][DOMAIN_NAME]"
type input "[PHONE_NUMBER]"
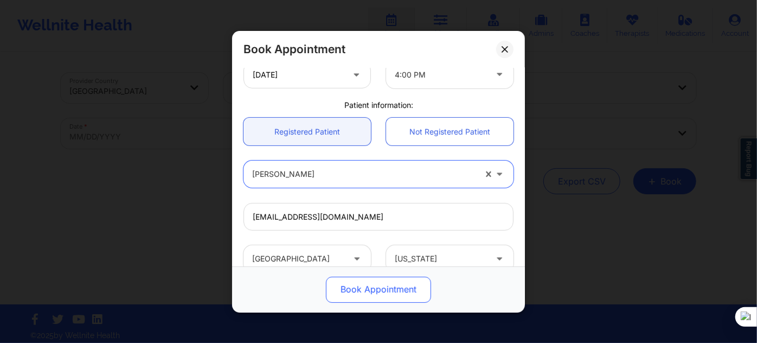
click at [361, 297] on button "Book Appointment" at bounding box center [378, 289] width 105 height 26
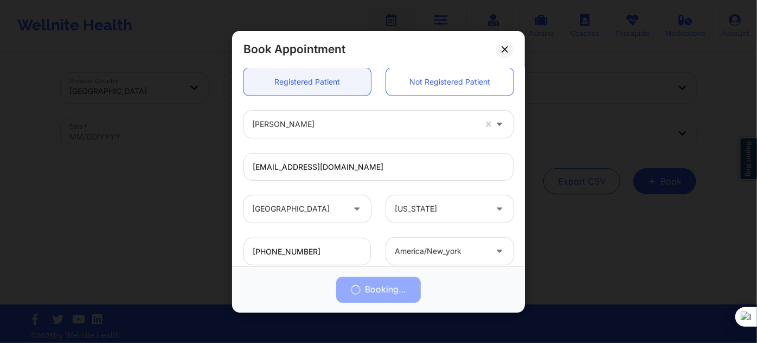
scroll to position [345, 0]
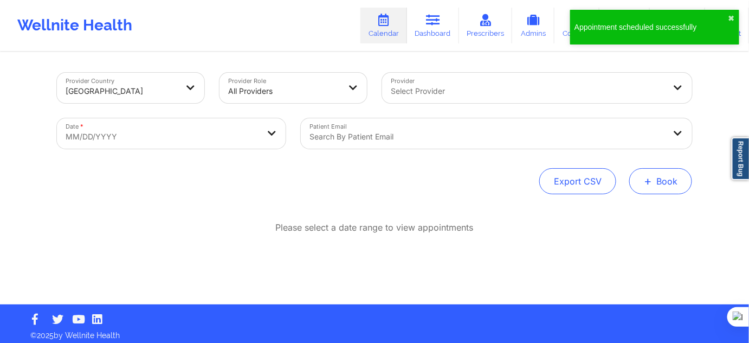
click at [667, 190] on button "+ Book" at bounding box center [661, 181] width 63 height 26
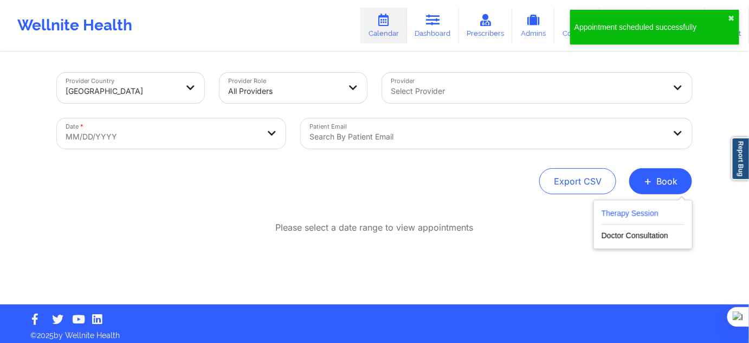
click at [633, 211] on button "Therapy Session" at bounding box center [643, 216] width 83 height 18
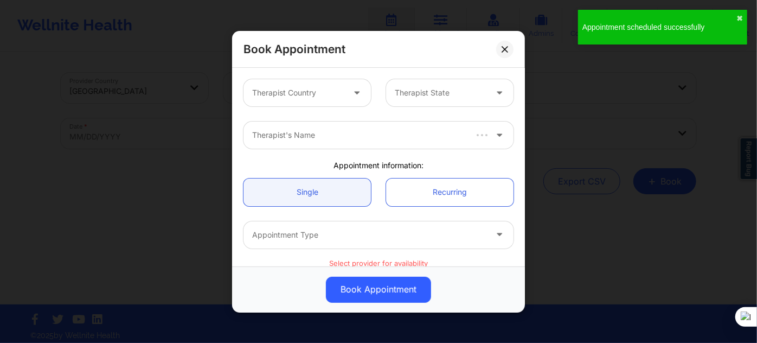
click at [320, 99] on div "Therapist Country" at bounding box center [293, 92] width 101 height 27
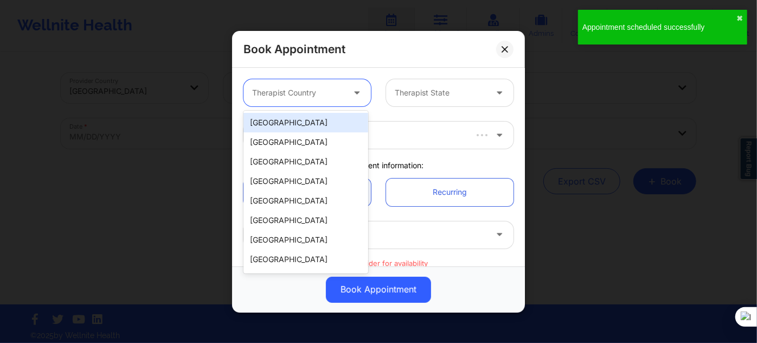
click at [312, 115] on div "[GEOGRAPHIC_DATA]" at bounding box center [305, 123] width 125 height 20
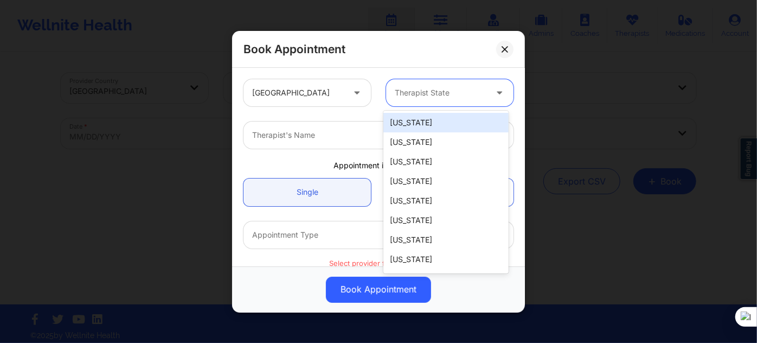
click at [410, 95] on div at bounding box center [441, 92] width 92 height 13
type input "new"
click at [410, 95] on div at bounding box center [441, 92] width 92 height 13
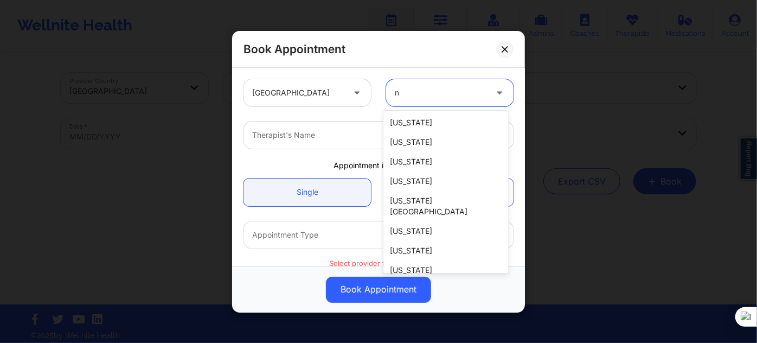
scroll to position [22, 0]
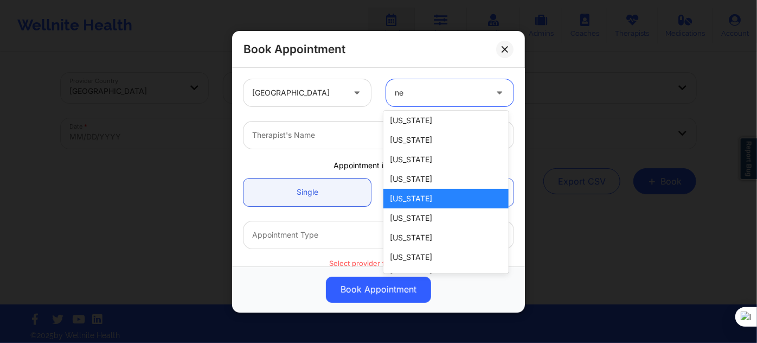
type input "new"
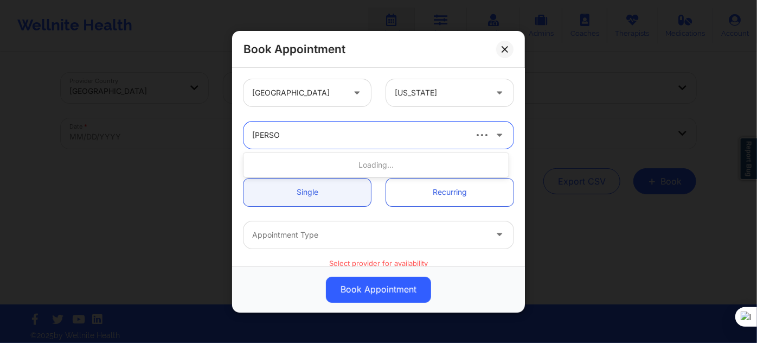
type input "[PERSON_NAME]"
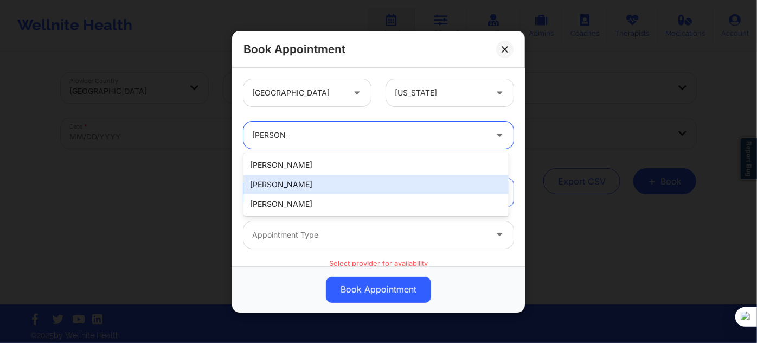
click at [301, 184] on div "[PERSON_NAME]" at bounding box center [375, 185] width 265 height 20
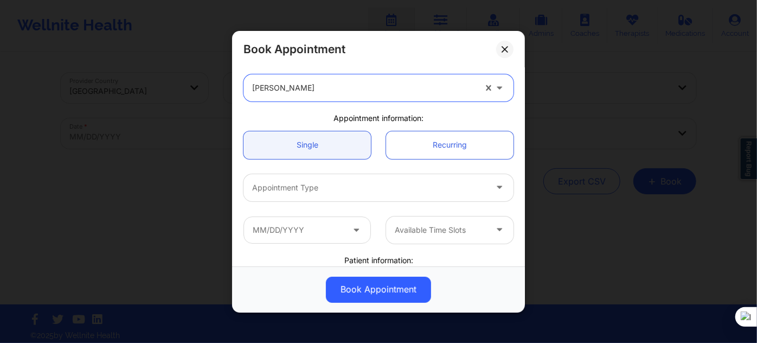
scroll to position [98, 0]
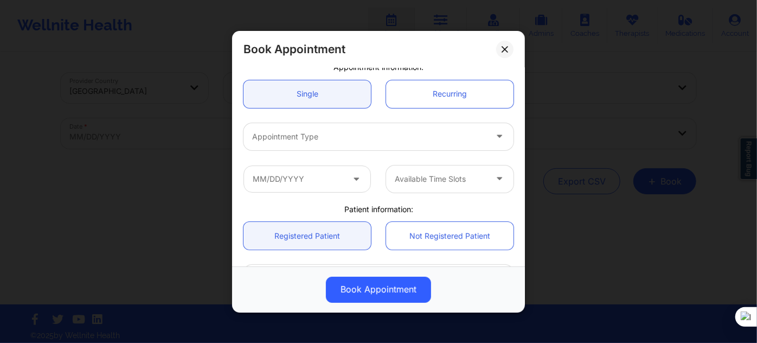
click at [325, 142] on div "Appointment Type" at bounding box center [365, 136] width 244 height 27
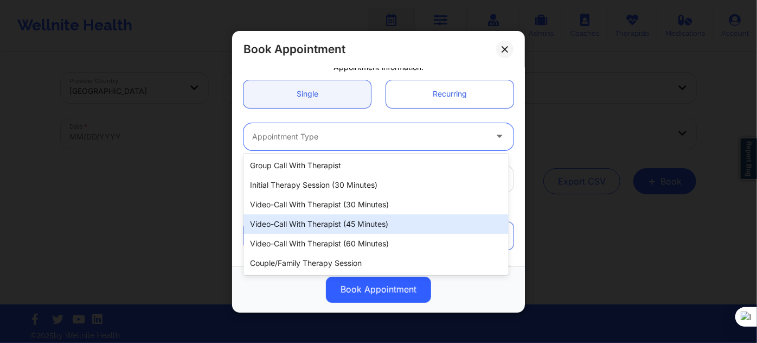
click at [343, 229] on div "Video-Call with Therapist (45 minutes)" at bounding box center [375, 224] width 265 height 20
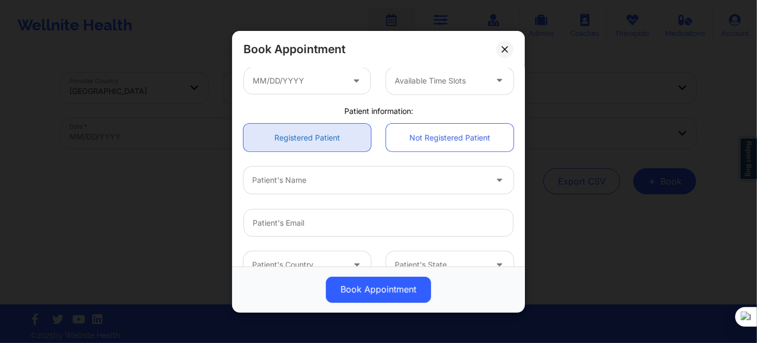
scroll to position [197, 0]
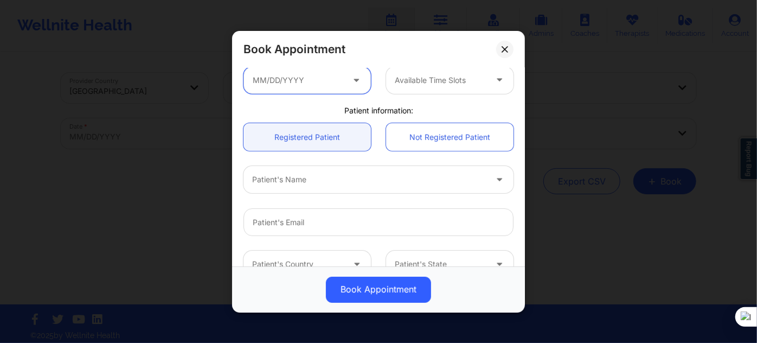
click at [293, 81] on input "text" at bounding box center [306, 79] width 127 height 27
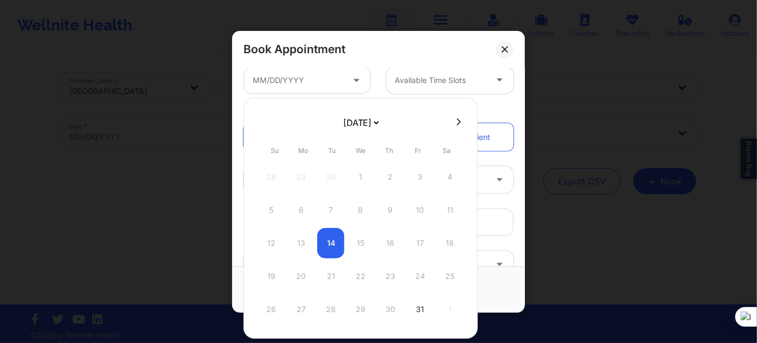
click at [362, 123] on select "[DATE] [DATE] [DATE] [DATE] [DATE] [DATE] [DATE] [DATE] [DATE] [DATE] [DATE] [D…" at bounding box center [361, 123] width 40 height 22
select select "2025-10"
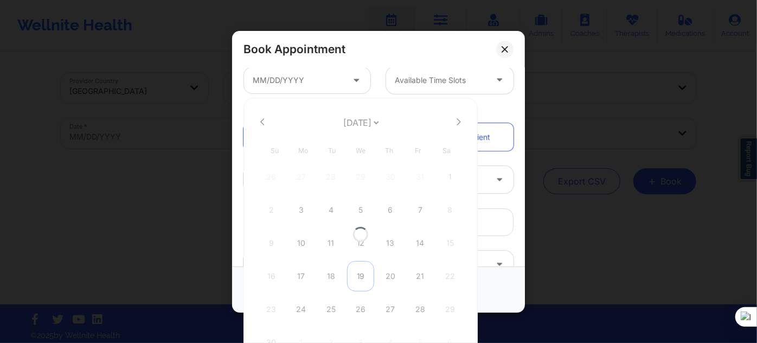
select select "2025-10"
click at [363, 277] on div "19" at bounding box center [360, 276] width 27 height 30
type input "[DATE]"
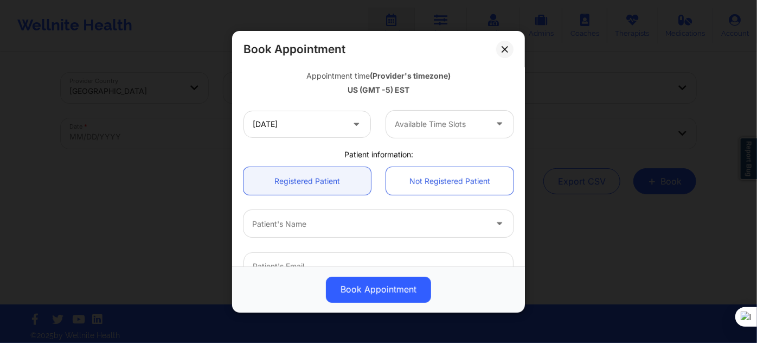
scroll to position [241, 0]
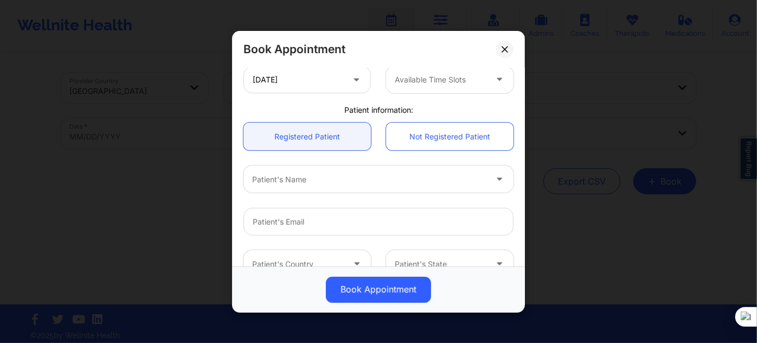
click at [381, 184] on div at bounding box center [369, 178] width 234 height 13
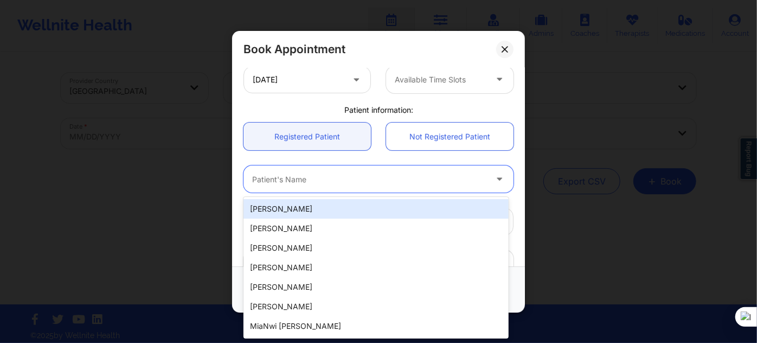
paste input "[PERSON_NAME]"
type input "[PERSON_NAME]"
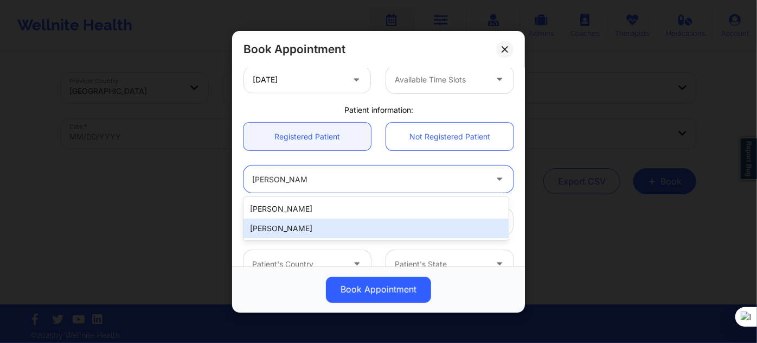
click at [306, 224] on div "[PERSON_NAME]" at bounding box center [375, 229] width 265 height 20
type input "[EMAIL_ADDRESS][DOMAIN_NAME]"
type input "[PHONE_NUMBER]"
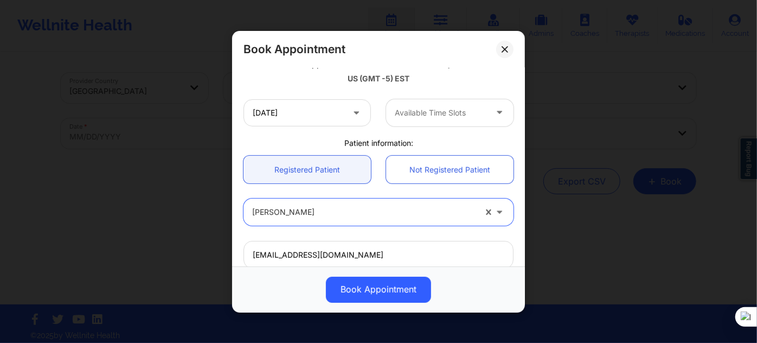
scroll to position [207, 0]
click at [434, 111] on div at bounding box center [441, 113] width 92 height 13
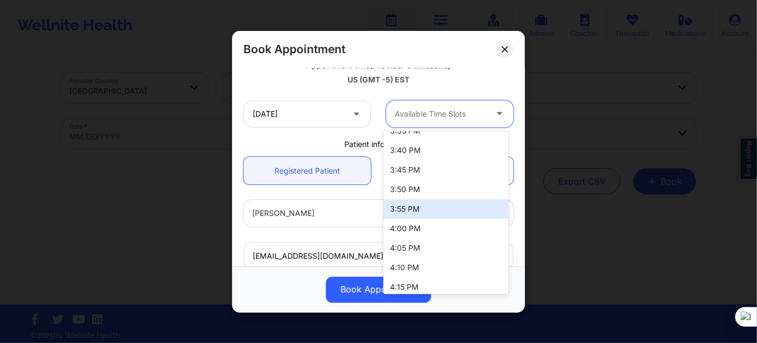
scroll to position [1559, 0]
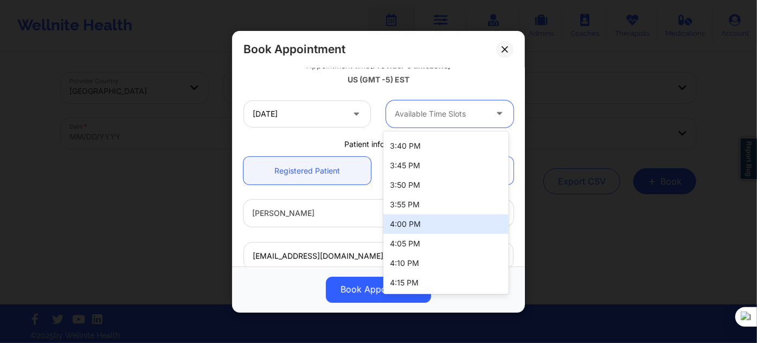
click at [404, 219] on div "4:00 PM" at bounding box center [445, 224] width 125 height 20
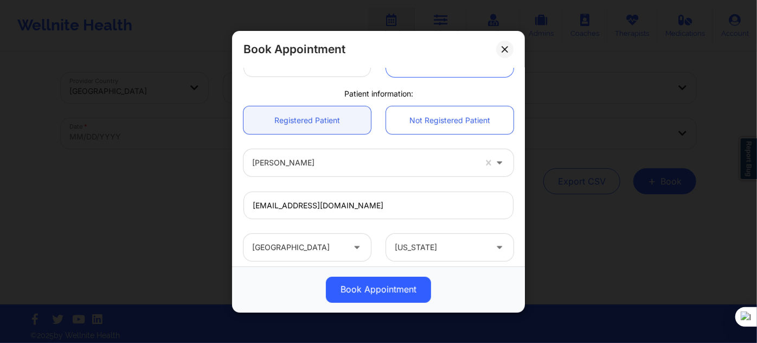
scroll to position [306, 0]
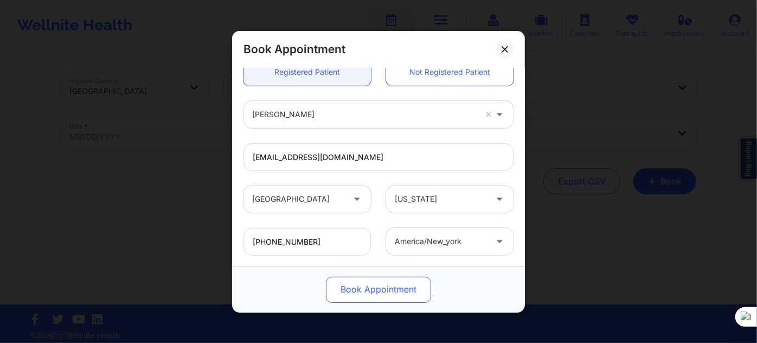
click at [358, 289] on button "Book Appointment" at bounding box center [378, 289] width 105 height 26
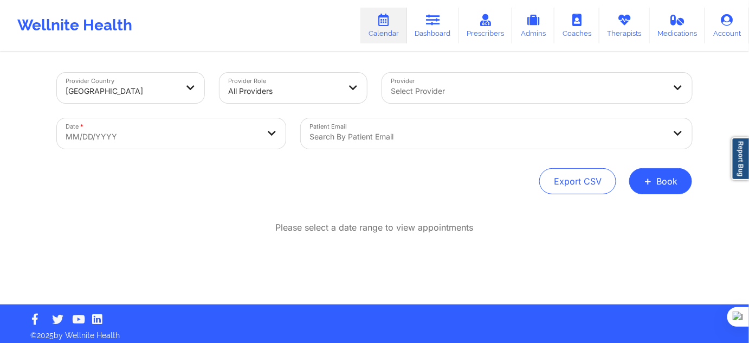
click at [666, 198] on div "Provider Country [GEOGRAPHIC_DATA] Provider Role All Providers Provider Select …" at bounding box center [374, 178] width 651 height 251
click at [648, 179] on span "+" at bounding box center [648, 181] width 8 height 6
click at [641, 205] on div "Therapy Session Doctor Consultation" at bounding box center [643, 224] width 99 height 49
click at [639, 210] on button "Therapy Session" at bounding box center [643, 216] width 83 height 18
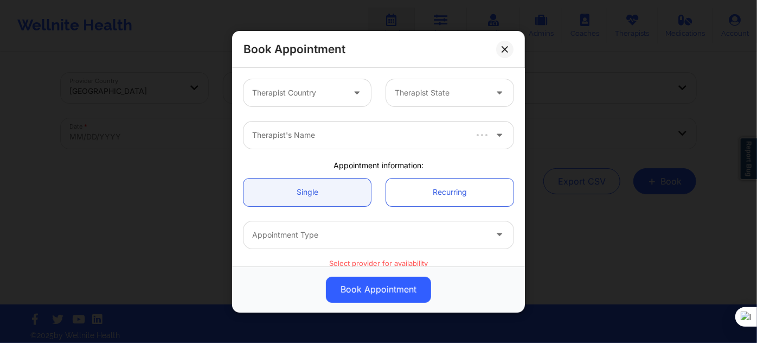
click at [315, 101] on div "Therapist Country" at bounding box center [293, 92] width 101 height 27
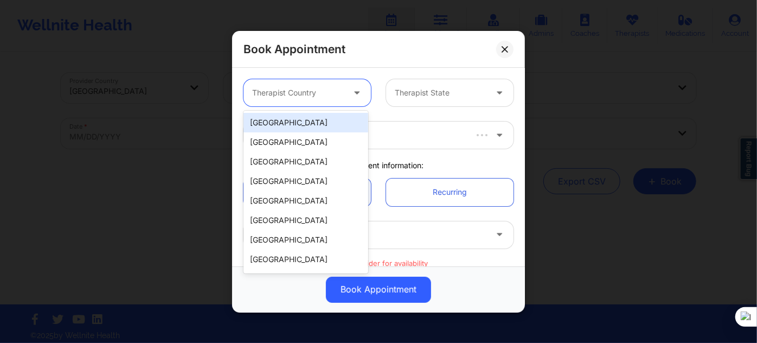
click at [318, 120] on div "[GEOGRAPHIC_DATA]" at bounding box center [305, 123] width 125 height 20
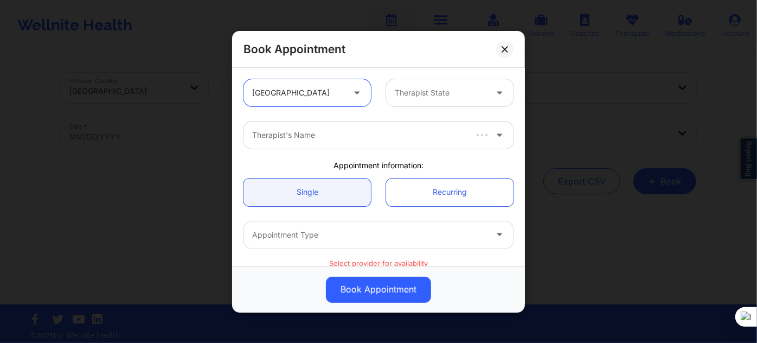
click at [440, 107] on div "option [GEOGRAPHIC_DATA], selected. [GEOGRAPHIC_DATA] Therapist State" at bounding box center [378, 93] width 285 height 42
click at [442, 99] on div "Therapist State" at bounding box center [436, 92] width 101 height 27
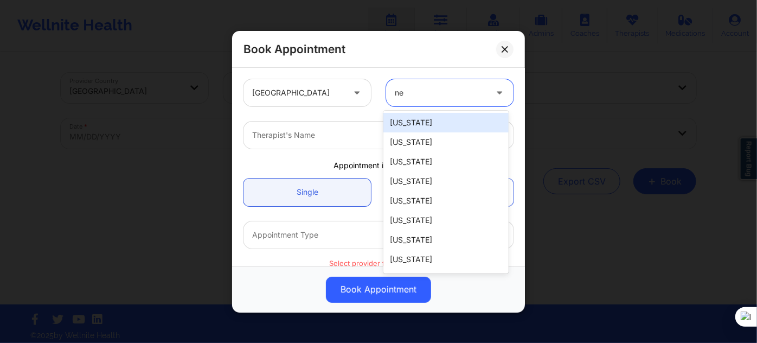
type input "new"
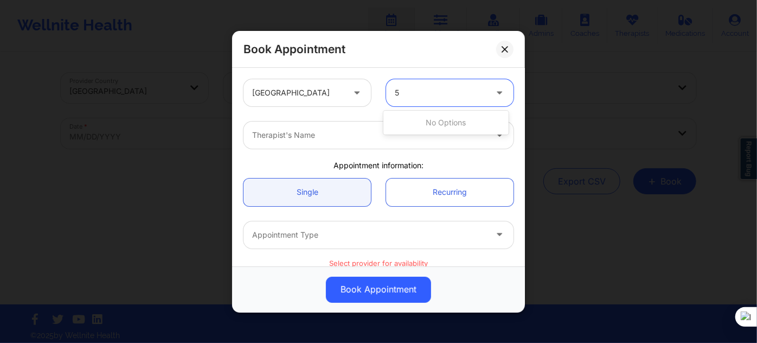
type input "5"
click at [363, 138] on div at bounding box center [369, 135] width 234 height 13
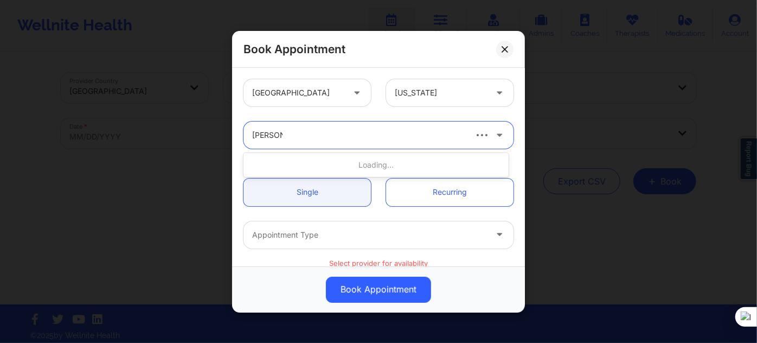
type input "[PERSON_NAME]"
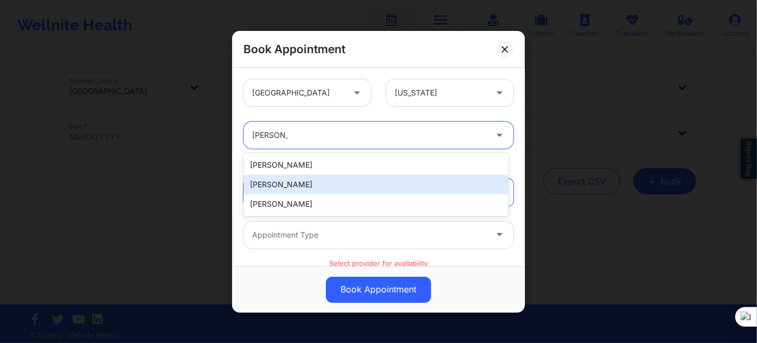
click at [309, 184] on div "[PERSON_NAME]" at bounding box center [375, 185] width 265 height 20
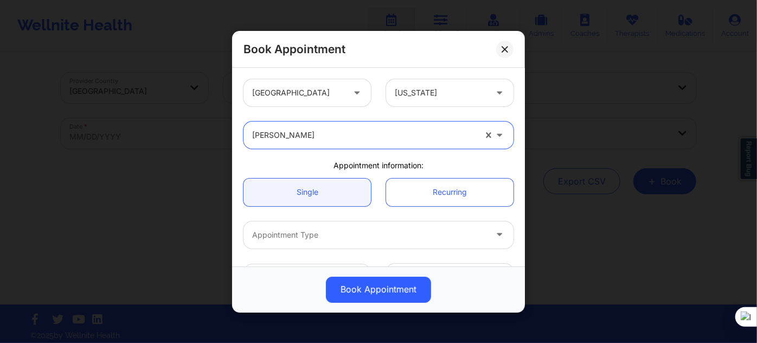
click at [323, 233] on div at bounding box center [369, 234] width 234 height 13
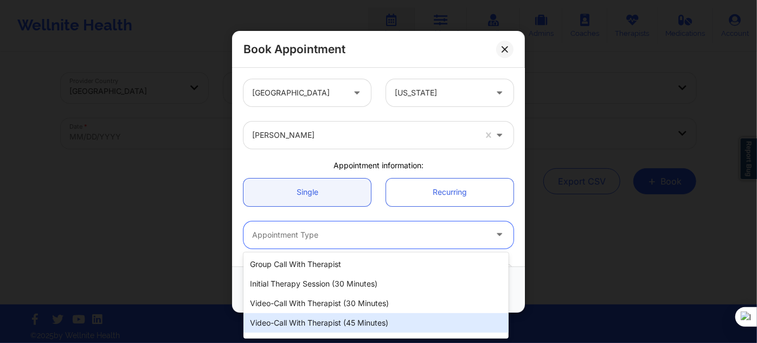
click at [342, 323] on div "Video-Call with Therapist (45 minutes)" at bounding box center [375, 323] width 265 height 20
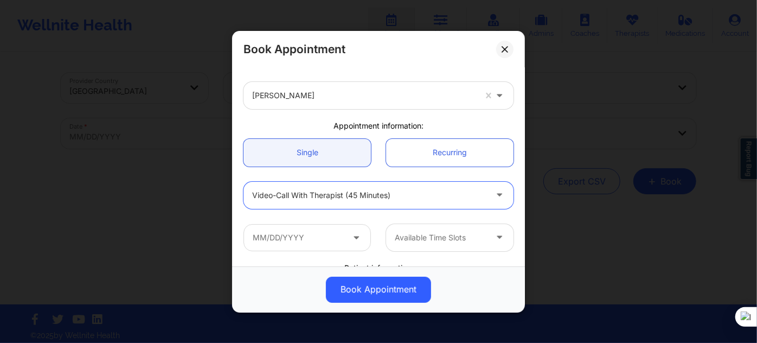
scroll to position [98, 0]
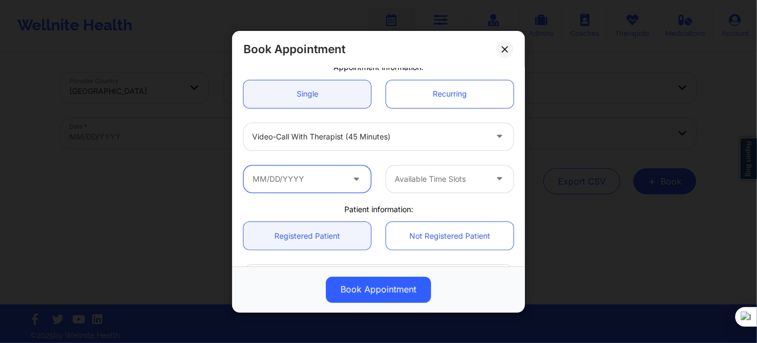
click at [336, 174] on input "text" at bounding box center [306, 178] width 127 height 27
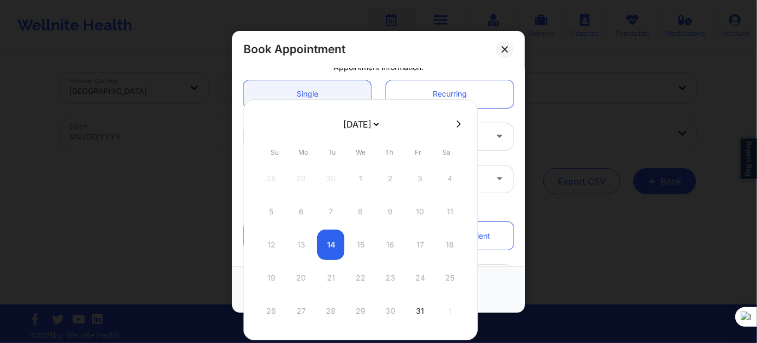
click at [364, 123] on select "[DATE] [DATE] [DATE] [DATE] [DATE] [DATE] [DATE] [DATE] [DATE] [DATE] [DATE] [D…" at bounding box center [361, 124] width 40 height 22
select select "2025-11"
click at [359, 130] on select "[DATE] [DATE] [DATE] [DATE] [DATE] [DATE] [DATE] [DATE] [DATE] [DATE] [DATE] [D…" at bounding box center [361, 124] width 40 height 22
select select "2025-10"
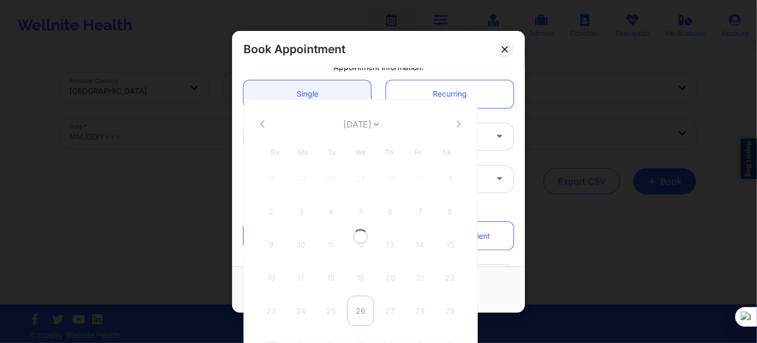
select select "2025-10"
click at [357, 310] on div "26" at bounding box center [360, 311] width 27 height 30
type input "[DATE]"
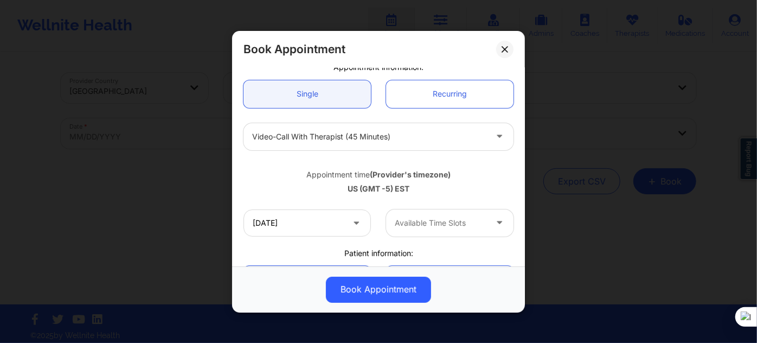
click at [403, 226] on div at bounding box center [441, 222] width 92 height 13
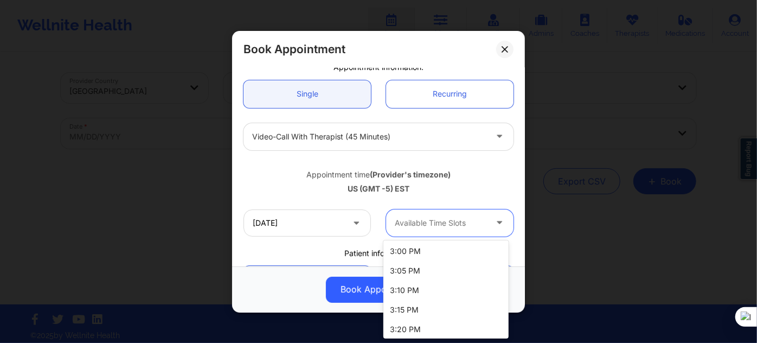
scroll to position [1623, 0]
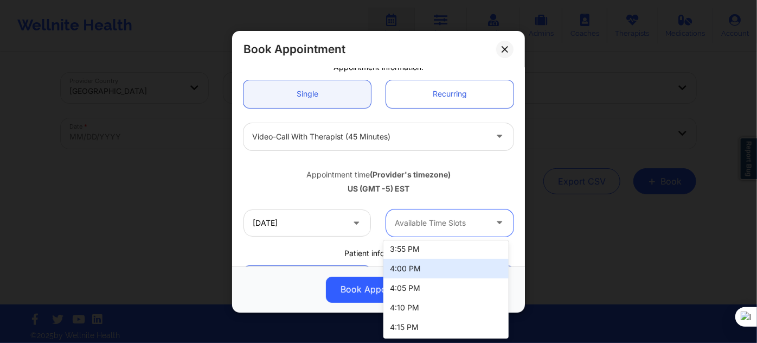
click at [409, 262] on div "4:00 PM" at bounding box center [445, 269] width 125 height 20
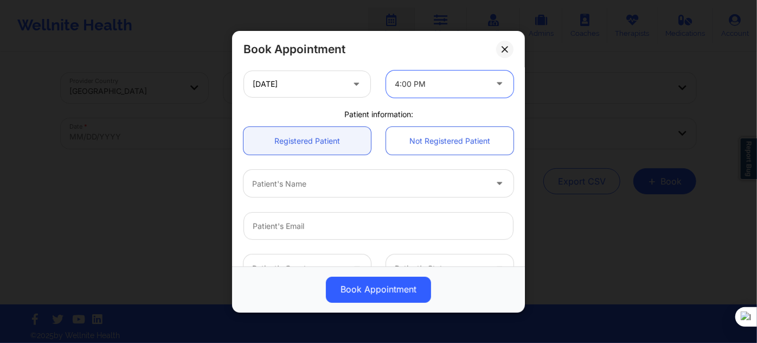
scroll to position [246, 0]
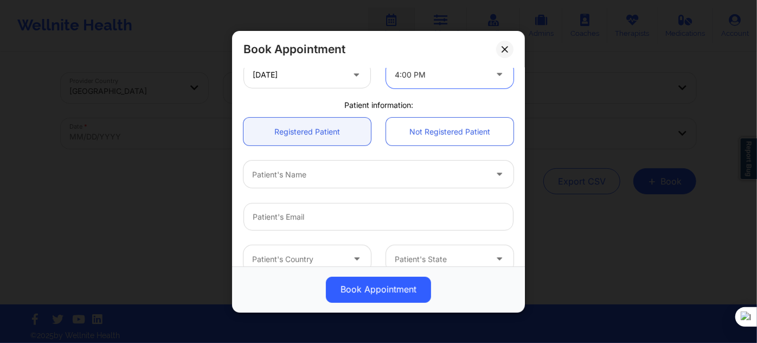
click at [309, 175] on div at bounding box center [369, 174] width 234 height 13
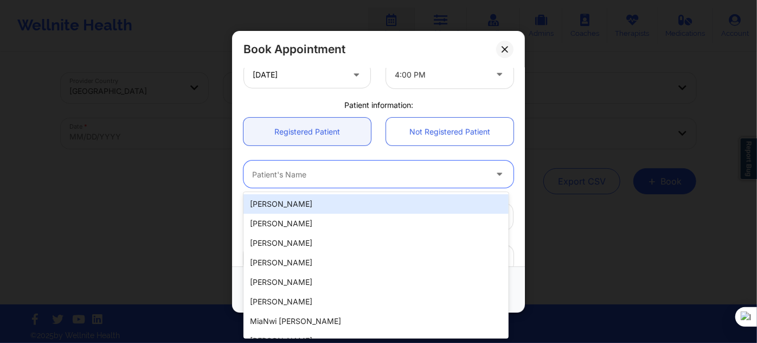
paste input "[PERSON_NAME]"
type input "[PERSON_NAME]"
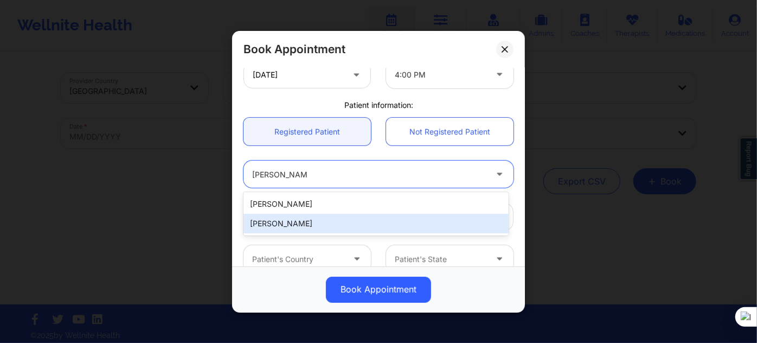
click at [320, 223] on div "[PERSON_NAME]" at bounding box center [375, 224] width 265 height 20
type input "[EMAIL_ADDRESS][DOMAIN_NAME]"
type input "[PHONE_NUMBER]"
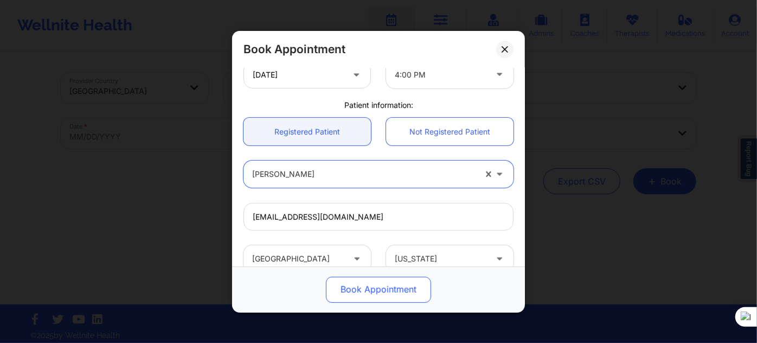
click at [364, 297] on button "Book Appointment" at bounding box center [378, 289] width 105 height 26
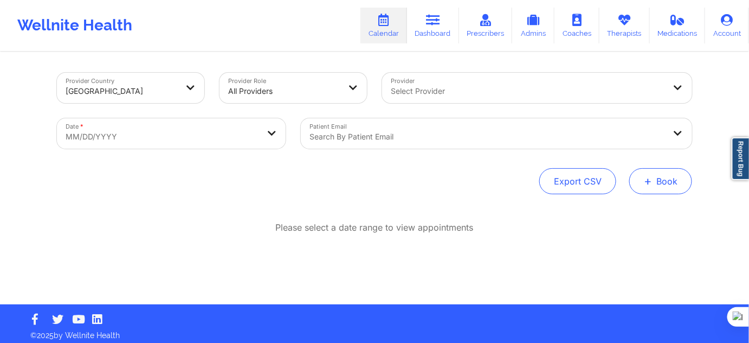
click at [679, 185] on button "+ Book" at bounding box center [661, 181] width 63 height 26
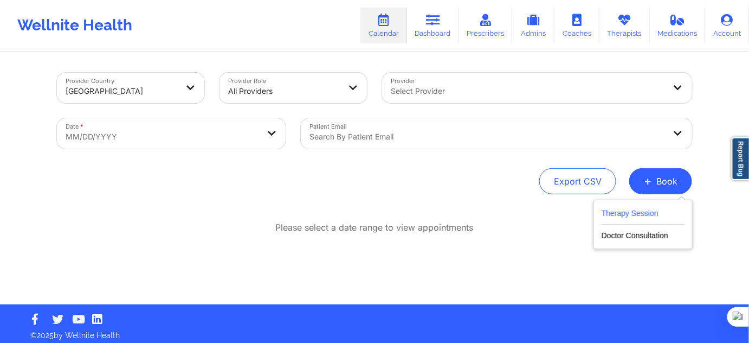
click at [647, 209] on button "Therapy Session" at bounding box center [643, 216] width 83 height 18
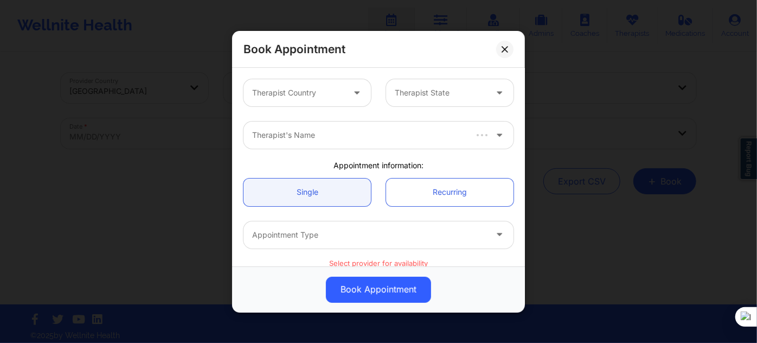
click at [326, 90] on div at bounding box center [298, 92] width 92 height 13
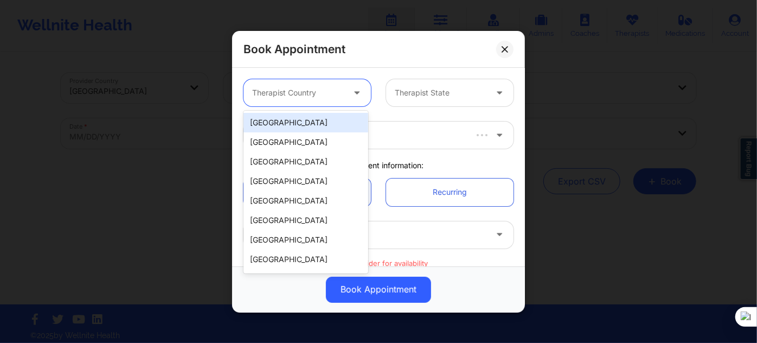
click at [306, 127] on div "[GEOGRAPHIC_DATA]" at bounding box center [305, 123] width 125 height 20
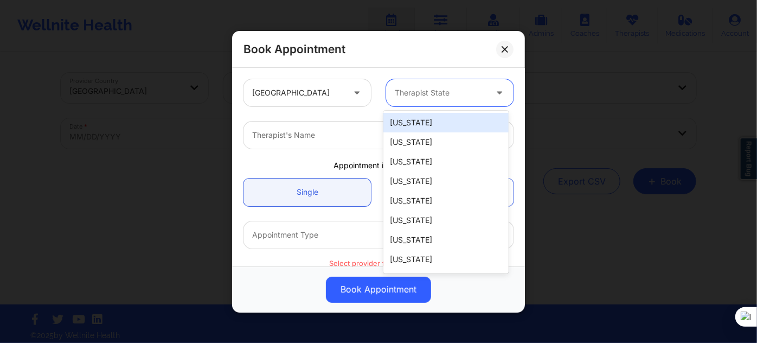
click at [394, 99] on div "Therapist State" at bounding box center [436, 92] width 101 height 27
type input "new"
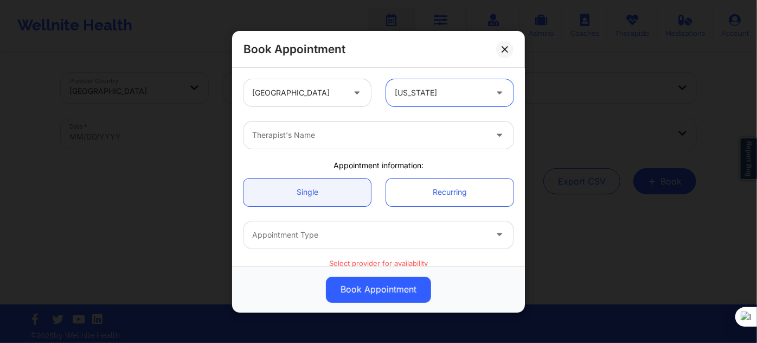
click at [399, 127] on div "Therapist's Name" at bounding box center [365, 134] width 244 height 27
type input "[PERSON_NAME]"
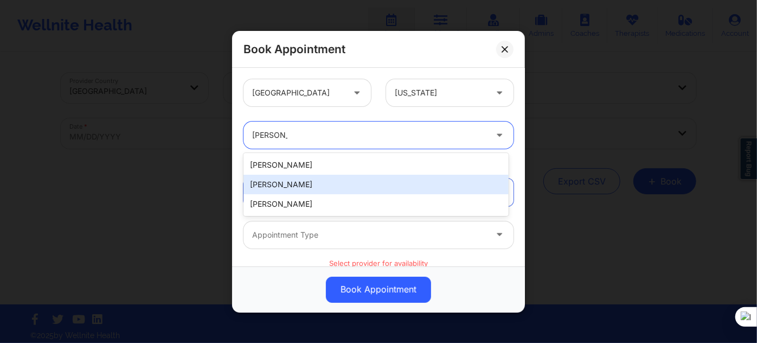
click at [343, 184] on div "[PERSON_NAME]" at bounding box center [375, 185] width 265 height 20
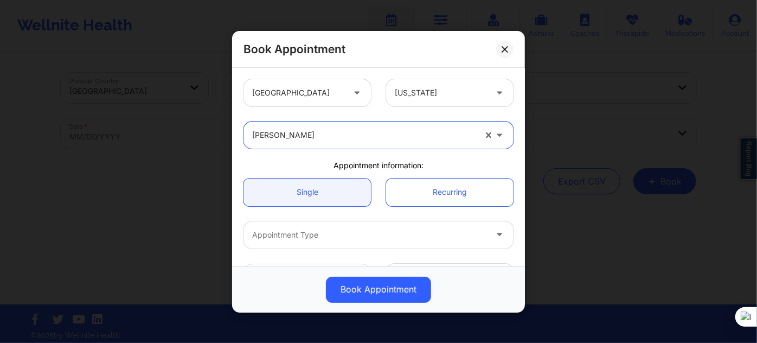
click at [321, 229] on div at bounding box center [369, 234] width 234 height 13
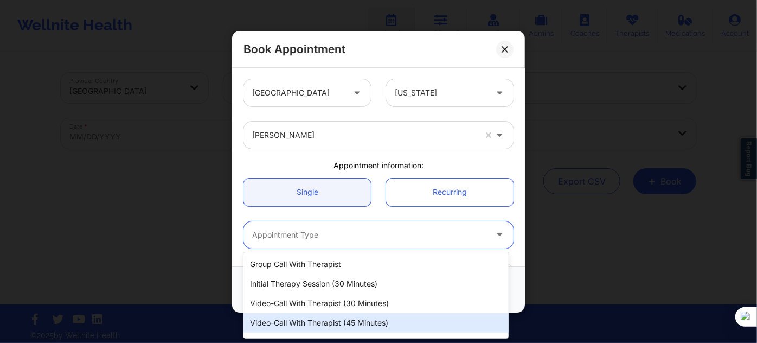
click at [346, 316] on div "Video-Call with Therapist (45 minutes)" at bounding box center [375, 323] width 265 height 20
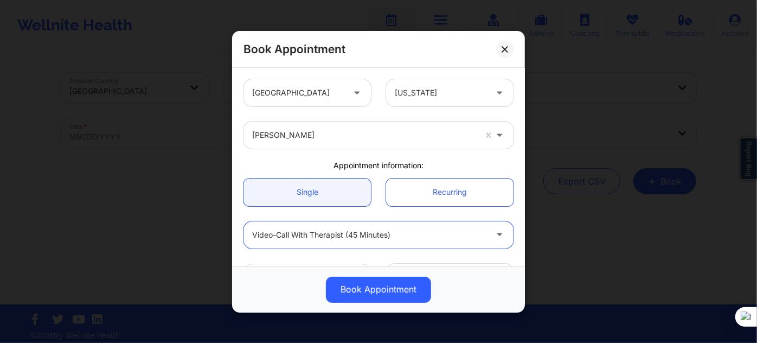
scroll to position [98, 0]
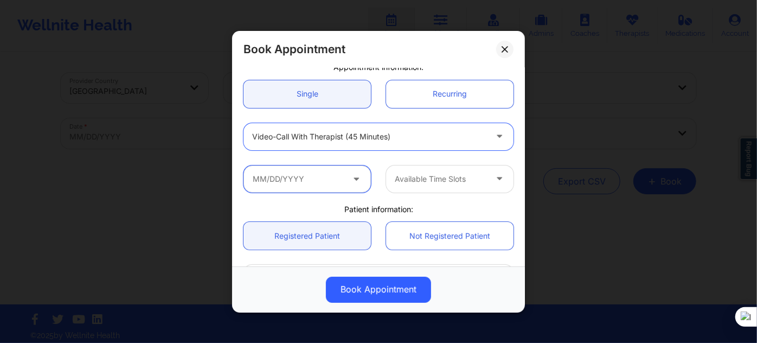
click at [316, 183] on input "text" at bounding box center [306, 178] width 127 height 27
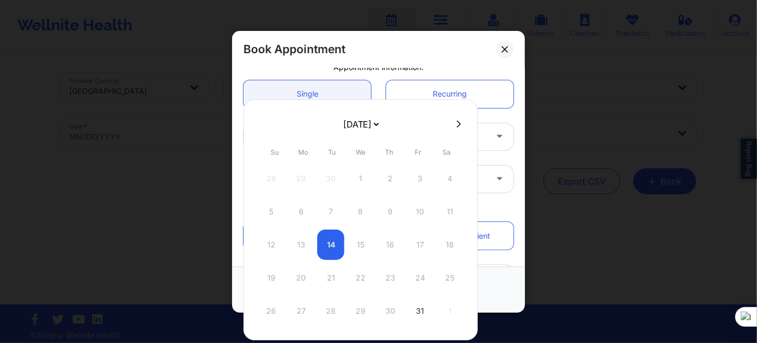
click at [369, 126] on select "[DATE] [DATE] [DATE] [DATE] [DATE] [DATE] [DATE] [DATE] [DATE] [DATE] [DATE] [D…" at bounding box center [361, 124] width 40 height 22
select select "2025-11"
click at [357, 177] on div "3" at bounding box center [360, 178] width 27 height 30
type input "[DATE]"
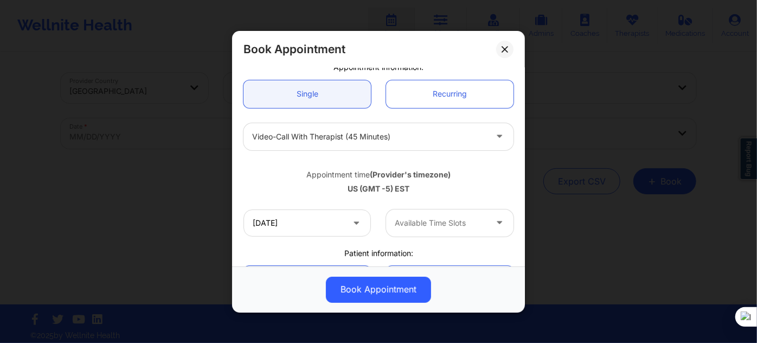
click at [446, 216] on div at bounding box center [441, 222] width 92 height 13
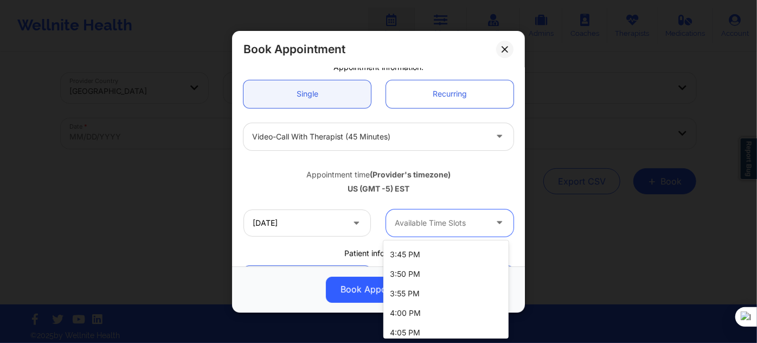
scroll to position [1623, 0]
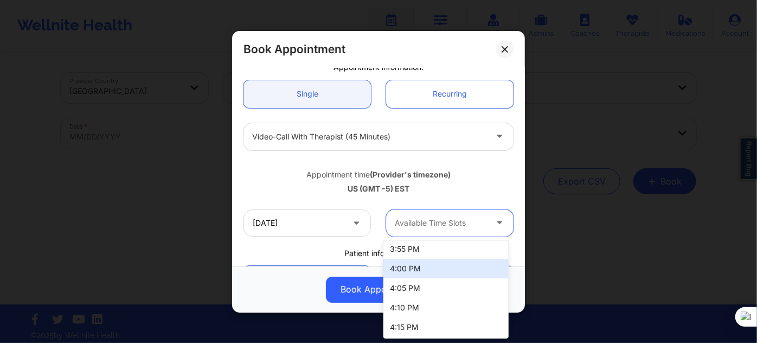
click at [425, 268] on div "4:00 PM" at bounding box center [445, 269] width 125 height 20
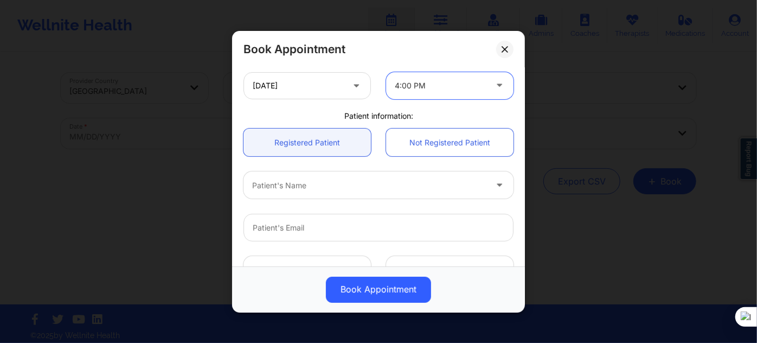
scroll to position [246, 0]
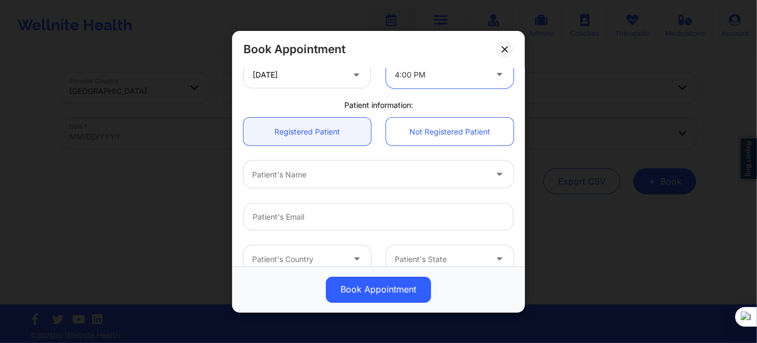
click at [303, 175] on div at bounding box center [369, 174] width 234 height 13
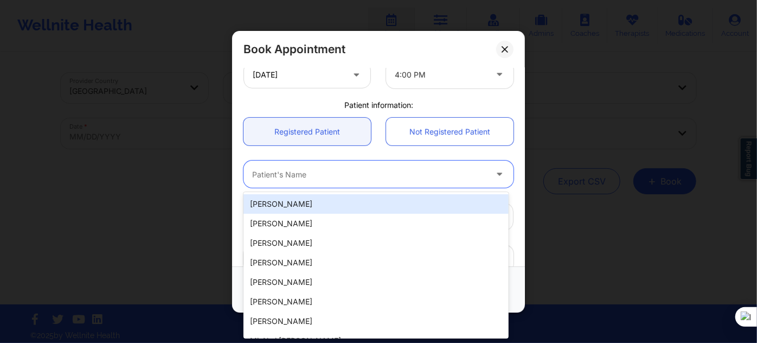
paste input "[PERSON_NAME]"
type input "[PERSON_NAME]"
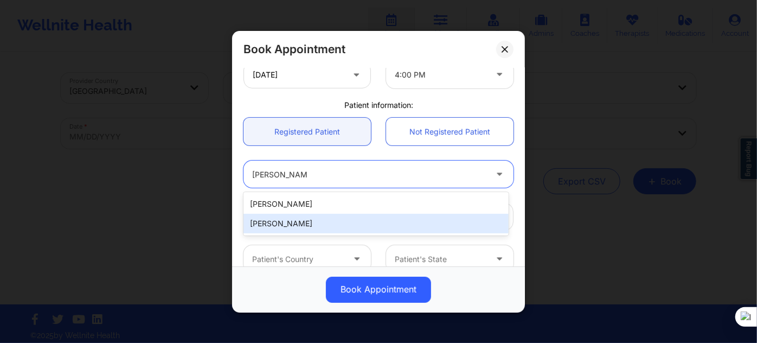
click at [306, 219] on div "[PERSON_NAME]" at bounding box center [375, 224] width 265 height 20
type input "[EMAIL_ADDRESS][DOMAIN_NAME]"
type input "[PHONE_NUMBER]"
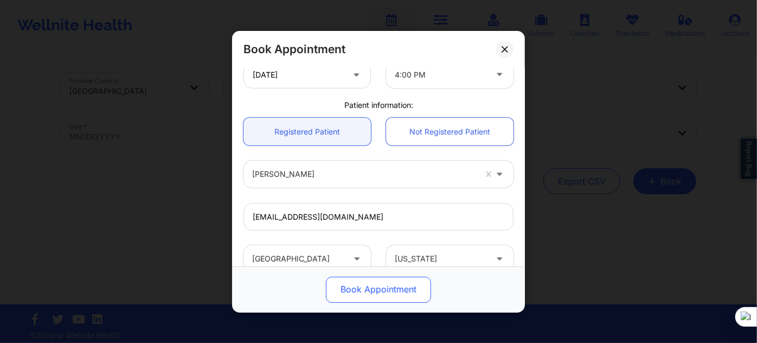
click at [358, 297] on button "Book Appointment" at bounding box center [378, 289] width 105 height 26
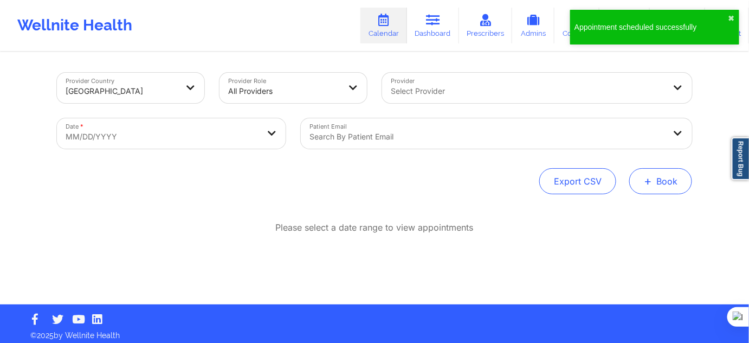
click at [643, 179] on button "+ Book" at bounding box center [661, 181] width 63 height 26
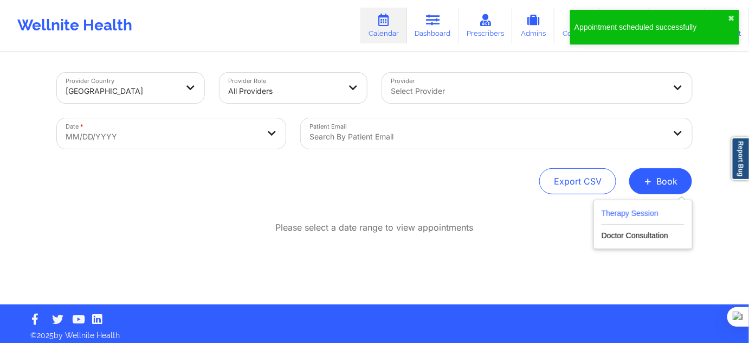
click at [619, 216] on button "Therapy Session" at bounding box center [643, 216] width 83 height 18
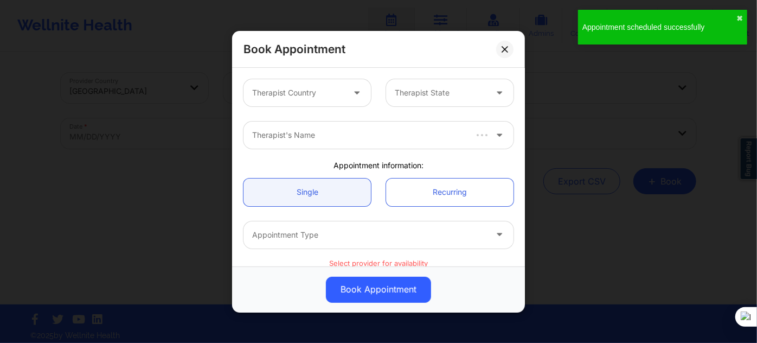
click at [267, 88] on div at bounding box center [298, 92] width 92 height 13
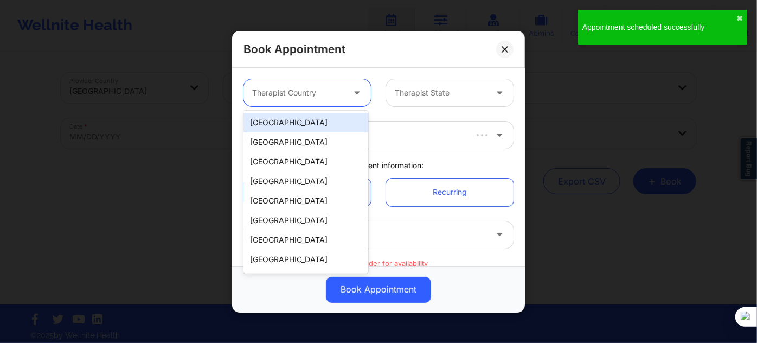
click at [280, 126] on div "[GEOGRAPHIC_DATA]" at bounding box center [305, 123] width 125 height 20
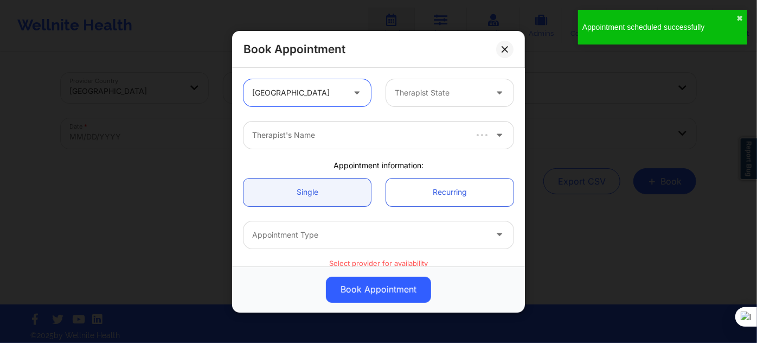
click at [461, 102] on div "Therapist State" at bounding box center [436, 92] width 101 height 27
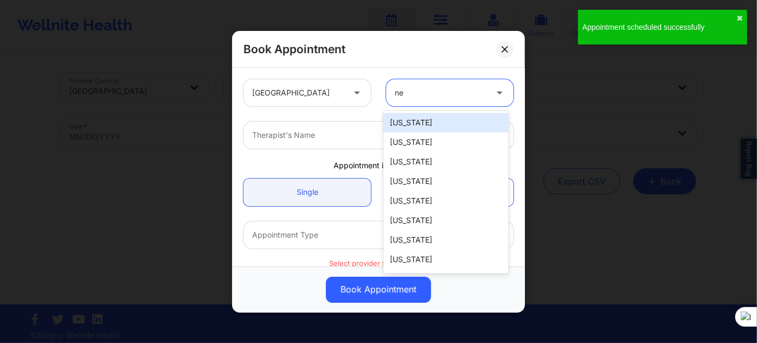
type input "new"
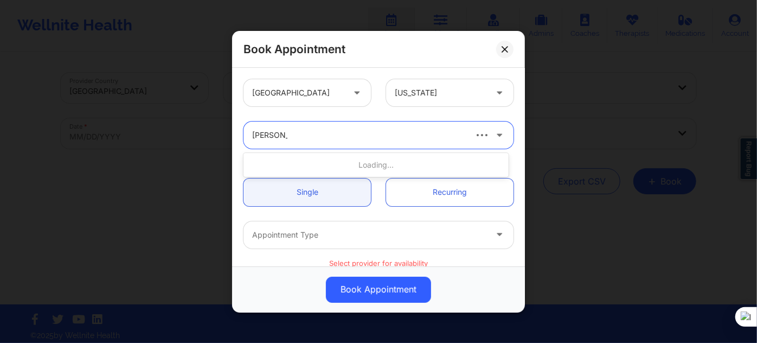
type input "[PERSON_NAME]"
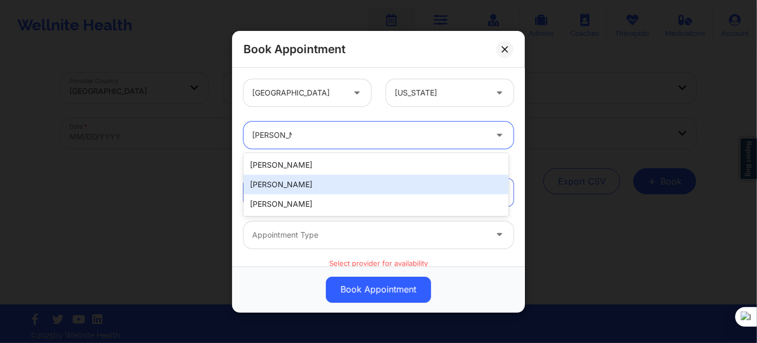
click at [301, 179] on div "[PERSON_NAME]" at bounding box center [375, 185] width 265 height 20
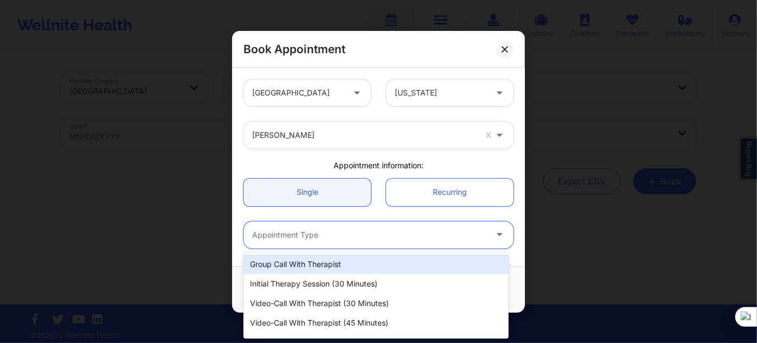
click at [317, 232] on div at bounding box center [369, 234] width 234 height 13
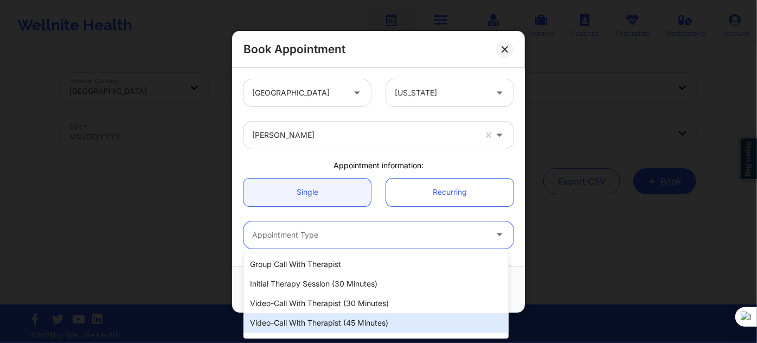
click at [345, 329] on div "Video-Call with Therapist (45 minutes)" at bounding box center [375, 323] width 265 height 20
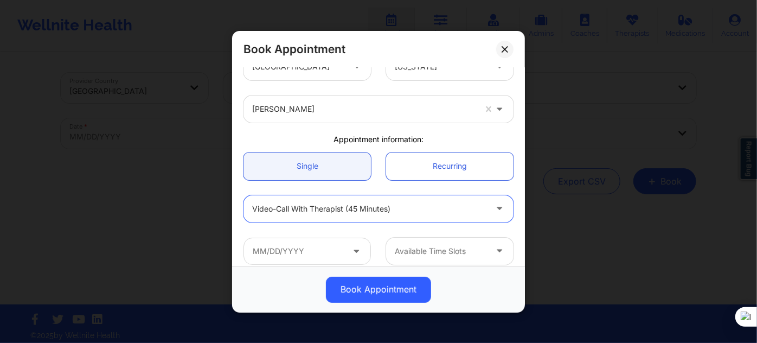
scroll to position [98, 0]
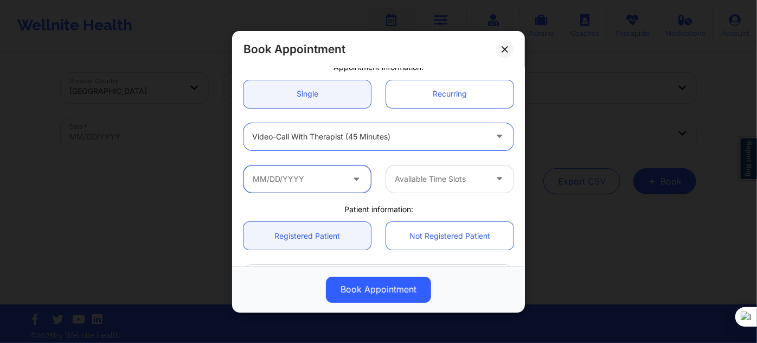
click at [306, 177] on input "text" at bounding box center [306, 178] width 127 height 27
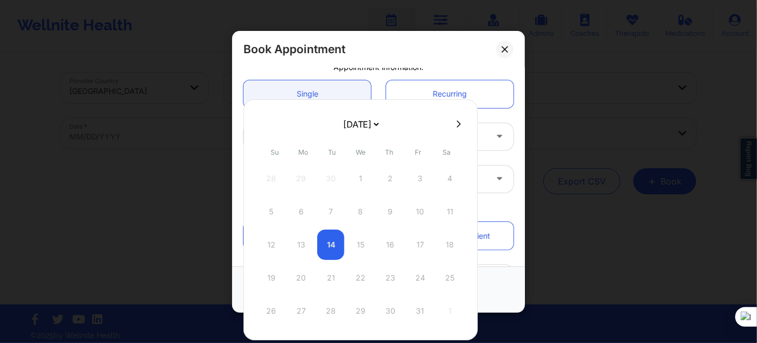
click at [370, 125] on select "[DATE] [DATE] [DATE] [DATE] [DATE] [DATE] [DATE] [DATE] [DATE] [DATE] [DATE] [D…" at bounding box center [361, 124] width 40 height 22
select select "2025-11"
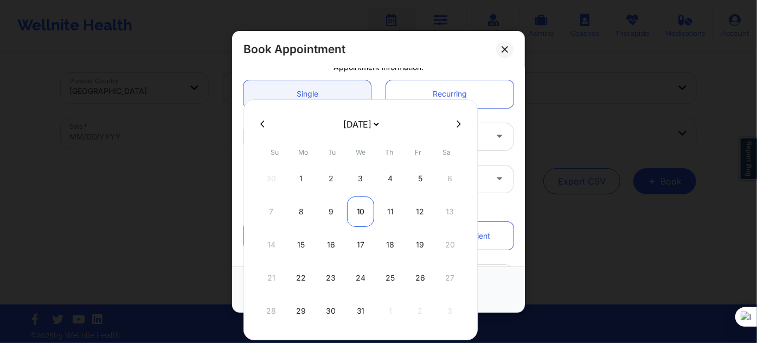
click at [359, 213] on div "10" at bounding box center [360, 211] width 27 height 30
type input "[DATE]"
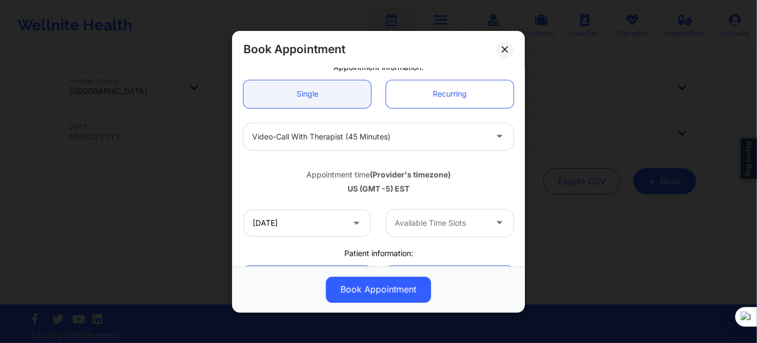
click at [422, 229] on div "Available Time Slots" at bounding box center [436, 222] width 101 height 27
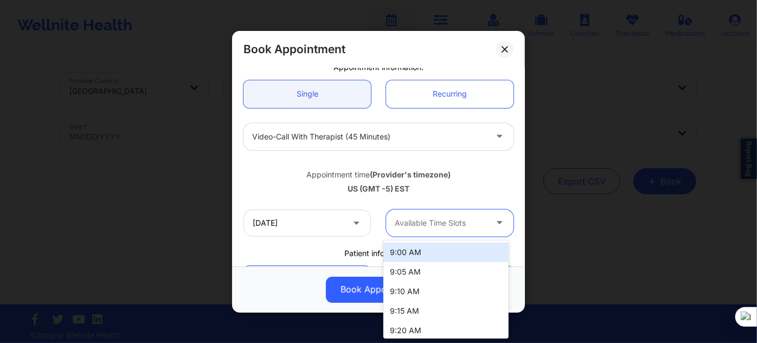
type input "4"
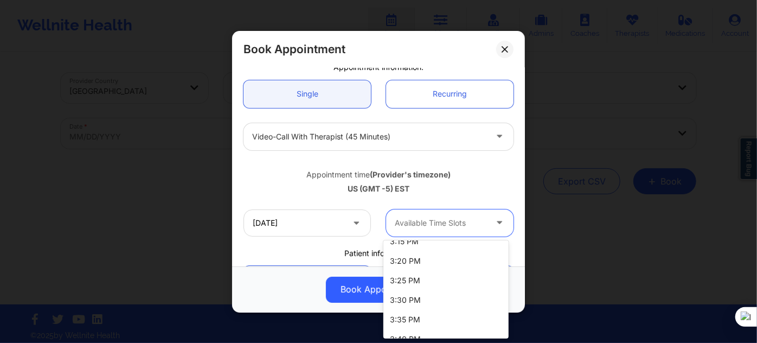
scroll to position [1623, 0]
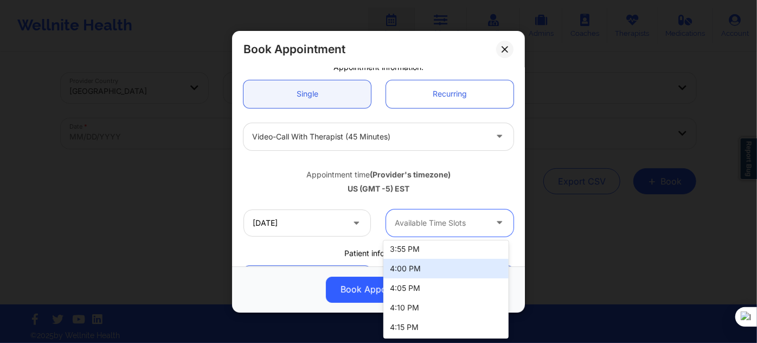
click at [415, 265] on div "4:00 PM" at bounding box center [445, 269] width 125 height 20
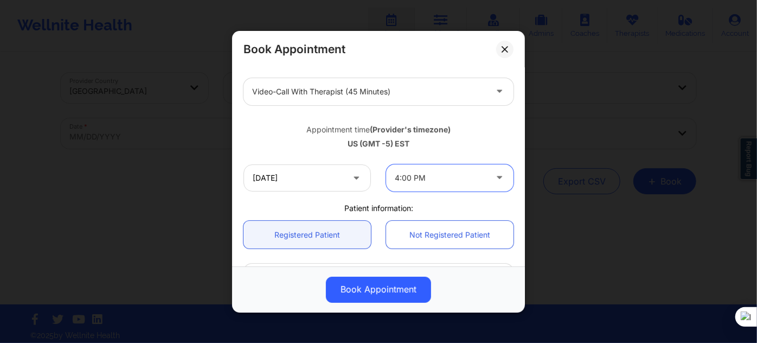
scroll to position [197, 0]
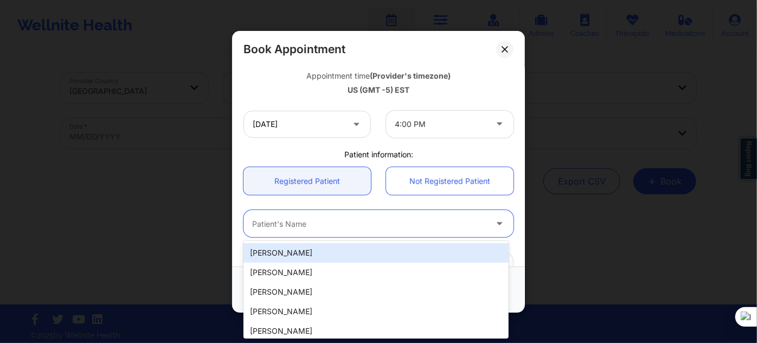
click at [288, 225] on div at bounding box center [369, 223] width 234 height 13
paste input "[PERSON_NAME]"
type input "[PERSON_NAME]"
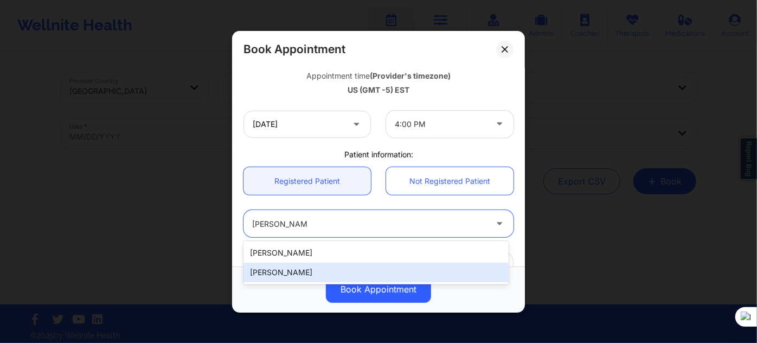
click at [292, 267] on div "[PERSON_NAME]" at bounding box center [375, 272] width 265 height 20
type input "[EMAIL_ADDRESS][DOMAIN_NAME]"
type input "[PHONE_NUMBER]"
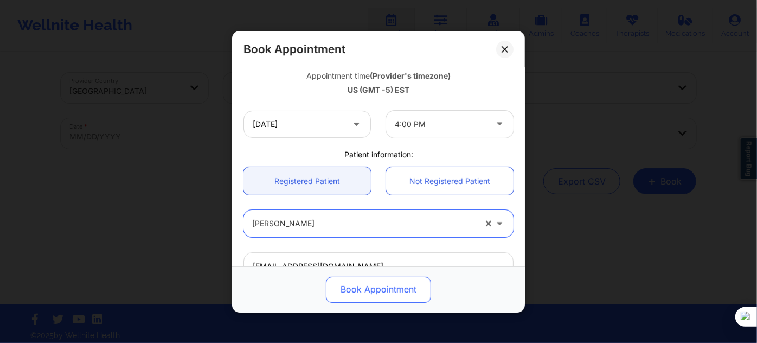
click at [357, 285] on button "Book Appointment" at bounding box center [378, 289] width 105 height 26
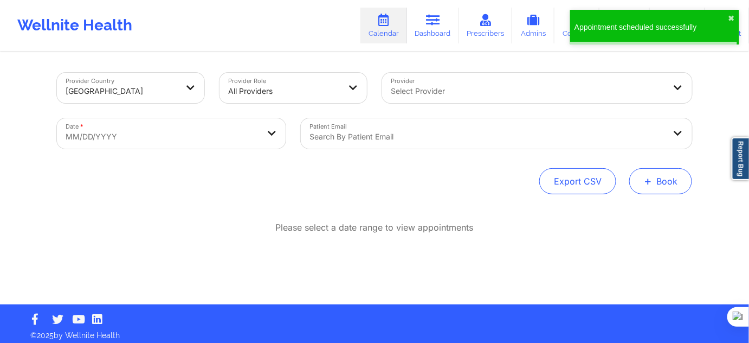
click at [673, 178] on button "+ Book" at bounding box center [661, 181] width 63 height 26
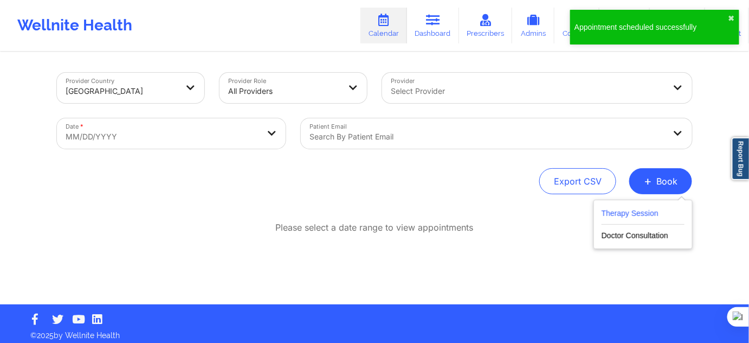
click at [630, 211] on button "Therapy Session" at bounding box center [643, 216] width 83 height 18
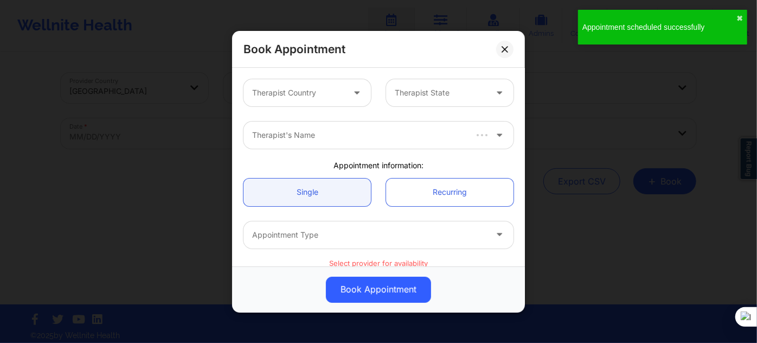
click at [315, 102] on div "Therapist Country" at bounding box center [293, 92] width 101 height 27
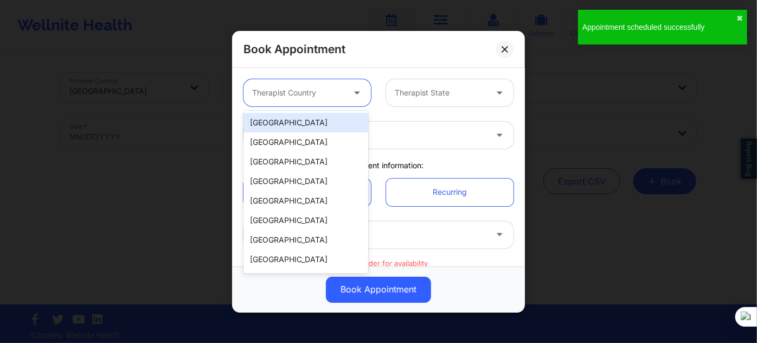
click at [309, 123] on div "[GEOGRAPHIC_DATA]" at bounding box center [305, 123] width 125 height 20
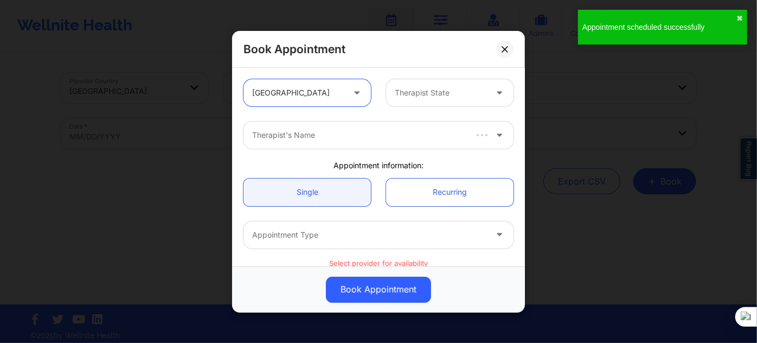
click at [412, 85] on div "Therapist State" at bounding box center [436, 92] width 101 height 27
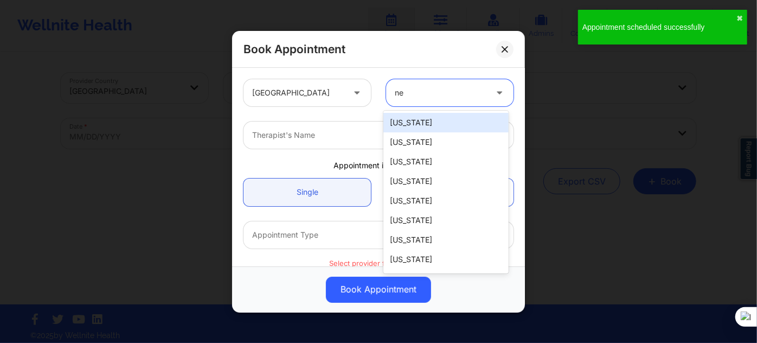
type input "new"
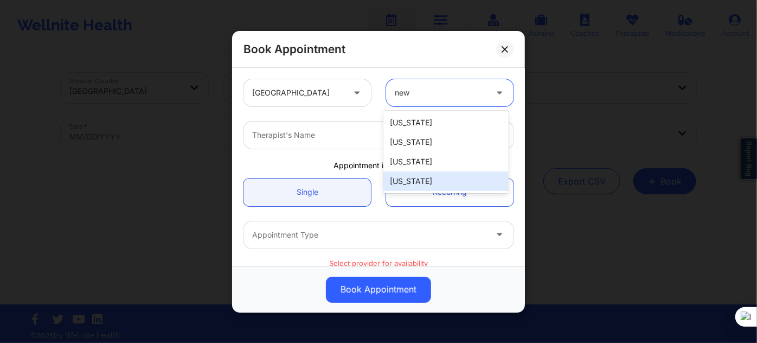
click at [408, 185] on div "[US_STATE]" at bounding box center [445, 181] width 125 height 20
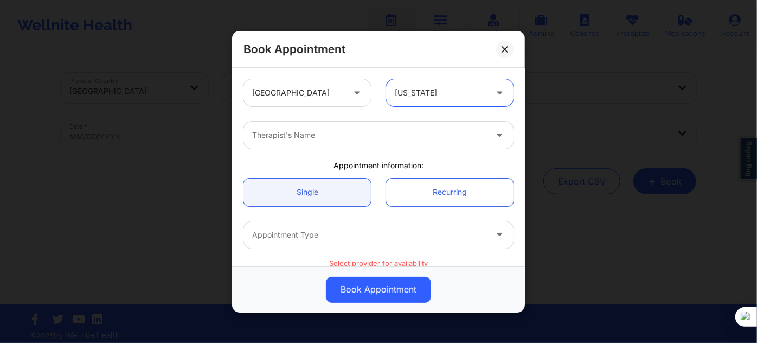
click at [322, 139] on div at bounding box center [369, 135] width 234 height 13
type input "[PERSON_NAME]"
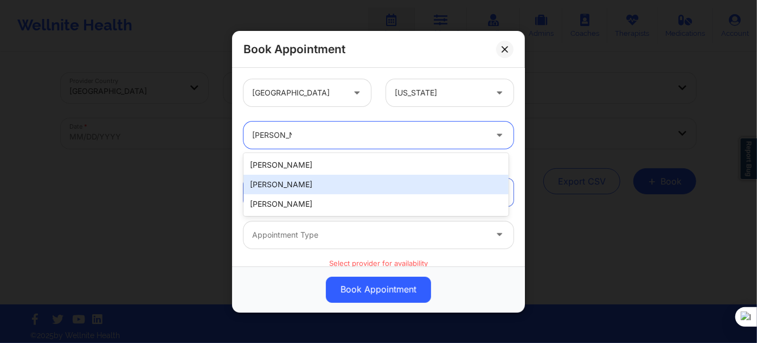
click at [313, 177] on div "[PERSON_NAME]" at bounding box center [375, 185] width 265 height 20
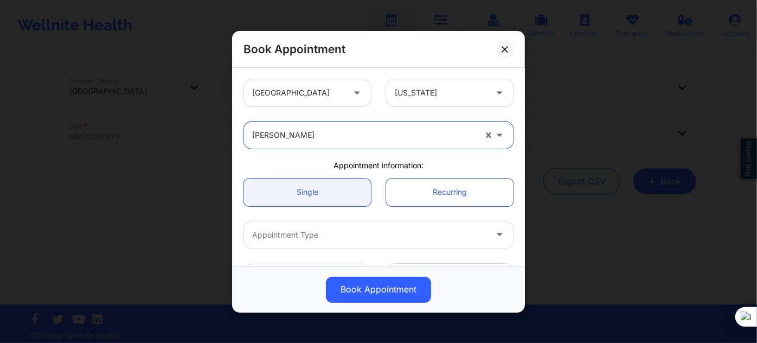
click at [303, 222] on div "Appointment Type" at bounding box center [365, 234] width 244 height 27
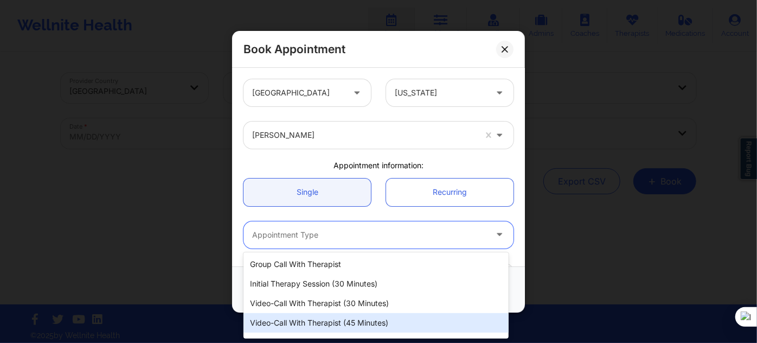
click at [328, 317] on div "Video-Call with Therapist (45 minutes)" at bounding box center [375, 323] width 265 height 20
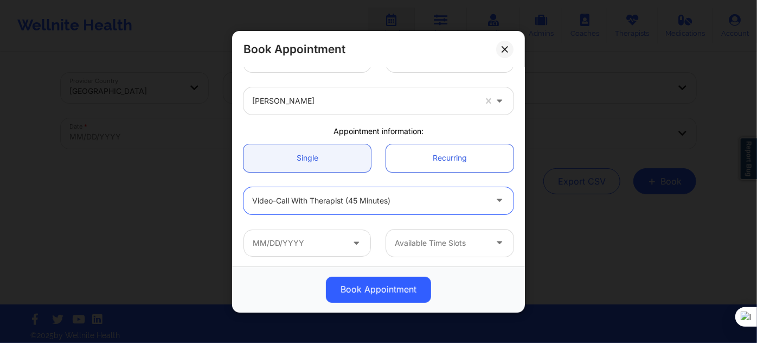
scroll to position [98, 0]
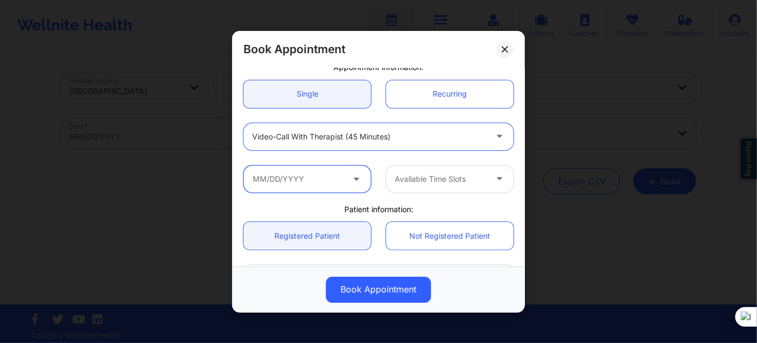
click at [312, 181] on input "text" at bounding box center [306, 178] width 127 height 27
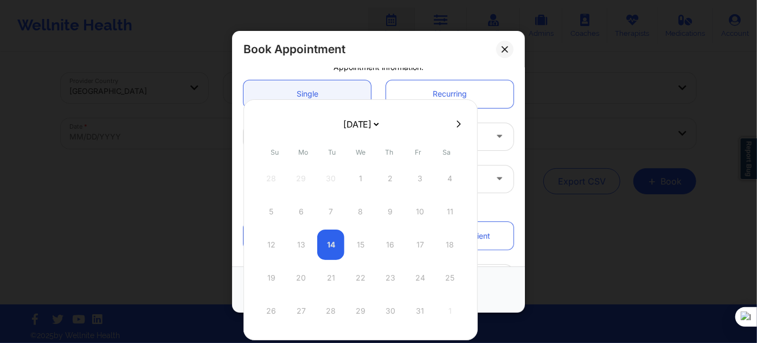
drag, startPoint x: 354, startPoint y: 140, endPoint x: 381, endPoint y: 130, distance: 29.0
click at [381, 130] on select "[DATE] [DATE] [DATE] [DATE] [DATE] [DATE] [DATE] [DATE] [DATE] [DATE] [DATE] [D…" at bounding box center [361, 124] width 40 height 22
select select "2025-11"
click at [357, 243] on div "17" at bounding box center [360, 244] width 27 height 30
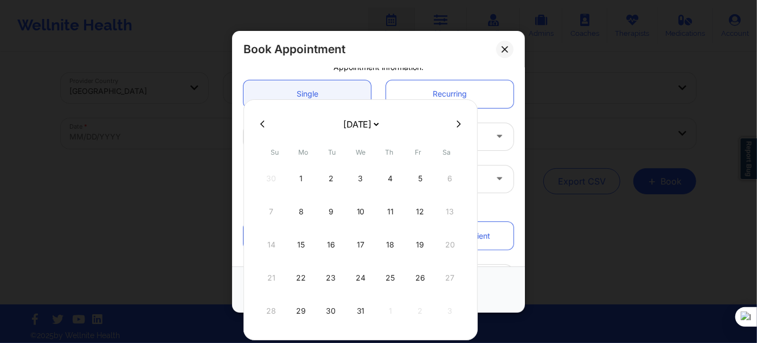
type input "[DATE]"
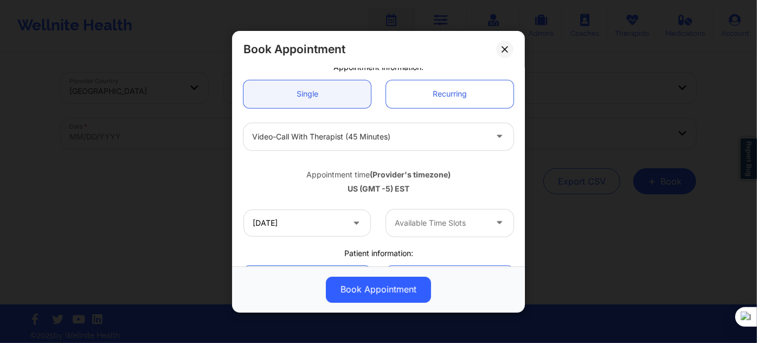
click at [426, 226] on div at bounding box center [441, 222] width 92 height 13
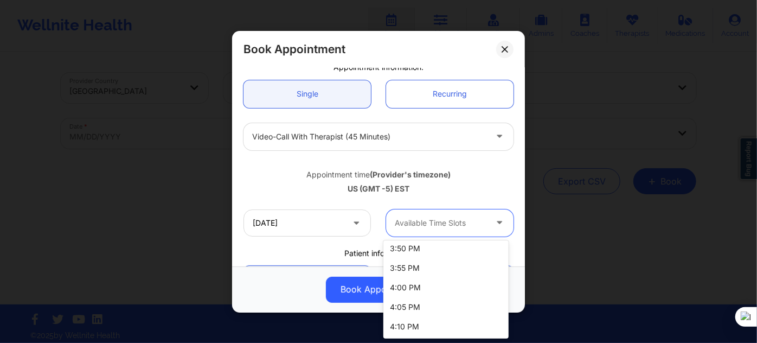
scroll to position [1623, 0]
click at [414, 270] on div "4:00 PM" at bounding box center [445, 269] width 125 height 20
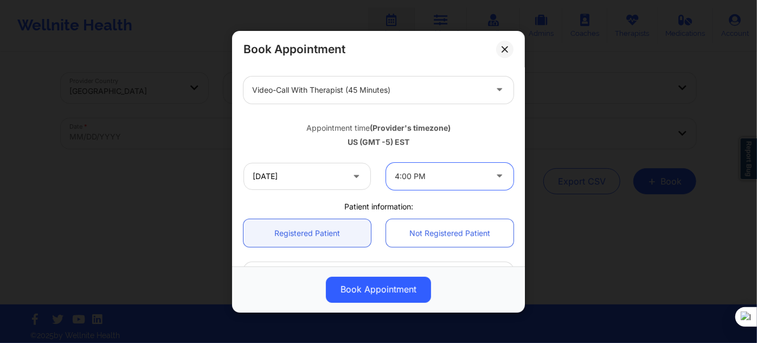
scroll to position [296, 0]
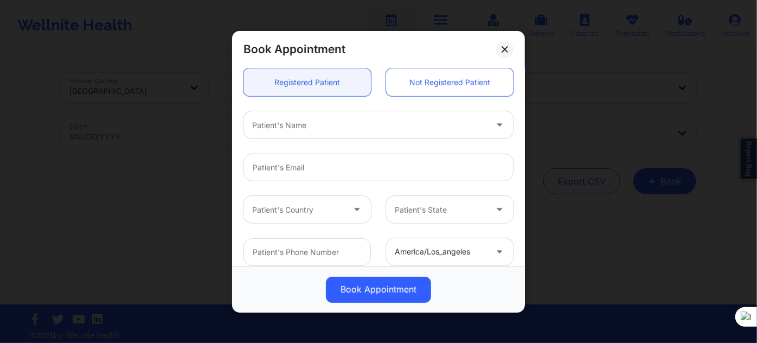
click at [295, 120] on div at bounding box center [369, 124] width 234 height 13
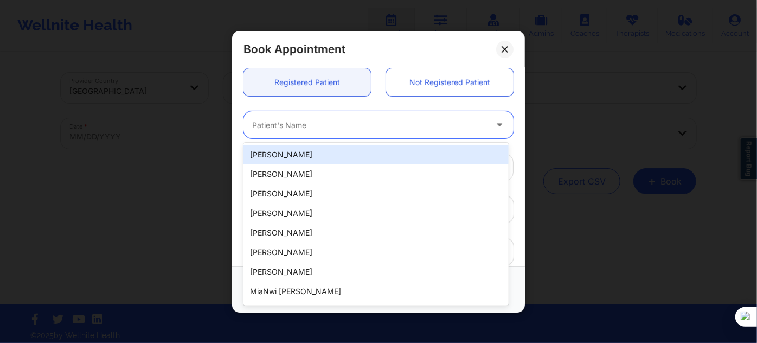
paste input "[PERSON_NAME]"
type input "[PERSON_NAME]"
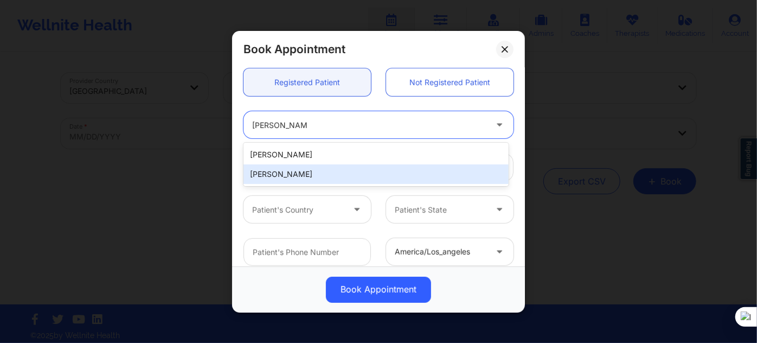
click at [310, 172] on div "[PERSON_NAME]" at bounding box center [375, 174] width 265 height 20
type input "[EMAIL_ADDRESS][DOMAIN_NAME]"
type input "[PHONE_NUMBER]"
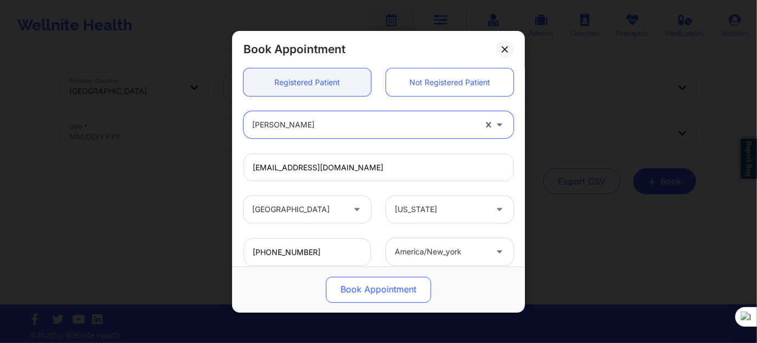
click at [362, 298] on button "Book Appointment" at bounding box center [378, 289] width 105 height 26
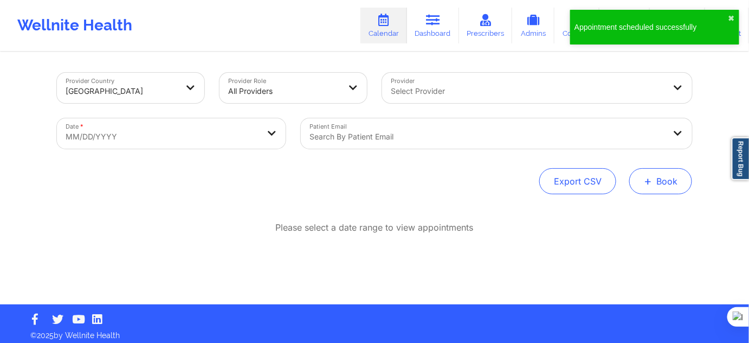
click at [654, 181] on button "+ Book" at bounding box center [661, 181] width 63 height 26
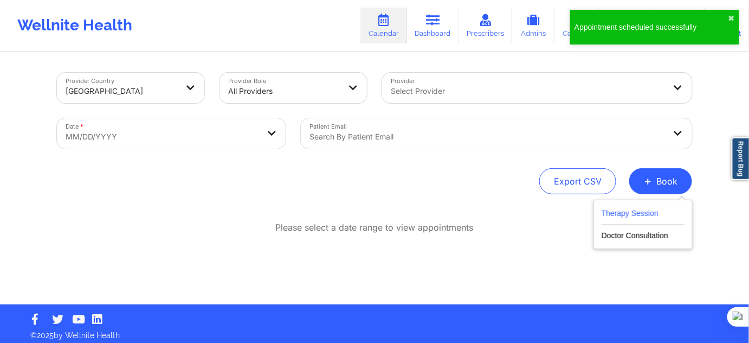
click at [626, 216] on button "Therapy Session" at bounding box center [643, 216] width 83 height 18
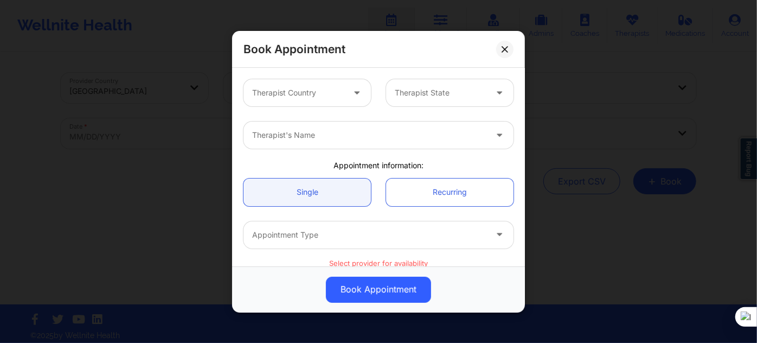
click at [309, 75] on div "Therapist Country Therapist State" at bounding box center [378, 93] width 285 height 42
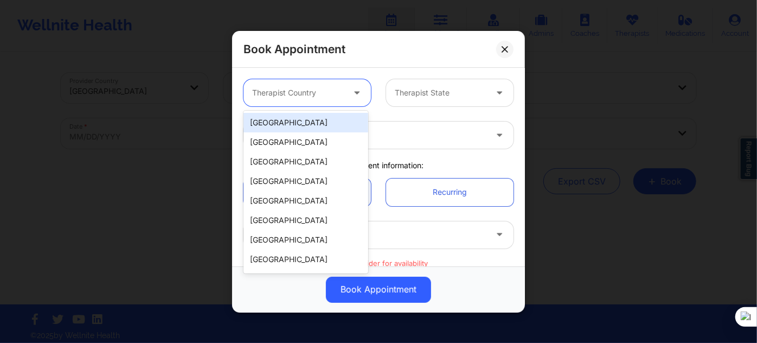
click at [302, 93] on div at bounding box center [298, 92] width 92 height 13
click at [292, 129] on div "[GEOGRAPHIC_DATA]" at bounding box center [305, 123] width 125 height 20
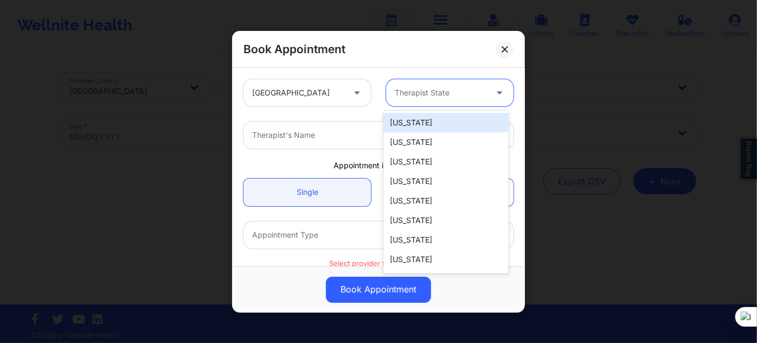
click at [400, 100] on div "Therapist State" at bounding box center [436, 92] width 101 height 27
type input "new"
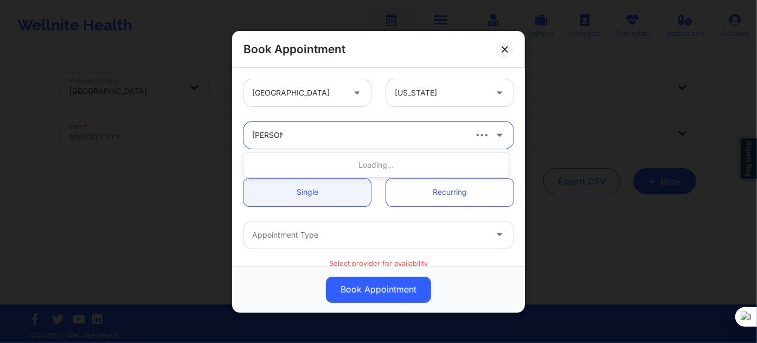
type input "[PERSON_NAME]"
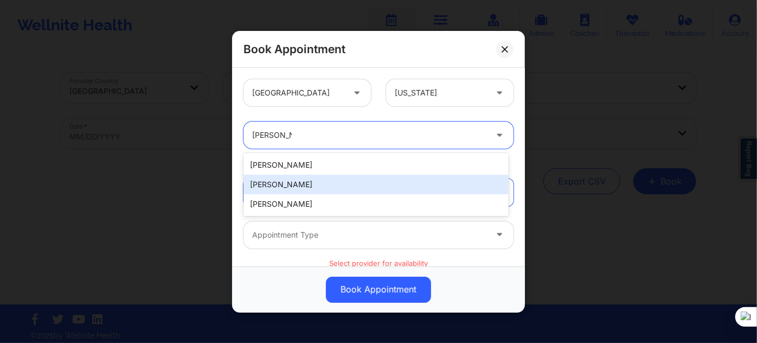
click at [324, 190] on div "[PERSON_NAME]" at bounding box center [375, 185] width 265 height 20
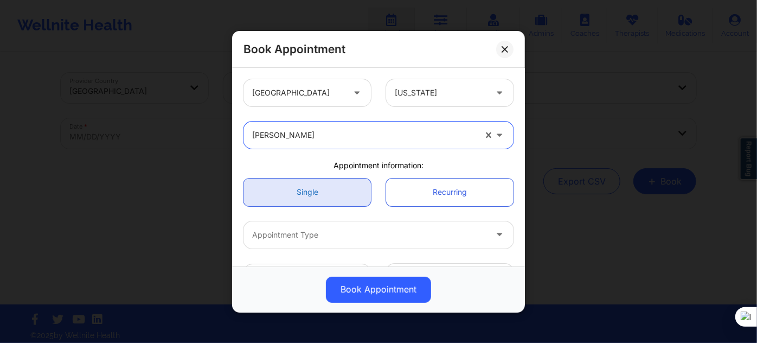
scroll to position [98, 0]
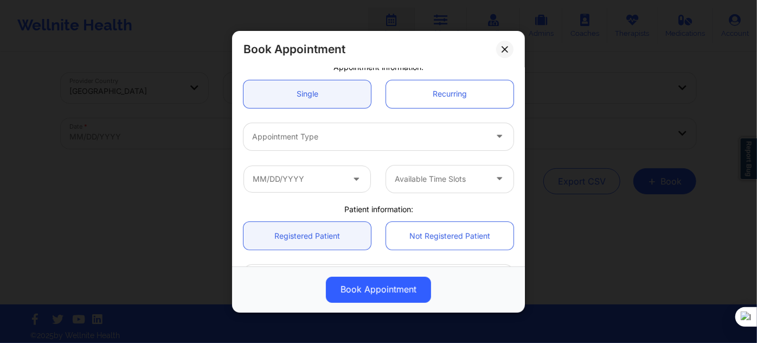
click at [317, 144] on div "Appointment Type" at bounding box center [365, 136] width 244 height 27
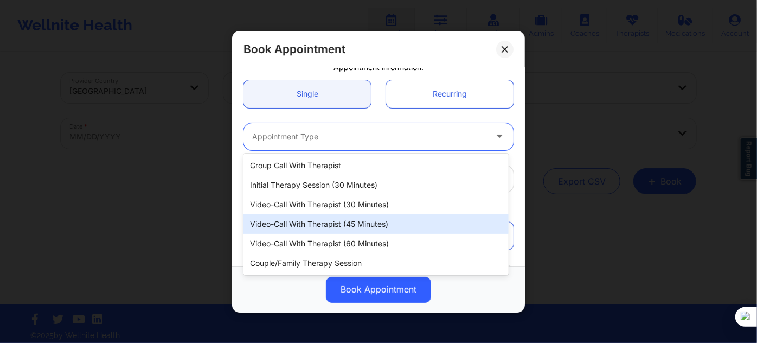
click at [334, 235] on div "Video-Call with Therapist (60 minutes)" at bounding box center [375, 244] width 265 height 20
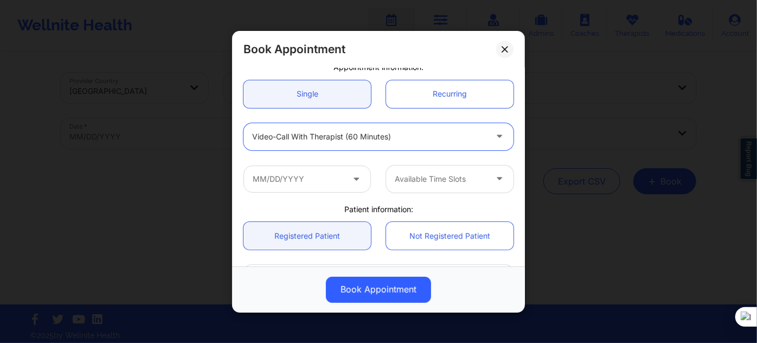
click at [346, 136] on div at bounding box center [369, 136] width 234 height 13
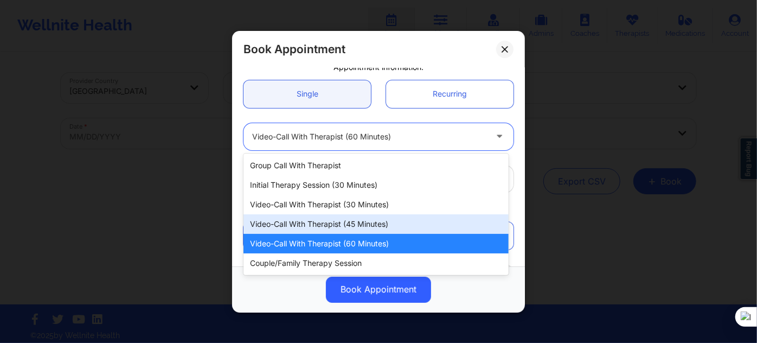
click at [348, 222] on div "Video-Call with Therapist (45 minutes)" at bounding box center [375, 224] width 265 height 20
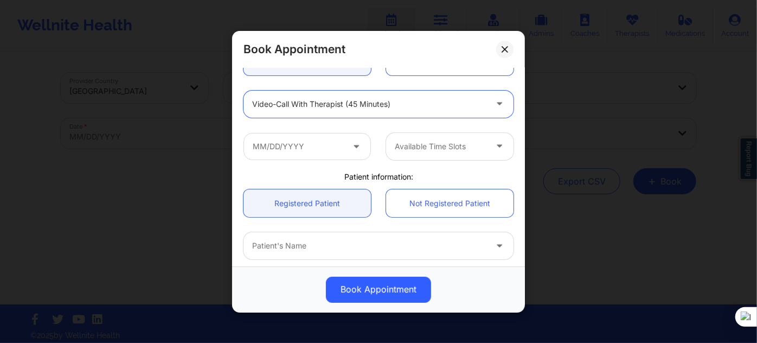
scroll to position [147, 0]
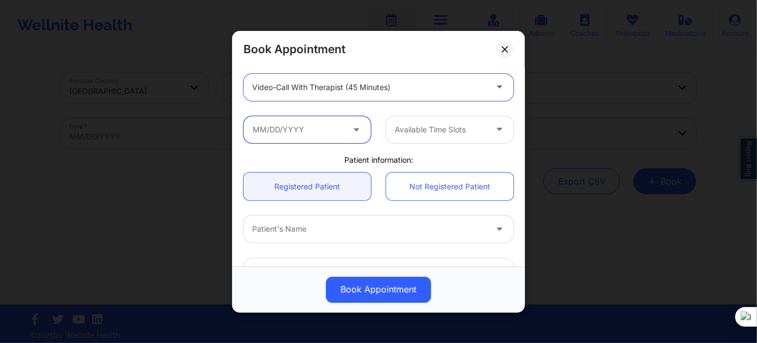
click at [288, 125] on input "text" at bounding box center [306, 128] width 127 height 27
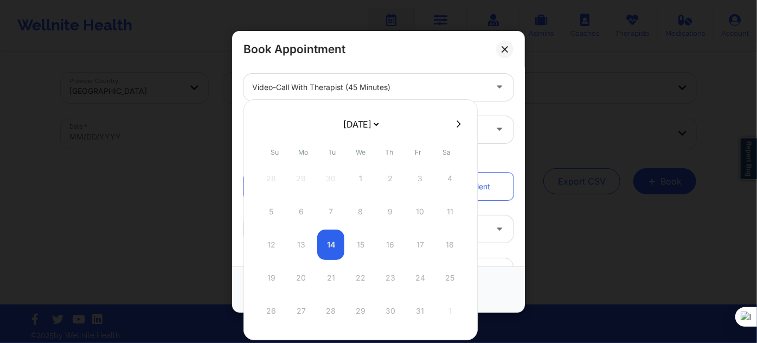
click at [349, 124] on select "[DATE] [DATE] [DATE] [DATE] [DATE] [DATE] [DATE] [DATE] [DATE] [DATE] [DATE] [D…" at bounding box center [361, 124] width 40 height 22
select select "2025-11"
click at [357, 249] on div "17" at bounding box center [360, 244] width 27 height 30
type input "[DATE]"
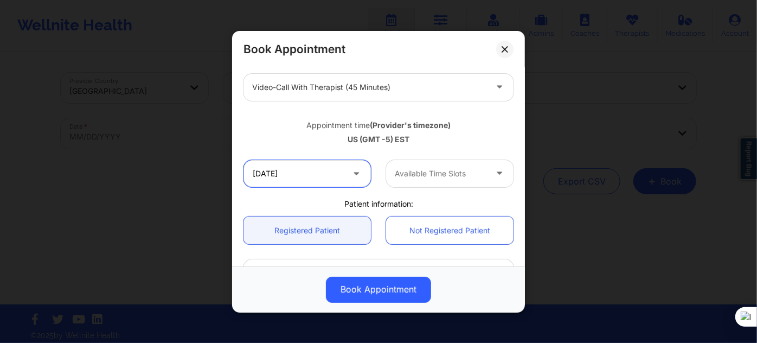
click at [292, 183] on input "[DATE]" at bounding box center [306, 172] width 127 height 27
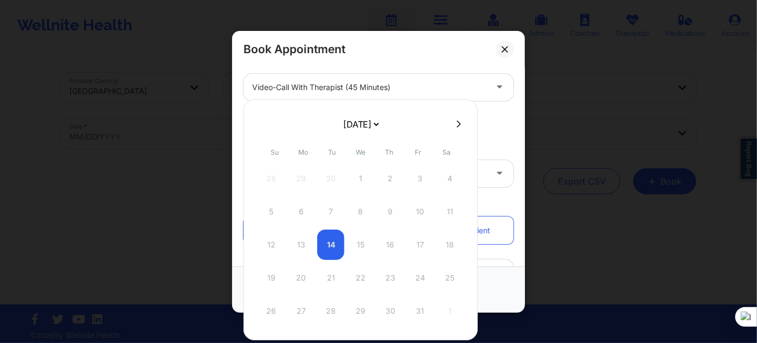
drag, startPoint x: 375, startPoint y: 123, endPoint x: 369, endPoint y: 132, distance: 11.4
click at [374, 123] on select "[DATE] [DATE] [DATE] [DATE] [DATE] [DATE] [DATE] [DATE] [DATE] [DATE] [DATE] [D…" at bounding box center [361, 124] width 40 height 22
select select "2025-11"
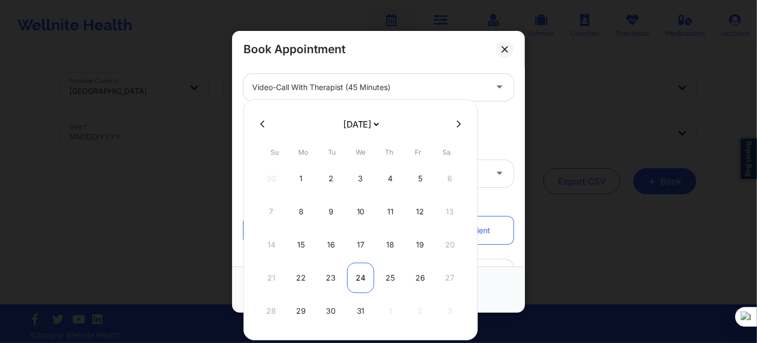
click at [370, 274] on div "24" at bounding box center [360, 277] width 27 height 30
type input "[DATE]"
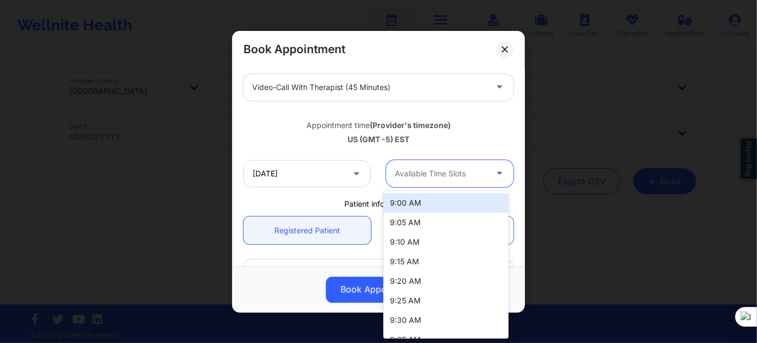
click at [427, 181] on div "Available Time Slots" at bounding box center [436, 172] width 101 height 27
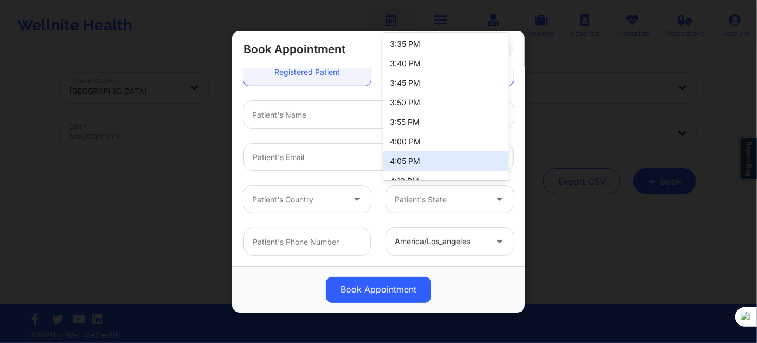
scroll to position [1575, 0]
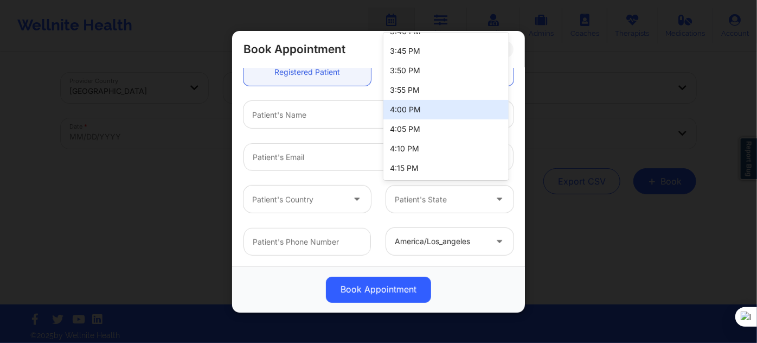
click at [423, 104] on div "4:00 PM" at bounding box center [445, 110] width 125 height 20
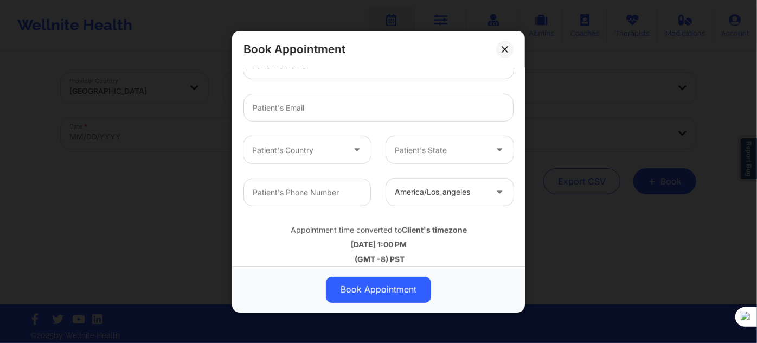
click at [308, 77] on div "Patient's Name" at bounding box center [365, 65] width 244 height 27
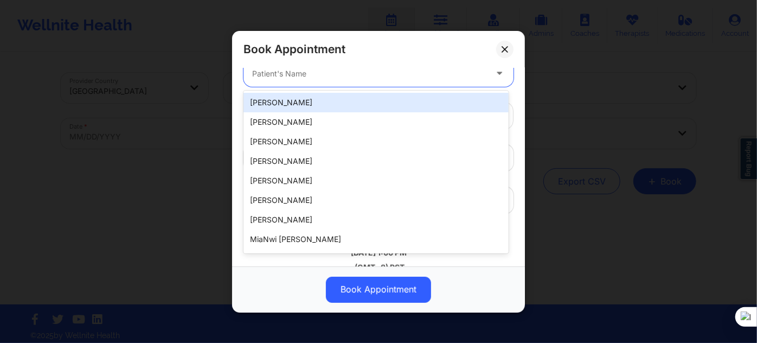
paste input "[PERSON_NAME]"
type input "[PERSON_NAME]"
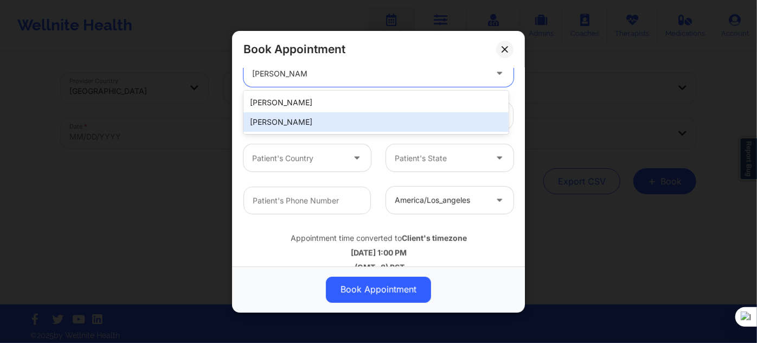
click at [301, 124] on div "[PERSON_NAME]" at bounding box center [375, 122] width 265 height 20
type input "[EMAIL_ADDRESS][DOMAIN_NAME]"
type input "[PHONE_NUMBER]"
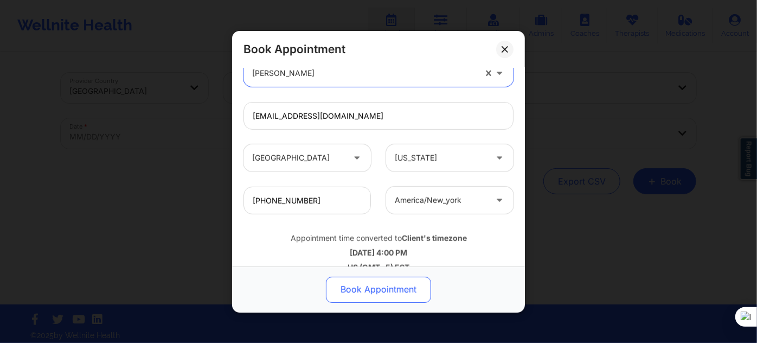
click at [360, 293] on button "Book Appointment" at bounding box center [378, 289] width 105 height 26
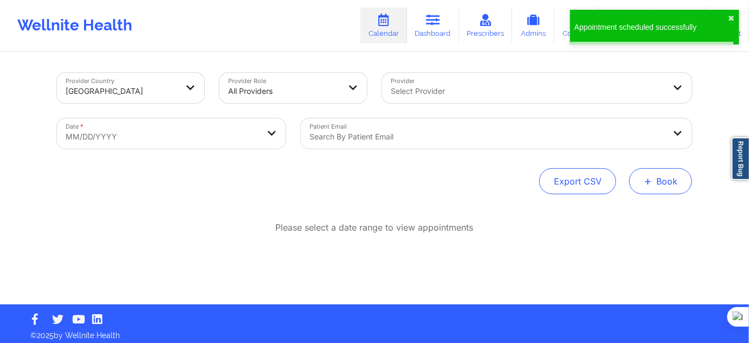
click at [665, 183] on button "+ Book" at bounding box center [661, 181] width 63 height 26
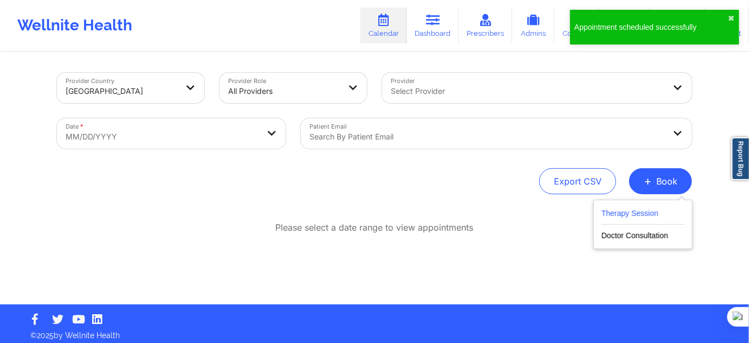
click at [646, 210] on button "Therapy Session" at bounding box center [643, 216] width 83 height 18
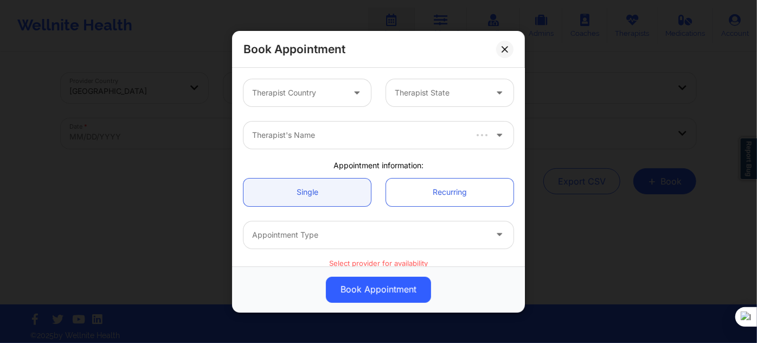
click at [268, 88] on div at bounding box center [298, 92] width 92 height 13
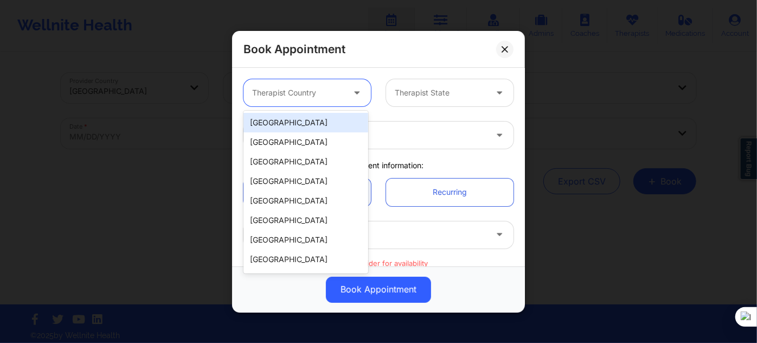
click at [277, 125] on div "[GEOGRAPHIC_DATA]" at bounding box center [305, 123] width 125 height 20
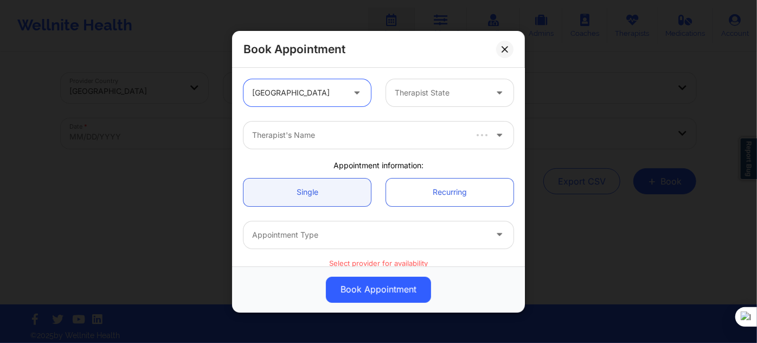
click at [441, 101] on div "Therapist State" at bounding box center [436, 92] width 101 height 27
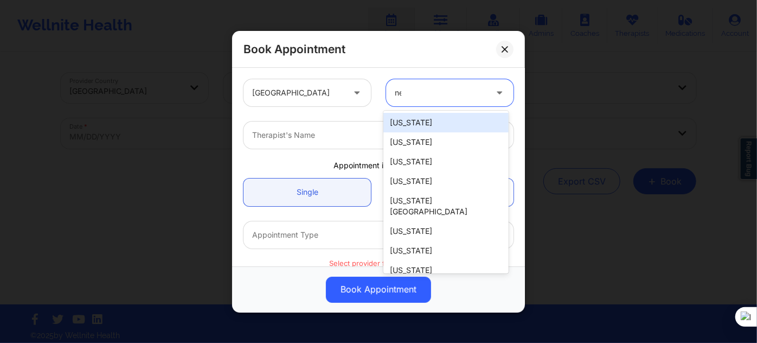
type input "new"
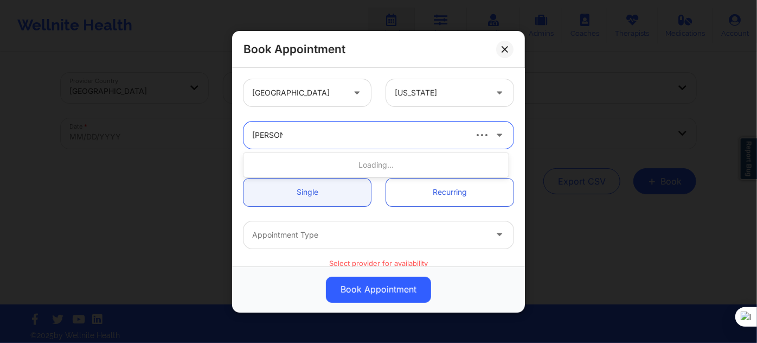
type input "[PERSON_NAME]"
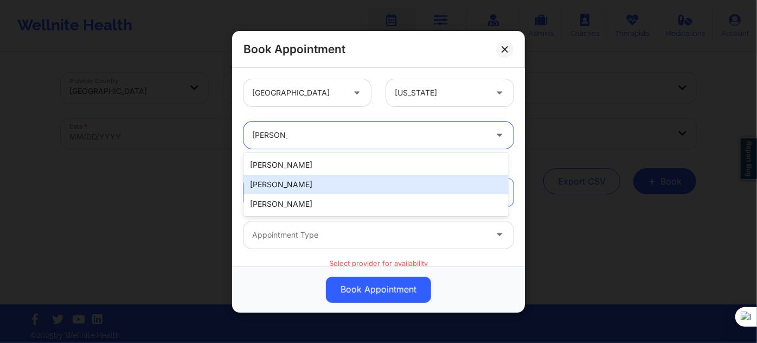
click at [299, 188] on div "[PERSON_NAME]" at bounding box center [375, 185] width 265 height 20
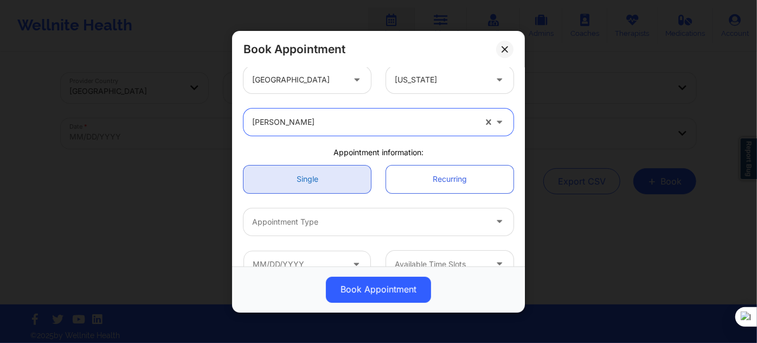
scroll to position [49, 0]
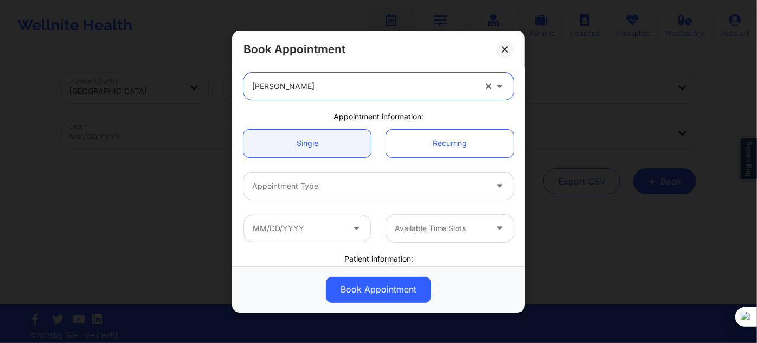
click at [309, 177] on div "Appointment Type" at bounding box center [365, 185] width 244 height 27
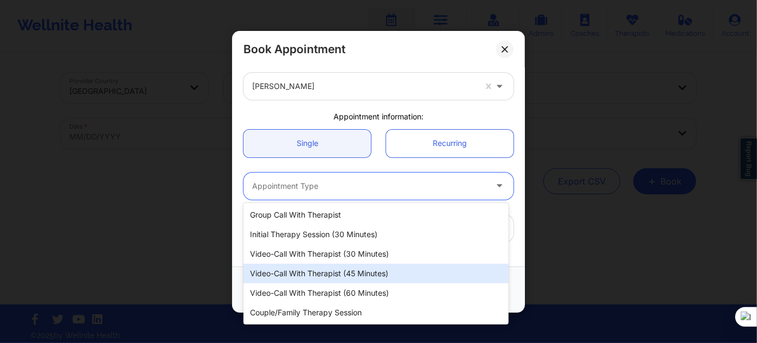
click at [353, 272] on div "Video-Call with Therapist (45 minutes)" at bounding box center [375, 274] width 265 height 20
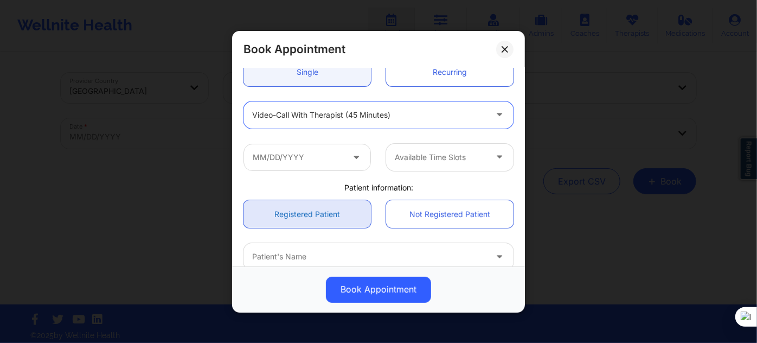
scroll to position [147, 0]
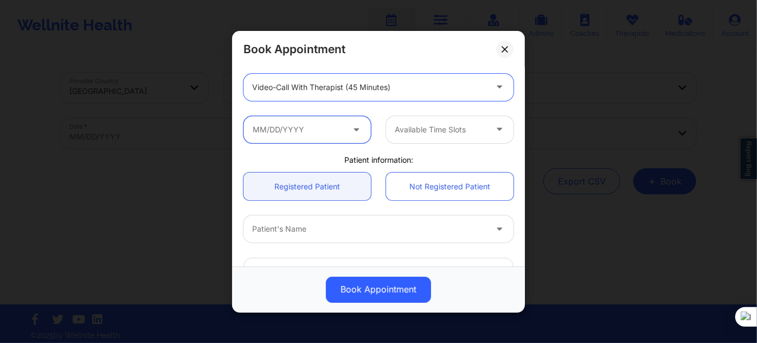
click at [306, 131] on input "text" at bounding box center [306, 128] width 127 height 27
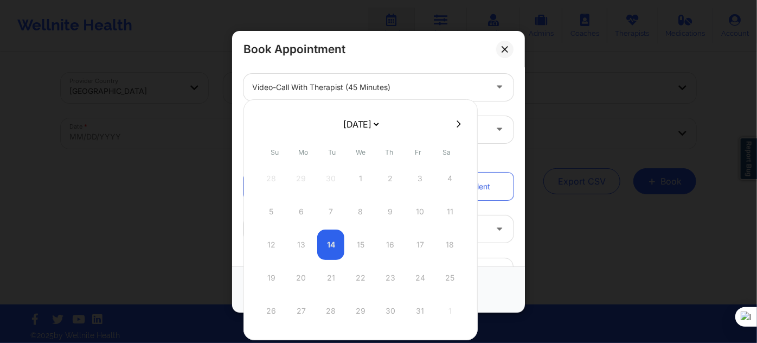
click at [371, 123] on select "[DATE] [DATE] [DATE] [DATE] [DATE] [DATE] [DATE] [DATE] [DATE] [DATE] [DATE] [D…" at bounding box center [361, 124] width 40 height 22
select select "2026-0"
click at [370, 125] on select "[DATE] [DATE] [DATE] [DATE] [DATE] [DATE] [DATE] [DATE] [DATE] [DATE] [DATE] [D…" at bounding box center [361, 124] width 40 height 22
select select "2025-11"
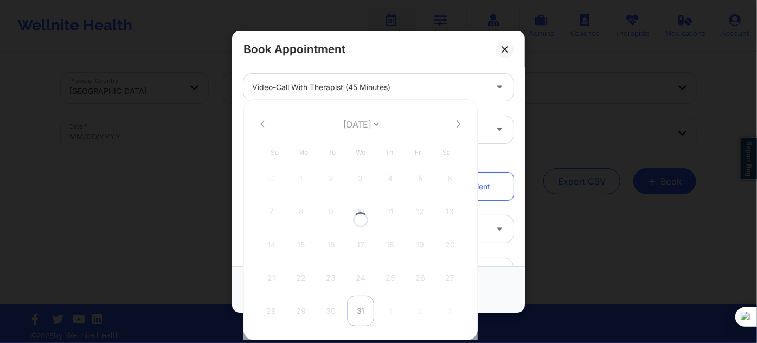
select select "2025-11"
click at [360, 308] on div "31" at bounding box center [360, 311] width 27 height 30
type input "[DATE]"
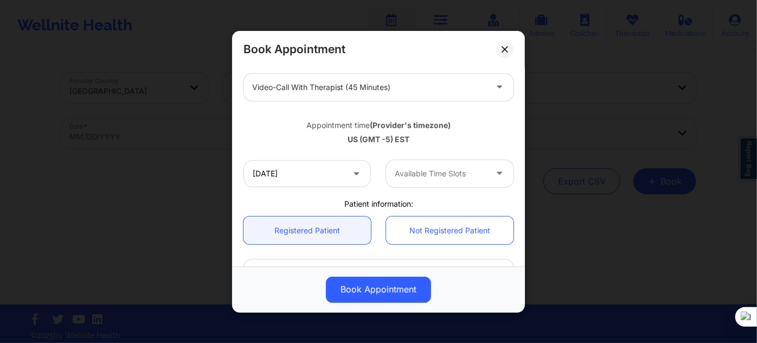
click at [409, 186] on div "[DATE] Available Time Slots" at bounding box center [378, 173] width 285 height 42
click at [412, 184] on div "Available Time Slots" at bounding box center [436, 172] width 101 height 27
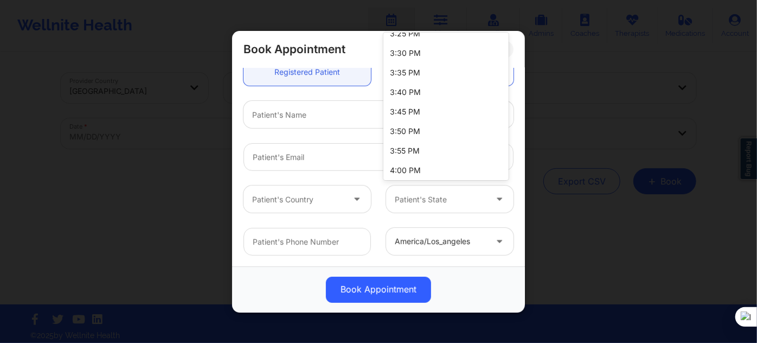
scroll to position [1528, 0]
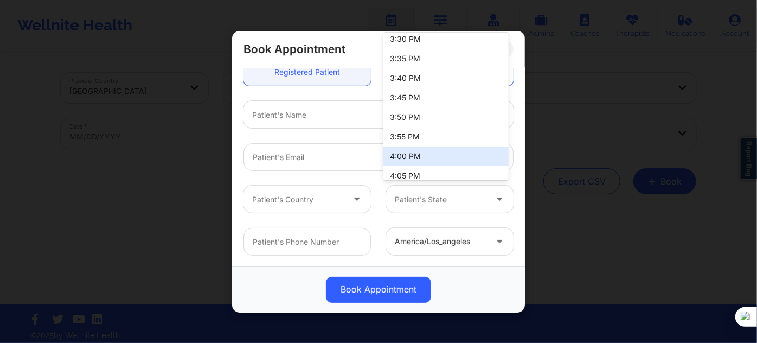
click at [401, 157] on div "4:00 PM" at bounding box center [445, 156] width 125 height 20
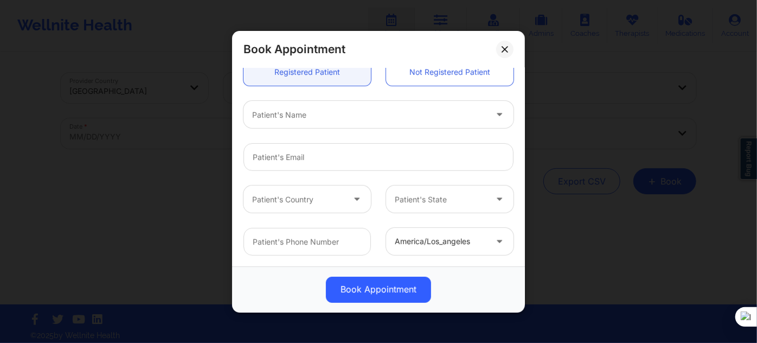
click at [312, 119] on div at bounding box center [369, 114] width 234 height 13
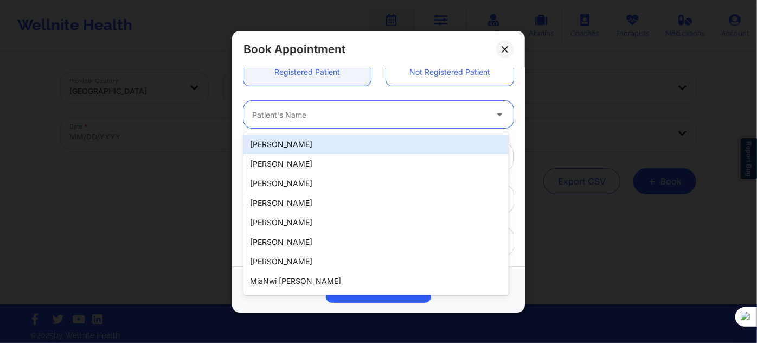
paste input "[PERSON_NAME]"
type input "[PERSON_NAME]"
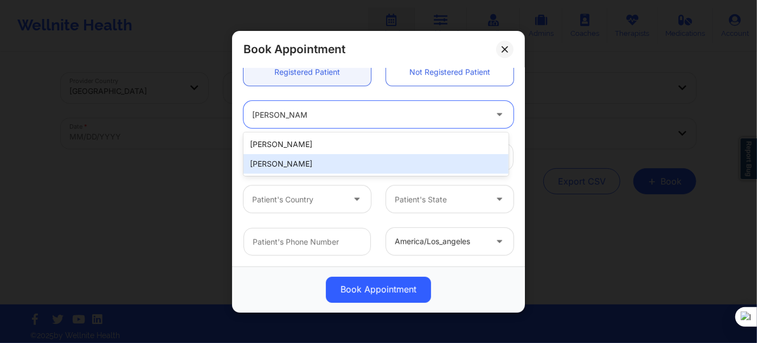
click at [318, 171] on div "[PERSON_NAME]" at bounding box center [375, 164] width 265 height 20
type input "[EMAIL_ADDRESS][DOMAIN_NAME]"
type input "[PHONE_NUMBER]"
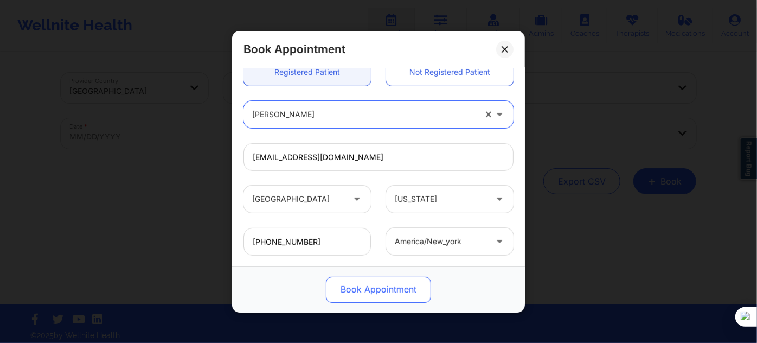
click at [358, 287] on button "Book Appointment" at bounding box center [378, 289] width 105 height 26
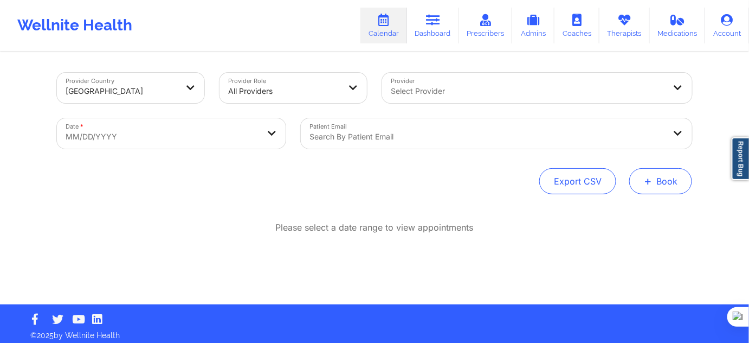
click at [643, 184] on button "+ Book" at bounding box center [661, 181] width 63 height 26
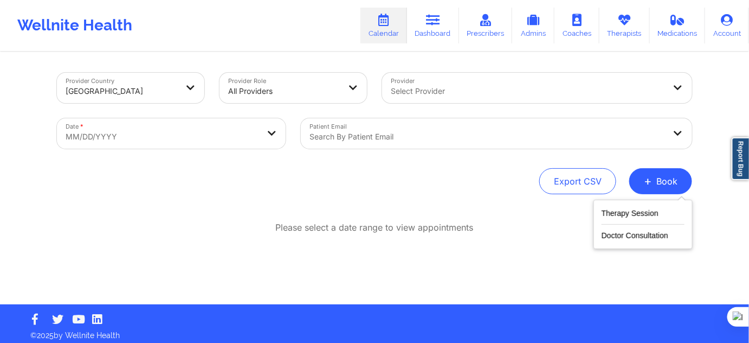
click at [633, 205] on div "Therapy Session Doctor Consultation" at bounding box center [643, 224] width 99 height 49
click at [628, 212] on button "Therapy Session" at bounding box center [643, 216] width 83 height 18
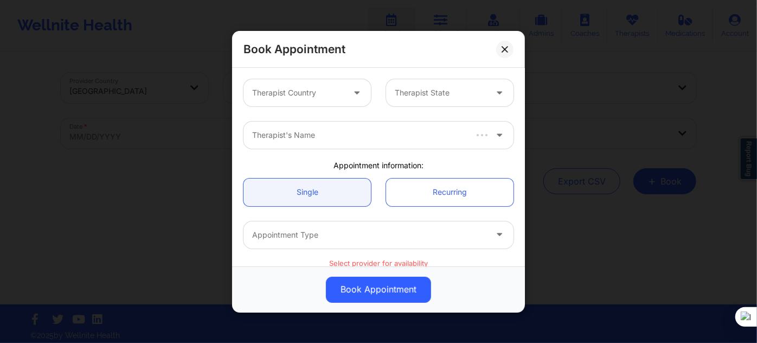
click at [285, 89] on div at bounding box center [298, 92] width 92 height 13
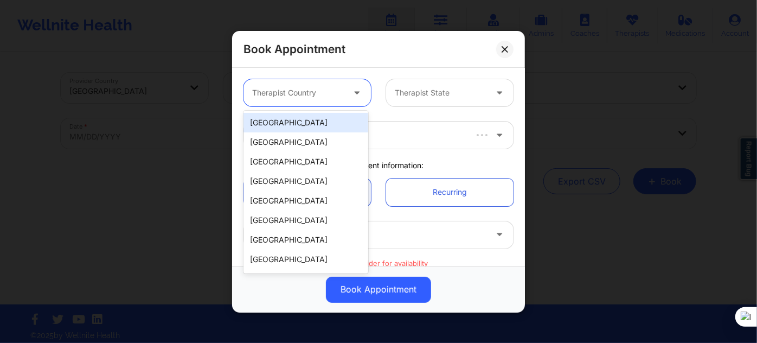
click at [286, 121] on div "[GEOGRAPHIC_DATA]" at bounding box center [305, 123] width 125 height 20
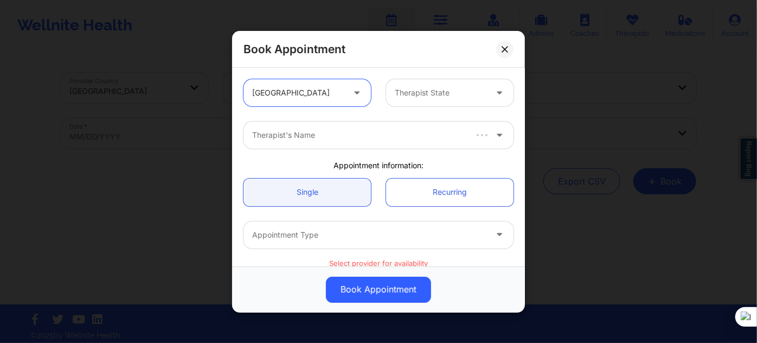
click at [381, 93] on div "Therapist State" at bounding box center [449, 92] width 143 height 27
click at [406, 98] on div at bounding box center [441, 92] width 92 height 13
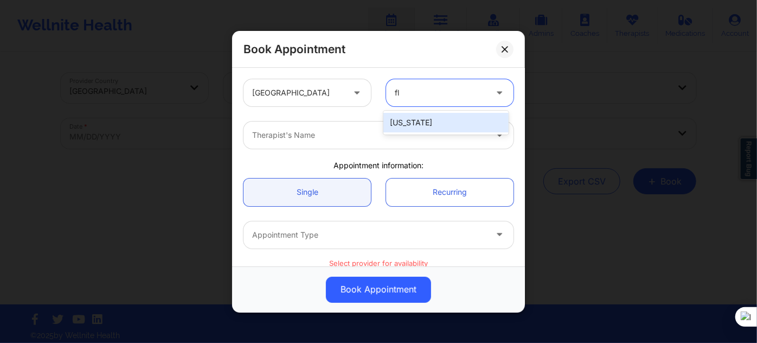
type input "flo"
click at [404, 127] on div "[US_STATE]" at bounding box center [445, 123] width 125 height 20
click at [377, 136] on div at bounding box center [369, 135] width 234 height 13
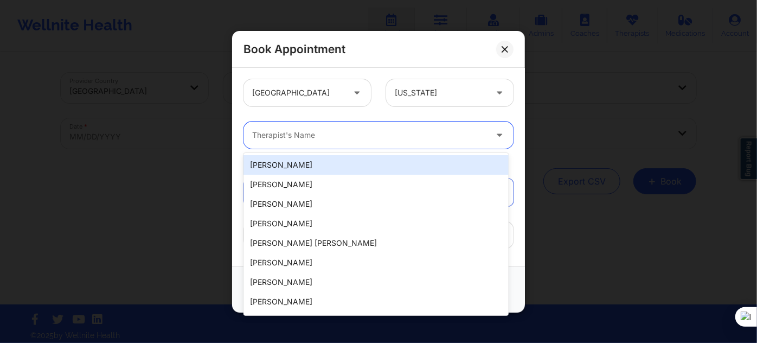
paste input "[PERSON_NAME]"
type input "[PERSON_NAME]"
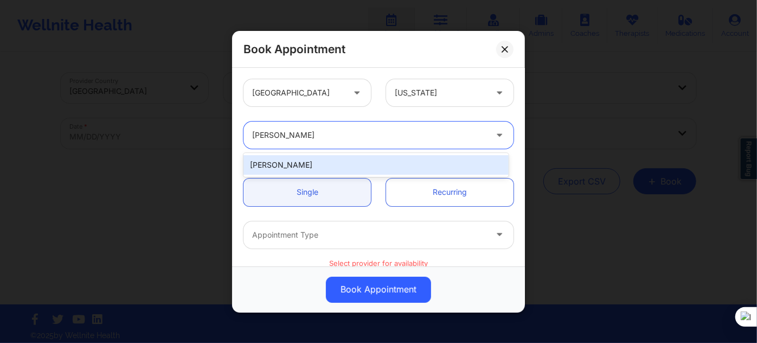
click at [338, 167] on div "[PERSON_NAME]" at bounding box center [375, 165] width 265 height 20
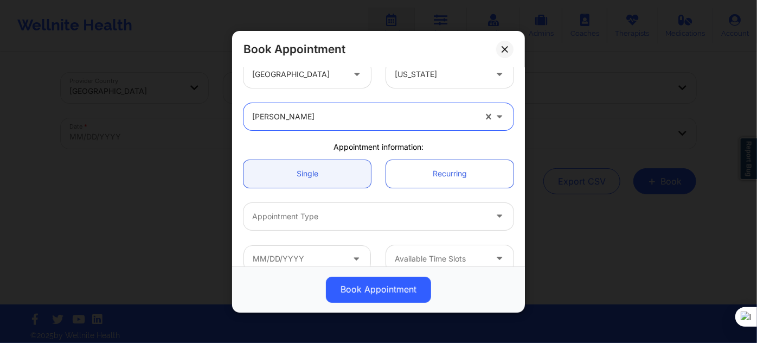
scroll to position [49, 0]
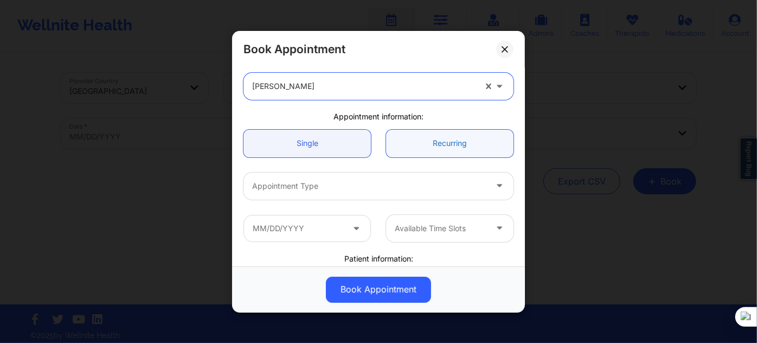
click at [420, 140] on link "Recurring" at bounding box center [449, 143] width 127 height 28
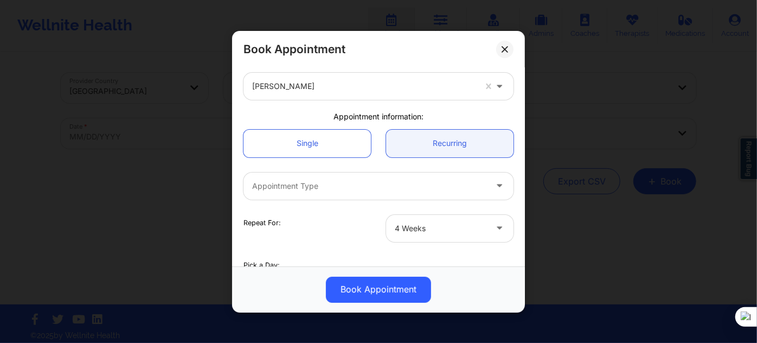
click at [376, 189] on div at bounding box center [369, 185] width 234 height 13
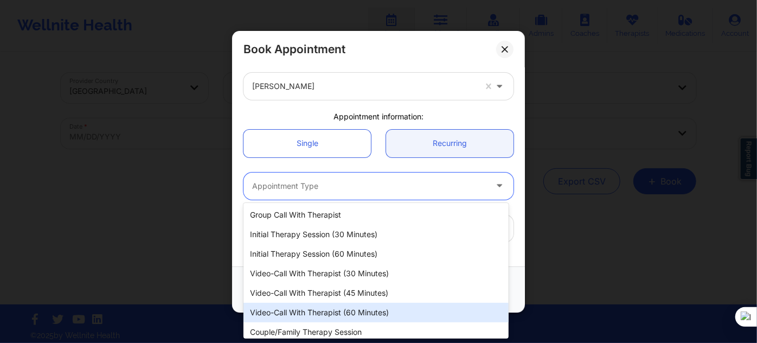
click at [344, 309] on div "Video-Call with Therapist (60 minutes)" at bounding box center [375, 313] width 265 height 20
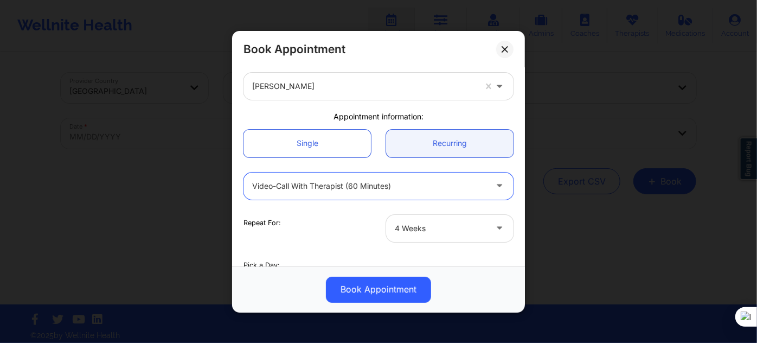
scroll to position [98, 0]
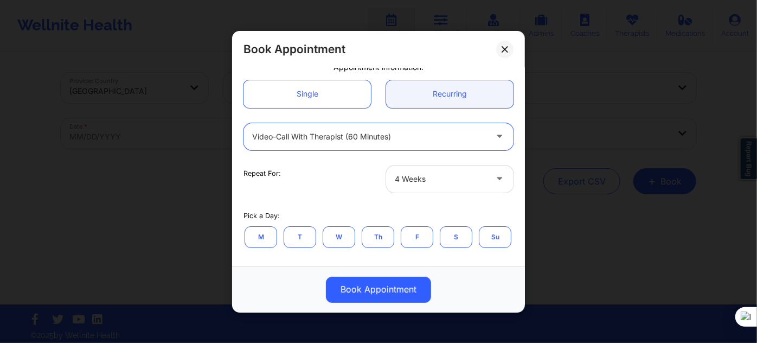
click at [431, 176] on div at bounding box center [441, 178] width 92 height 13
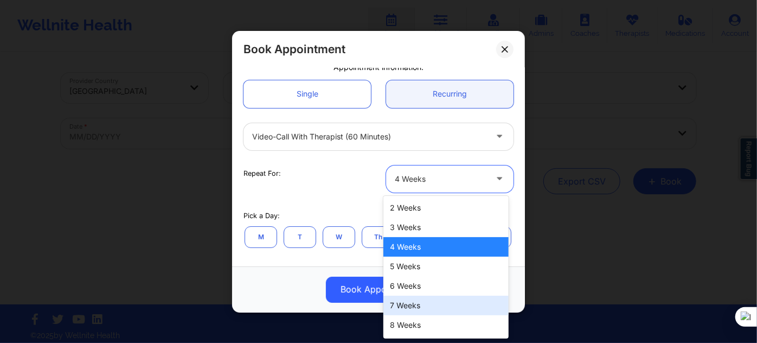
scroll to position [76, 0]
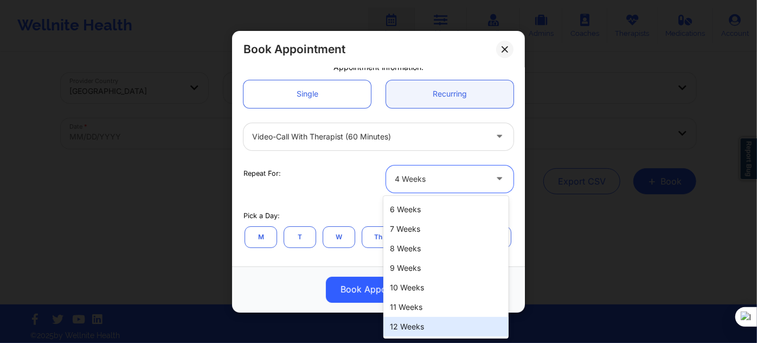
click at [411, 327] on div "12 Weeks" at bounding box center [445, 327] width 125 height 20
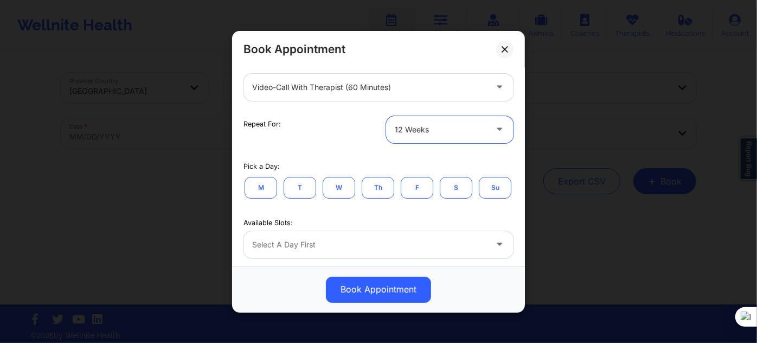
click at [260, 187] on button "M" at bounding box center [261, 187] width 33 height 22
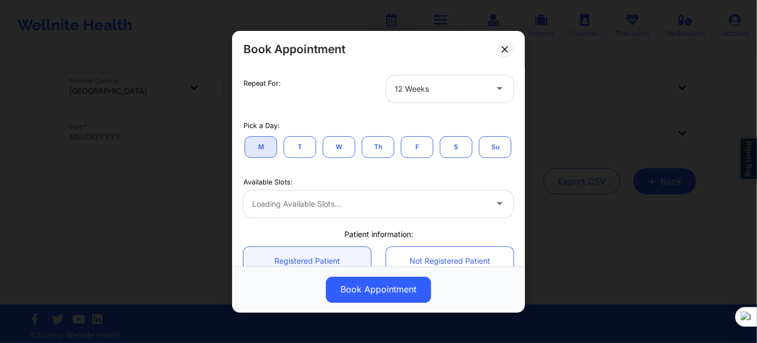
scroll to position [246, 0]
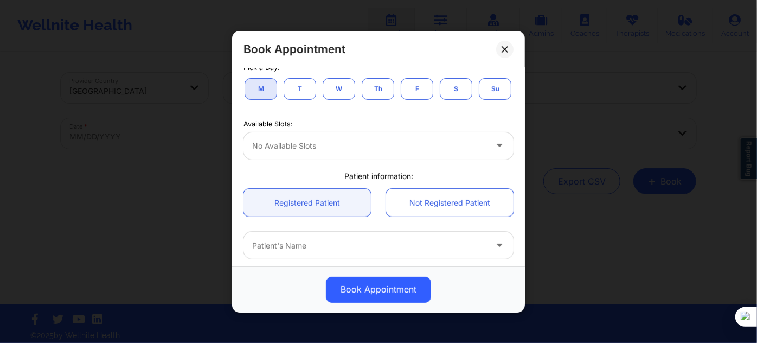
click at [361, 159] on div "No available slots" at bounding box center [365, 145] width 244 height 27
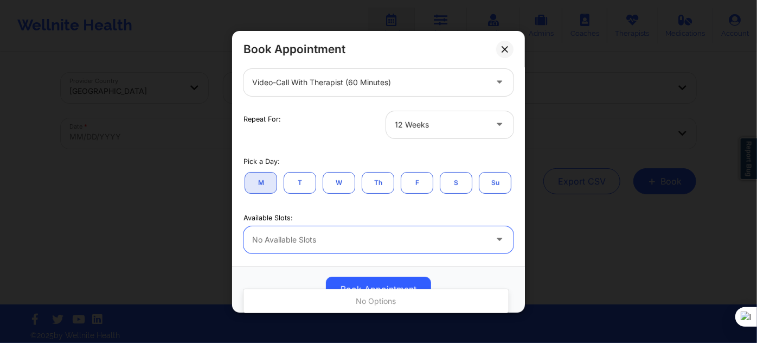
scroll to position [147, 0]
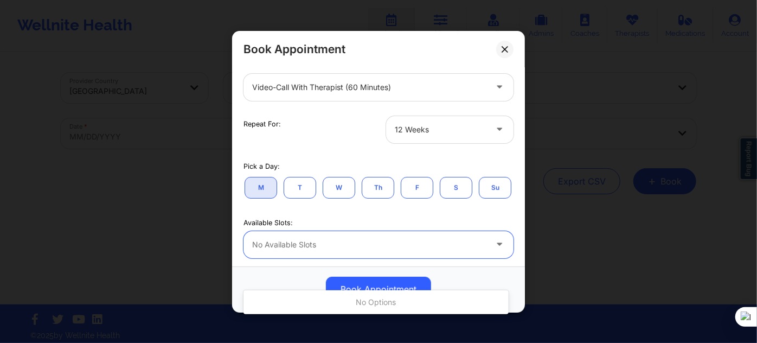
click at [401, 125] on div at bounding box center [441, 129] width 92 height 13
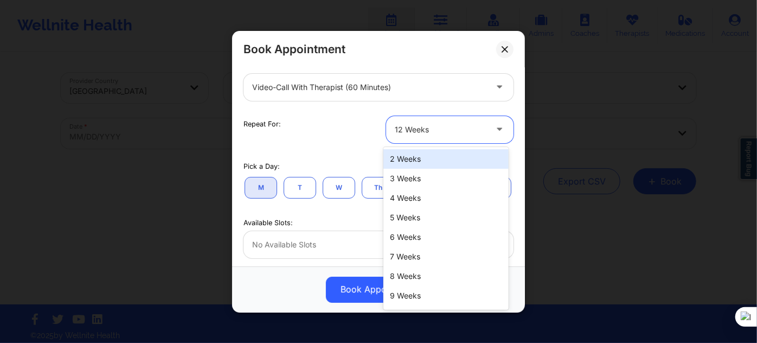
click at [396, 163] on div "2 Weeks" at bounding box center [445, 159] width 125 height 20
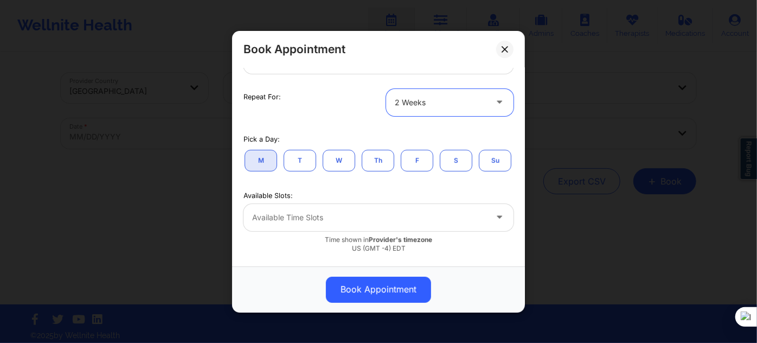
scroll to position [197, 0]
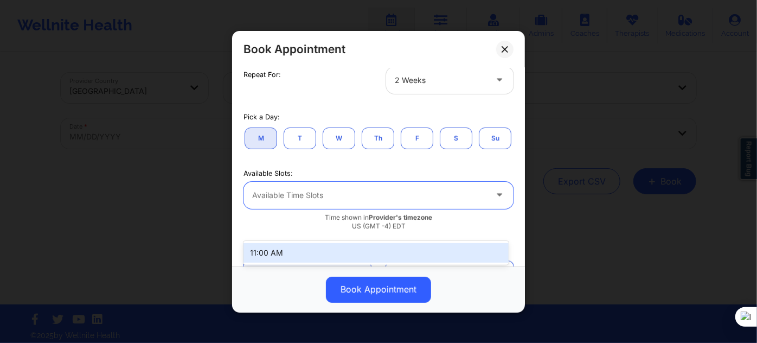
click at [325, 208] on div "Available Time Slots" at bounding box center [365, 194] width 244 height 27
click at [314, 252] on div "11:00 AM" at bounding box center [375, 253] width 265 height 20
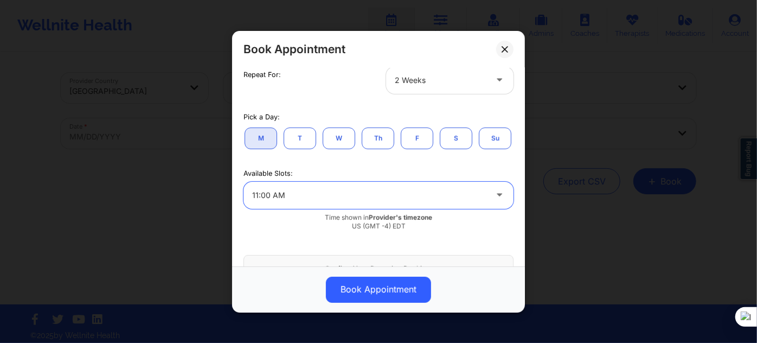
click at [419, 92] on div "2 Weeks" at bounding box center [441, 79] width 92 height 27
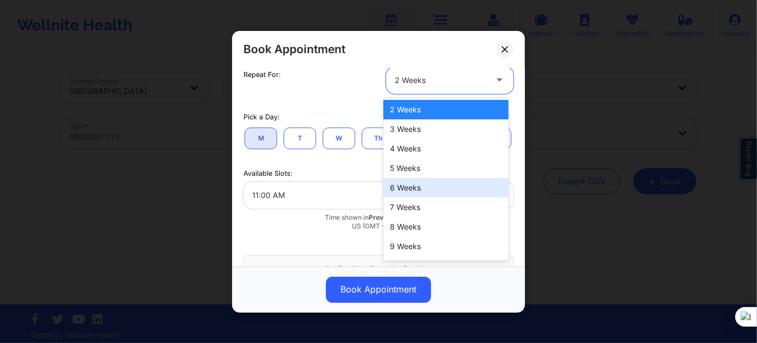
click at [403, 189] on div "6 Weeks" at bounding box center [445, 188] width 125 height 20
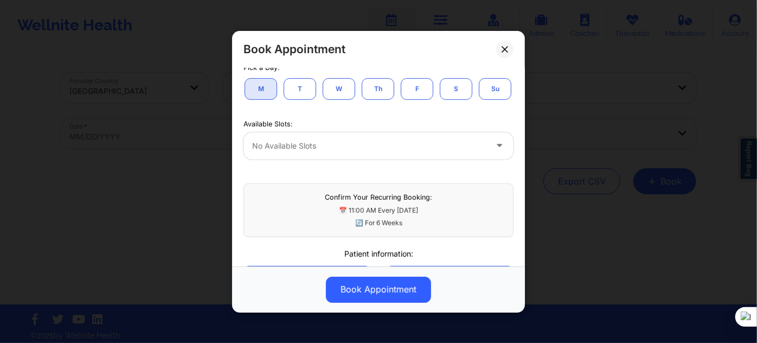
click at [341, 152] on div at bounding box center [369, 145] width 234 height 13
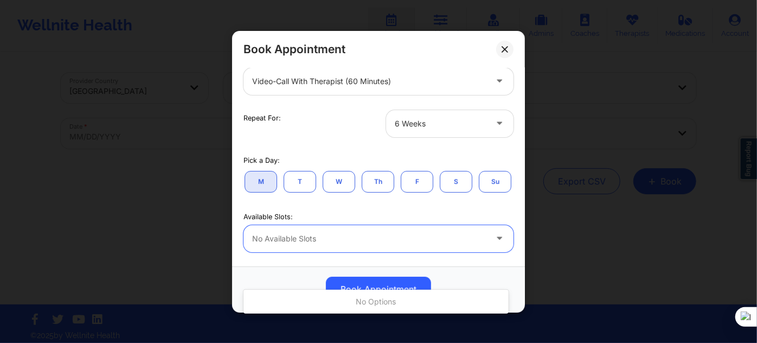
scroll to position [147, 0]
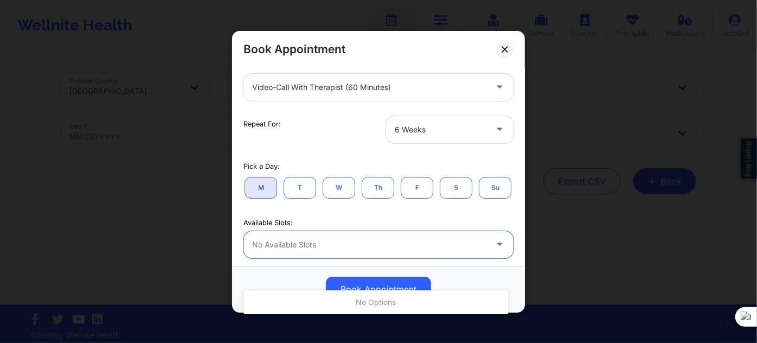
click at [418, 128] on div at bounding box center [441, 129] width 92 height 13
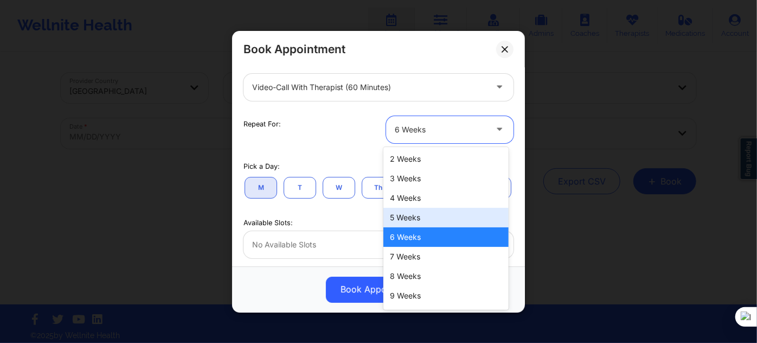
click at [402, 208] on div "5 Weeks" at bounding box center [445, 218] width 125 height 20
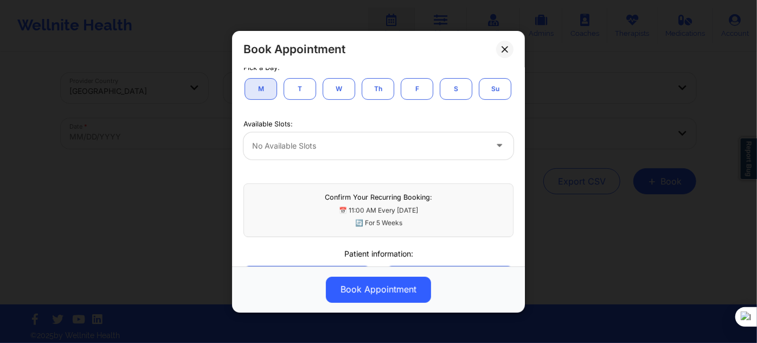
click at [367, 159] on div "No available slots" at bounding box center [365, 145] width 244 height 27
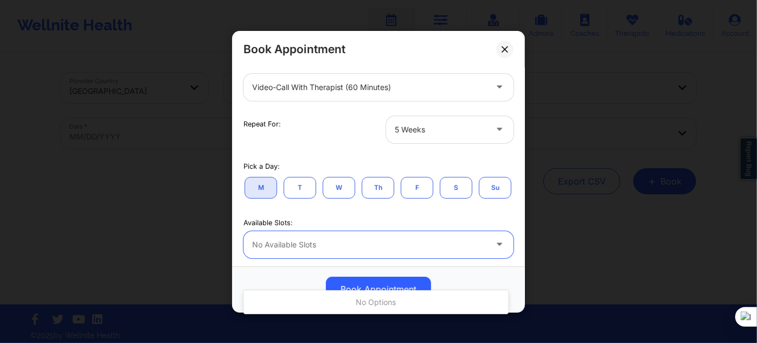
click at [427, 127] on div at bounding box center [441, 129] width 92 height 13
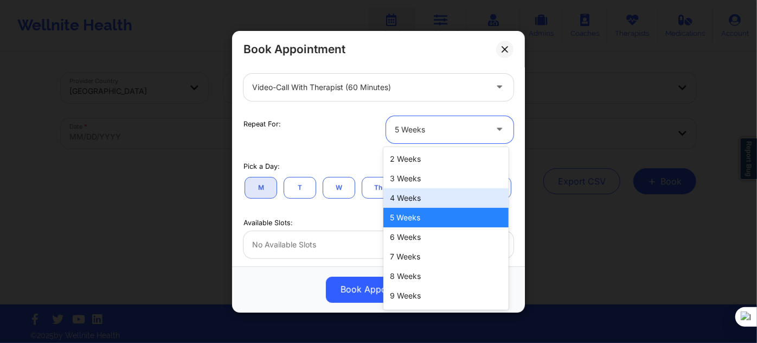
click at [399, 204] on div "4 Weeks" at bounding box center [445, 198] width 125 height 20
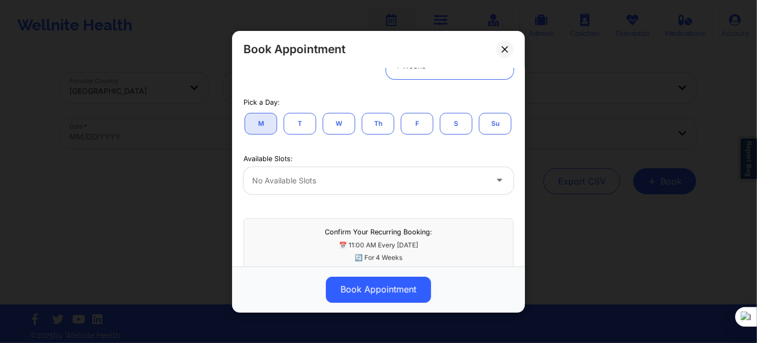
scroll to position [246, 0]
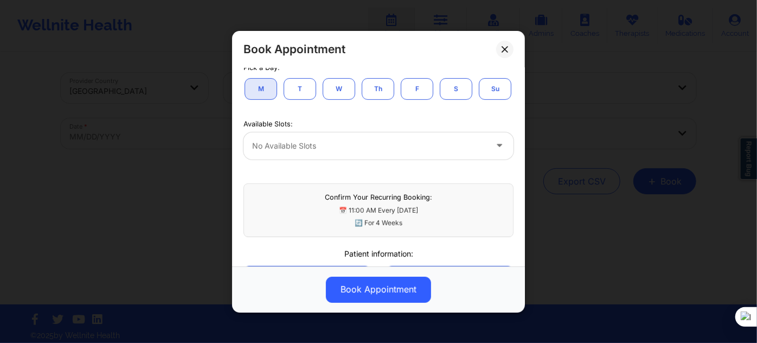
click at [350, 159] on div "No available slots" at bounding box center [365, 145] width 244 height 27
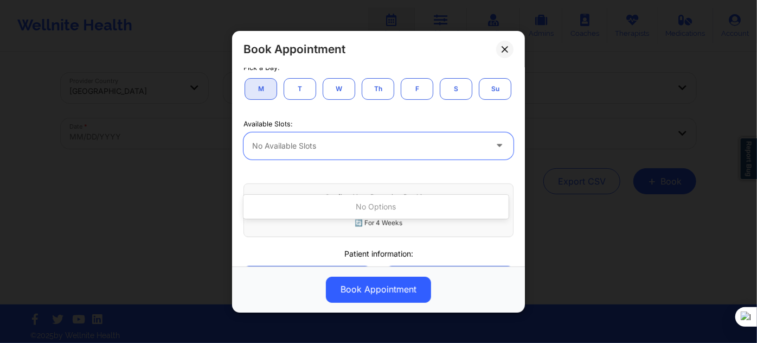
scroll to position [197, 0]
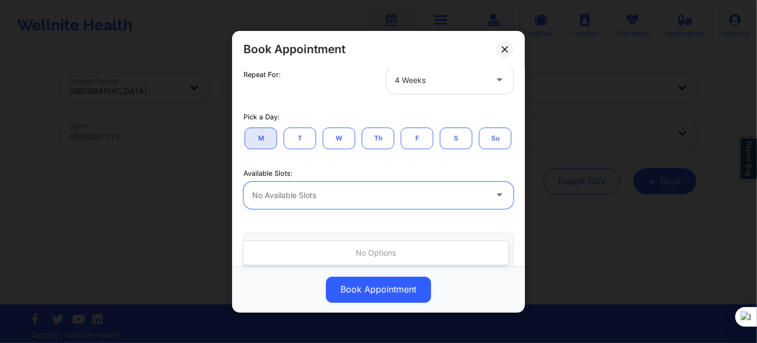
click at [428, 82] on div at bounding box center [441, 80] width 92 height 13
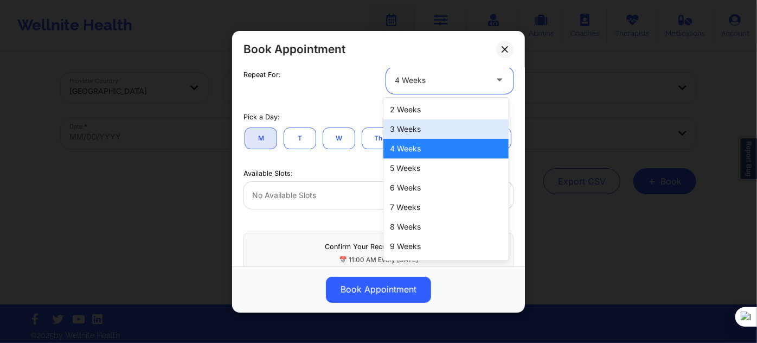
click at [415, 132] on div "3 Weeks" at bounding box center [445, 129] width 125 height 20
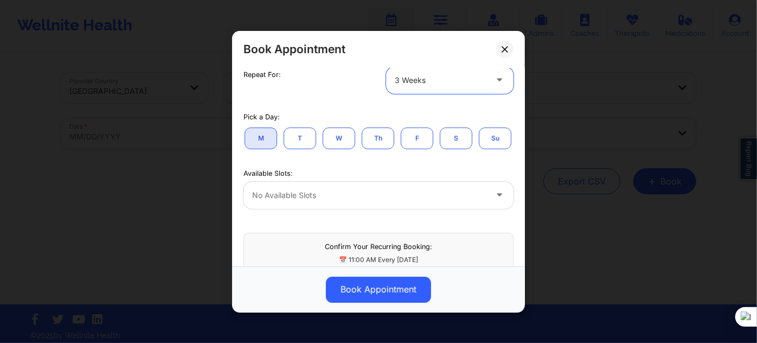
click at [396, 79] on div at bounding box center [441, 80] width 92 height 13
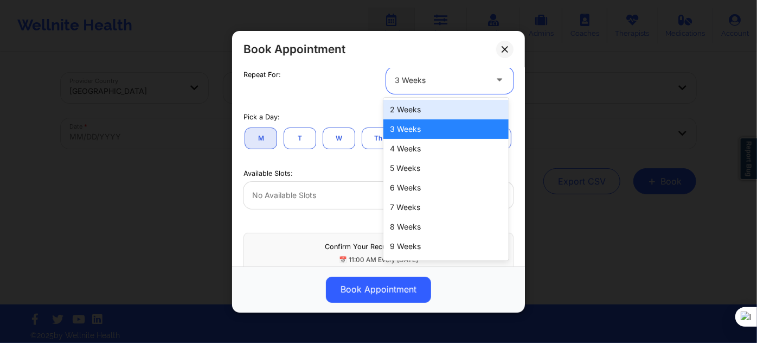
click at [397, 117] on div "2 Weeks" at bounding box center [445, 110] width 125 height 20
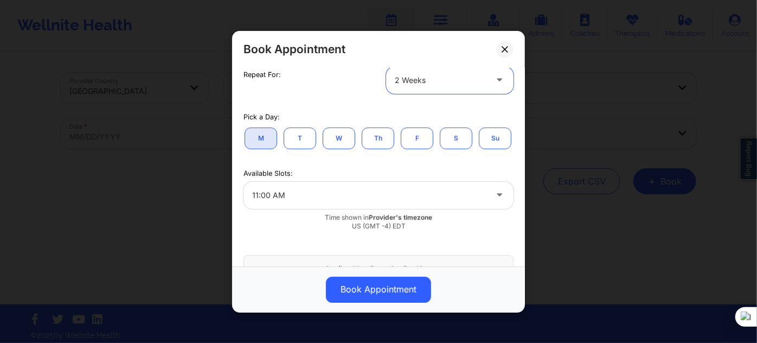
click at [343, 202] on div at bounding box center [369, 195] width 234 height 13
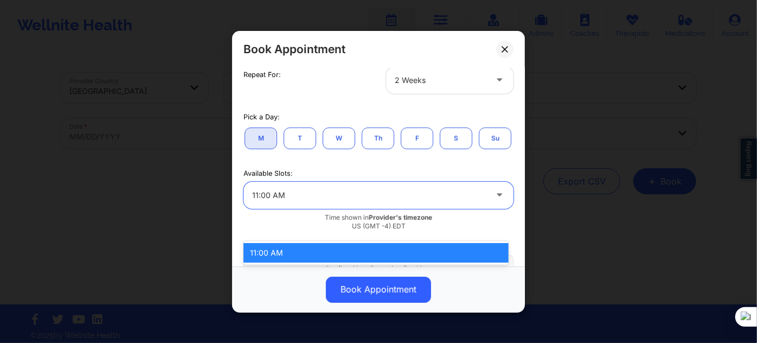
click at [311, 255] on div "11:00 AM" at bounding box center [375, 253] width 265 height 20
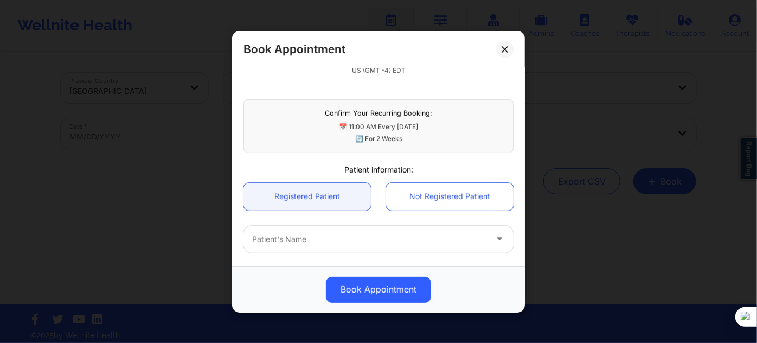
scroll to position [493, 0]
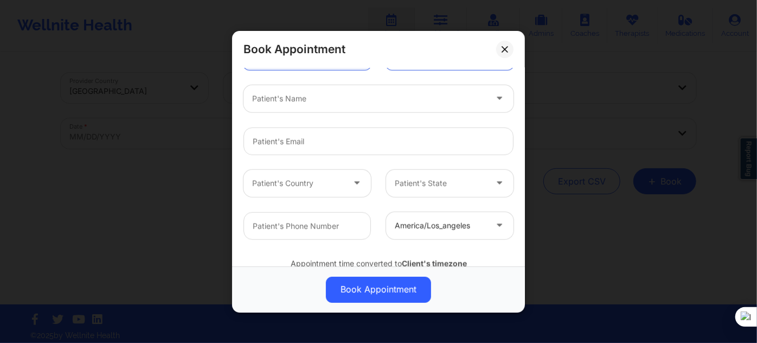
click at [316, 105] on div at bounding box center [369, 98] width 234 height 13
type input "[PERSON_NAME]"
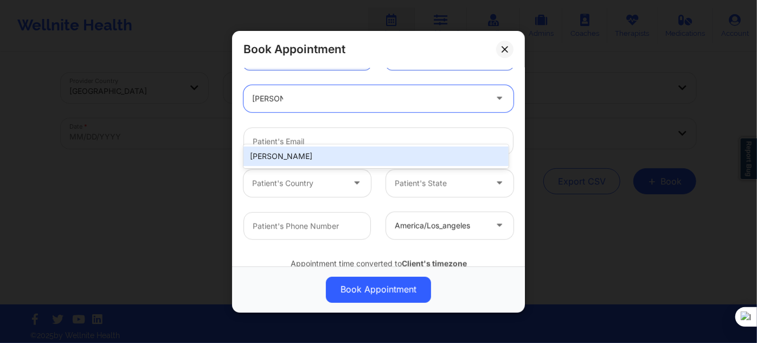
click at [318, 156] on div "[PERSON_NAME]" at bounding box center [375, 156] width 265 height 20
type input "[EMAIL_ADDRESS][DOMAIN_NAME]"
type input "[PHONE_NUMBER]"
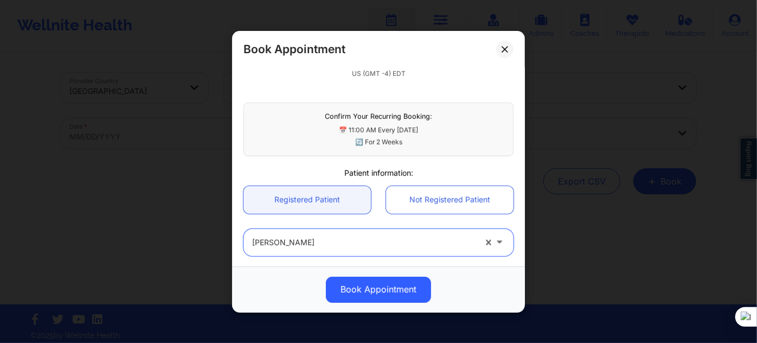
scroll to position [345, 0]
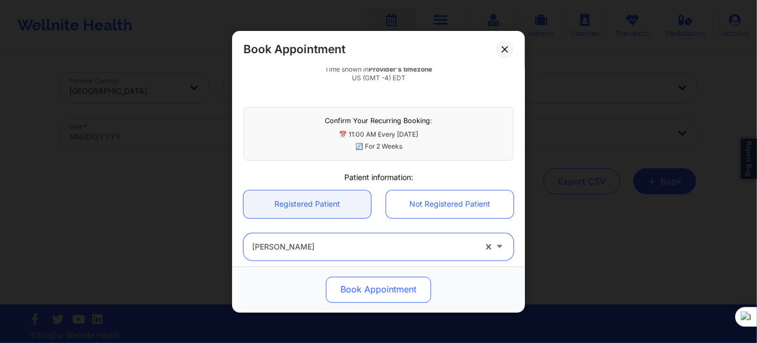
click at [386, 287] on button "Book Appointment" at bounding box center [378, 289] width 105 height 26
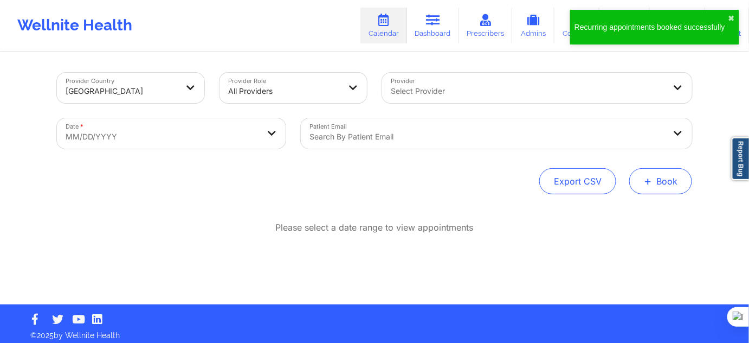
click at [652, 178] on span "+" at bounding box center [648, 181] width 8 height 6
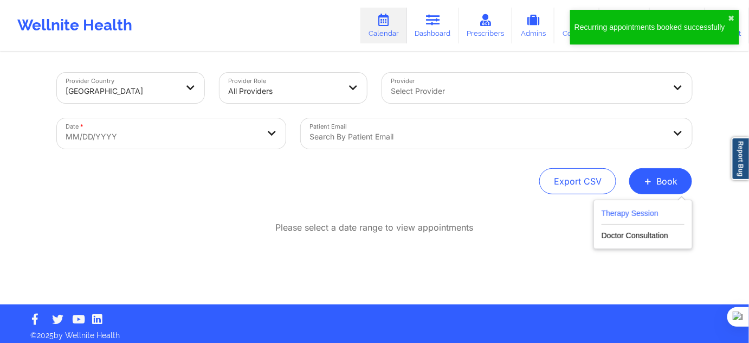
click at [605, 210] on button "Therapy Session" at bounding box center [643, 216] width 83 height 18
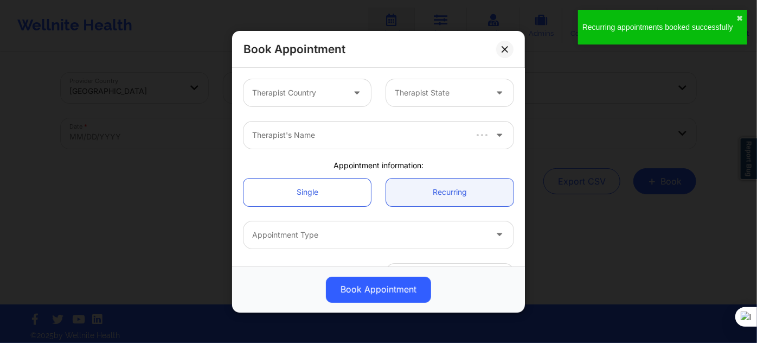
click at [305, 95] on div at bounding box center [298, 92] width 92 height 13
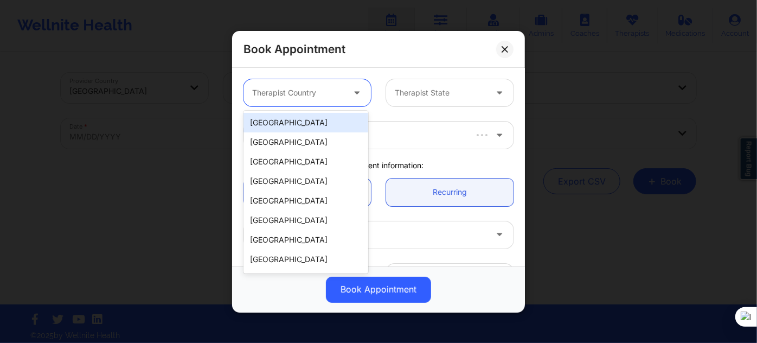
click at [306, 125] on div "[GEOGRAPHIC_DATA]" at bounding box center [305, 123] width 125 height 20
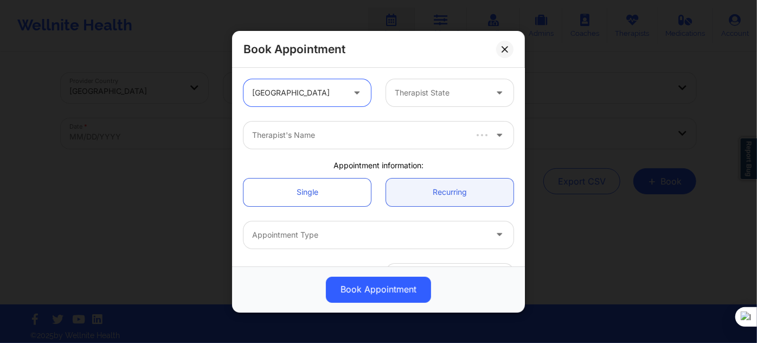
click at [386, 89] on div "Therapist State" at bounding box center [436, 92] width 101 height 27
click at [368, 27] on div "Book Appointment [GEOGRAPHIC_DATA] Therapist State Therapist's Name Appointment…" at bounding box center [378, 171] width 757 height 343
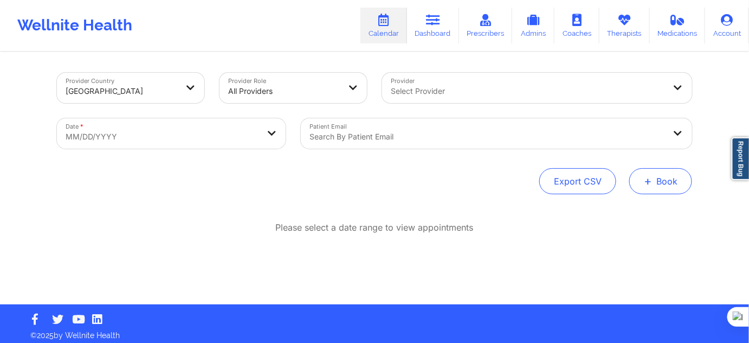
click at [661, 173] on button "+ Book" at bounding box center [661, 181] width 63 height 26
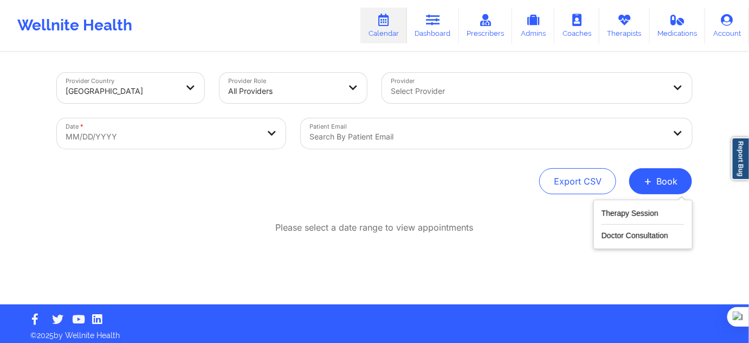
click at [652, 205] on div "Therapy Session Doctor Consultation" at bounding box center [643, 224] width 99 height 49
click at [638, 215] on button "Therapy Session" at bounding box center [643, 216] width 83 height 18
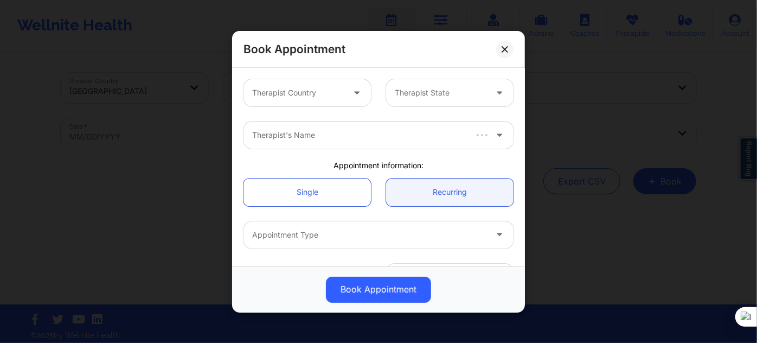
click at [292, 89] on div at bounding box center [298, 92] width 92 height 13
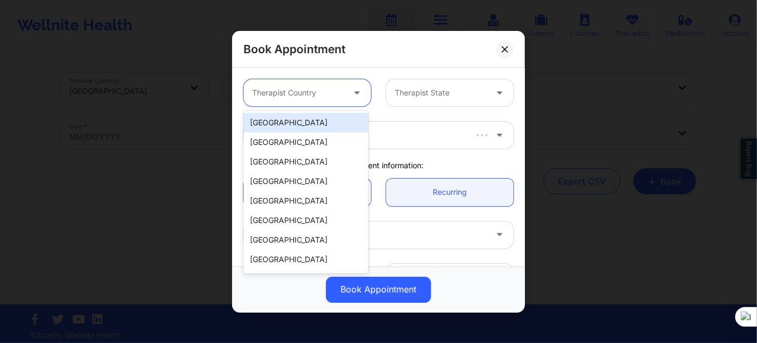
click at [307, 123] on div "[GEOGRAPHIC_DATA]" at bounding box center [305, 123] width 125 height 20
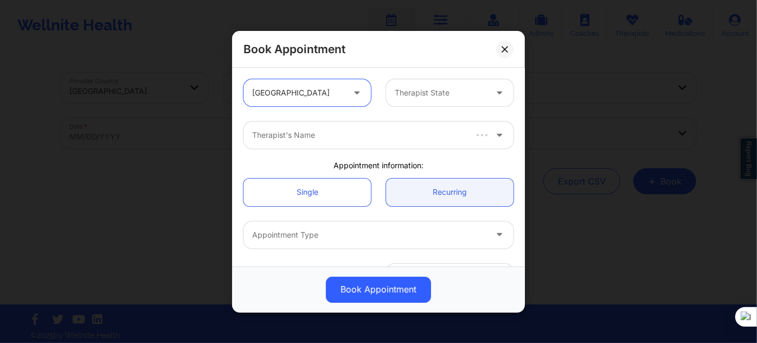
click at [401, 90] on div at bounding box center [441, 92] width 92 height 13
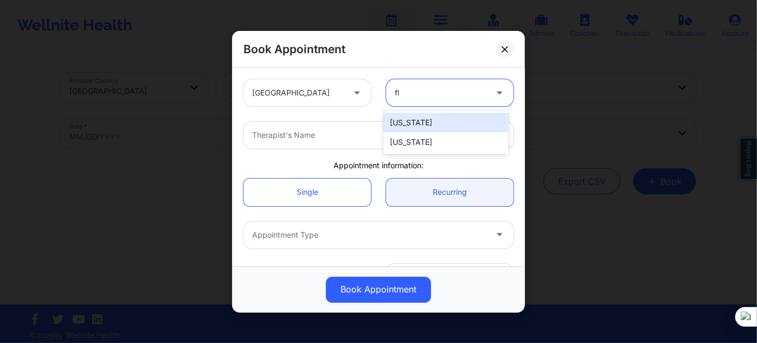
type input "flo"
click at [399, 124] on div "[US_STATE]" at bounding box center [445, 123] width 125 height 20
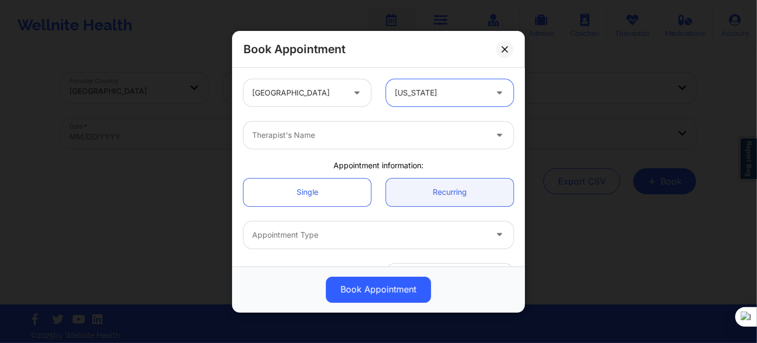
click at [380, 144] on div "Therapist's Name" at bounding box center [365, 134] width 244 height 27
paste input "[PERSON_NAME]"
type input "[PERSON_NAME]"
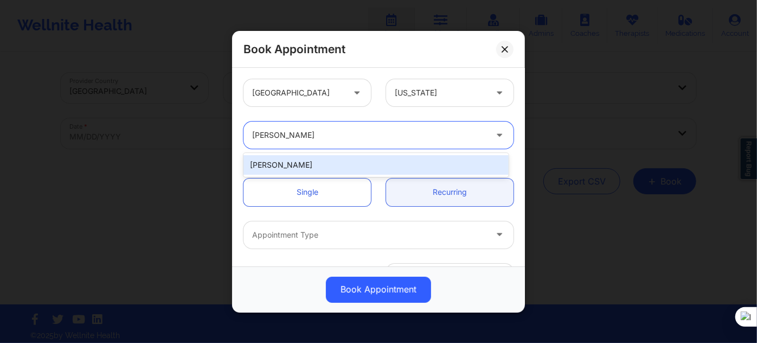
drag, startPoint x: 336, startPoint y: 162, endPoint x: 339, endPoint y: 154, distance: 8.3
click at [335, 163] on div "[PERSON_NAME]" at bounding box center [375, 165] width 265 height 20
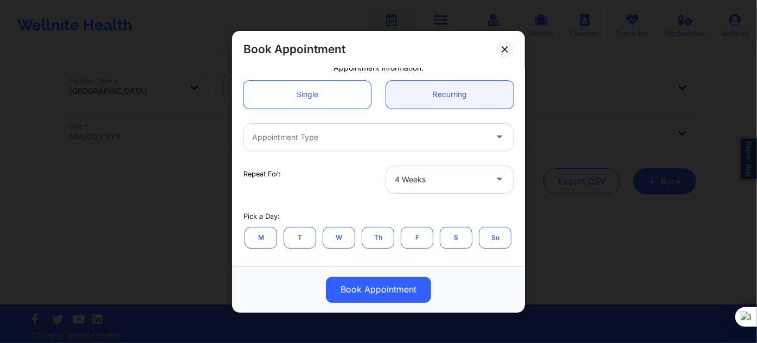
scroll to position [98, 0]
click at [335, 137] on div at bounding box center [369, 136] width 234 height 13
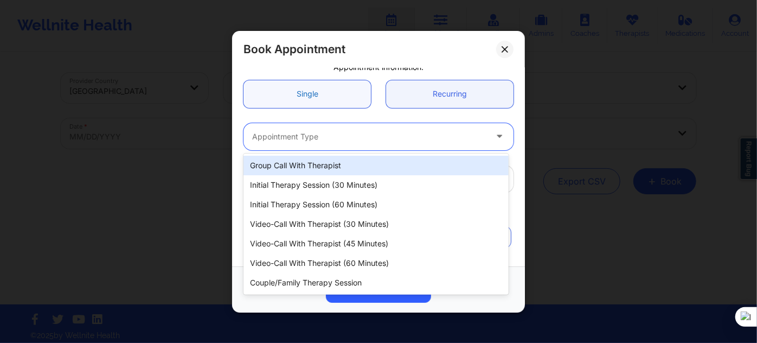
click at [316, 82] on link "Single" at bounding box center [306, 94] width 127 height 28
click at [318, 131] on div at bounding box center [369, 136] width 234 height 13
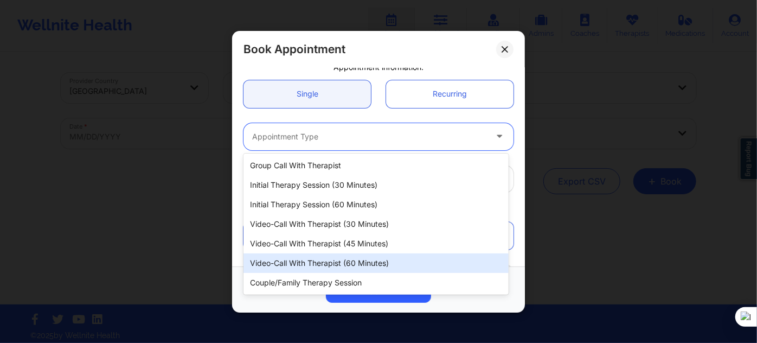
click at [325, 255] on div "Video-Call with Therapist (60 minutes)" at bounding box center [375, 263] width 265 height 20
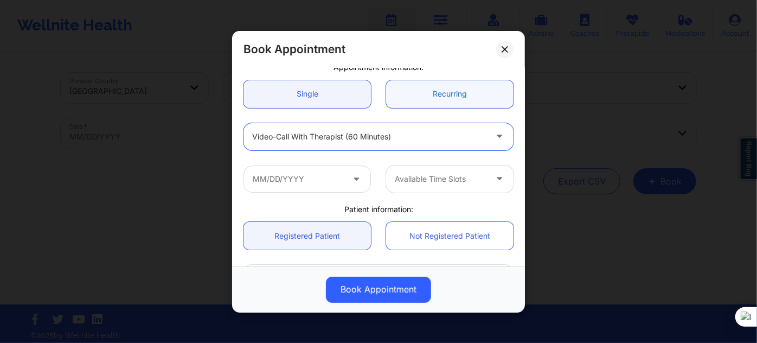
click at [425, 93] on link "Recurring" at bounding box center [449, 94] width 127 height 28
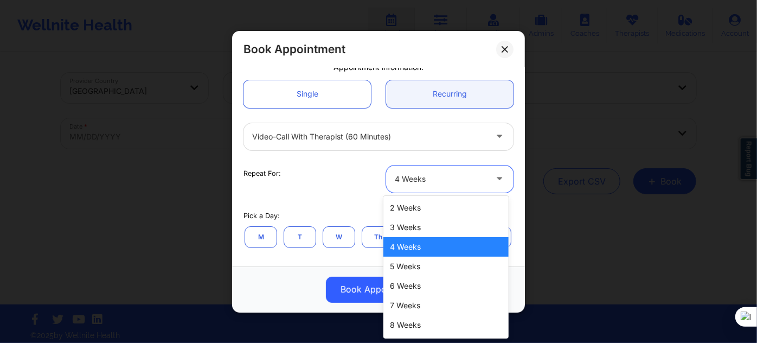
click at [427, 176] on div at bounding box center [441, 178] width 92 height 13
click at [410, 136] on div at bounding box center [369, 136] width 234 height 13
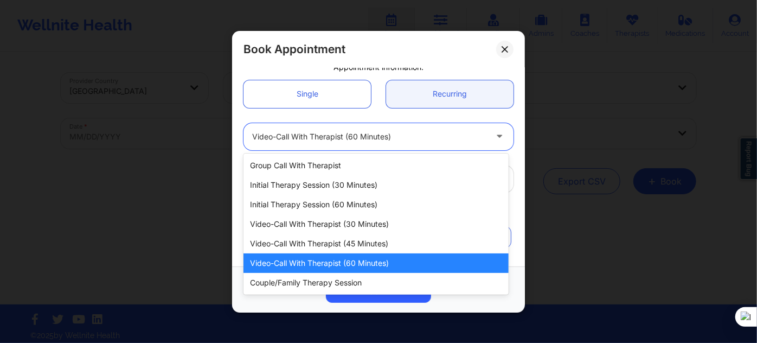
click at [410, 136] on div at bounding box center [369, 136] width 234 height 13
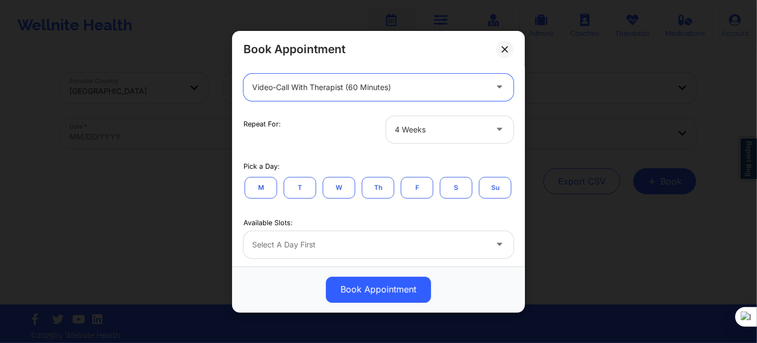
scroll to position [0, 0]
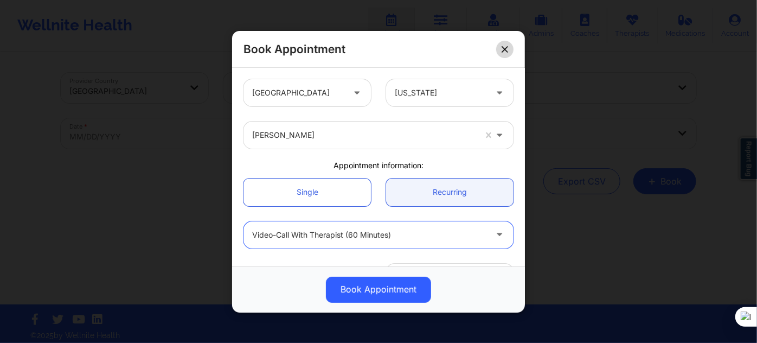
click at [502, 56] on button at bounding box center [504, 48] width 17 height 17
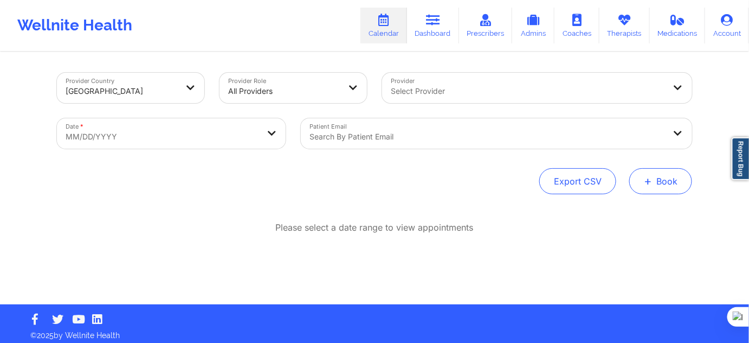
click at [633, 174] on button "+ Book" at bounding box center [661, 181] width 63 height 26
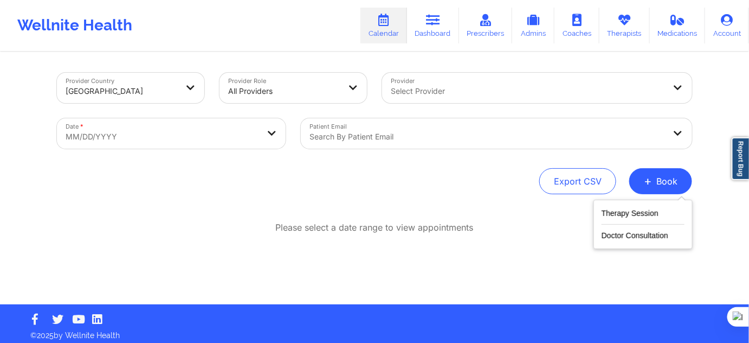
click at [611, 204] on div "Therapy Session Doctor Consultation" at bounding box center [643, 224] width 99 height 49
click at [594, 210] on div "Therapy Session Doctor Consultation" at bounding box center [643, 224] width 99 height 49
click at [613, 214] on button "Therapy Session" at bounding box center [643, 216] width 83 height 18
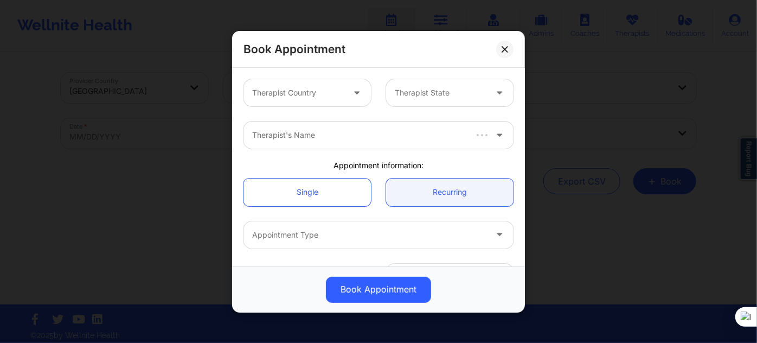
click at [287, 81] on div "Therapist Country" at bounding box center [293, 92] width 101 height 27
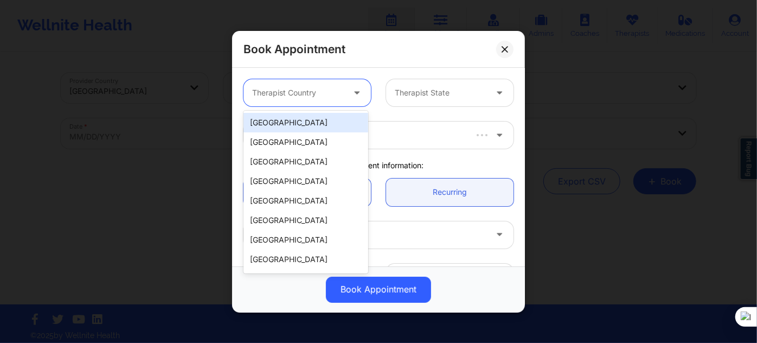
click at [302, 115] on div "[GEOGRAPHIC_DATA]" at bounding box center [305, 123] width 125 height 20
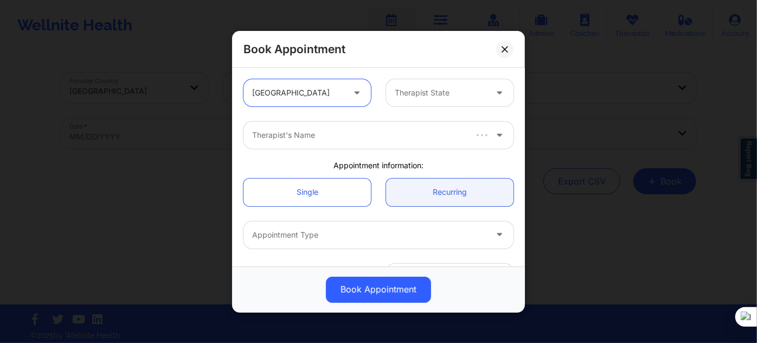
click at [395, 97] on div at bounding box center [441, 92] width 92 height 13
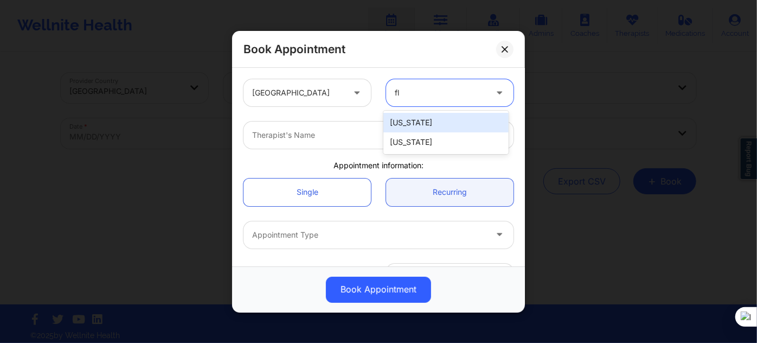
type input "flo"
click at [394, 127] on div "[US_STATE]" at bounding box center [445, 123] width 125 height 20
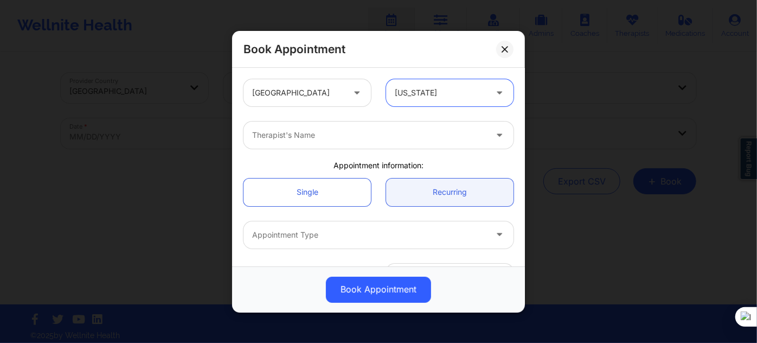
click at [383, 129] on div at bounding box center [369, 135] width 234 height 13
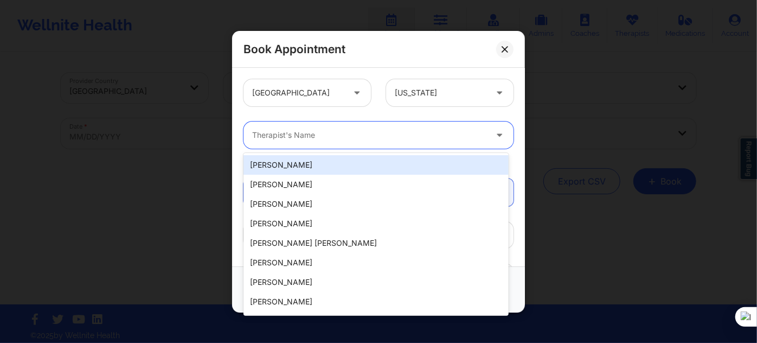
paste input "[PERSON_NAME]"
type input "[PERSON_NAME]"
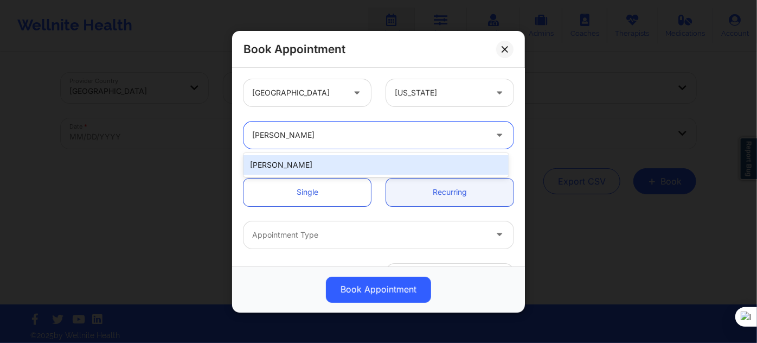
click at [335, 163] on div "[PERSON_NAME]" at bounding box center [375, 165] width 265 height 20
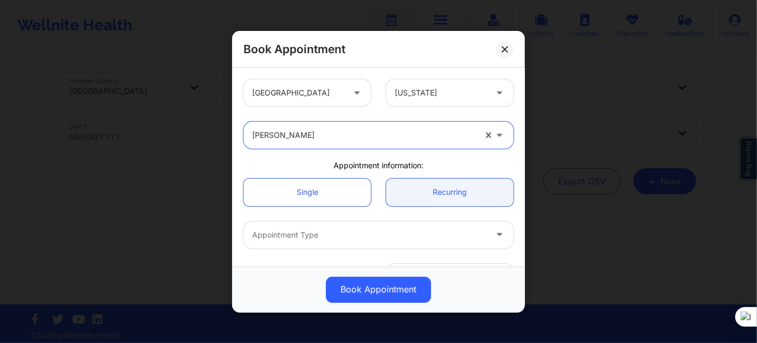
scroll to position [98, 0]
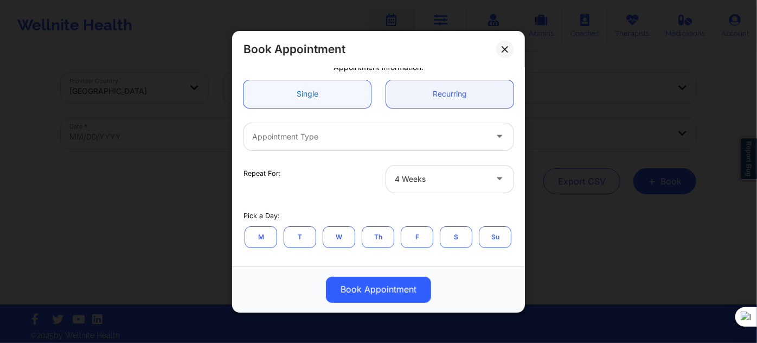
click at [323, 89] on link "Single" at bounding box center [306, 94] width 127 height 28
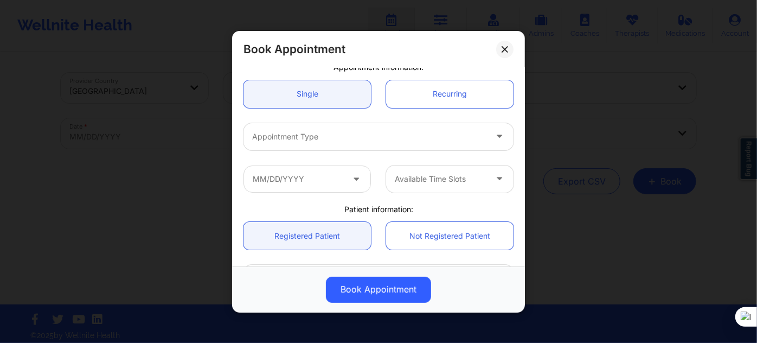
click at [324, 126] on div "Appointment Type" at bounding box center [365, 136] width 244 height 27
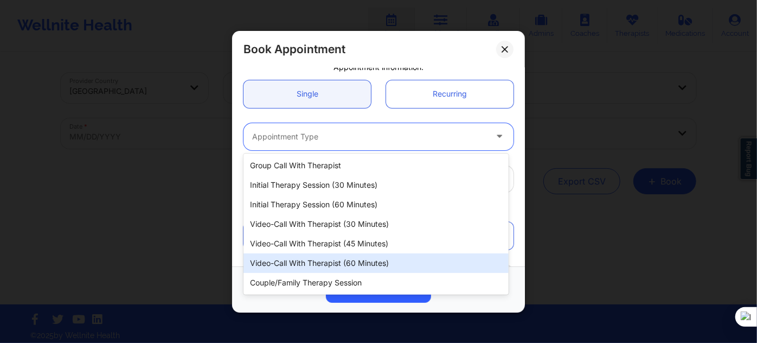
click at [326, 260] on div "Video-Call with Therapist (60 minutes)" at bounding box center [375, 263] width 265 height 20
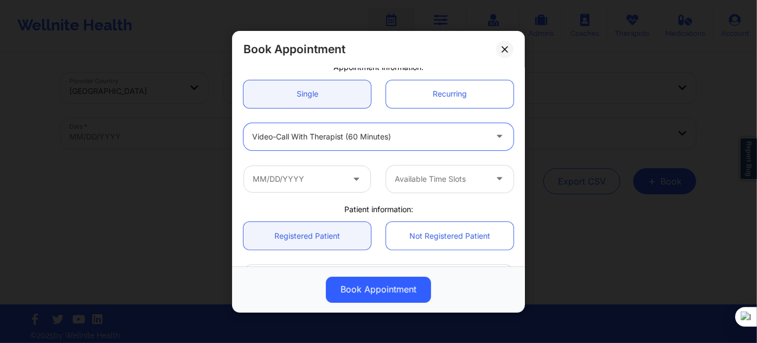
scroll to position [147, 0]
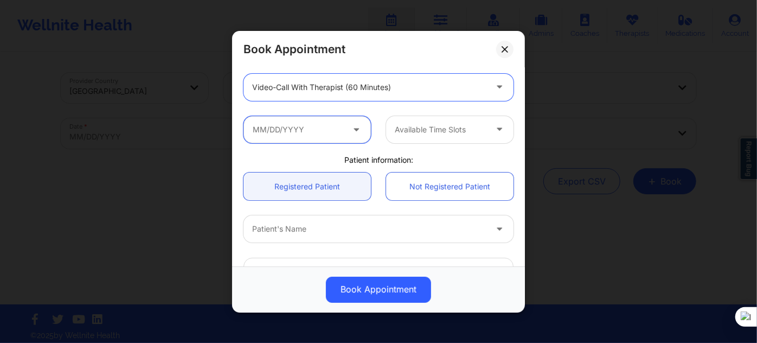
click at [318, 122] on input "text" at bounding box center [306, 128] width 127 height 27
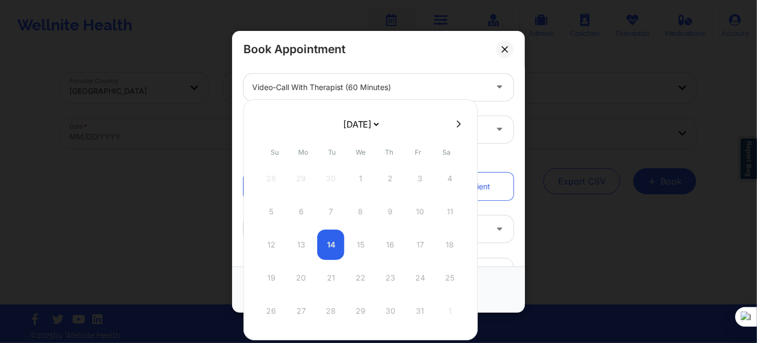
click at [361, 128] on select "[DATE] [DATE] [DATE] [DATE] [DATE] [DATE] [DATE] [DATE] [DATE] [DATE] [DATE] [D…" at bounding box center [361, 124] width 40 height 22
select select "2025-10"
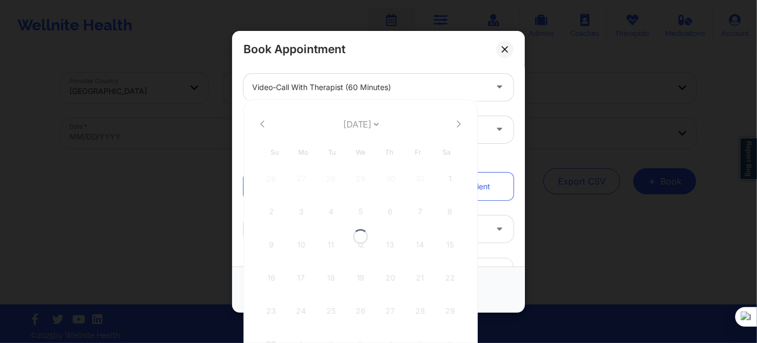
select select "2025-10"
click at [363, 127] on select "[DATE] [DATE] [DATE] [DATE] [DATE] [DATE] [DATE] [DATE] [DATE] [DATE] [DATE] [D…" at bounding box center [361, 124] width 40 height 22
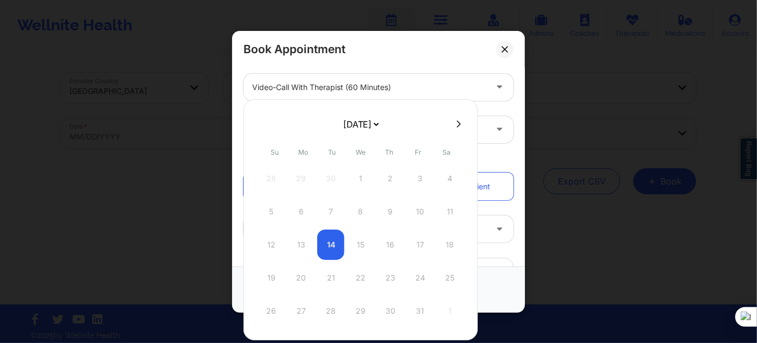
click at [278, 271] on div "19 20 21 22 23 24 25" at bounding box center [361, 277] width 206 height 30
drag, startPoint x: 297, startPoint y: 277, endPoint x: 341, endPoint y: 235, distance: 59.8
click at [298, 277] on div "19 20 21 22 23 24 25" at bounding box center [361, 277] width 206 height 30
click at [381, 125] on select "[DATE] [DATE] [DATE] [DATE] [DATE] [DATE] [DATE] [DATE] [DATE] [DATE] [DATE] [D…" at bounding box center [361, 124] width 40 height 22
select select "2025-11"
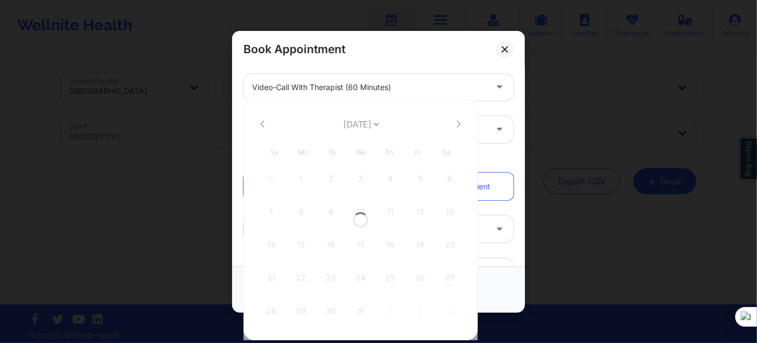
select select "2025-11"
click at [378, 127] on select "[DATE] [DATE] [DATE] [DATE] [DATE] [DATE] [DATE] [DATE] [DATE] [DATE] [DATE] [D…" at bounding box center [361, 124] width 40 height 22
select select "2025-10"
click at [369, 129] on select "[DATE] [DATE] [DATE] [DATE] [DATE] [DATE] [DATE] [DATE] [DATE] [DATE] [DATE] [D…" at bounding box center [361, 124] width 40 height 22
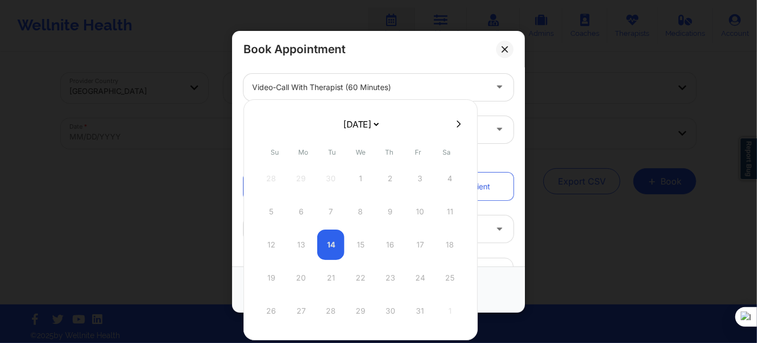
click at [299, 125] on form "[DATE] [DATE] [DATE] [DATE] [DATE] [DATE] [DATE] [DATE] [DATE] [DATE] [DATE] [D…" at bounding box center [360, 124] width 175 height 22
click at [479, 102] on div "Video-Call with Therapist (60 minutes)" at bounding box center [378, 87] width 285 height 42
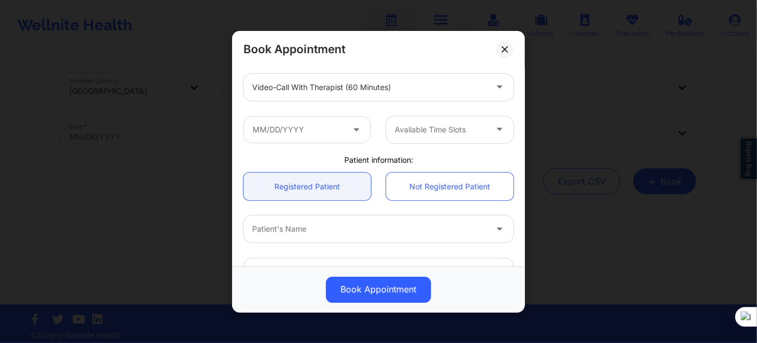
click at [502, 49] on icon at bounding box center [505, 49] width 7 height 7
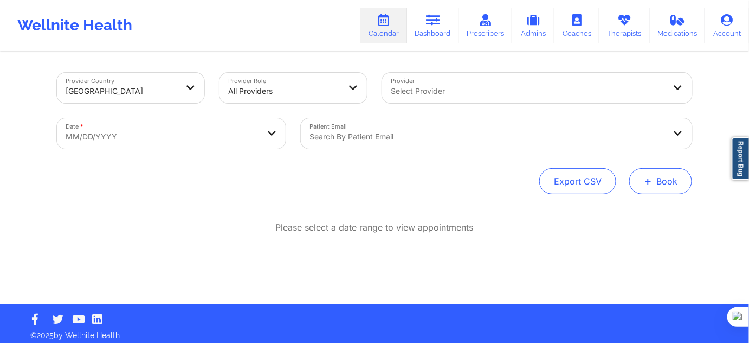
click at [678, 176] on button "+ Book" at bounding box center [661, 181] width 63 height 26
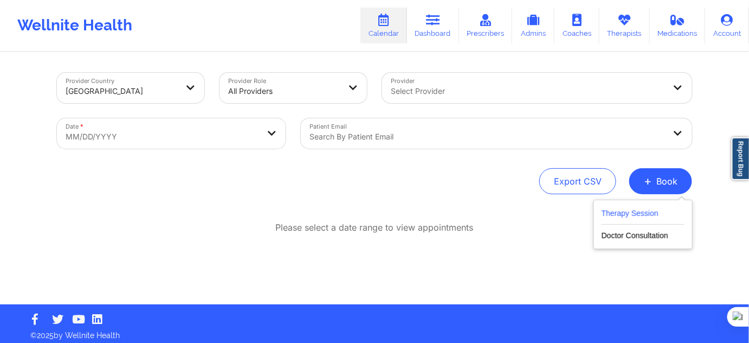
click at [629, 210] on button "Therapy Session" at bounding box center [643, 216] width 83 height 18
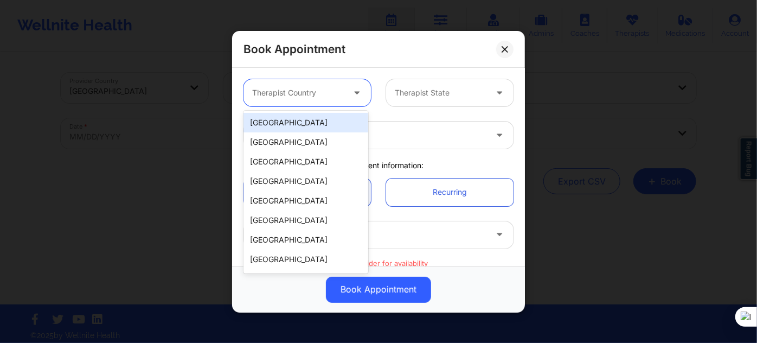
click at [296, 99] on div "Therapist Country" at bounding box center [293, 92] width 101 height 27
click at [288, 127] on div "[GEOGRAPHIC_DATA]" at bounding box center [305, 123] width 125 height 20
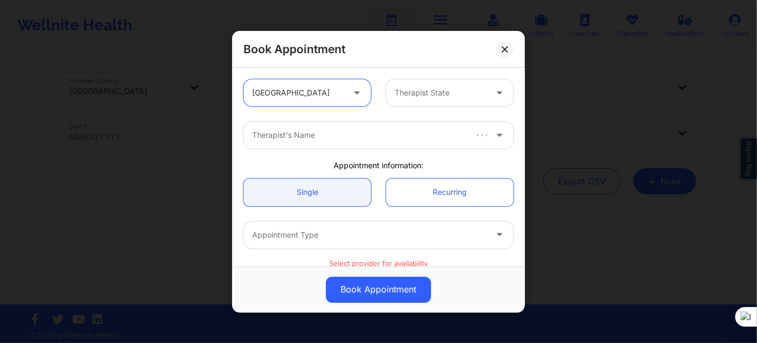
click at [423, 93] on div at bounding box center [441, 92] width 92 height 13
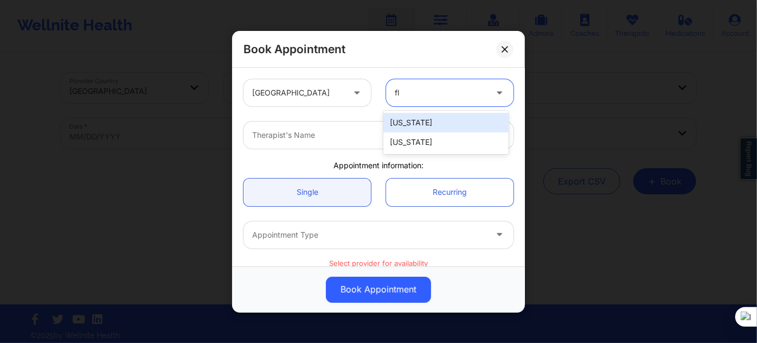
type input "flo"
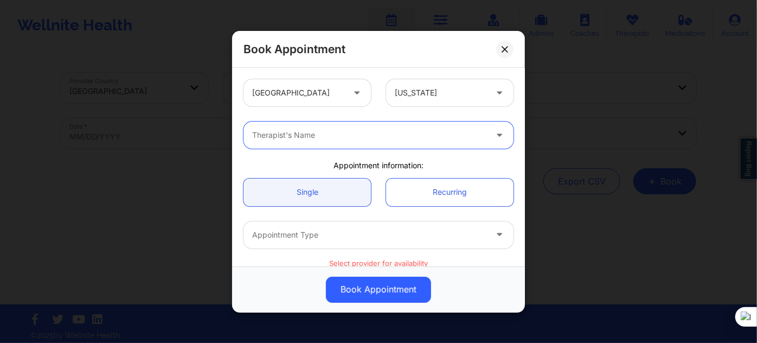
paste input "[PERSON_NAME]"
type input "[PERSON_NAME]"
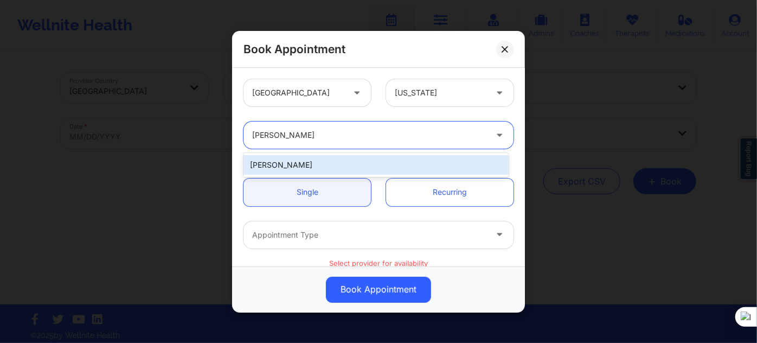
click at [347, 158] on div "[PERSON_NAME]" at bounding box center [375, 165] width 265 height 20
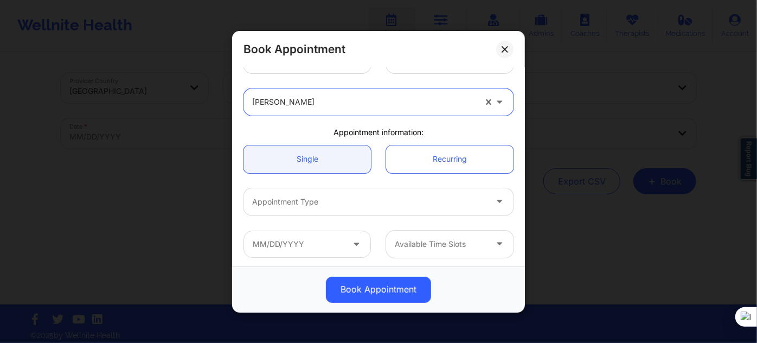
scroll to position [49, 0]
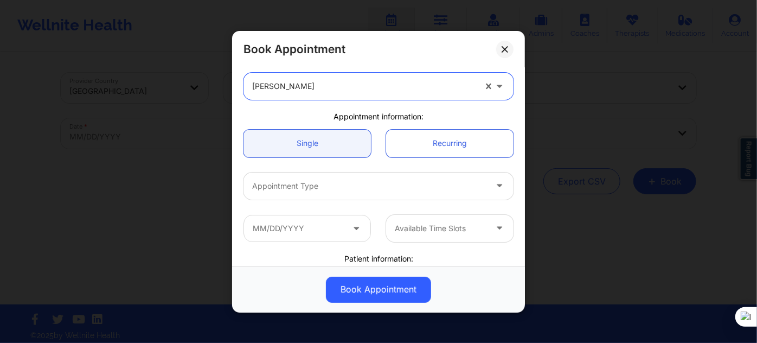
click at [313, 158] on div "Single Recurring" at bounding box center [378, 142] width 285 height 43
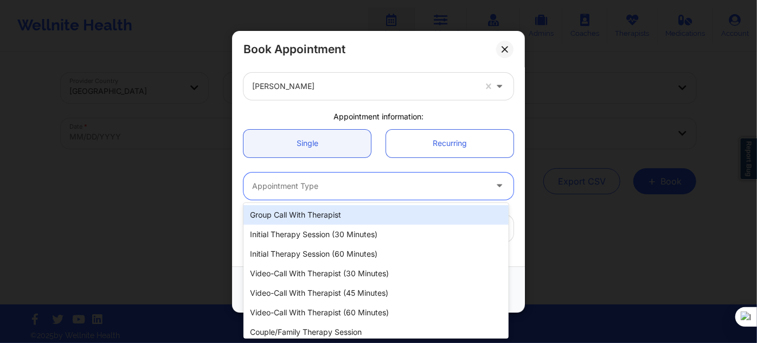
click at [305, 195] on div "Appointment Type" at bounding box center [365, 185] width 244 height 27
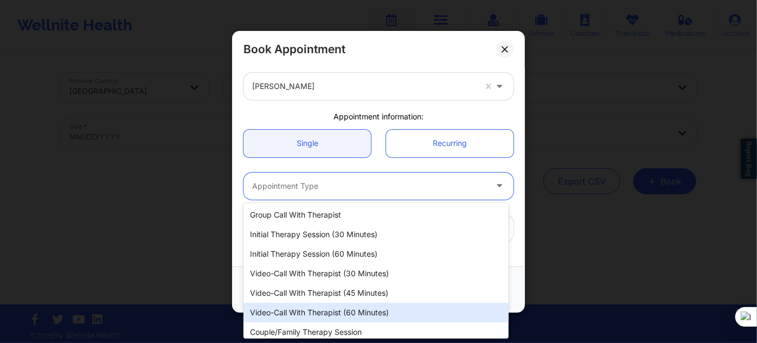
click at [318, 310] on div "Video-Call with Therapist (60 minutes)" at bounding box center [375, 313] width 265 height 20
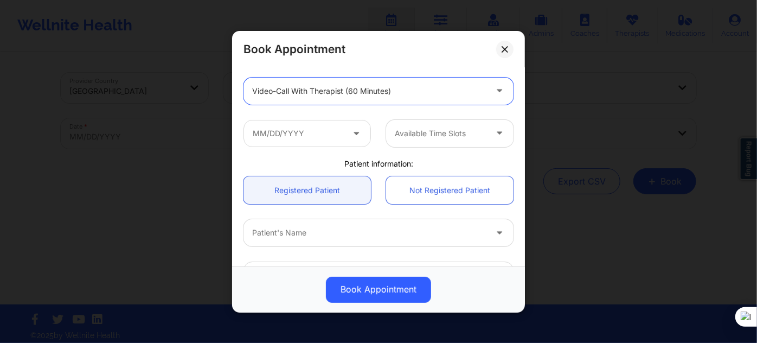
scroll to position [147, 0]
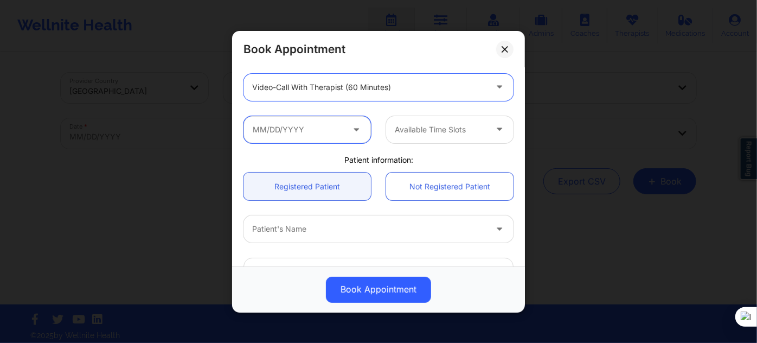
click at [309, 132] on input "text" at bounding box center [306, 128] width 127 height 27
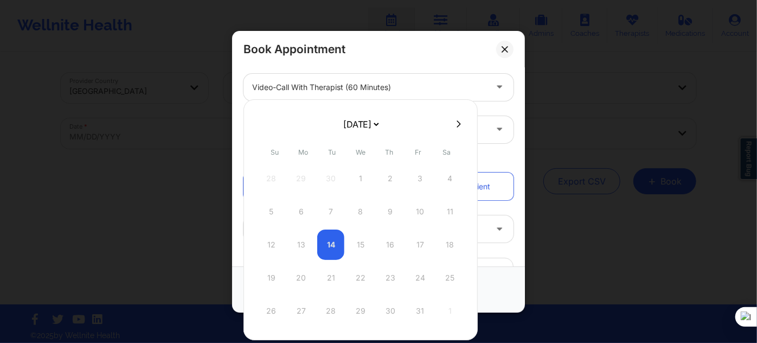
click at [293, 273] on div "19 20 21 22 23 24 25" at bounding box center [361, 277] width 206 height 30
click at [295, 275] on div "19 20 21 22 23 24 25" at bounding box center [361, 277] width 206 height 30
click at [360, 121] on select "[DATE] [DATE] [DATE] [DATE] [DATE] [DATE] [DATE] [DATE] [DATE] [DATE] [DATE] [D…" at bounding box center [361, 124] width 40 height 22
select select "2025-10"
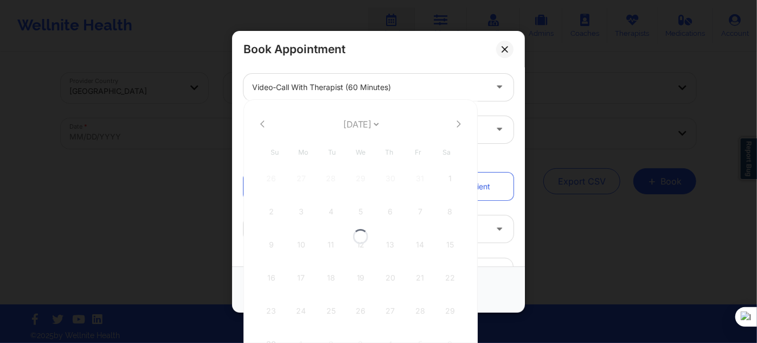
select select "2025-10"
click at [299, 213] on div "3" at bounding box center [300, 211] width 27 height 30
type input "[DATE]"
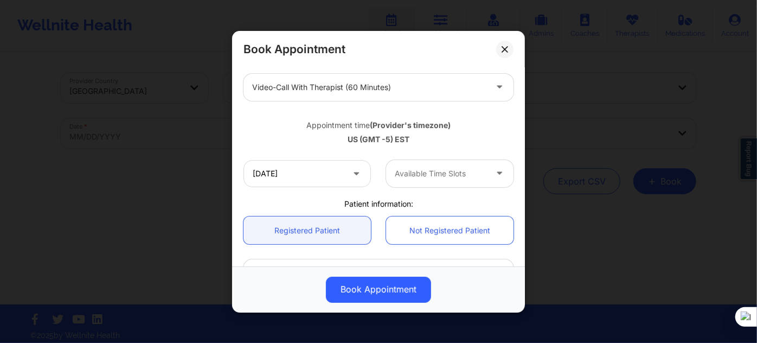
click at [401, 168] on div at bounding box center [441, 173] width 92 height 13
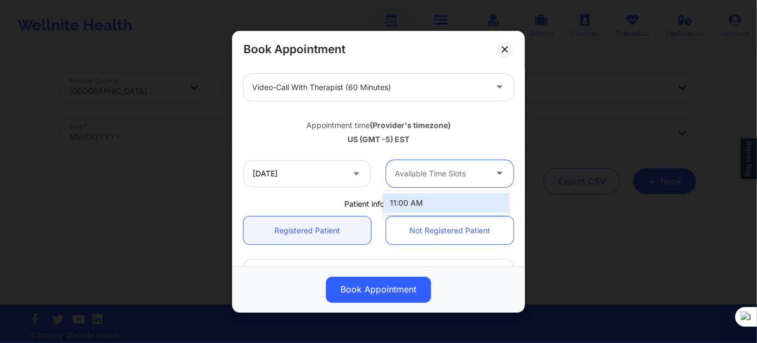
click at [399, 204] on div "11:00 AM" at bounding box center [445, 203] width 125 height 20
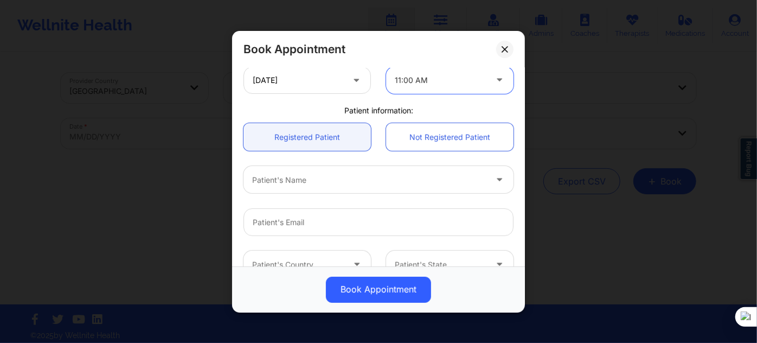
scroll to position [246, 0]
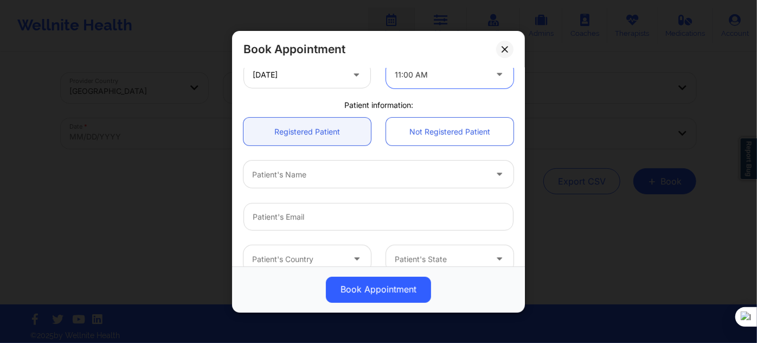
click at [321, 182] on div "Patient's Name" at bounding box center [365, 173] width 244 height 27
type input "[PERSON_NAME]"
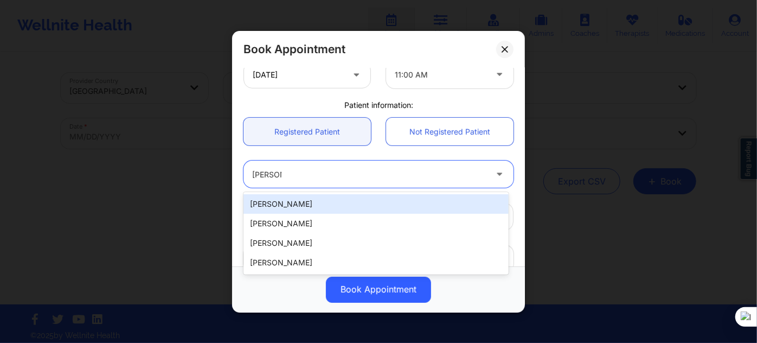
click at [304, 202] on div "[PERSON_NAME]" at bounding box center [375, 204] width 265 height 20
type input "[EMAIL_ADDRESS][DOMAIN_NAME]"
type input "[PHONE_NUMBER]"
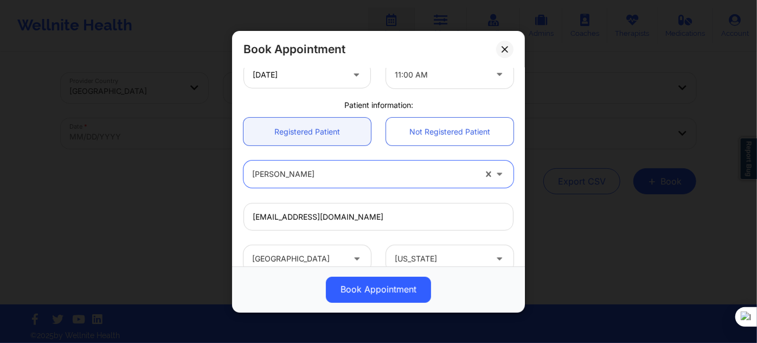
scroll to position [296, 0]
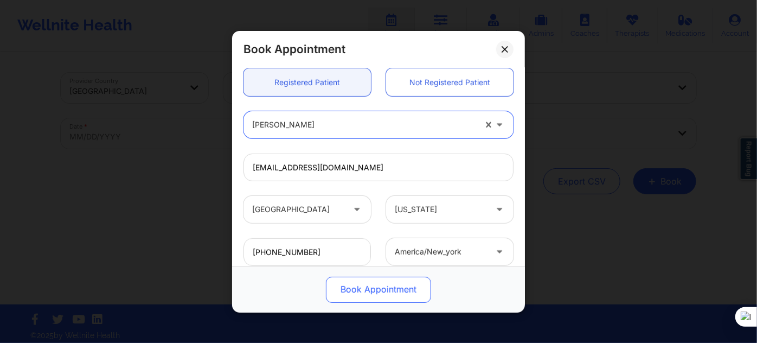
click at [359, 288] on button "Book Appointment" at bounding box center [378, 289] width 105 height 26
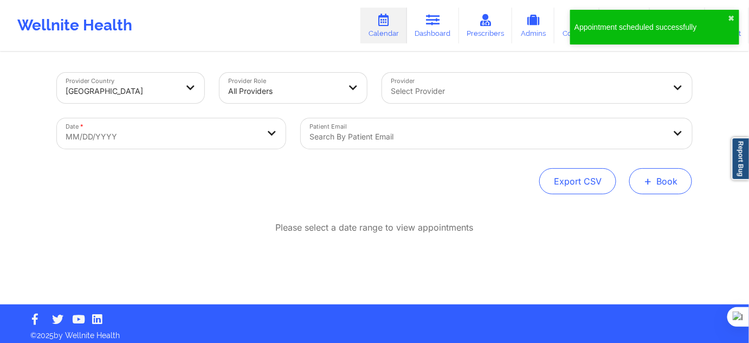
click at [676, 187] on button "+ Book" at bounding box center [661, 181] width 63 height 26
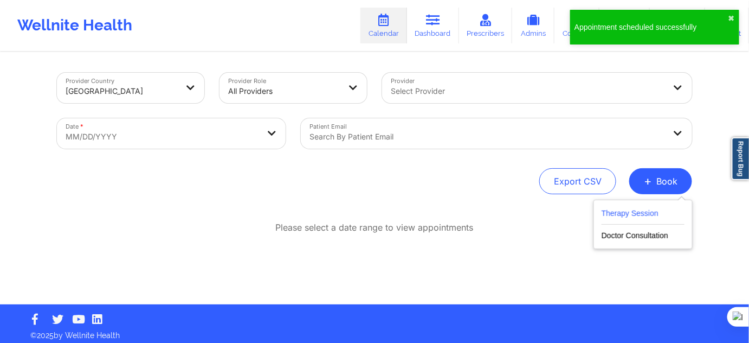
click at [613, 209] on button "Therapy Session" at bounding box center [643, 216] width 83 height 18
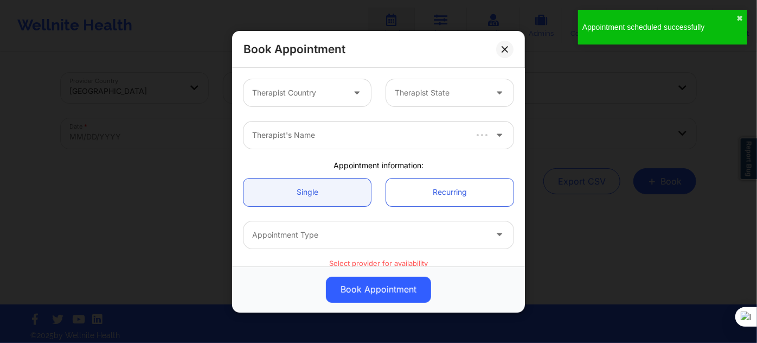
click at [290, 85] on div "Therapist Country" at bounding box center [293, 92] width 101 height 27
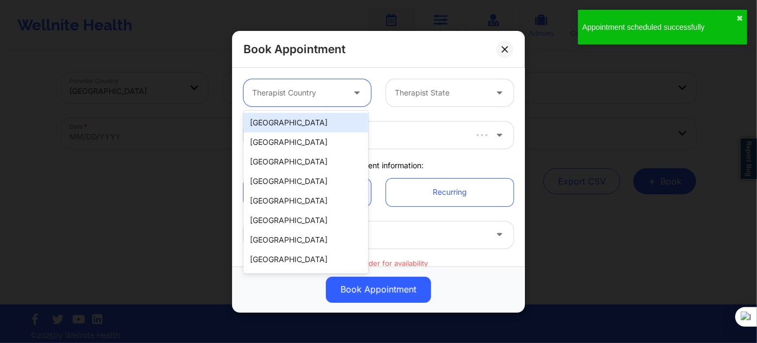
click at [290, 121] on div "[GEOGRAPHIC_DATA]" at bounding box center [305, 123] width 125 height 20
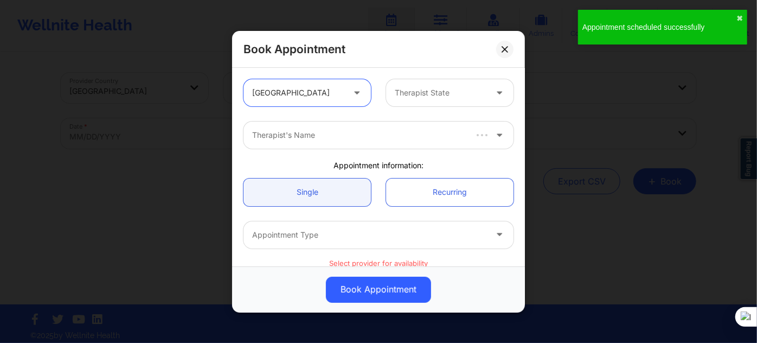
click at [386, 97] on div "Therapist State" at bounding box center [436, 92] width 101 height 27
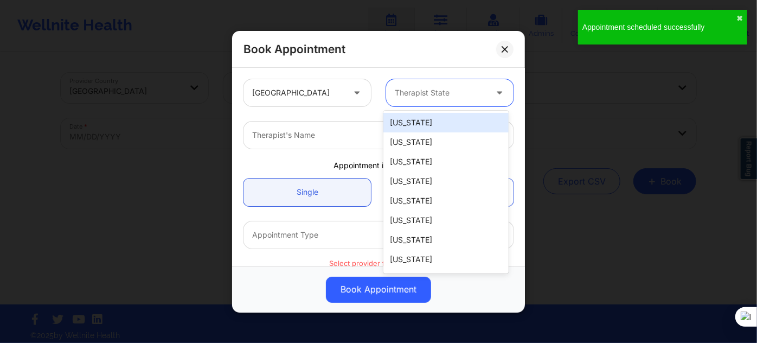
type input "f"
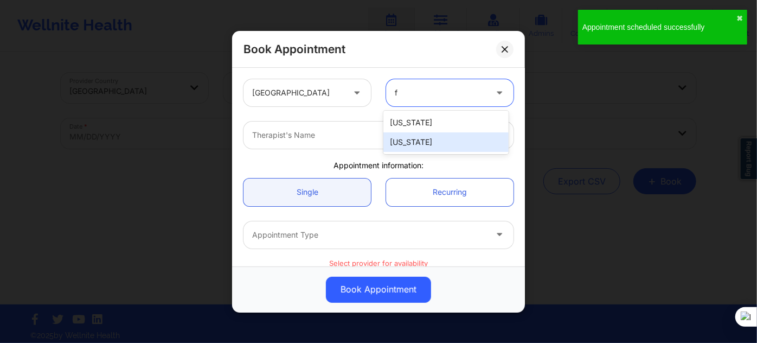
click at [401, 145] on div "[US_STATE]" at bounding box center [445, 142] width 125 height 20
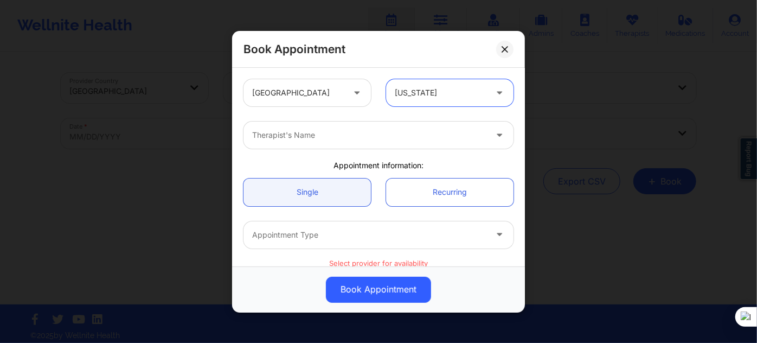
click at [322, 127] on div "Therapist's Name" at bounding box center [365, 134] width 244 height 27
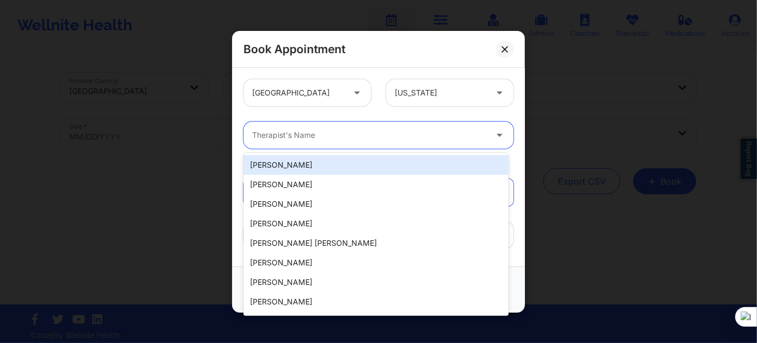
paste input "[PERSON_NAME]"
type input "[PERSON_NAME]"
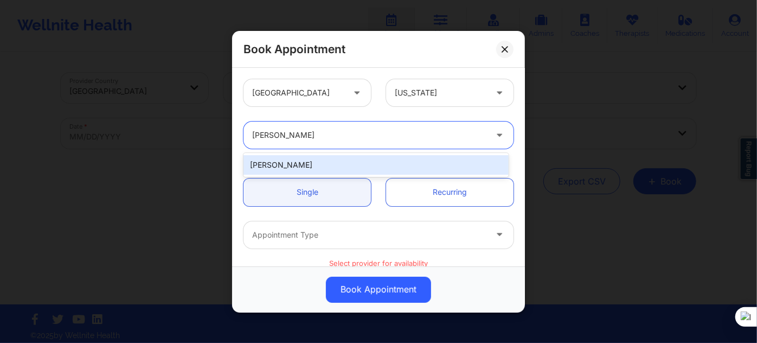
click at [314, 170] on div "[PERSON_NAME]" at bounding box center [375, 165] width 265 height 20
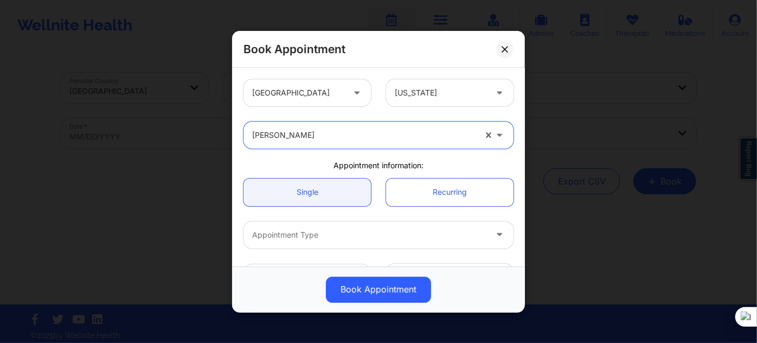
click at [303, 236] on div at bounding box center [369, 234] width 234 height 13
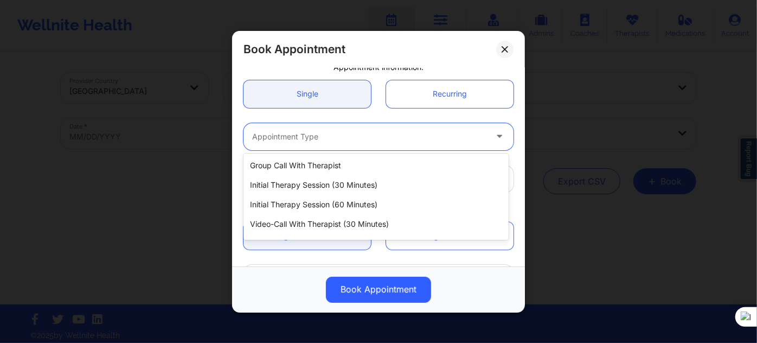
scroll to position [55, 0]
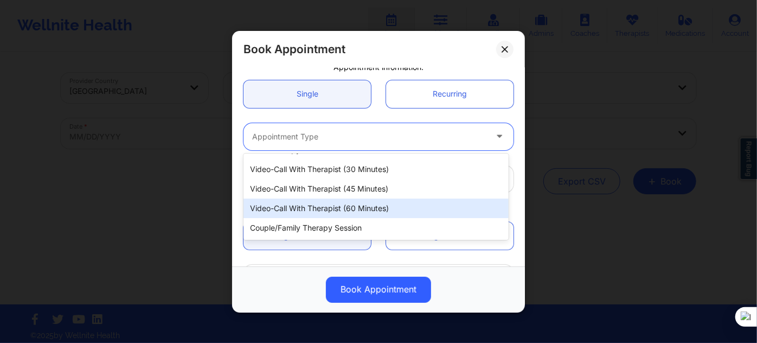
click at [322, 210] on div "Video-Call with Therapist (60 minutes)" at bounding box center [375, 208] width 265 height 20
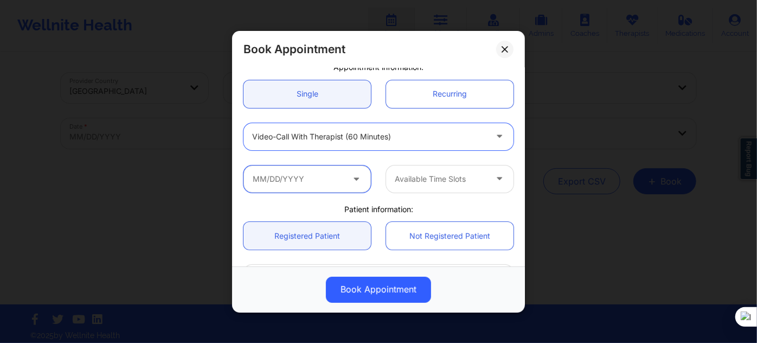
click at [306, 173] on input "text" at bounding box center [306, 178] width 127 height 27
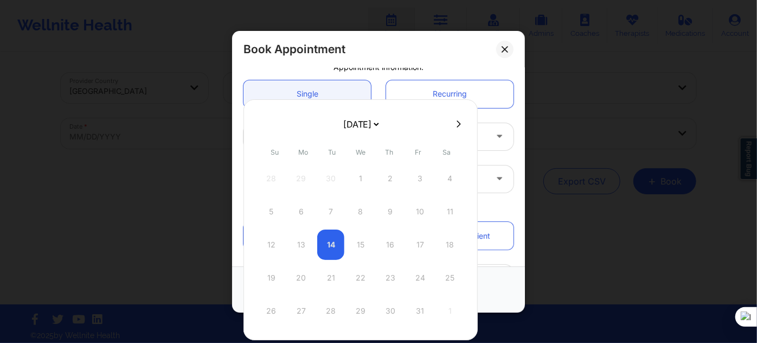
click at [352, 121] on select "[DATE] [DATE] [DATE] [DATE] [DATE] [DATE] [DATE] [DATE] [DATE] [DATE] [DATE] [D…" at bounding box center [361, 124] width 40 height 22
select select "2025-10"
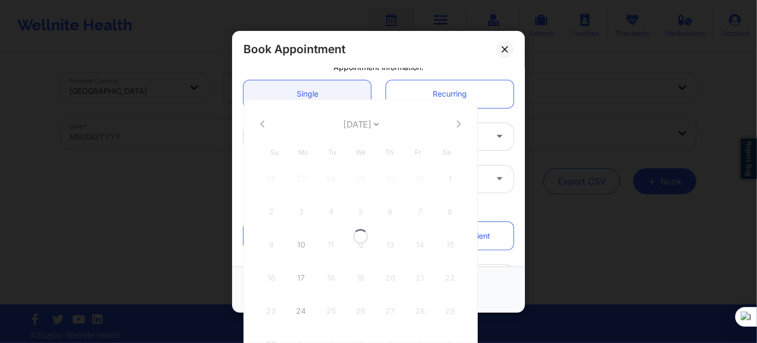
select select "2025-10"
click at [303, 272] on div "17" at bounding box center [300, 277] width 27 height 30
type input "[DATE]"
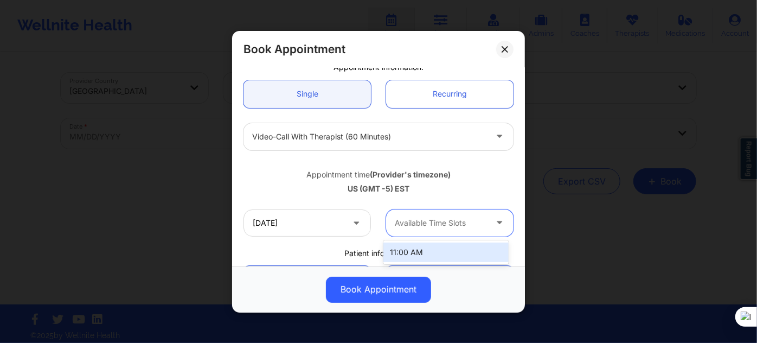
click at [399, 216] on div at bounding box center [441, 222] width 92 height 13
click at [395, 249] on div "11:00 AM" at bounding box center [445, 252] width 125 height 20
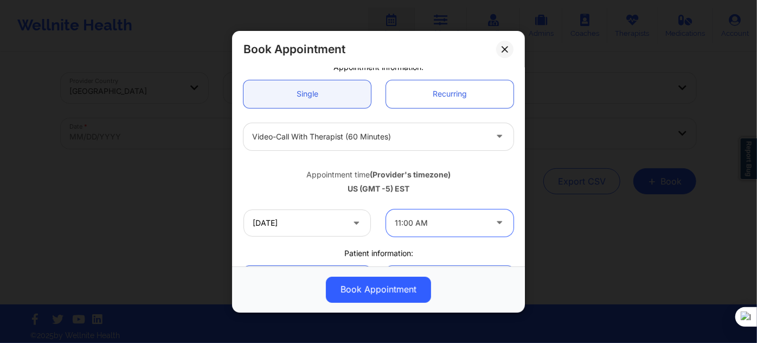
scroll to position [197, 0]
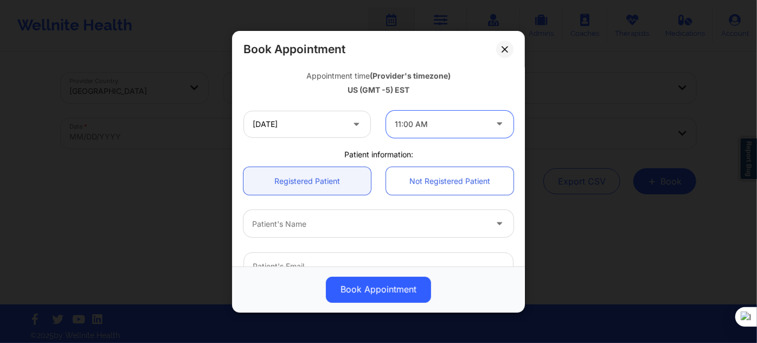
click at [298, 212] on div "Patient's Name" at bounding box center [365, 223] width 244 height 27
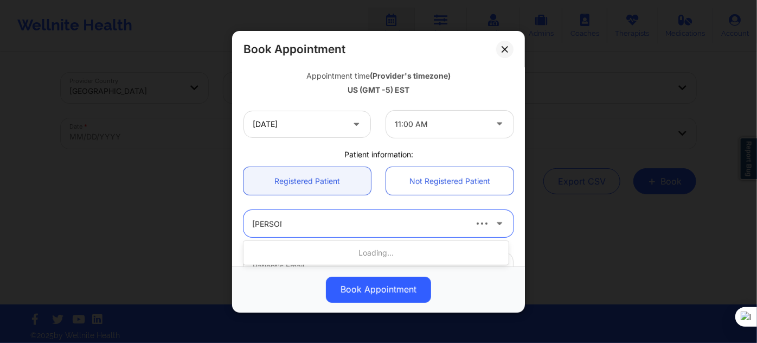
type input "[PERSON_NAME]"
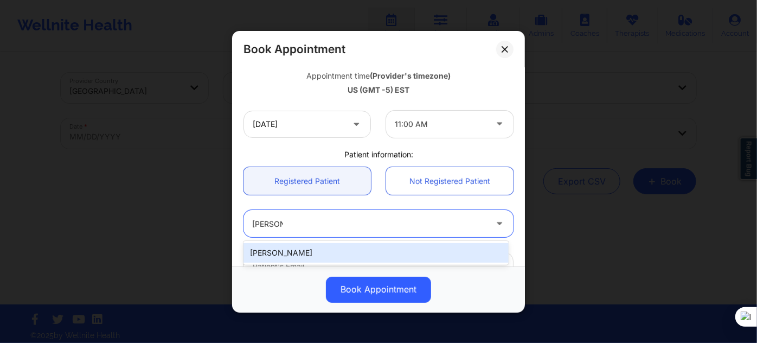
type input "[EMAIL_ADDRESS][DOMAIN_NAME]"
type input "[PHONE_NUMBER]"
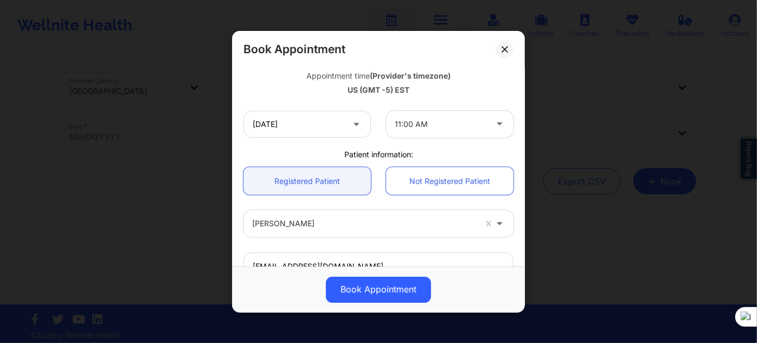
click at [362, 302] on div "Book Appointment" at bounding box center [378, 289] width 293 height 46
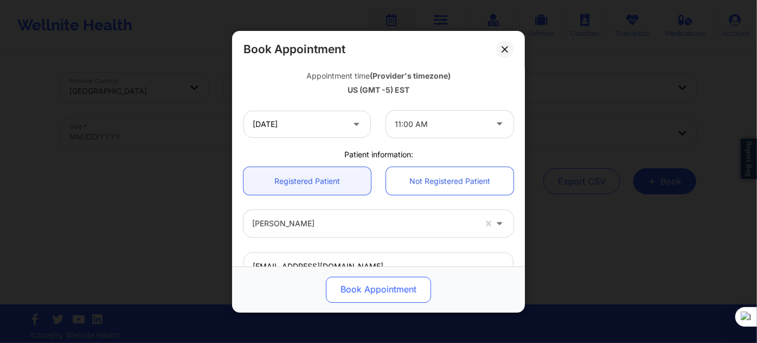
click at [362, 299] on button "Book Appointment" at bounding box center [378, 289] width 105 height 26
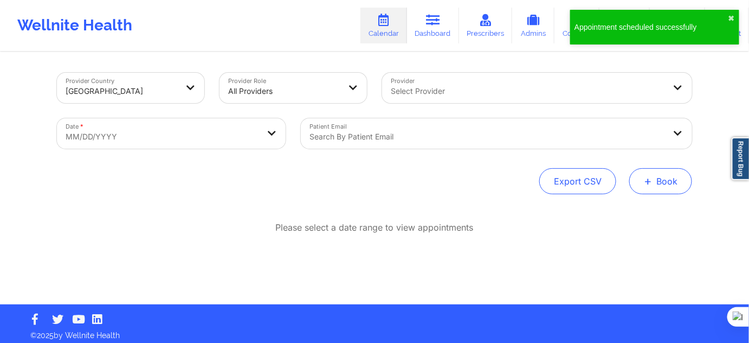
click at [662, 178] on button "+ Book" at bounding box center [661, 181] width 63 height 26
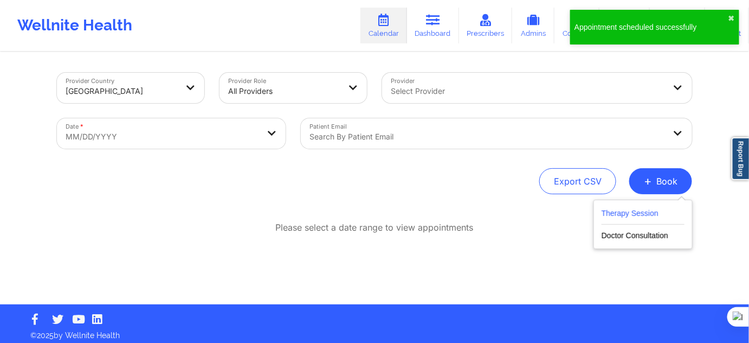
click at [635, 216] on button "Therapy Session" at bounding box center [643, 216] width 83 height 18
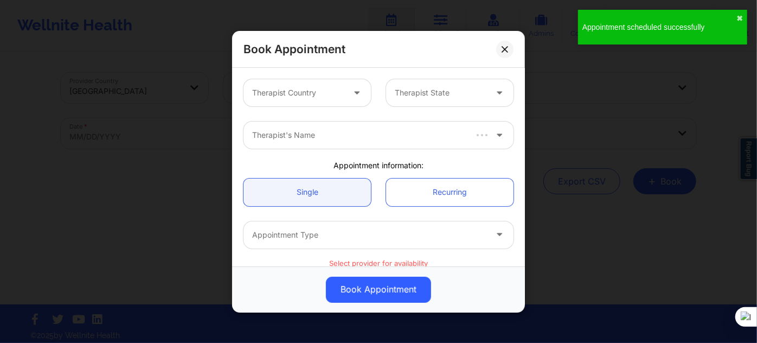
click at [313, 91] on div at bounding box center [298, 92] width 92 height 13
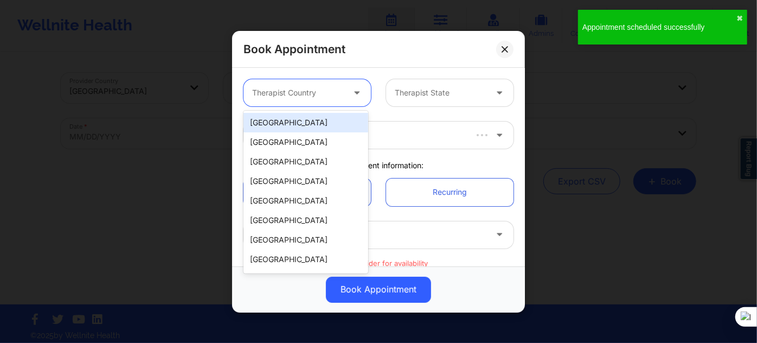
click at [305, 127] on div "[GEOGRAPHIC_DATA]" at bounding box center [305, 123] width 125 height 20
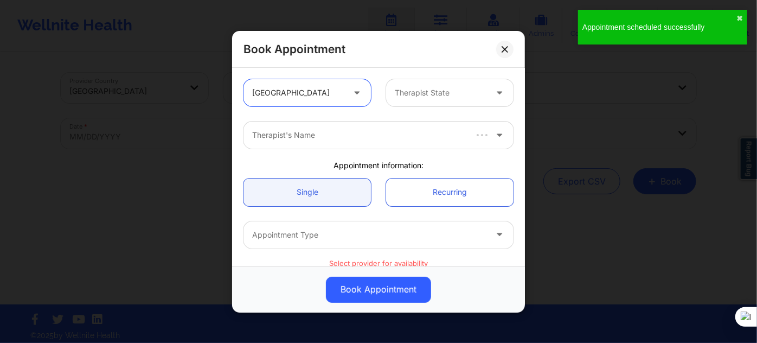
click at [413, 91] on div at bounding box center [441, 92] width 92 height 13
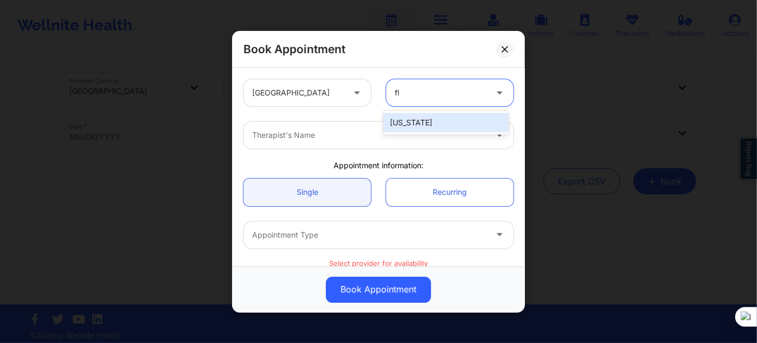
type input "flo"
click at [407, 120] on div "[US_STATE]" at bounding box center [445, 123] width 125 height 20
click at [380, 142] on div "Therapist's Name" at bounding box center [365, 134] width 244 height 27
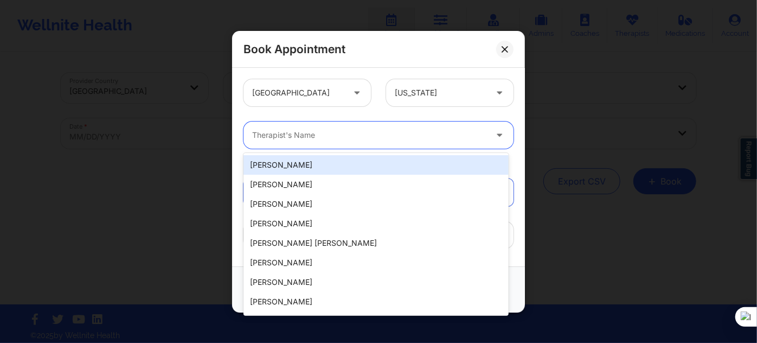
paste input "[PERSON_NAME]"
type input "[PERSON_NAME]"
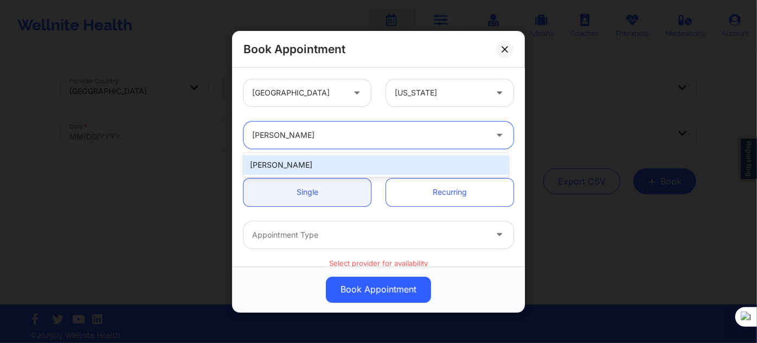
click at [352, 164] on div "[PERSON_NAME]" at bounding box center [375, 165] width 265 height 20
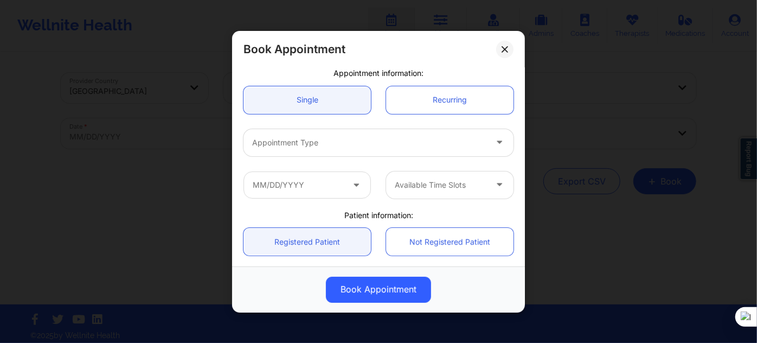
scroll to position [98, 0]
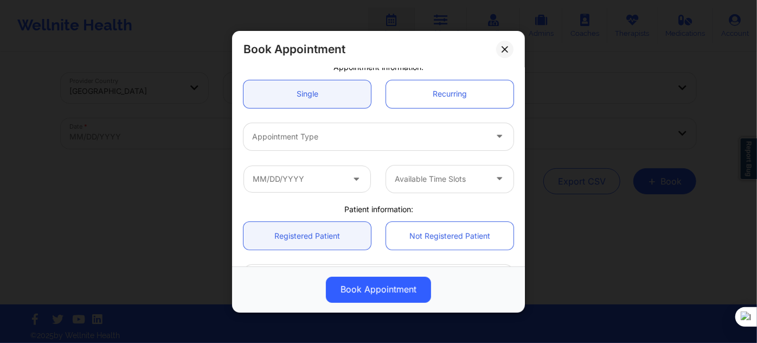
click at [313, 142] on div at bounding box center [369, 136] width 234 height 13
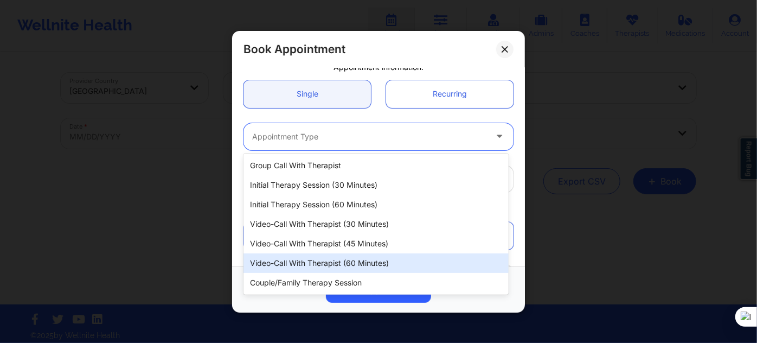
click at [324, 264] on div "Video-Call with Therapist (60 minutes)" at bounding box center [375, 263] width 265 height 20
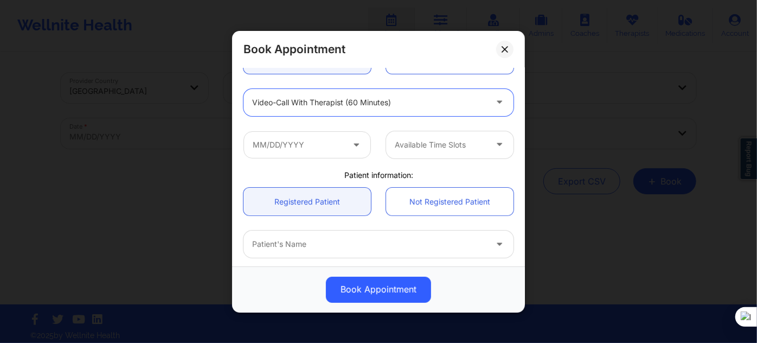
scroll to position [147, 0]
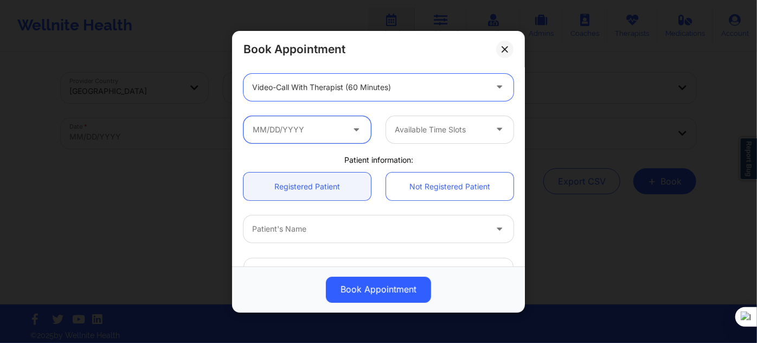
click at [311, 134] on input "text" at bounding box center [306, 128] width 127 height 27
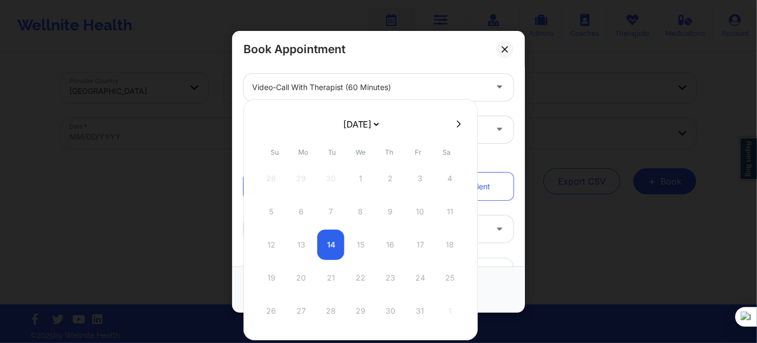
click at [360, 120] on select "[DATE] [DATE] [DATE] [DATE] [DATE] [DATE] [DATE] [DATE] [DATE] [DATE] [DATE] [D…" at bounding box center [361, 124] width 40 height 22
select select "2025-10"
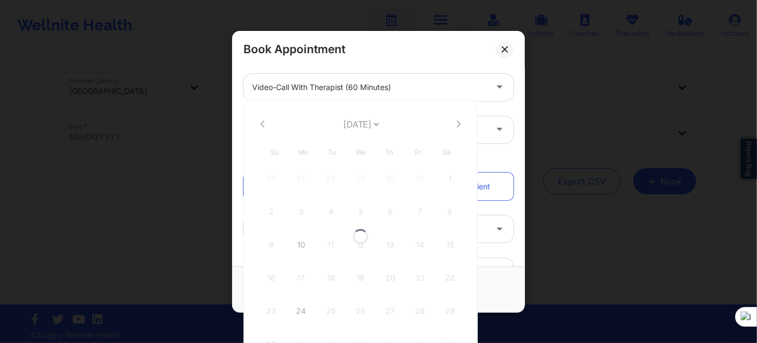
select select "2025-10"
click at [369, 130] on select "[DATE] [DATE] [DATE] [DATE] [DATE] [DATE] [DATE] [DATE] [DATE] [DATE] [DATE] [D…" at bounding box center [361, 124] width 40 height 22
select select "2025-11"
click at [301, 180] on div "1" at bounding box center [300, 178] width 27 height 30
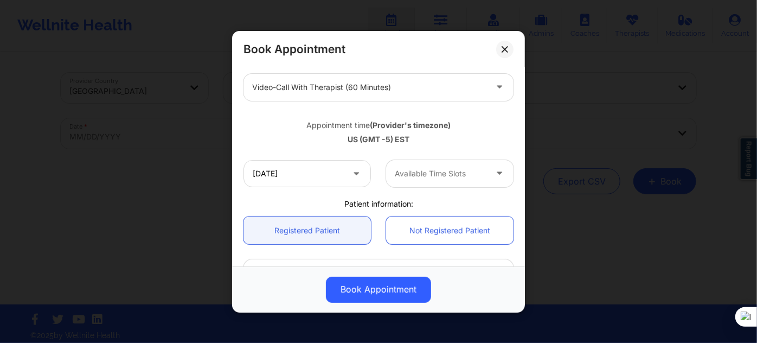
click at [428, 177] on div at bounding box center [441, 173] width 92 height 13
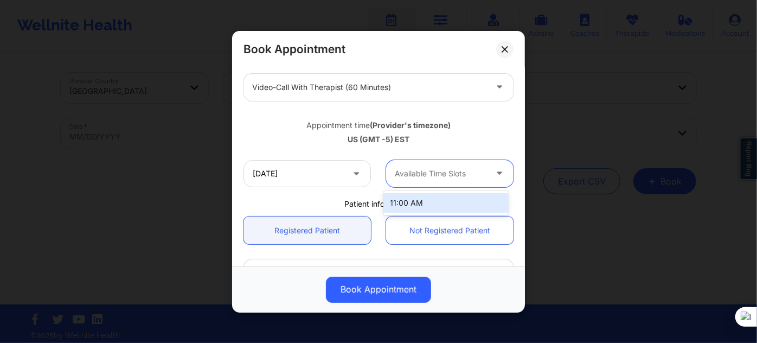
click at [423, 196] on div "11:00 AM" at bounding box center [445, 203] width 125 height 20
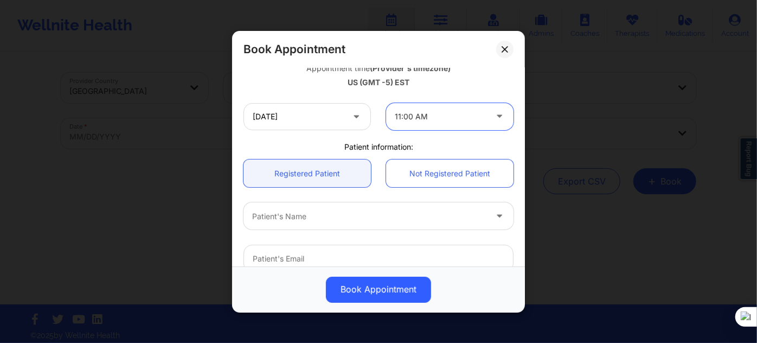
scroll to position [246, 0]
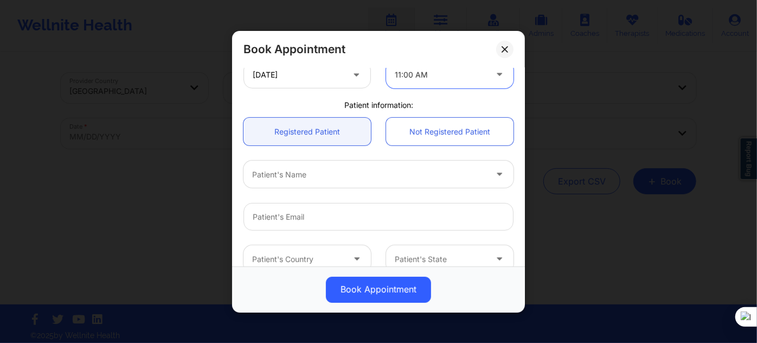
click at [305, 180] on div "Patient's Name" at bounding box center [365, 173] width 244 height 27
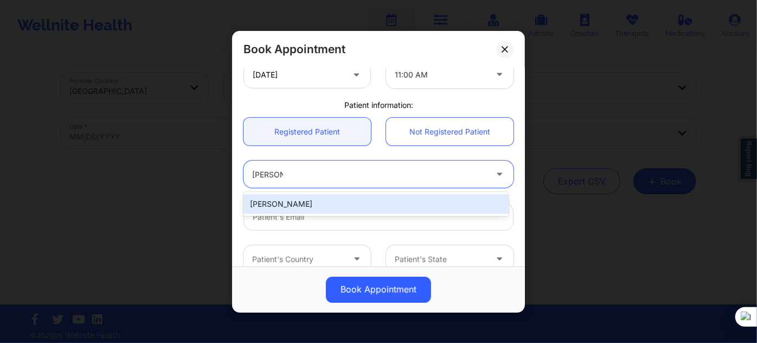
click at [294, 199] on div "[PERSON_NAME]" at bounding box center [375, 204] width 265 height 20
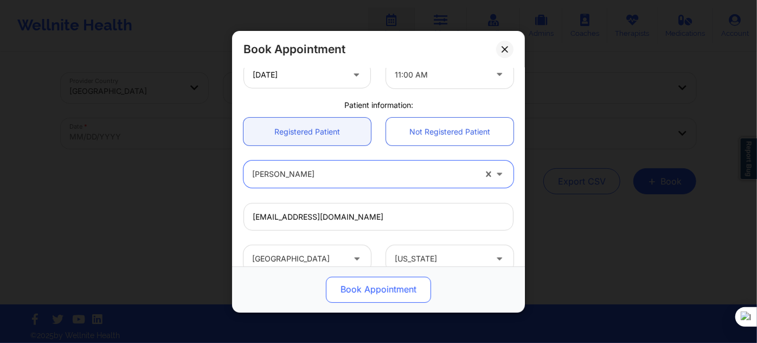
click at [341, 291] on button "Book Appointment" at bounding box center [378, 289] width 105 height 26
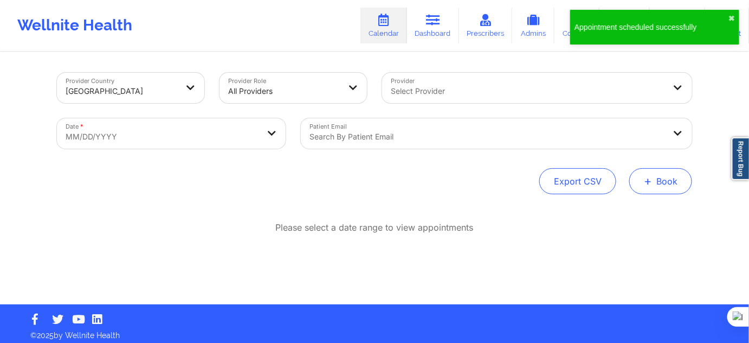
click at [659, 174] on button "+ Book" at bounding box center [661, 181] width 63 height 26
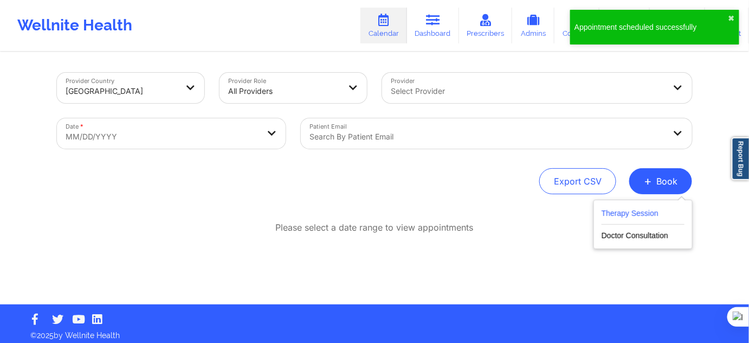
click at [634, 210] on button "Therapy Session" at bounding box center [643, 216] width 83 height 18
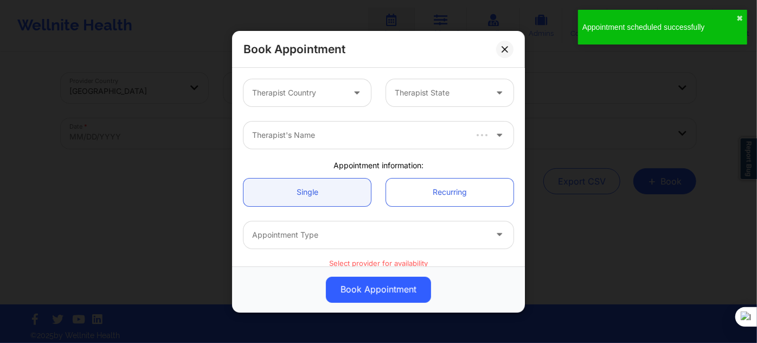
click at [327, 92] on div at bounding box center [298, 92] width 92 height 13
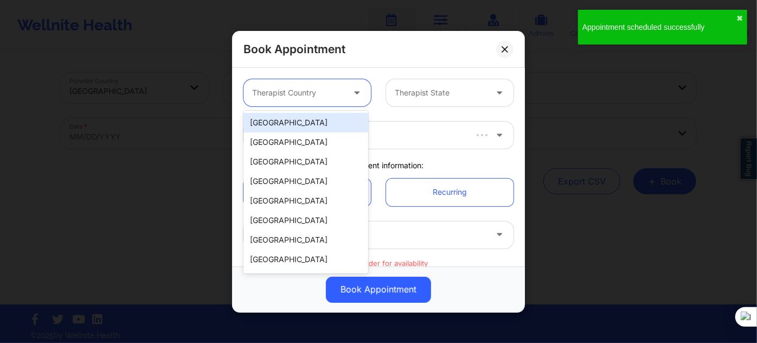
click at [304, 127] on div "[GEOGRAPHIC_DATA]" at bounding box center [305, 123] width 125 height 20
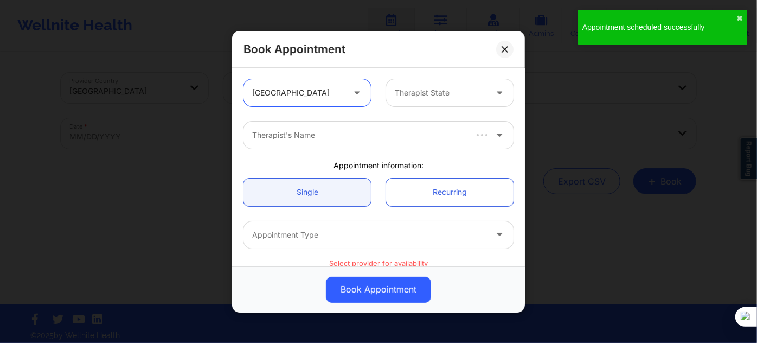
click at [386, 97] on div "Therapist State" at bounding box center [436, 92] width 101 height 27
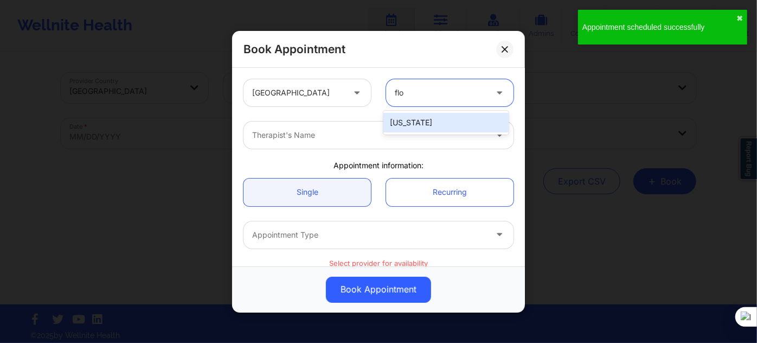
click at [418, 123] on div "[US_STATE]" at bounding box center [445, 123] width 125 height 20
click at [396, 132] on div at bounding box center [369, 135] width 234 height 13
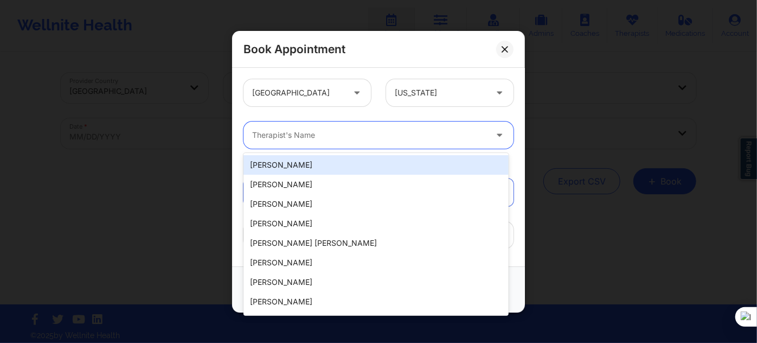
paste input "[PERSON_NAME]"
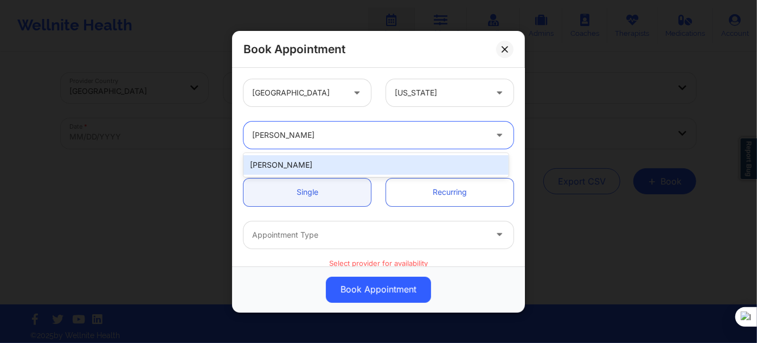
click at [367, 168] on div "[PERSON_NAME]" at bounding box center [375, 165] width 265 height 20
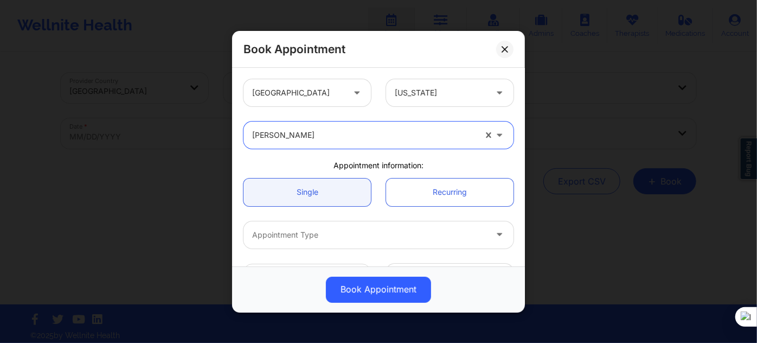
scroll to position [98, 0]
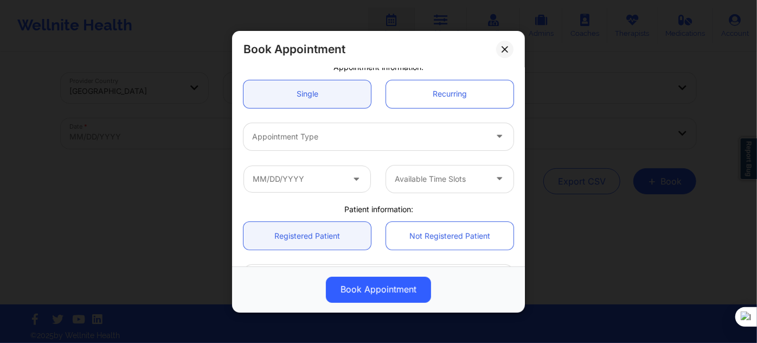
click at [334, 140] on div at bounding box center [369, 136] width 234 height 13
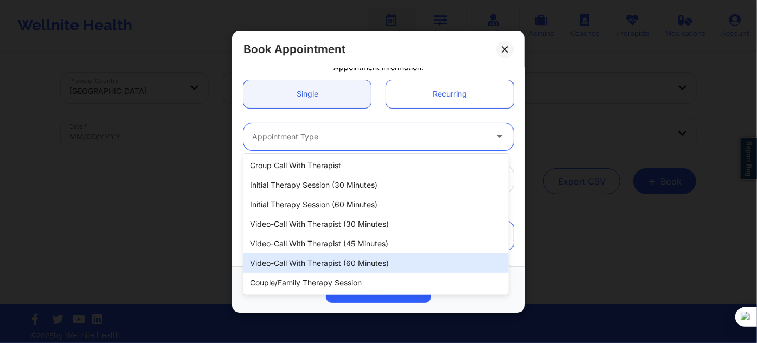
click at [344, 263] on div "Video-Call with Therapist (60 minutes)" at bounding box center [375, 263] width 265 height 20
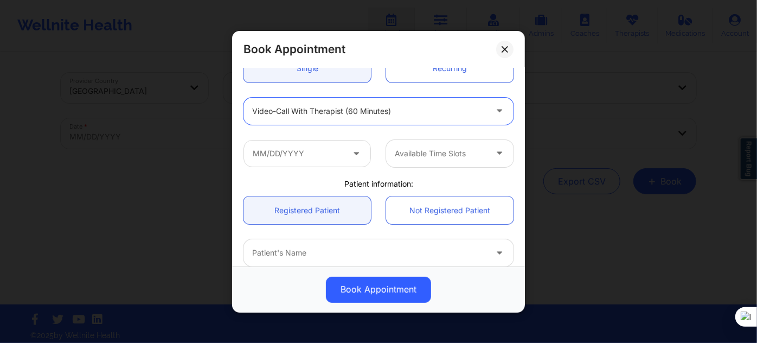
scroll to position [147, 0]
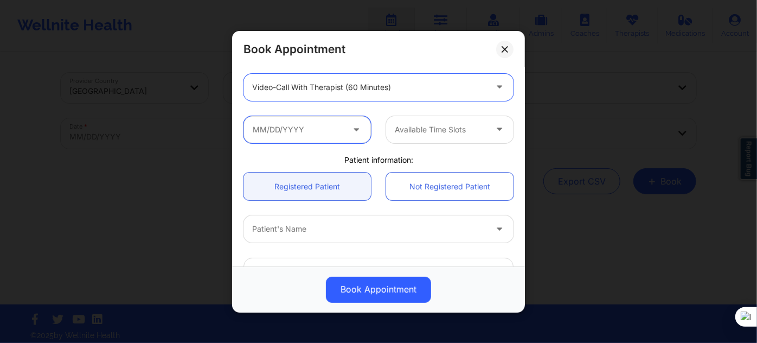
click at [331, 124] on input "text" at bounding box center [306, 128] width 127 height 27
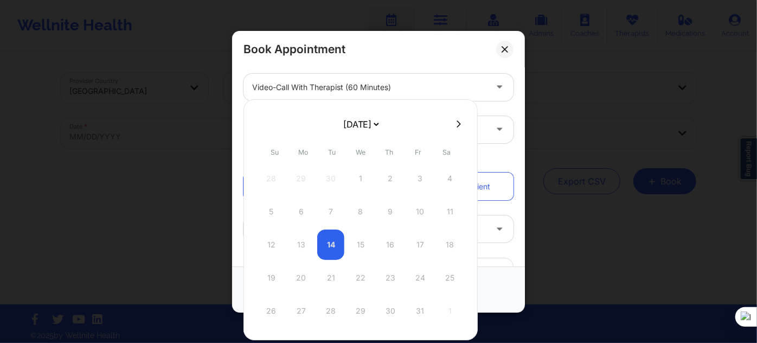
click at [377, 129] on select "[DATE] [DATE] [DATE] [DATE] [DATE] [DATE] [DATE] [DATE] [DATE] [DATE] [DATE] [D…" at bounding box center [361, 124] width 40 height 22
click at [300, 241] on div "15" at bounding box center [300, 244] width 27 height 30
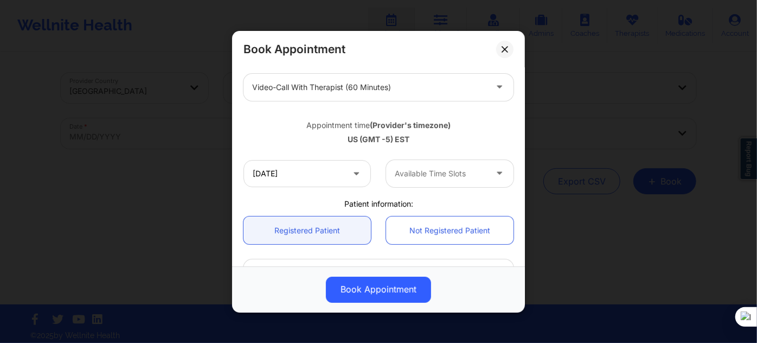
click at [404, 169] on div at bounding box center [441, 173] width 92 height 13
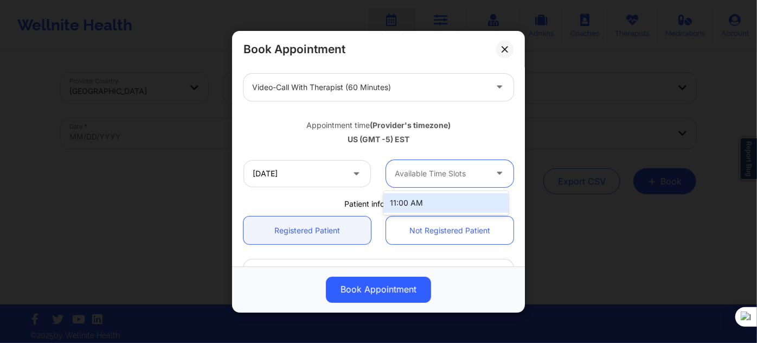
click at [406, 203] on div "11:00 AM" at bounding box center [445, 203] width 125 height 20
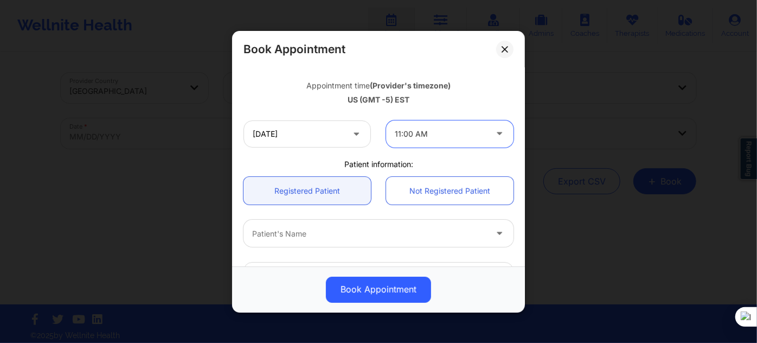
scroll to position [246, 0]
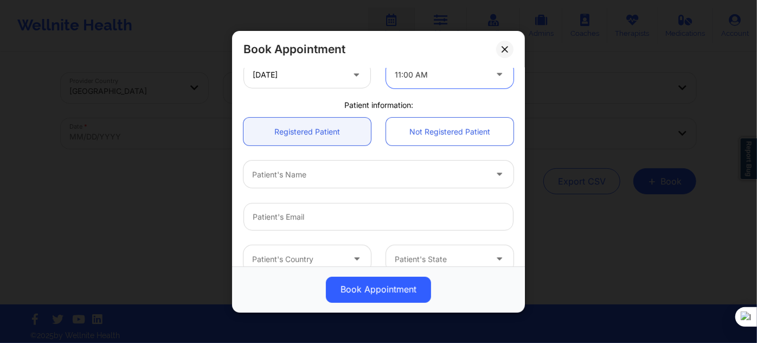
click at [302, 181] on div "Patient's Name" at bounding box center [365, 173] width 244 height 27
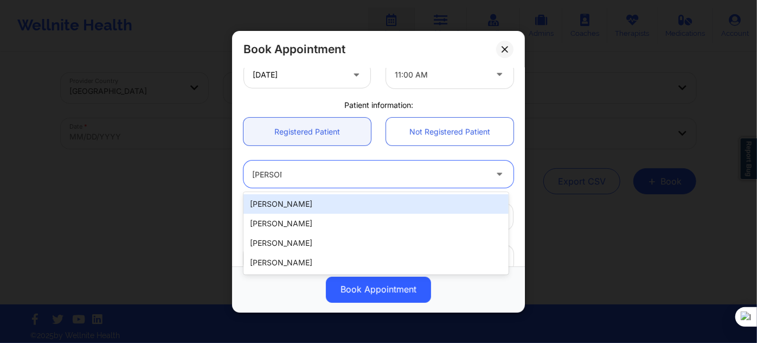
click at [297, 205] on div "[PERSON_NAME]" at bounding box center [375, 204] width 265 height 20
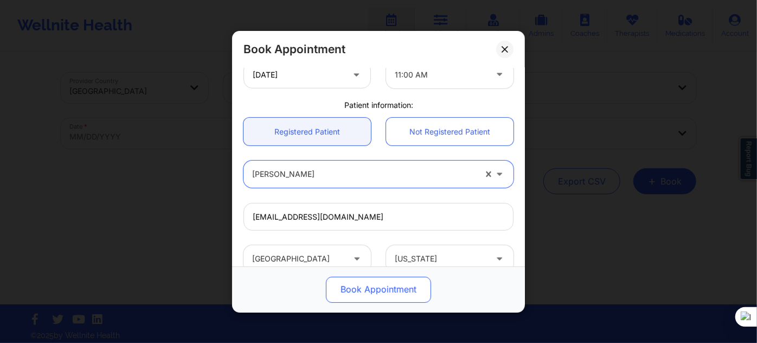
click at [356, 293] on button "Book Appointment" at bounding box center [378, 289] width 105 height 26
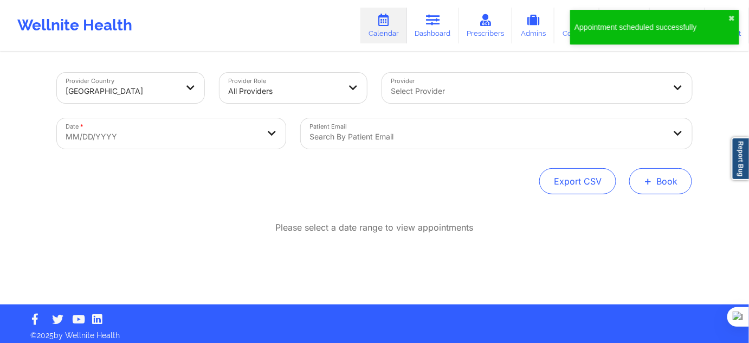
click at [632, 177] on button "+ Book" at bounding box center [661, 181] width 63 height 26
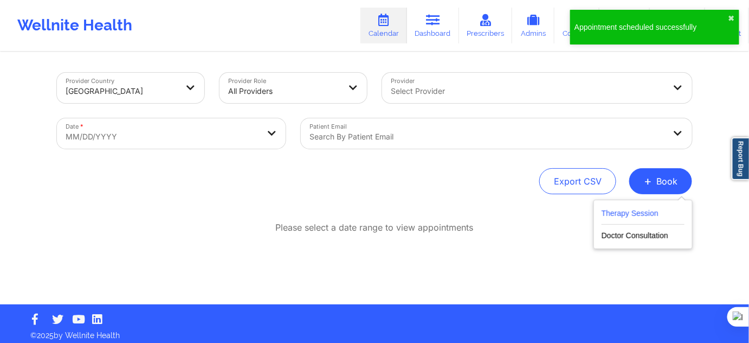
click at [624, 208] on button "Therapy Session" at bounding box center [643, 216] width 83 height 18
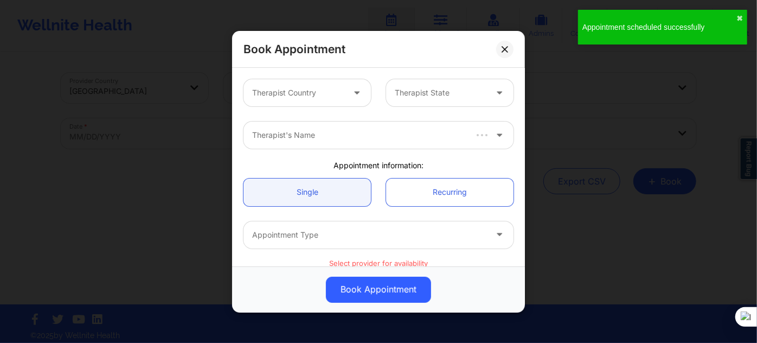
click at [296, 96] on div at bounding box center [298, 92] width 92 height 13
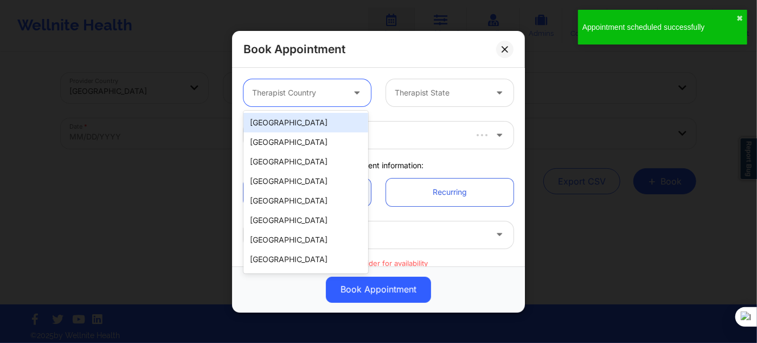
click at [295, 125] on div "[GEOGRAPHIC_DATA]" at bounding box center [305, 123] width 125 height 20
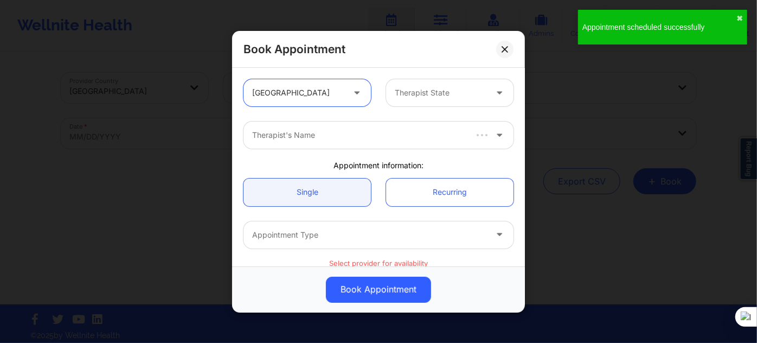
click at [452, 75] on div "option [GEOGRAPHIC_DATA], selected. [GEOGRAPHIC_DATA] Therapist State" at bounding box center [378, 93] width 285 height 42
click at [431, 91] on div at bounding box center [441, 92] width 92 height 13
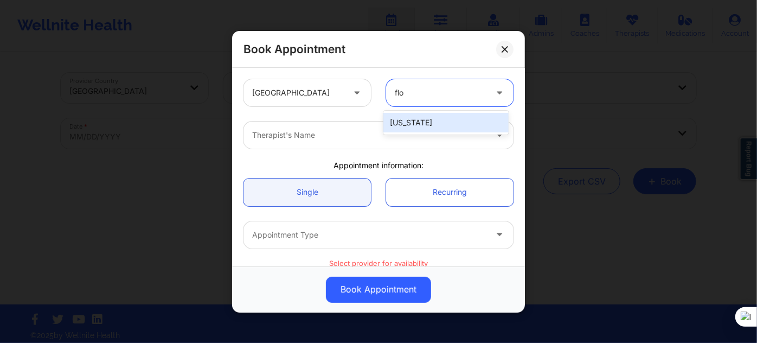
click at [421, 114] on div "[US_STATE]" at bounding box center [445, 123] width 125 height 20
click at [386, 139] on div at bounding box center [369, 135] width 234 height 13
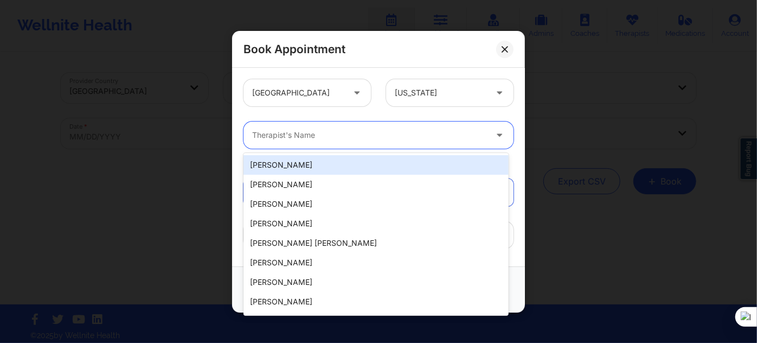
paste input "[PERSON_NAME]"
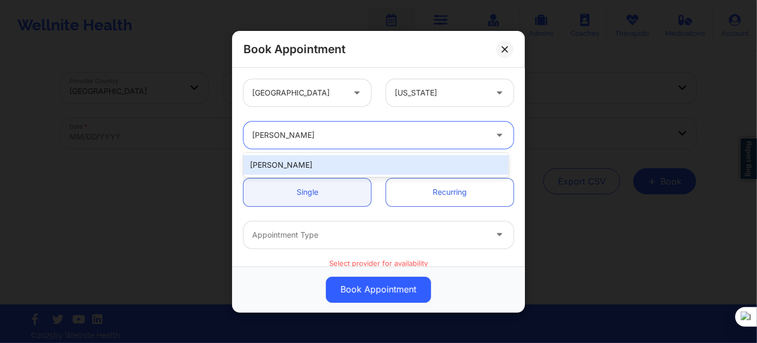
click at [332, 165] on div "[PERSON_NAME]" at bounding box center [375, 165] width 265 height 20
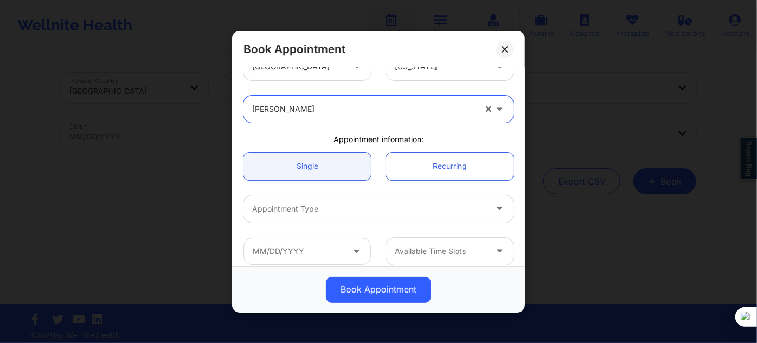
scroll to position [49, 0]
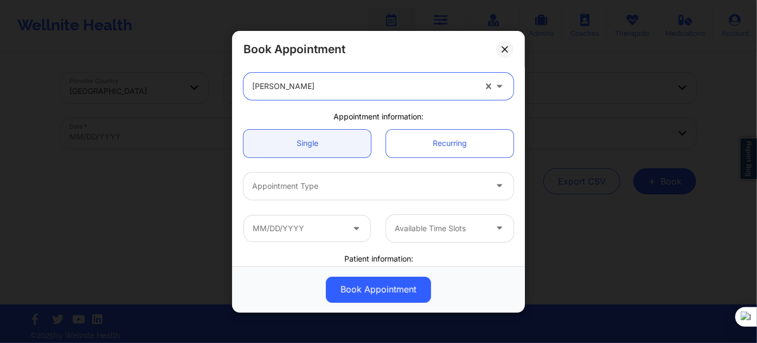
click at [348, 197] on div "Appointment Type" at bounding box center [365, 185] width 244 height 27
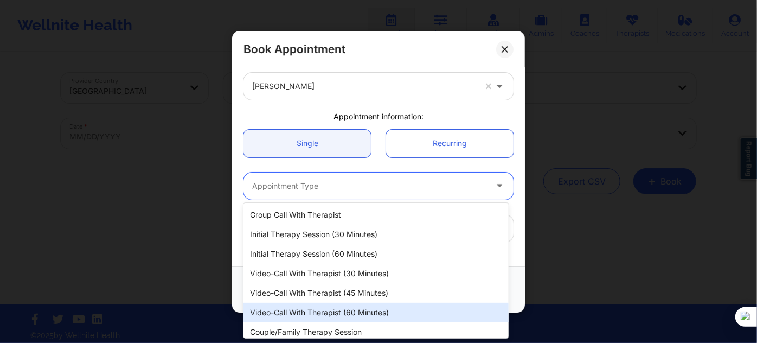
click at [343, 305] on div "Video-Call with Therapist (60 minutes)" at bounding box center [375, 313] width 265 height 20
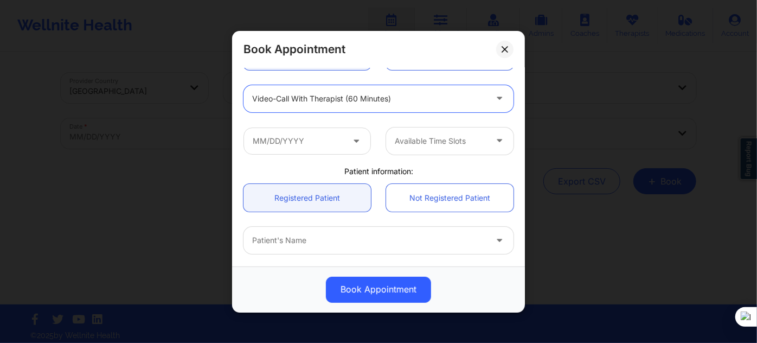
scroll to position [147, 0]
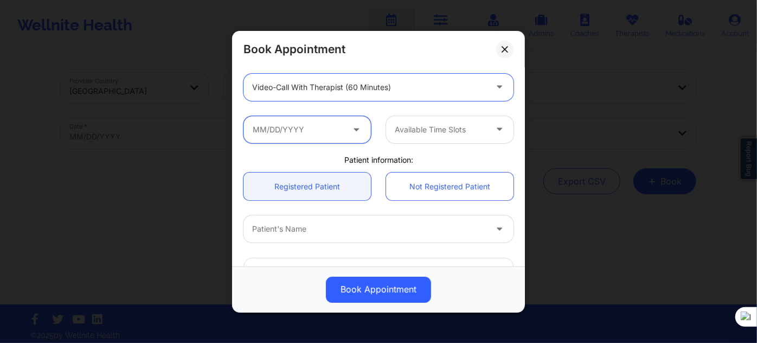
click at [334, 127] on input "text" at bounding box center [306, 128] width 127 height 27
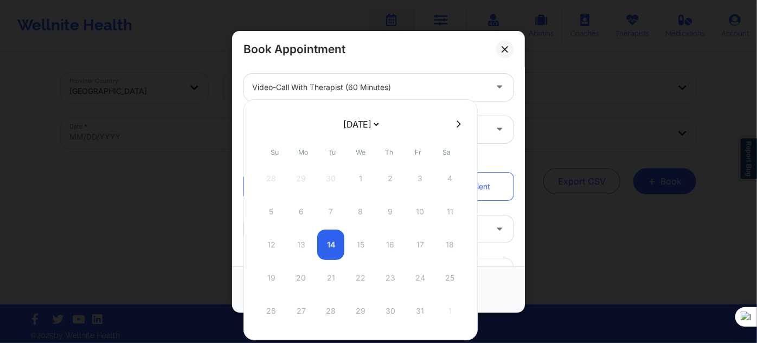
click at [354, 123] on select "[DATE] [DATE] [DATE] [DATE] [DATE] [DATE] [DATE] [DATE] [DATE] [DATE] [DATE] [D…" at bounding box center [361, 124] width 40 height 22
click at [361, 128] on div at bounding box center [360, 219] width 234 height 241
click at [361, 127] on select "[DATE] [DATE] [DATE] [DATE] [DATE] [DATE] [DATE] [DATE] [DATE] [DATE] [DATE] [D…" at bounding box center [361, 124] width 40 height 22
click at [305, 308] on div "29" at bounding box center [300, 311] width 27 height 30
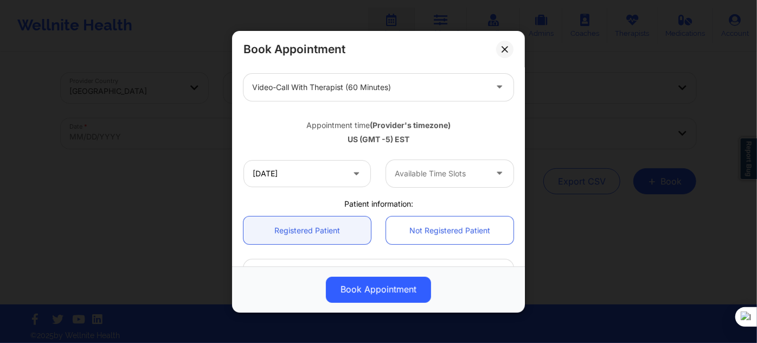
click at [412, 180] on div "Available Time Slots" at bounding box center [436, 172] width 101 height 27
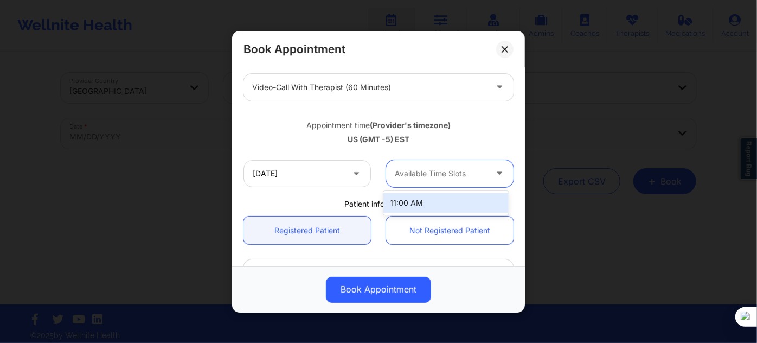
click at [410, 205] on div "11:00 AM" at bounding box center [445, 203] width 125 height 20
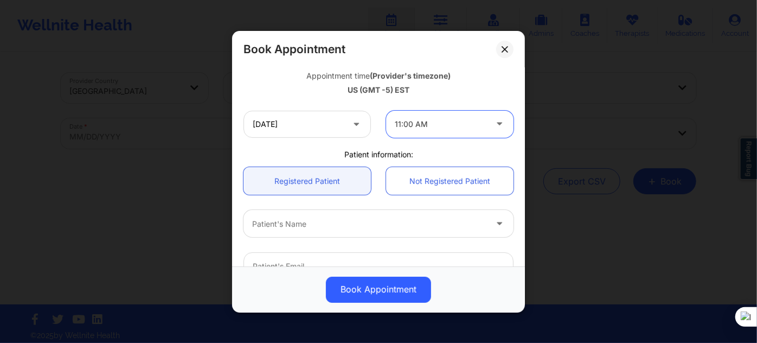
click at [309, 225] on div at bounding box center [369, 223] width 234 height 13
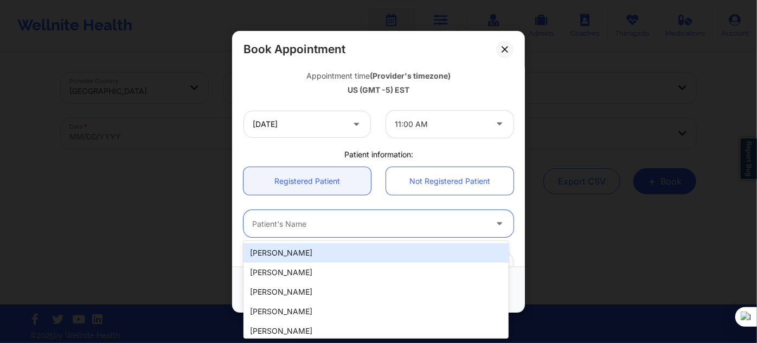
paste input "[PERSON_NAME]"
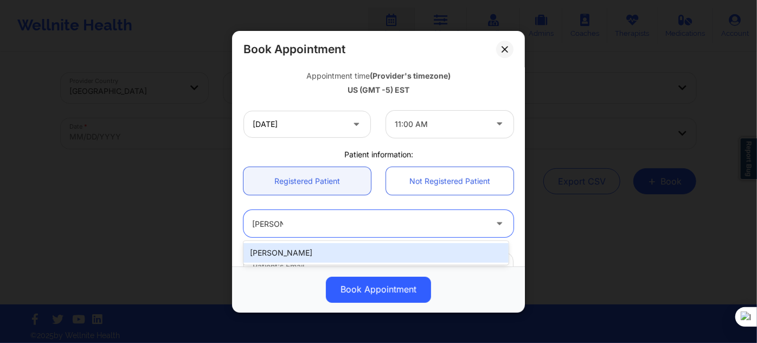
click at [312, 253] on div "[PERSON_NAME]" at bounding box center [375, 253] width 265 height 20
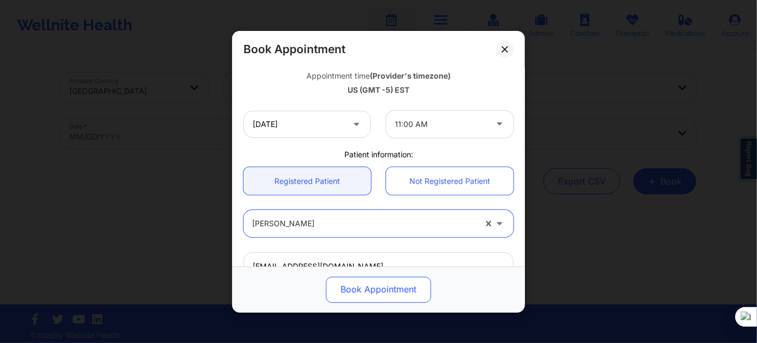
click at [333, 280] on button "Book Appointment" at bounding box center [378, 289] width 105 height 26
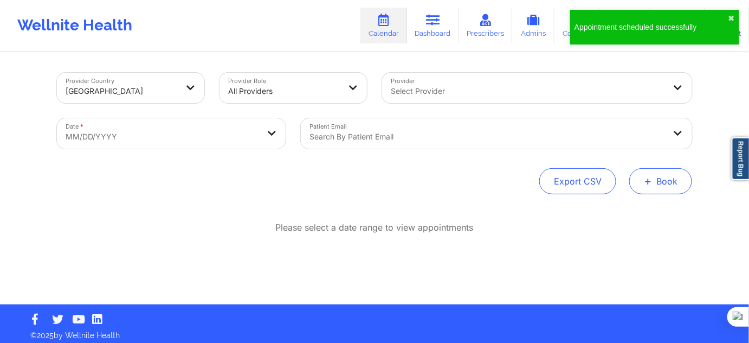
click at [645, 184] on span "+" at bounding box center [648, 181] width 8 height 6
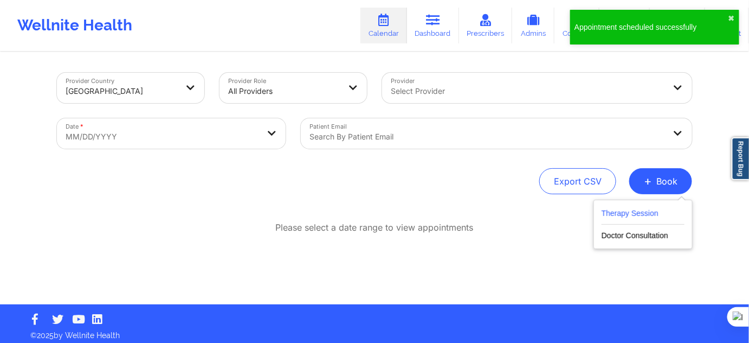
click at [640, 216] on button "Therapy Session" at bounding box center [643, 216] width 83 height 18
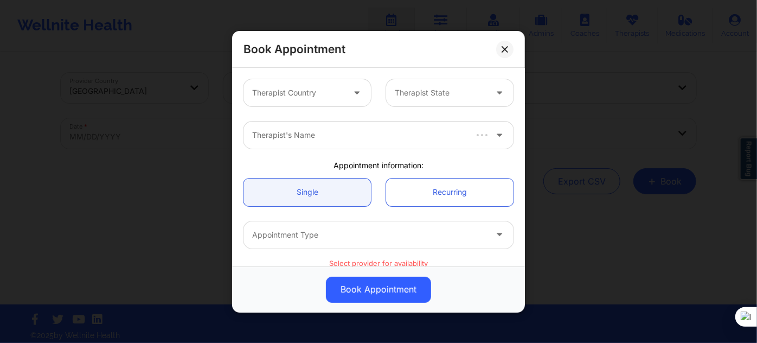
click at [345, 97] on div at bounding box center [358, 92] width 26 height 27
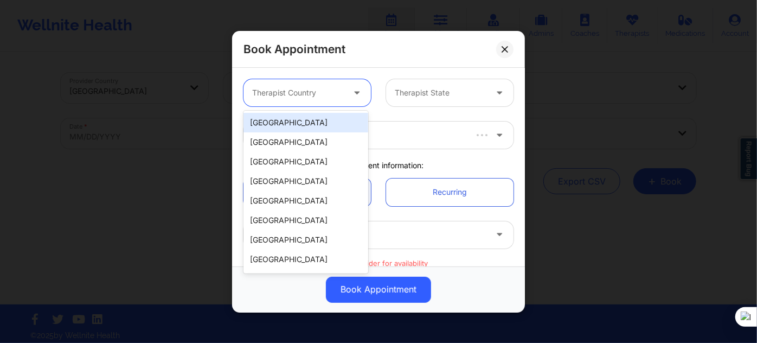
click at [329, 126] on div "[GEOGRAPHIC_DATA]" at bounding box center [305, 123] width 125 height 20
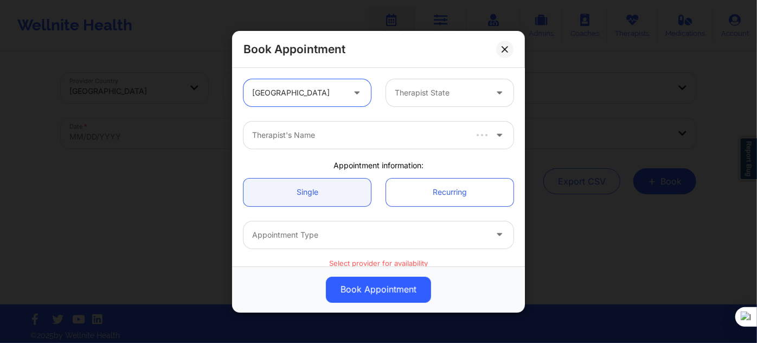
click at [408, 99] on div "Therapist State" at bounding box center [436, 92] width 101 height 27
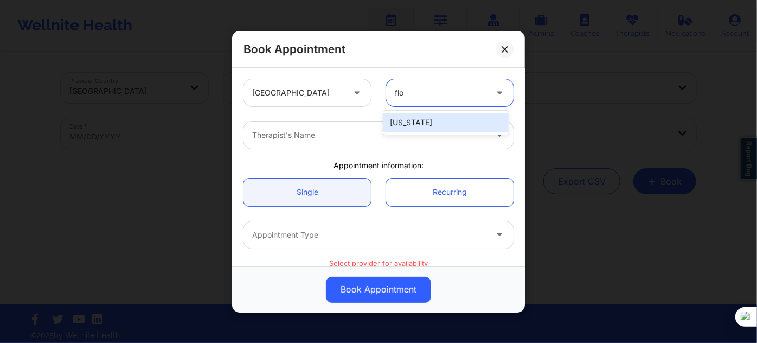
click at [399, 134] on div "[US_STATE]" at bounding box center [445, 123] width 125 height 24
click at [403, 123] on div "[US_STATE]" at bounding box center [445, 123] width 125 height 20
click at [389, 130] on div at bounding box center [369, 135] width 234 height 13
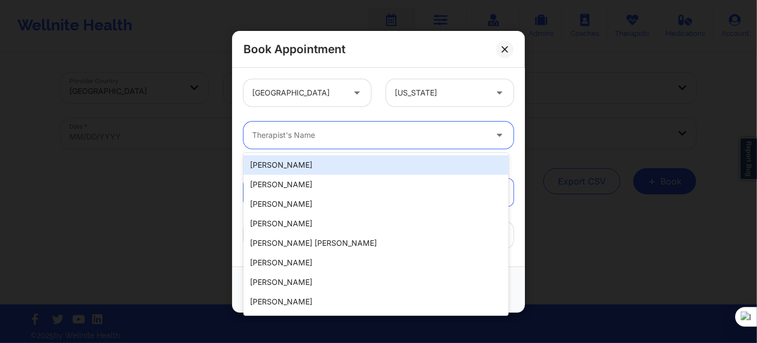
paste input "[PERSON_NAME]"
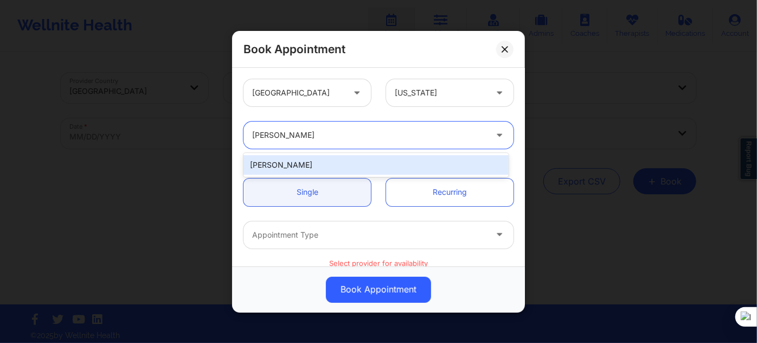
click at [336, 165] on div "[PERSON_NAME]" at bounding box center [375, 165] width 265 height 20
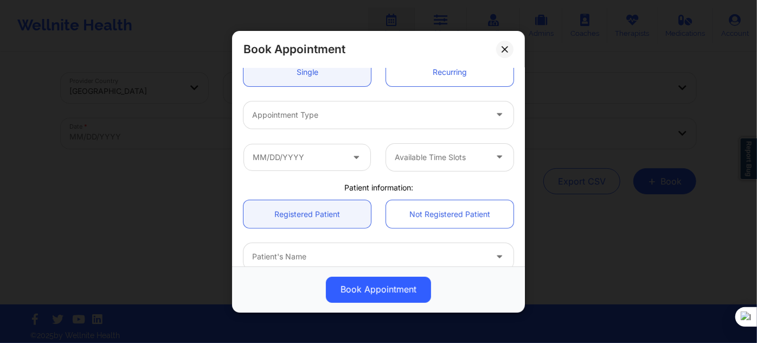
scroll to position [147, 0]
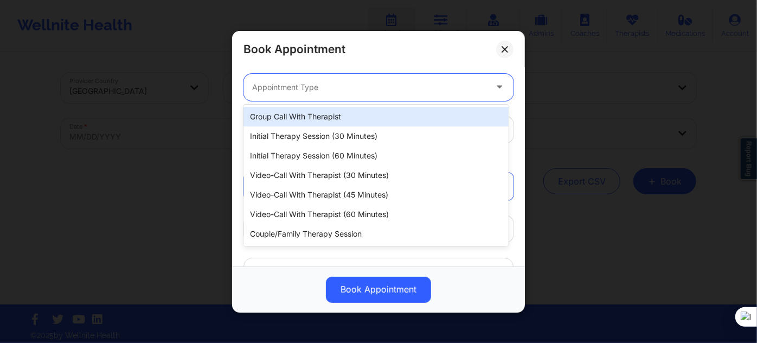
click at [316, 91] on div at bounding box center [369, 87] width 234 height 13
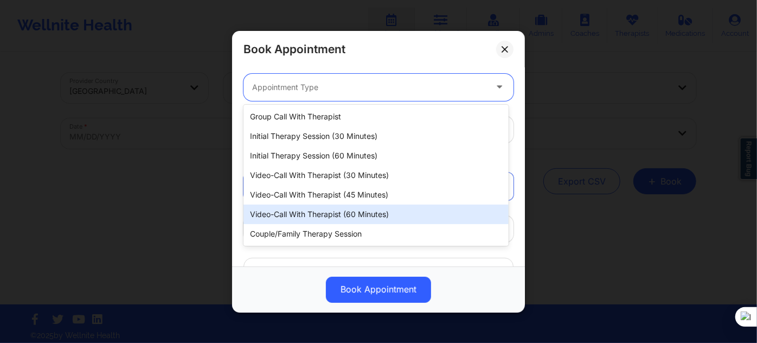
click at [313, 214] on div "Video-Call with Therapist (60 minutes)" at bounding box center [375, 214] width 265 height 20
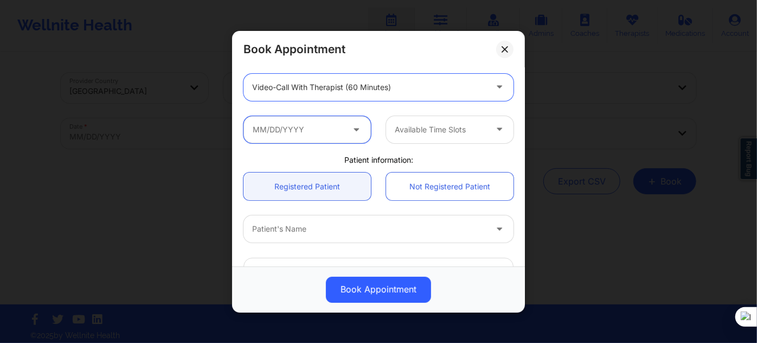
click at [302, 138] on input "text" at bounding box center [306, 128] width 127 height 27
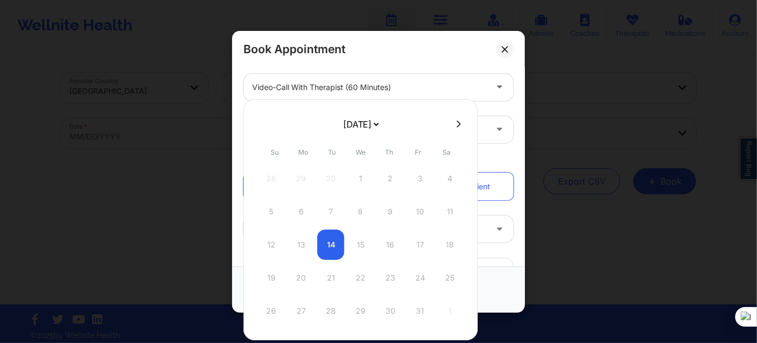
click at [357, 125] on select "[DATE] [DATE] [DATE] [DATE] [DATE] [DATE] [DATE] [DATE] [DATE] [DATE] [DATE] [D…" at bounding box center [361, 124] width 40 height 22
drag, startPoint x: 386, startPoint y: 117, endPoint x: 383, endPoint y: 124, distance: 7.8
click at [381, 117] on select "[DATE] [DATE] [DATE] [DATE] [DATE] [DATE] [DATE] [DATE] [DATE] [DATE] [DATE] [D…" at bounding box center [361, 124] width 40 height 22
click at [370, 118] on select "[DATE] [DATE] [DATE] [DATE] [DATE] [DATE] [DATE] [DATE] [DATE] [DATE] [DATE] [D…" at bounding box center [361, 124] width 40 height 22
click at [301, 246] on div "12" at bounding box center [300, 244] width 27 height 30
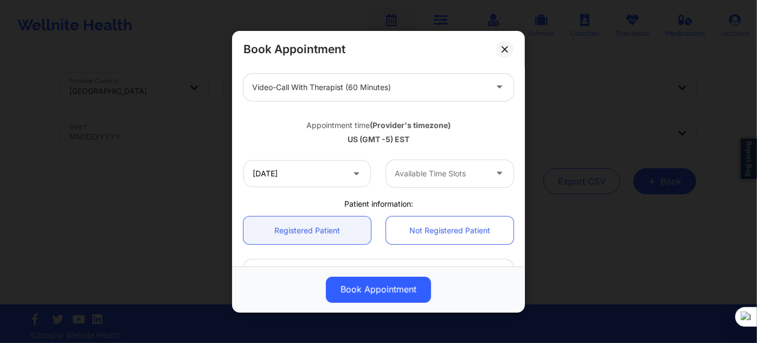
click at [434, 175] on div at bounding box center [441, 173] width 92 height 13
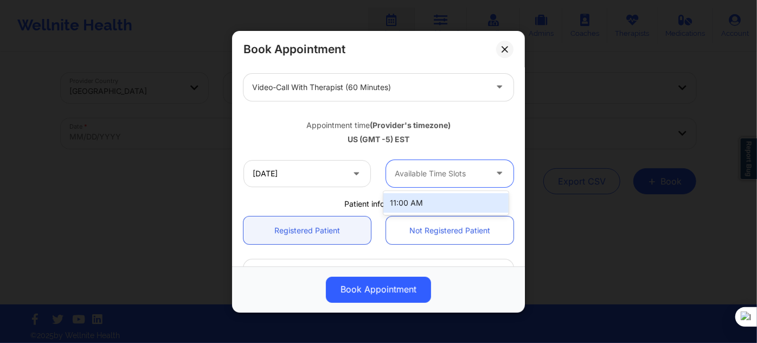
click at [425, 203] on div "11:00 AM" at bounding box center [445, 203] width 125 height 20
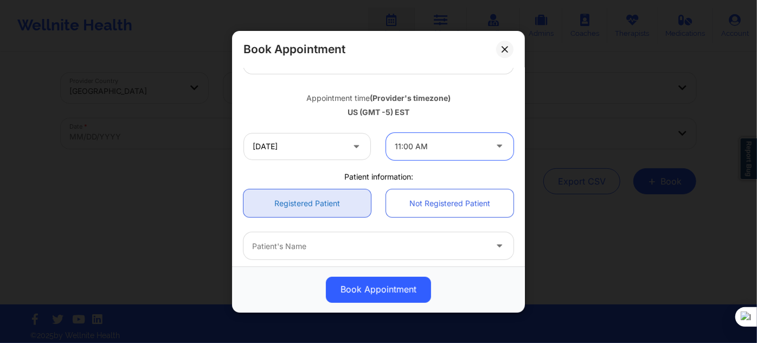
scroll to position [197, 0]
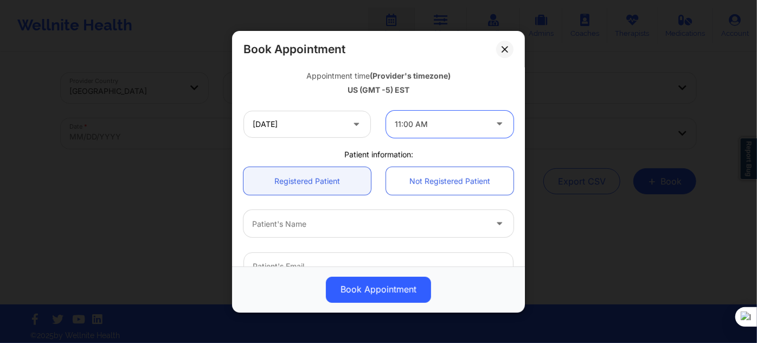
click at [312, 225] on div at bounding box center [369, 223] width 234 height 13
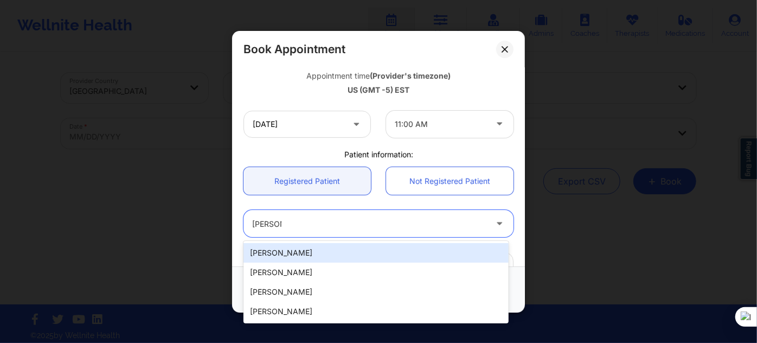
click at [300, 251] on div "[PERSON_NAME]" at bounding box center [375, 253] width 265 height 20
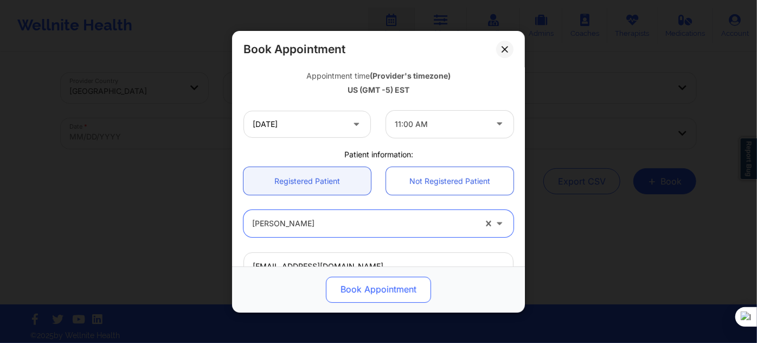
click at [349, 286] on button "Book Appointment" at bounding box center [378, 289] width 105 height 26
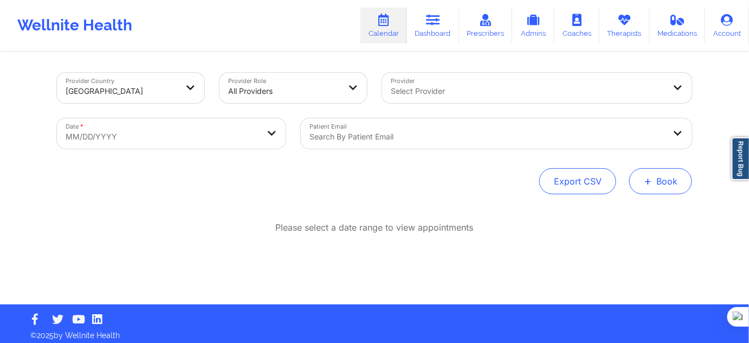
drag, startPoint x: 666, startPoint y: 187, endPoint x: 659, endPoint y: 189, distance: 6.9
click at [666, 187] on button "+ Book" at bounding box center [661, 181] width 63 height 26
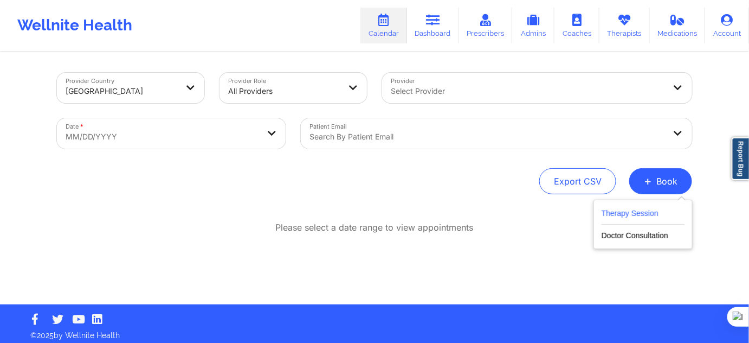
click at [628, 212] on button "Therapy Session" at bounding box center [643, 216] width 83 height 18
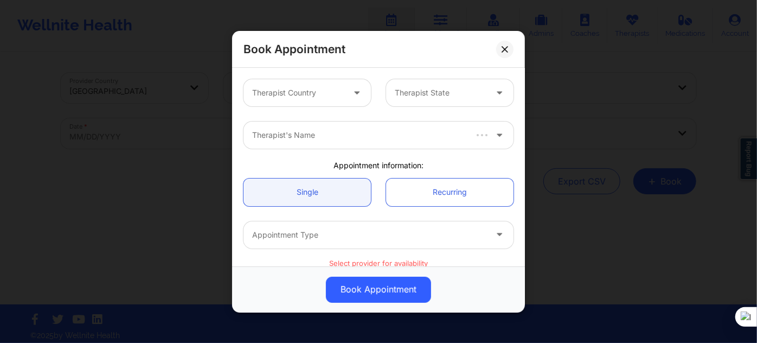
click at [346, 84] on div at bounding box center [358, 92] width 26 height 27
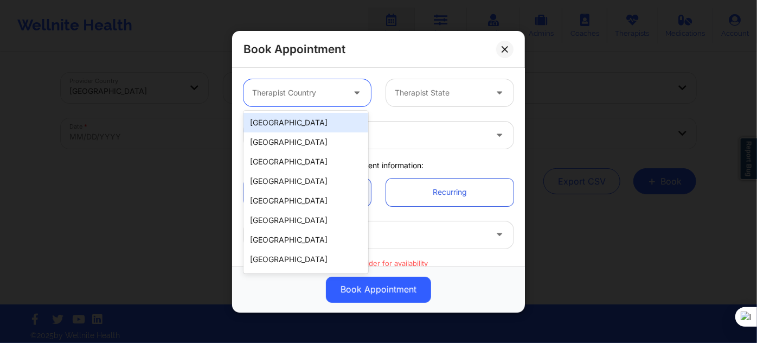
click at [328, 118] on div "[GEOGRAPHIC_DATA]" at bounding box center [305, 123] width 125 height 20
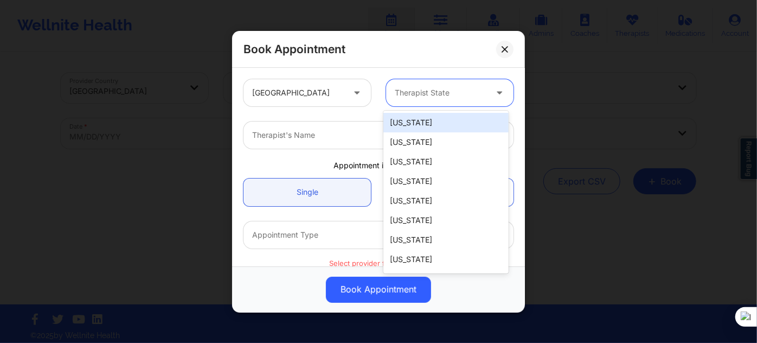
click at [407, 94] on div at bounding box center [441, 92] width 92 height 13
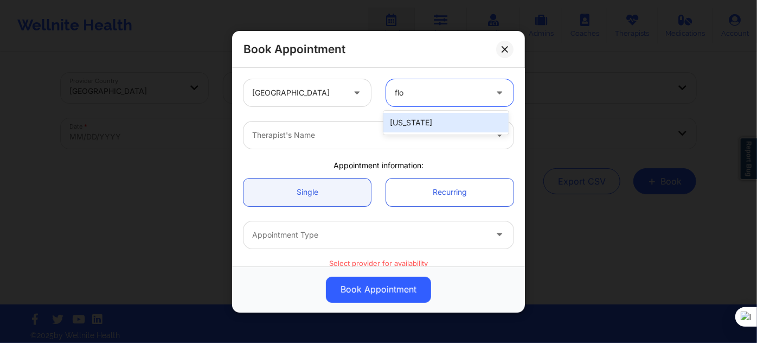
click at [401, 124] on div "[US_STATE]" at bounding box center [445, 123] width 125 height 20
click at [367, 137] on div at bounding box center [369, 135] width 234 height 13
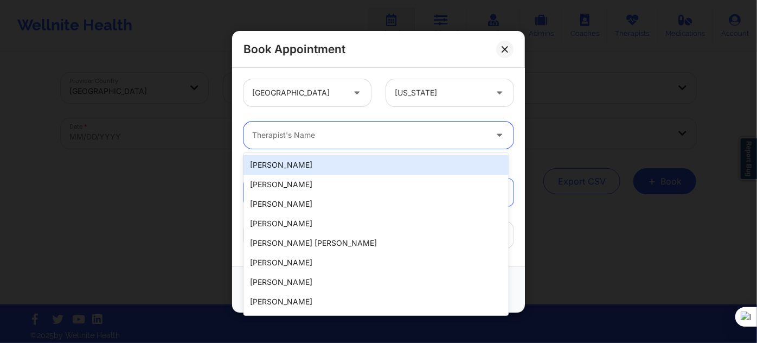
paste input "[PERSON_NAME]"
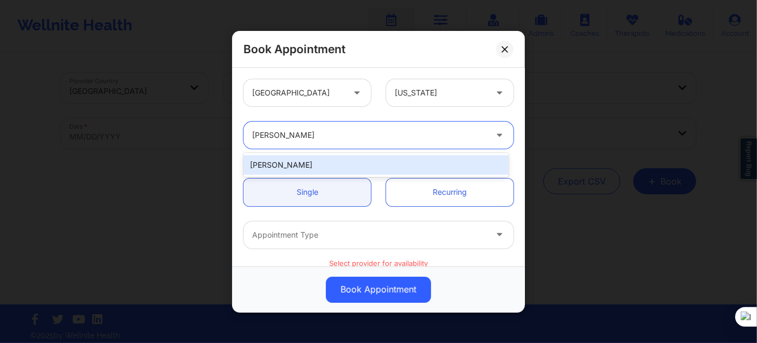
click at [331, 163] on div "[PERSON_NAME]" at bounding box center [375, 165] width 265 height 20
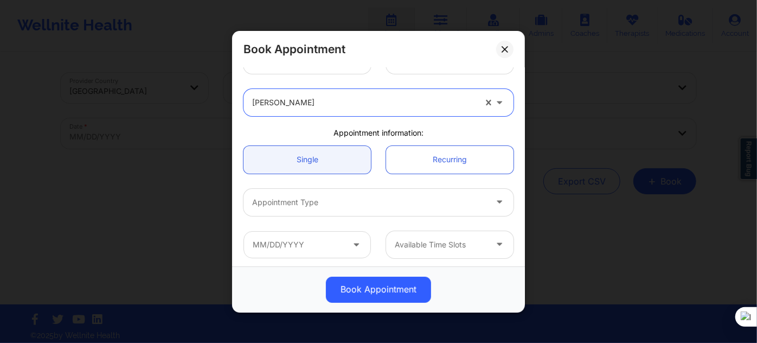
scroll to position [98, 0]
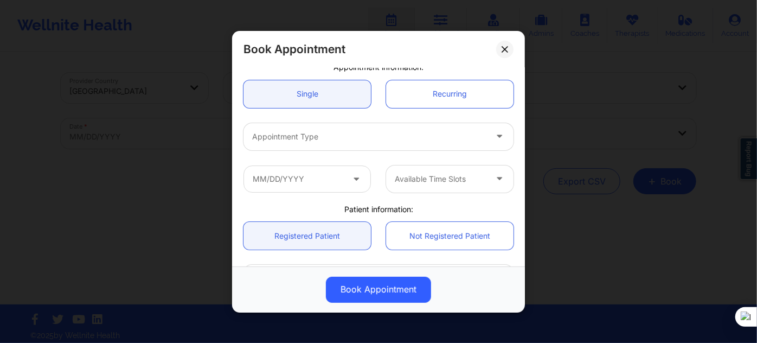
click at [312, 119] on div "Appointment Type" at bounding box center [378, 136] width 285 height 42
click at [313, 134] on div at bounding box center [369, 136] width 234 height 13
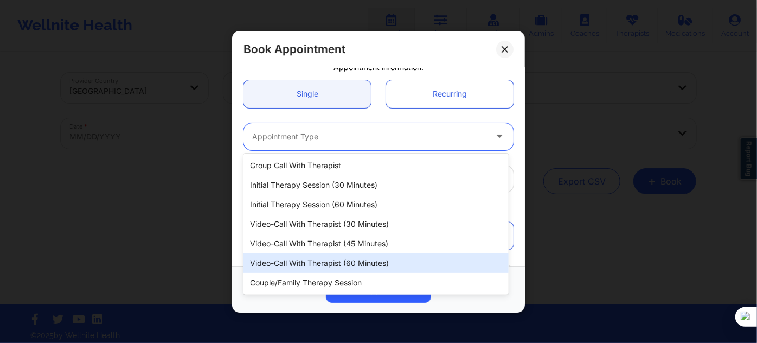
click at [351, 265] on div "Video-Call with Therapist (60 minutes)" at bounding box center [375, 263] width 265 height 20
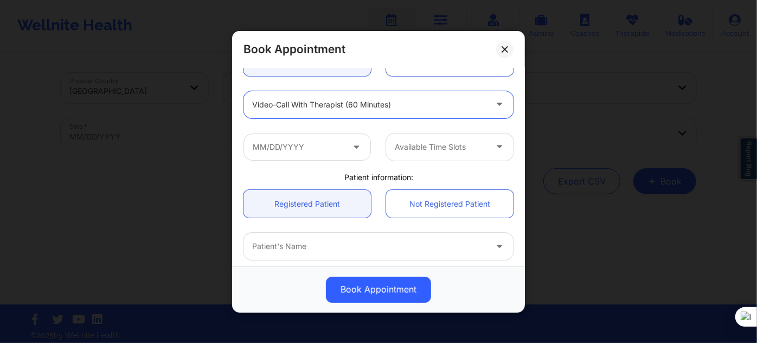
scroll to position [197, 0]
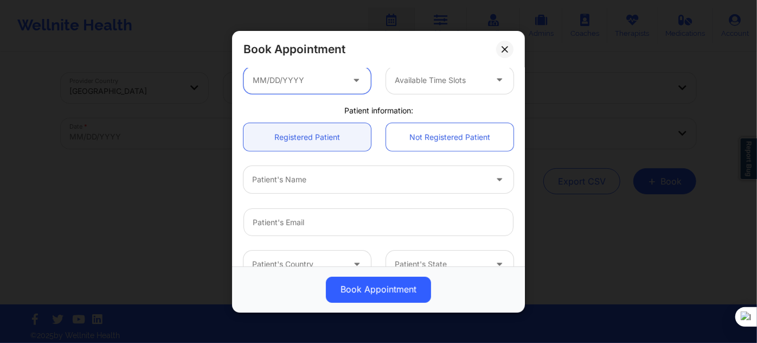
click at [330, 85] on input "text" at bounding box center [306, 79] width 127 height 27
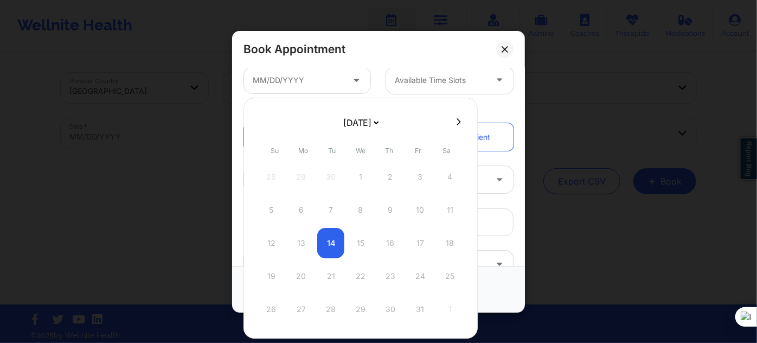
click at [363, 119] on select "[DATE] [DATE] [DATE] [DATE] [DATE] [DATE] [DATE] [DATE] [DATE] [DATE] [DATE] [D…" at bounding box center [361, 123] width 40 height 22
click at [367, 128] on select "[DATE] [DATE] [DATE] [DATE] [DATE] [DATE] [DATE] [DATE] [DATE] [DATE] [DATE] [D…" at bounding box center [361, 123] width 40 height 22
click at [292, 133] on div "[DATE] [DATE] [DATE] [DATE] [DATE] [DATE] [DATE] [DATE] [DATE] [DATE] [DATE] [D…" at bounding box center [360, 218] width 234 height 241
click at [298, 280] on div "19" at bounding box center [300, 276] width 27 height 30
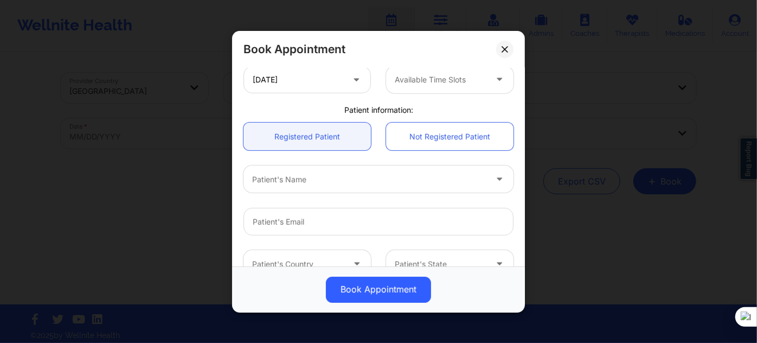
click at [436, 87] on div "Available Time Slots" at bounding box center [436, 79] width 101 height 27
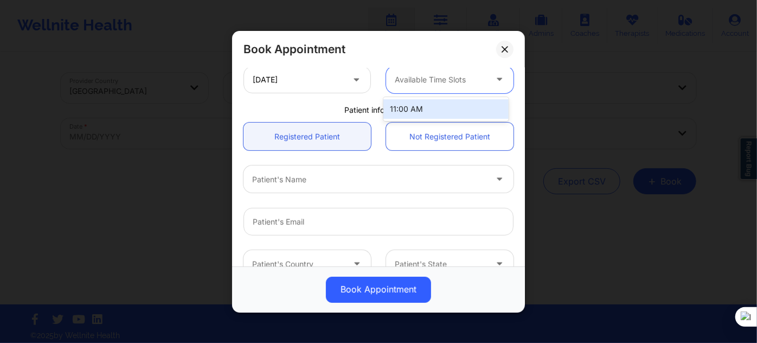
click at [425, 107] on div "11:00 AM" at bounding box center [445, 109] width 125 height 20
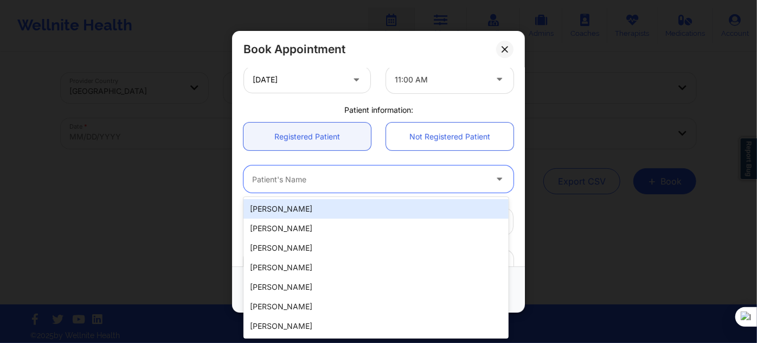
click at [350, 182] on div at bounding box center [369, 178] width 234 height 13
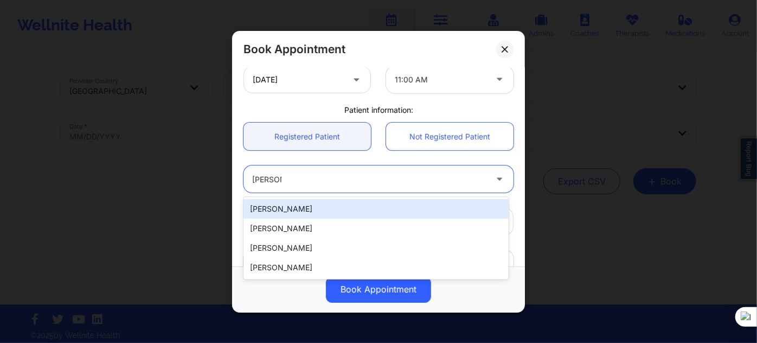
click at [311, 209] on div "[PERSON_NAME]" at bounding box center [375, 209] width 265 height 20
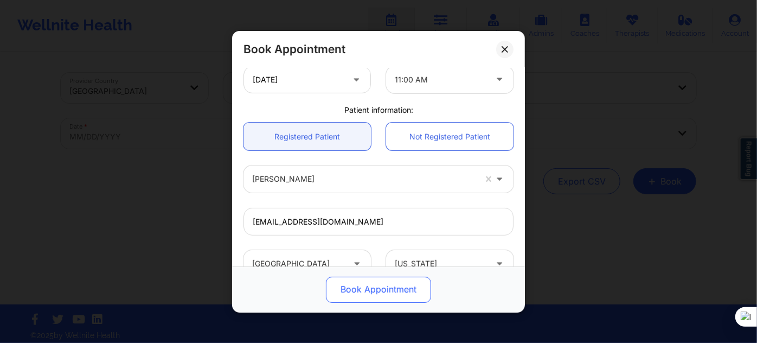
click at [372, 293] on button "Book Appointment" at bounding box center [378, 289] width 105 height 26
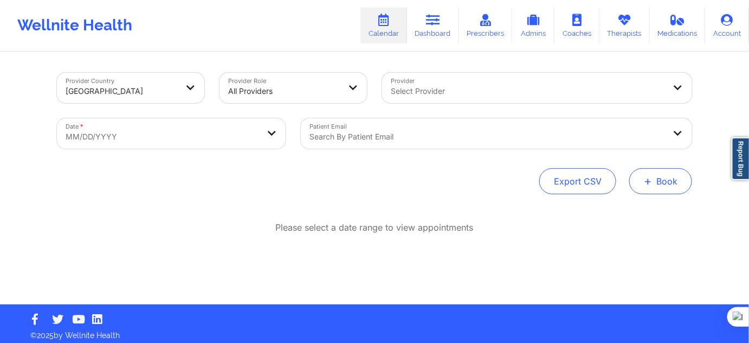
click at [653, 188] on button "+ Book" at bounding box center [661, 181] width 63 height 26
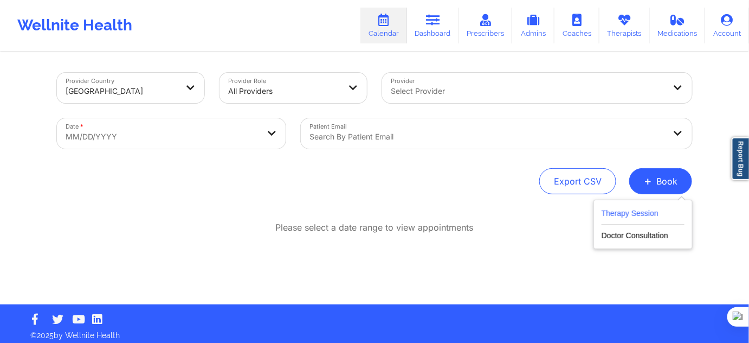
click at [629, 214] on button "Therapy Session" at bounding box center [643, 216] width 83 height 18
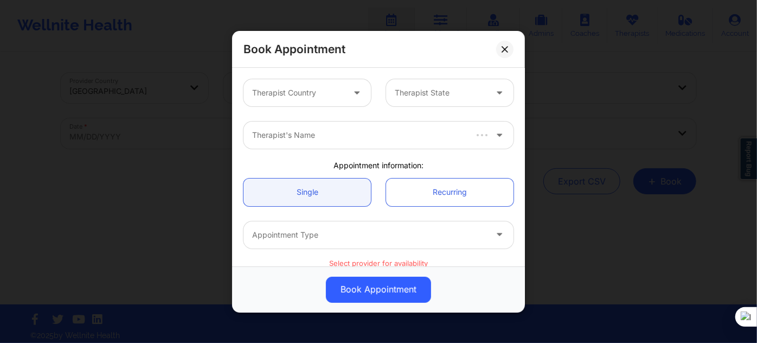
click at [345, 93] on div at bounding box center [358, 92] width 26 height 27
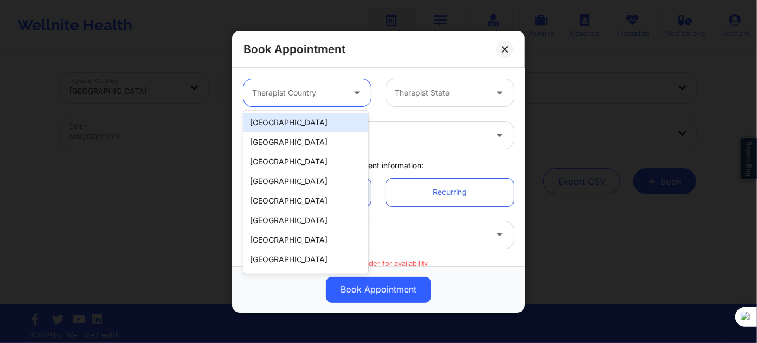
click at [331, 119] on div "[GEOGRAPHIC_DATA]" at bounding box center [305, 123] width 125 height 20
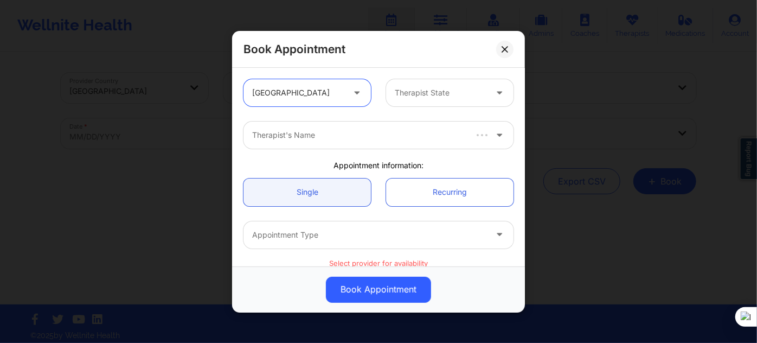
click at [409, 98] on div at bounding box center [441, 92] width 92 height 13
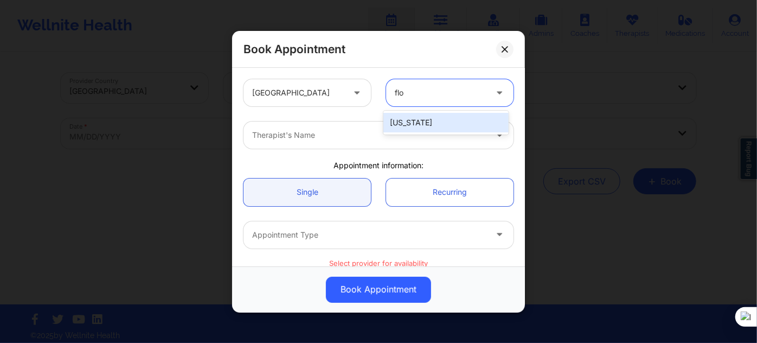
click at [404, 118] on div "[US_STATE]" at bounding box center [445, 123] width 125 height 20
click at [348, 139] on div at bounding box center [369, 135] width 234 height 13
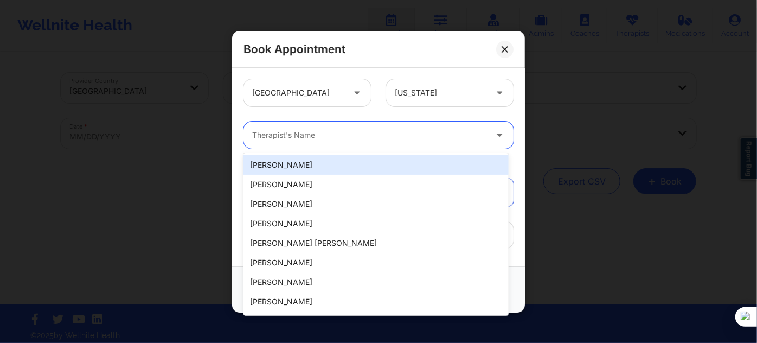
paste input "[PERSON_NAME]"
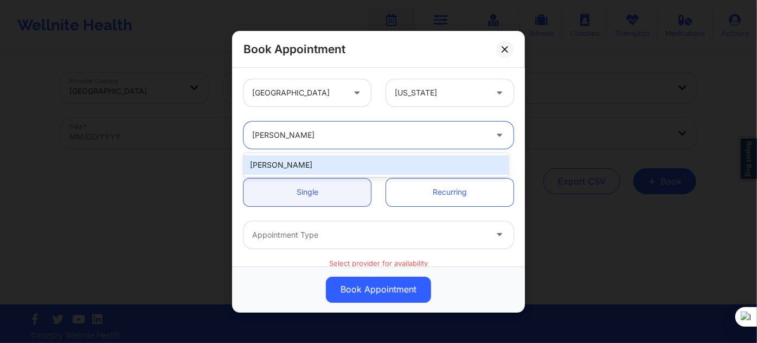
click at [343, 165] on div "[PERSON_NAME]" at bounding box center [375, 165] width 265 height 20
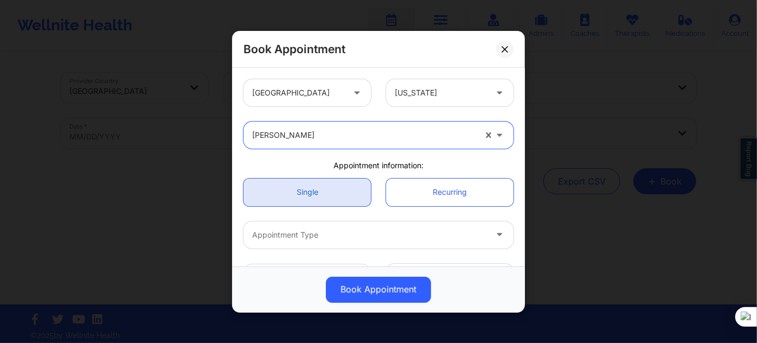
scroll to position [98, 0]
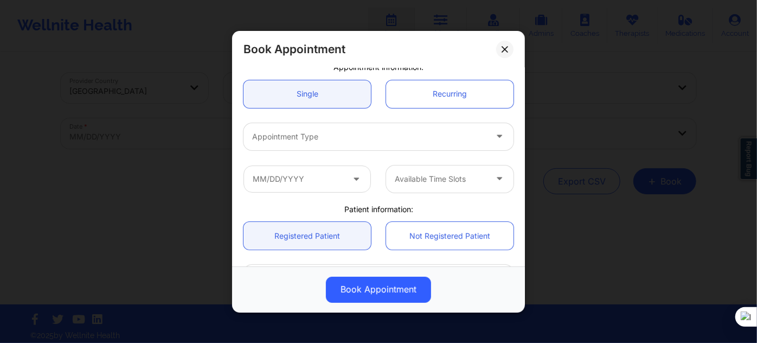
click at [303, 144] on div "Appointment Type" at bounding box center [365, 136] width 244 height 27
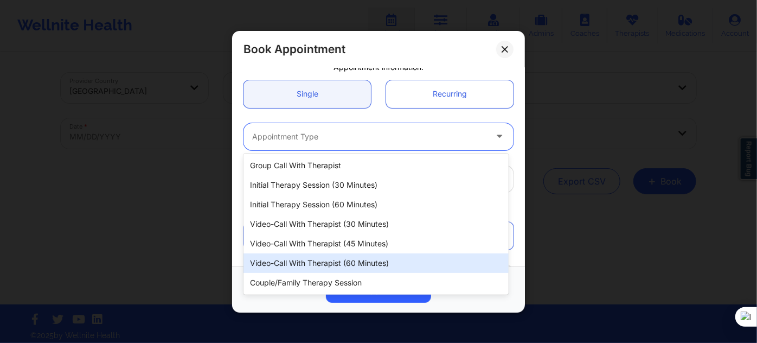
click at [333, 266] on div "Video-Call with Therapist (60 minutes)" at bounding box center [375, 263] width 265 height 20
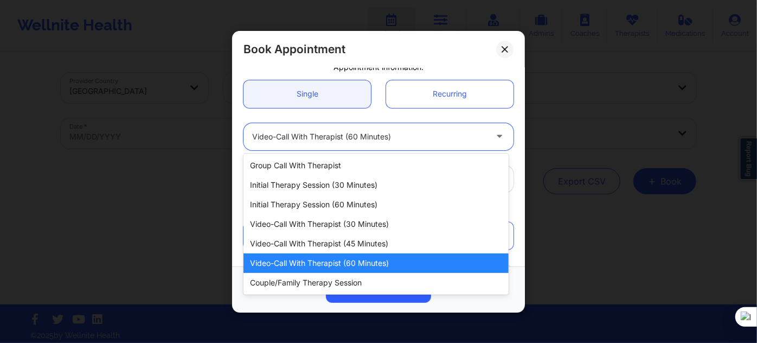
click at [370, 147] on div "Video-Call with Therapist (60 minutes)" at bounding box center [369, 136] width 234 height 27
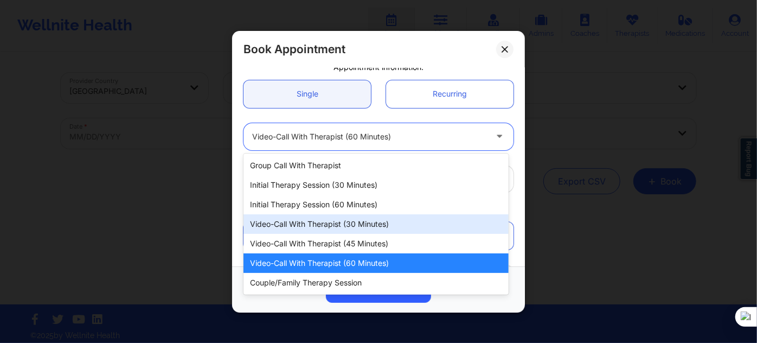
click at [361, 219] on div "Video-Call with Therapist (30 minutes)" at bounding box center [375, 224] width 265 height 20
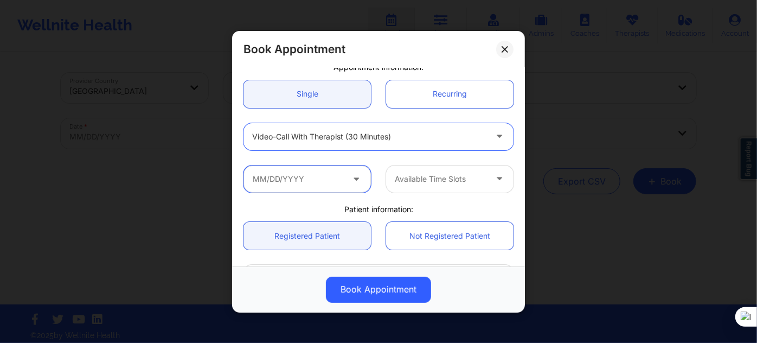
click at [296, 176] on input "text" at bounding box center [306, 178] width 127 height 27
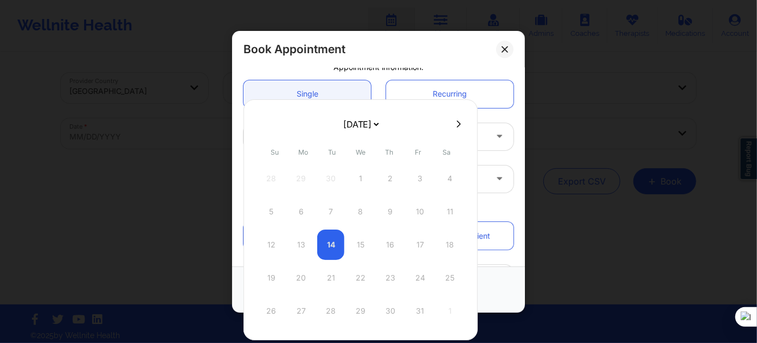
click at [346, 120] on select "[DATE] [DATE] [DATE] [DATE] [DATE] [DATE] [DATE] [DATE] [DATE] [DATE] [DATE] [D…" at bounding box center [361, 124] width 40 height 22
click at [351, 126] on select "[DATE] [DATE] [DATE] [DATE] [DATE] [DATE] [DATE] [DATE] [DATE] [DATE] [DATE] [D…" at bounding box center [361, 124] width 40 height 22
click at [299, 304] on div "27" at bounding box center [300, 311] width 27 height 30
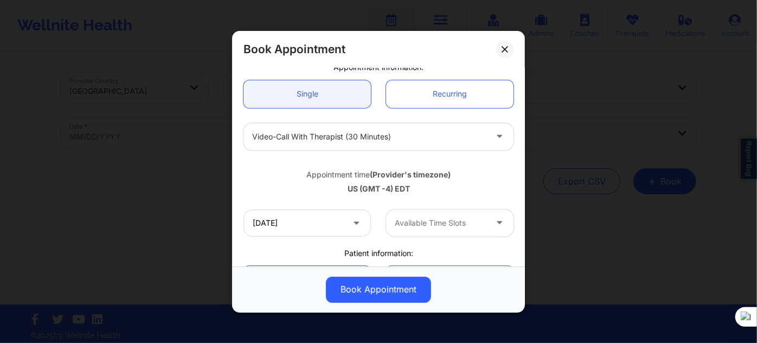
click at [423, 232] on div "Available Time Slots" at bounding box center [436, 222] width 101 height 27
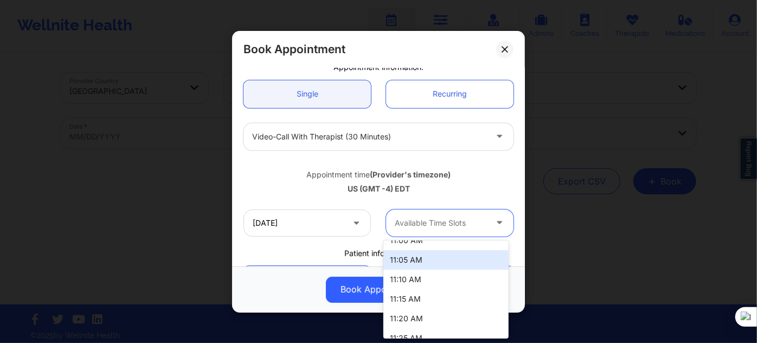
scroll to position [197, 0]
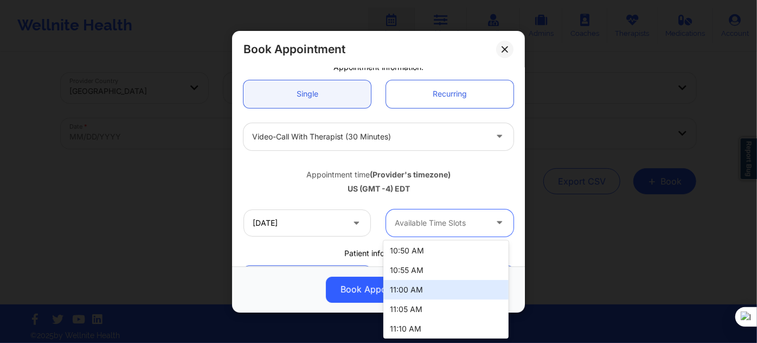
click at [420, 288] on div "11:00 AM" at bounding box center [445, 290] width 125 height 20
